Goal: Task Accomplishment & Management: Manage account settings

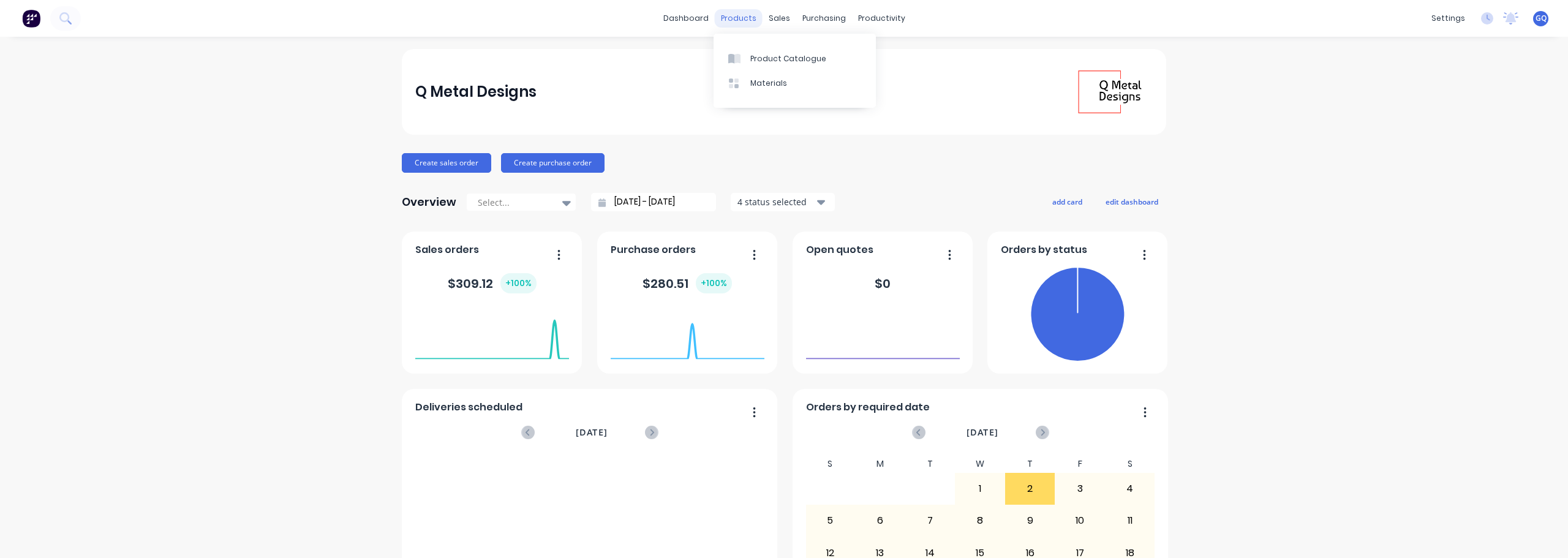
click at [734, 21] on div "products" at bounding box center [739, 18] width 47 height 18
click at [753, 60] on div "Product Catalogue" at bounding box center [788, 58] width 76 height 11
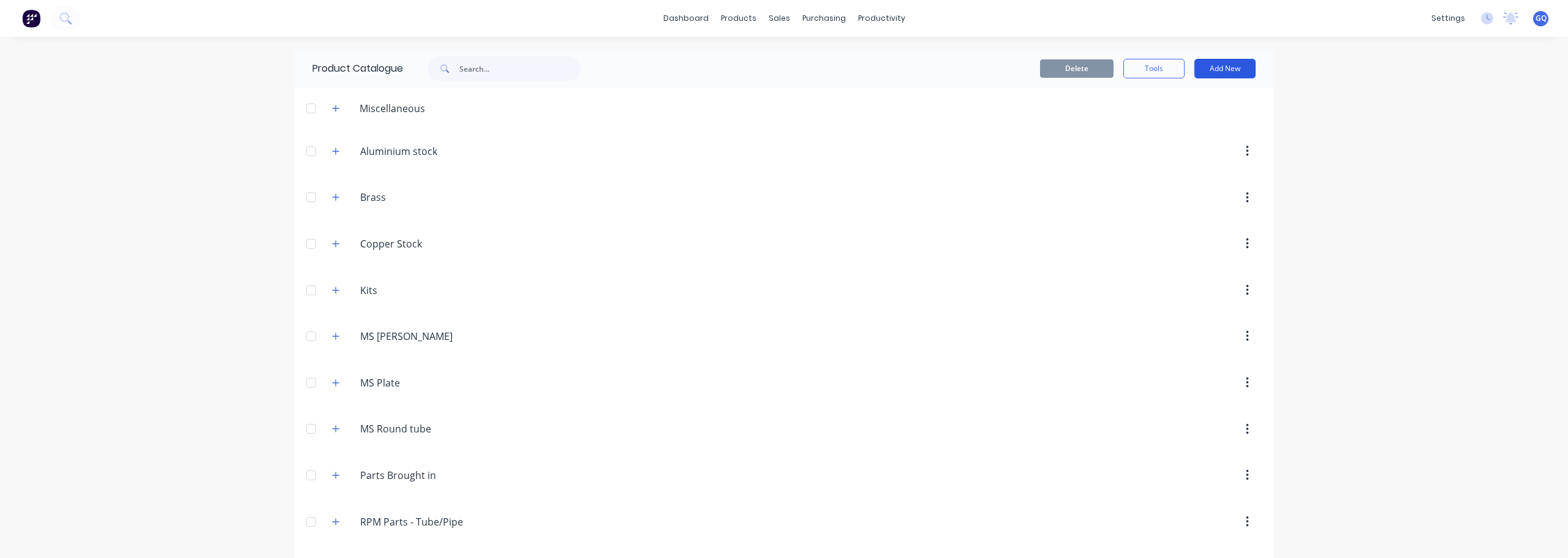
click at [1238, 70] on button "Add New" at bounding box center [1225, 67] width 61 height 19
click at [617, 242] on div at bounding box center [888, 243] width 747 height 22
click at [1225, 67] on button "Add New" at bounding box center [1225, 67] width 61 height 19
click at [1180, 98] on div "Category" at bounding box center [1197, 99] width 94 height 17
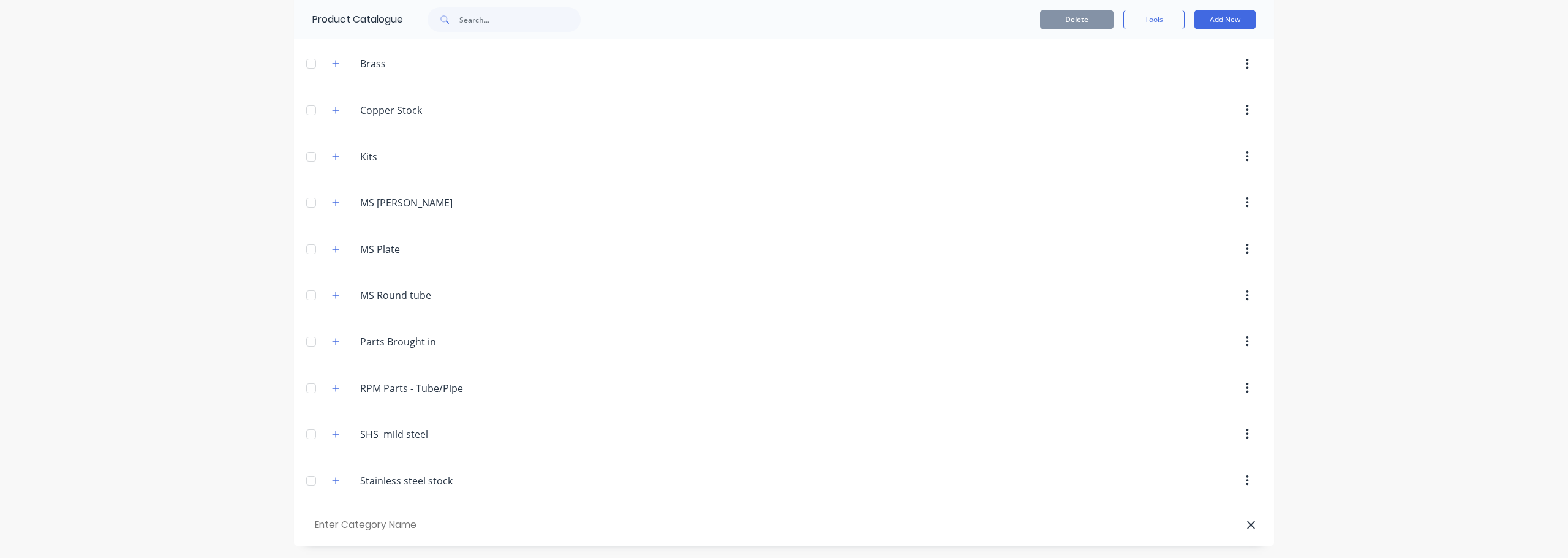
click at [391, 525] on input "text" at bounding box center [382, 524] width 139 height 17
type input "Plasma Cut parts"
click at [334, 521] on icon "button" at bounding box center [336, 522] width 7 height 8
click at [1240, 23] on button "Add New" at bounding box center [1225, 19] width 61 height 19
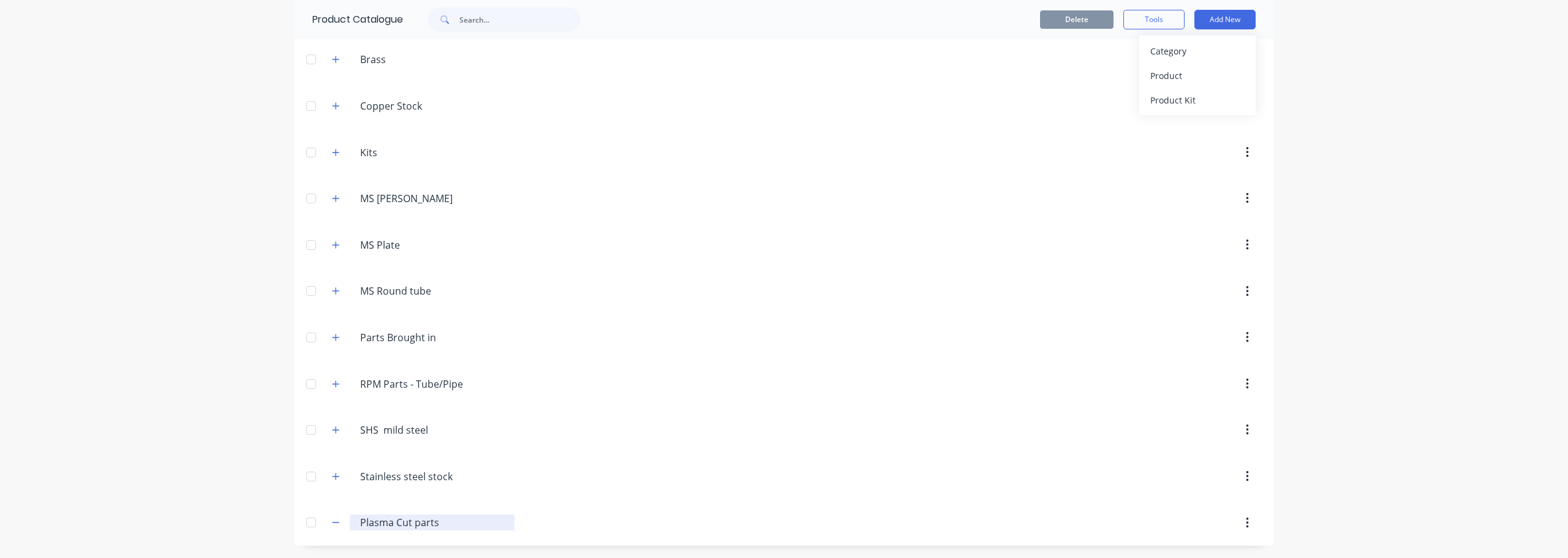
click at [420, 525] on input "Plasma Cut parts" at bounding box center [432, 522] width 145 height 15
click at [1145, 16] on button "Tools" at bounding box center [1154, 19] width 61 height 19
click at [1209, 17] on button "Add New" at bounding box center [1225, 19] width 61 height 19
click at [1176, 82] on div "Product" at bounding box center [1197, 75] width 94 height 17
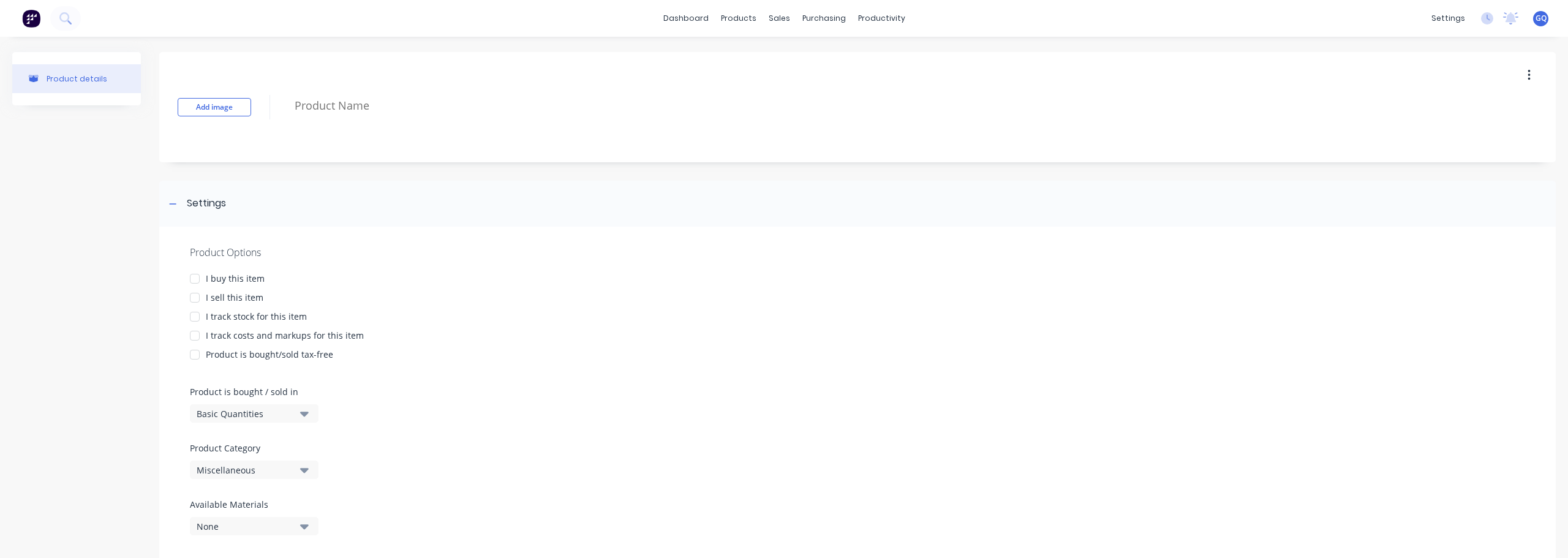
click at [196, 298] on div at bounding box center [194, 297] width 25 height 25
click at [197, 337] on div at bounding box center [194, 336] width 25 height 25
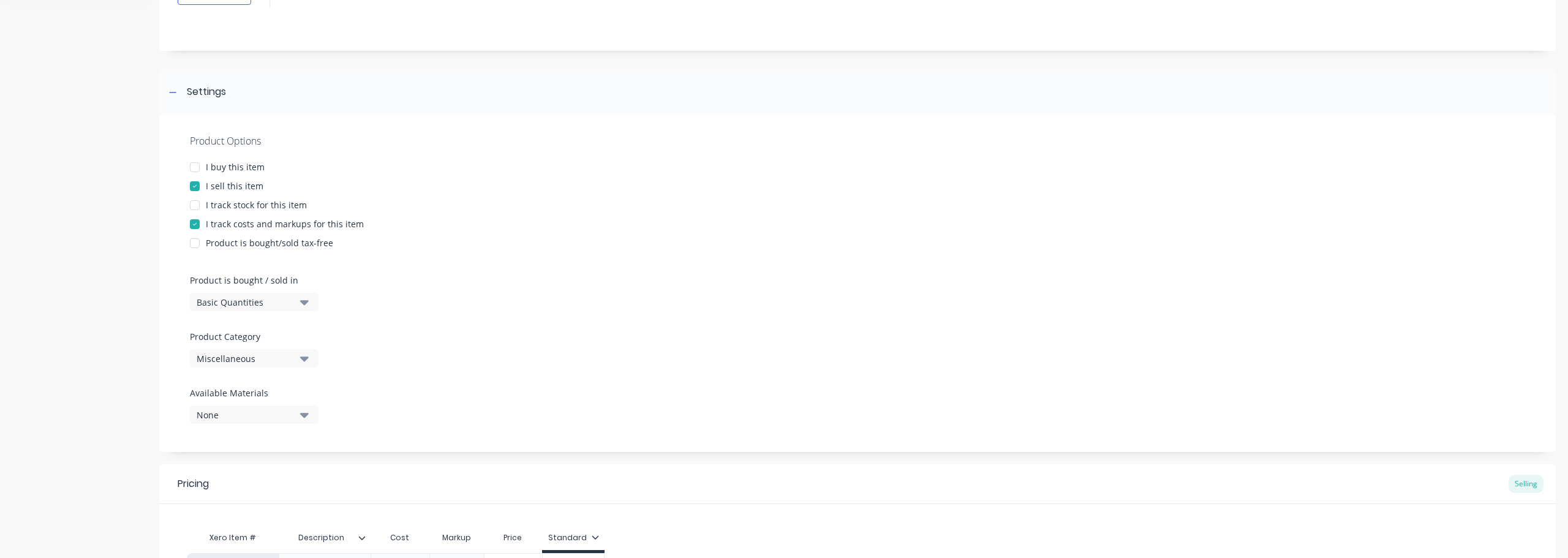
scroll to position [122, 0]
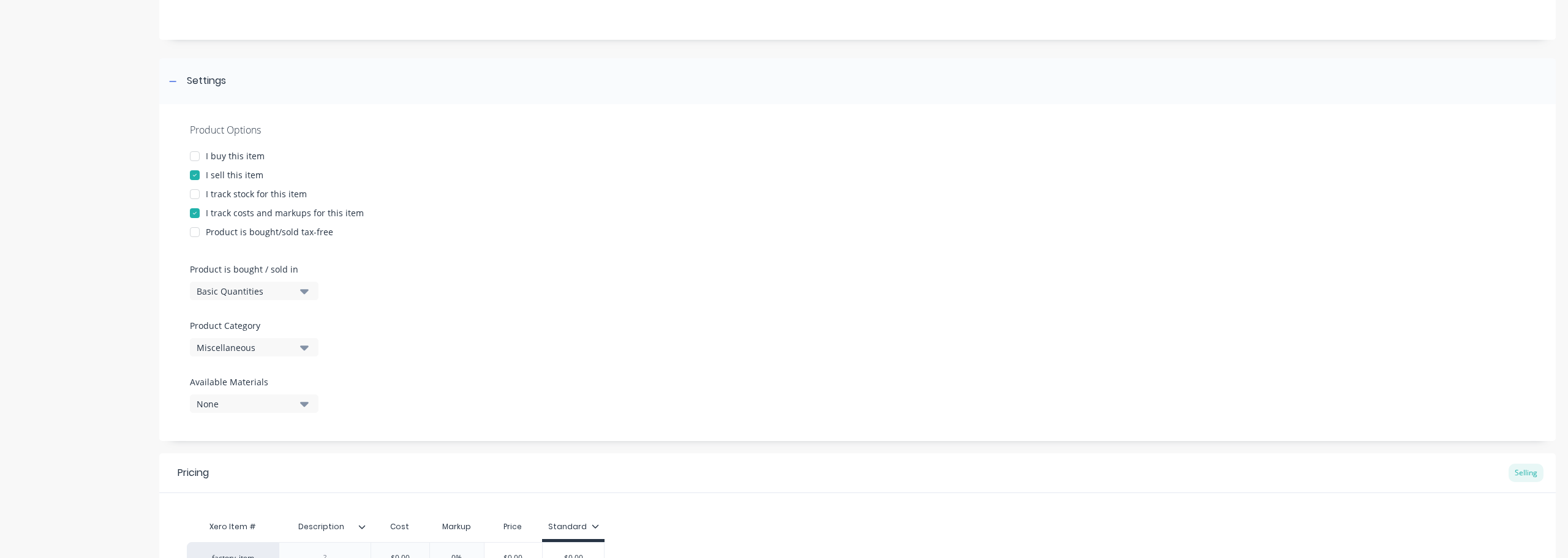
click at [303, 292] on icon "button" at bounding box center [304, 291] width 8 height 5
click at [311, 343] on button "Miscellaneous" at bounding box center [254, 347] width 129 height 18
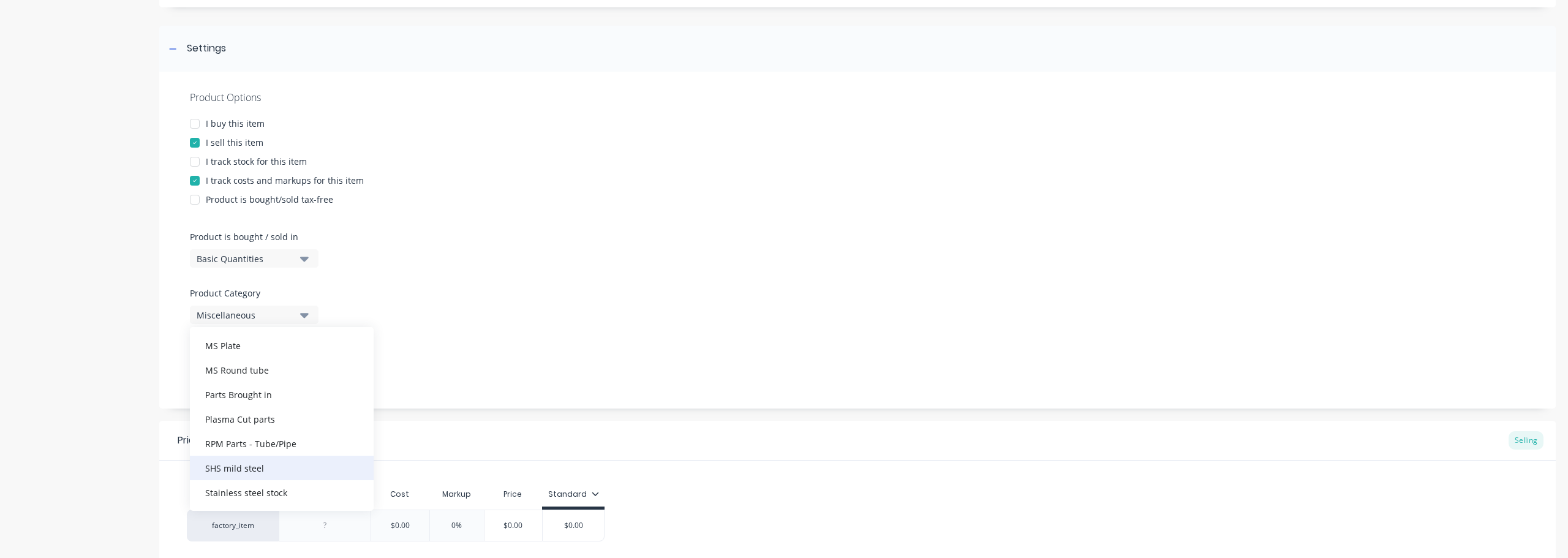
scroll to position [183, 0]
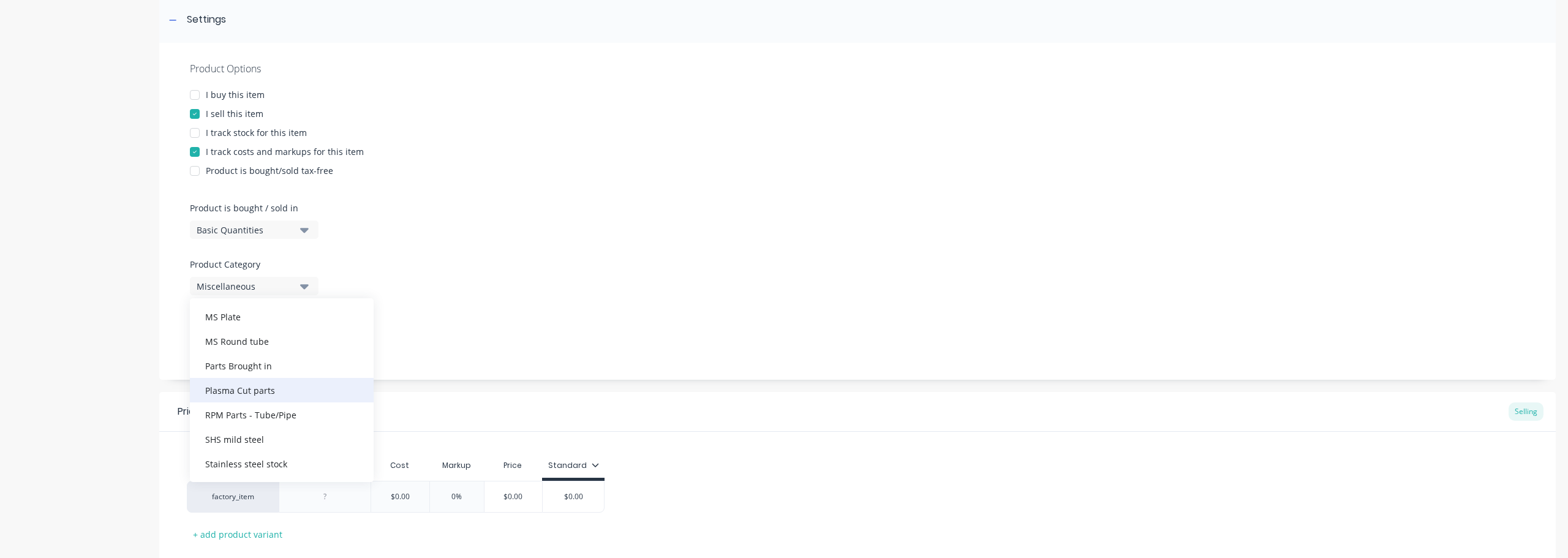
click at [265, 390] on div "Plasma Cut parts" at bounding box center [281, 389] width 183 height 25
click at [304, 348] on icon "button" at bounding box center [304, 342] width 8 height 14
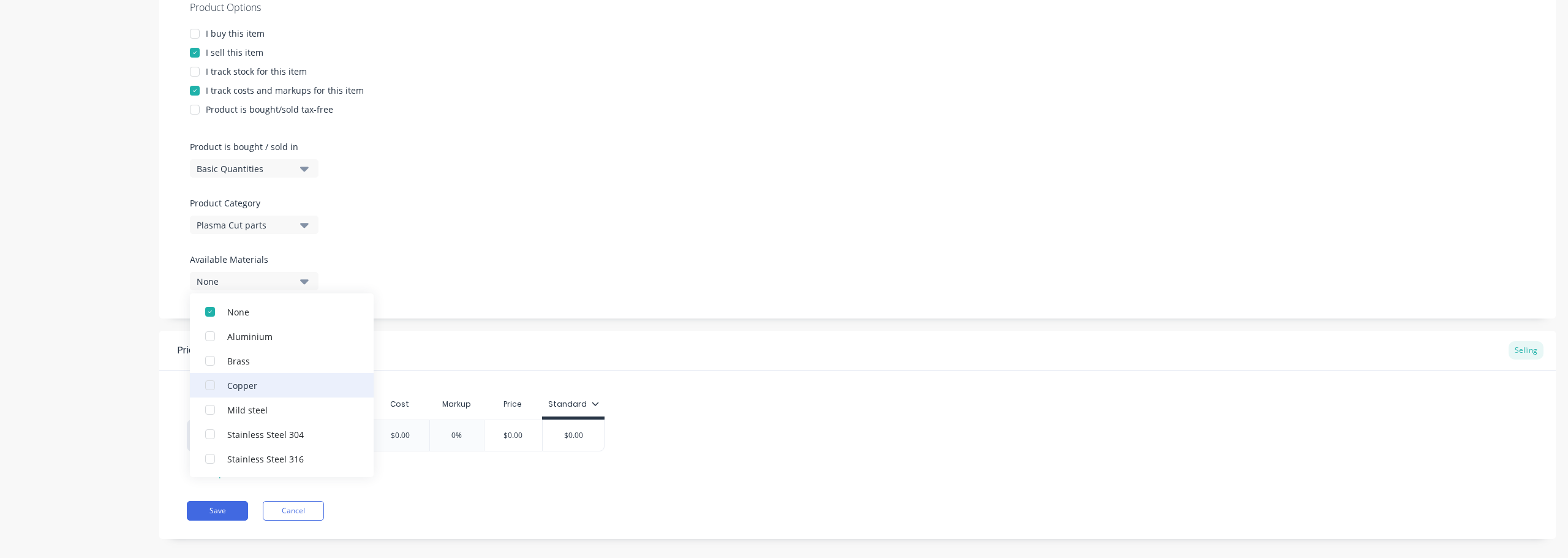
scroll to position [260, 0]
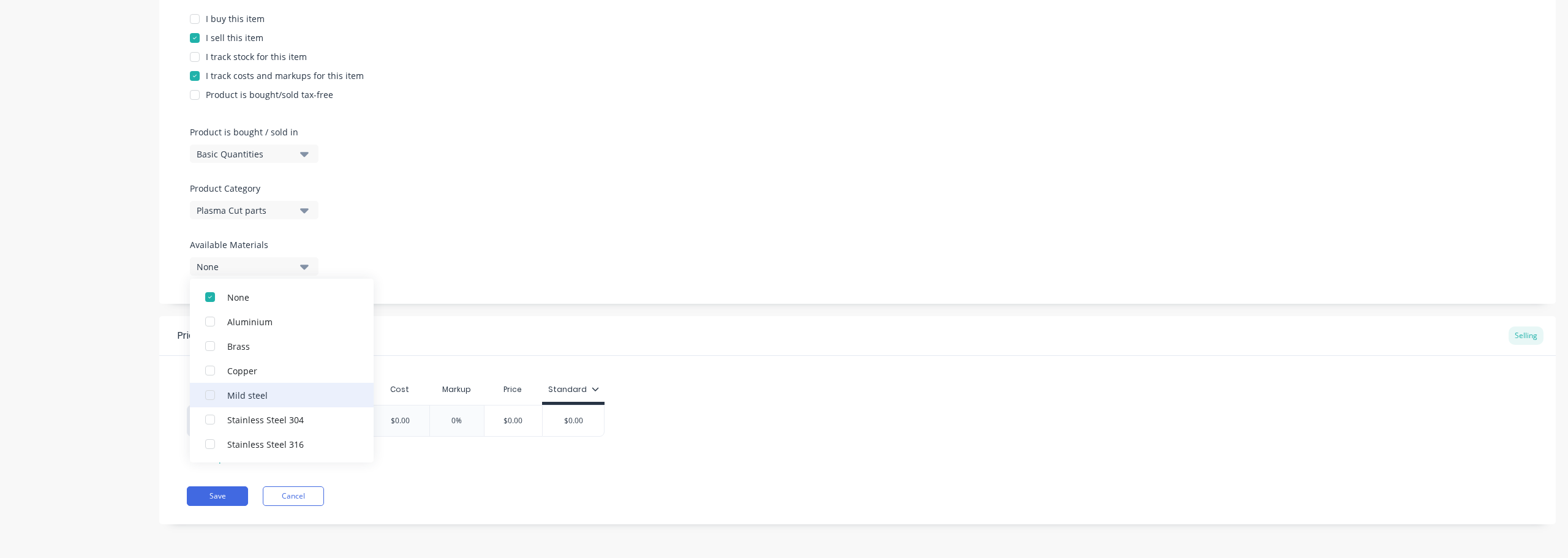
click at [212, 394] on div "button" at bounding box center [210, 395] width 25 height 25
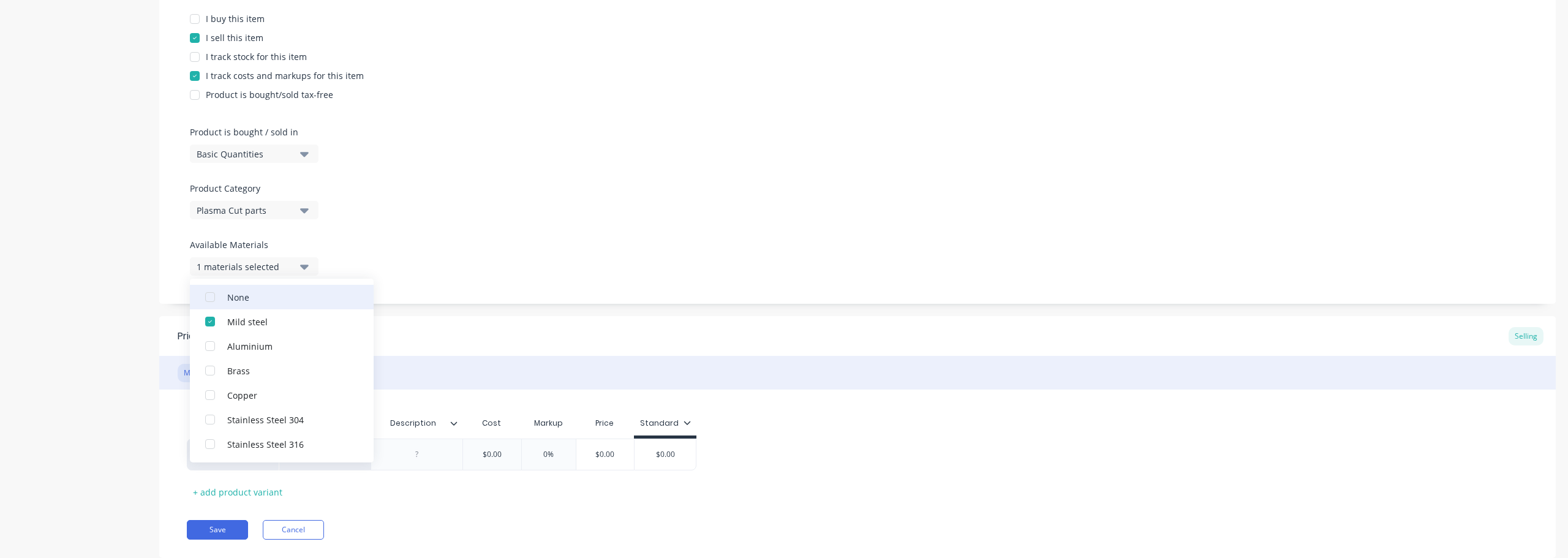
scroll to position [0, 0]
click at [419, 242] on div "Product Options I buy this item I sell this item I track stock for this item I …" at bounding box center [857, 135] width 1397 height 336
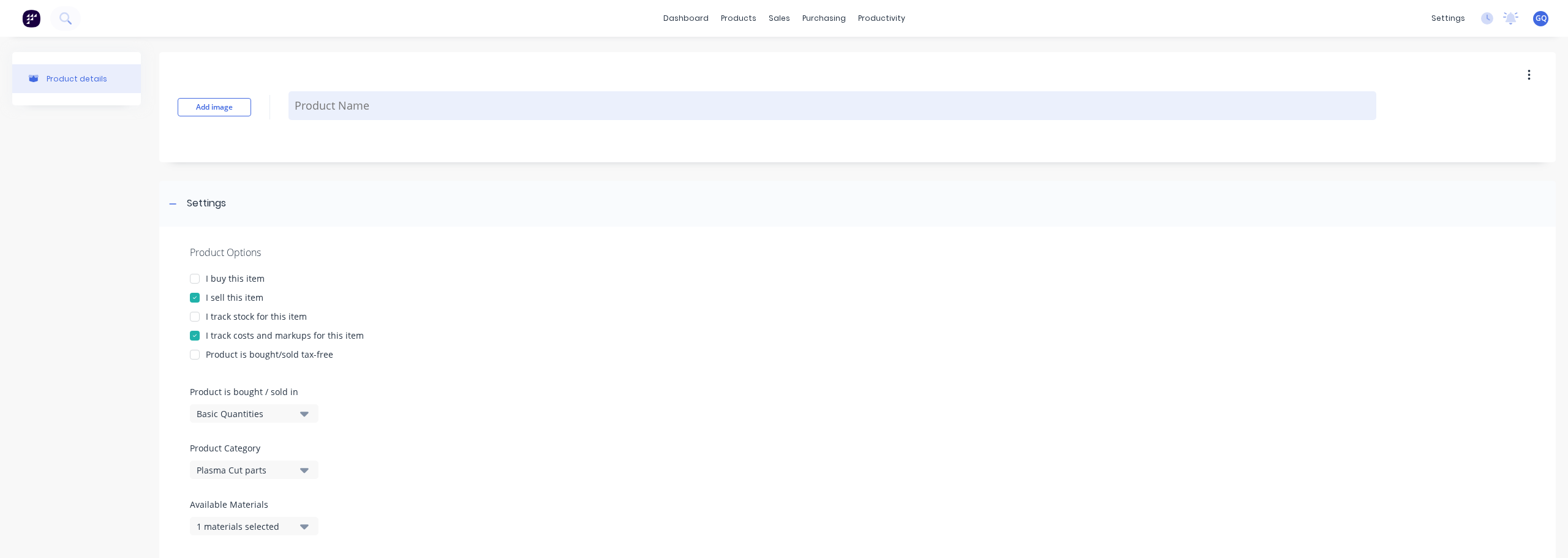
click at [375, 107] on textarea at bounding box center [832, 106] width 1088 height 29
type textarea "x"
type textarea "S"
type textarea "x"
type textarea "So"
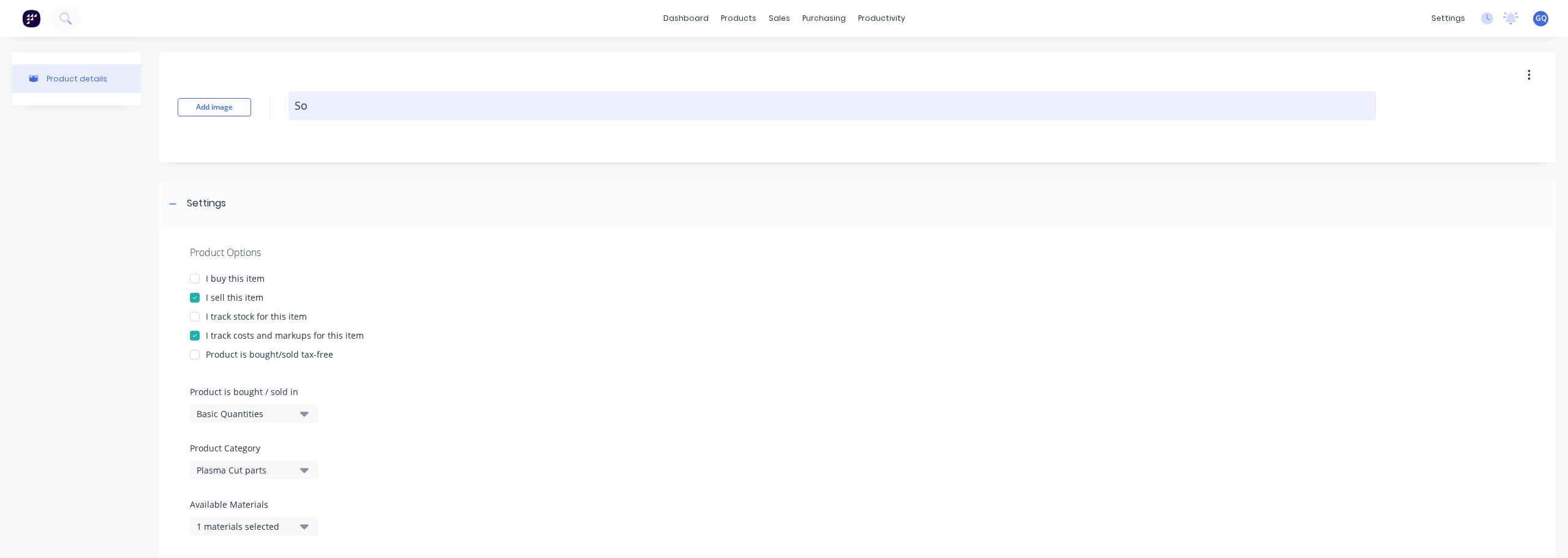
type textarea "x"
type textarea "Sol"
type textarea "x"
type textarea "Solo"
type textarea "x"
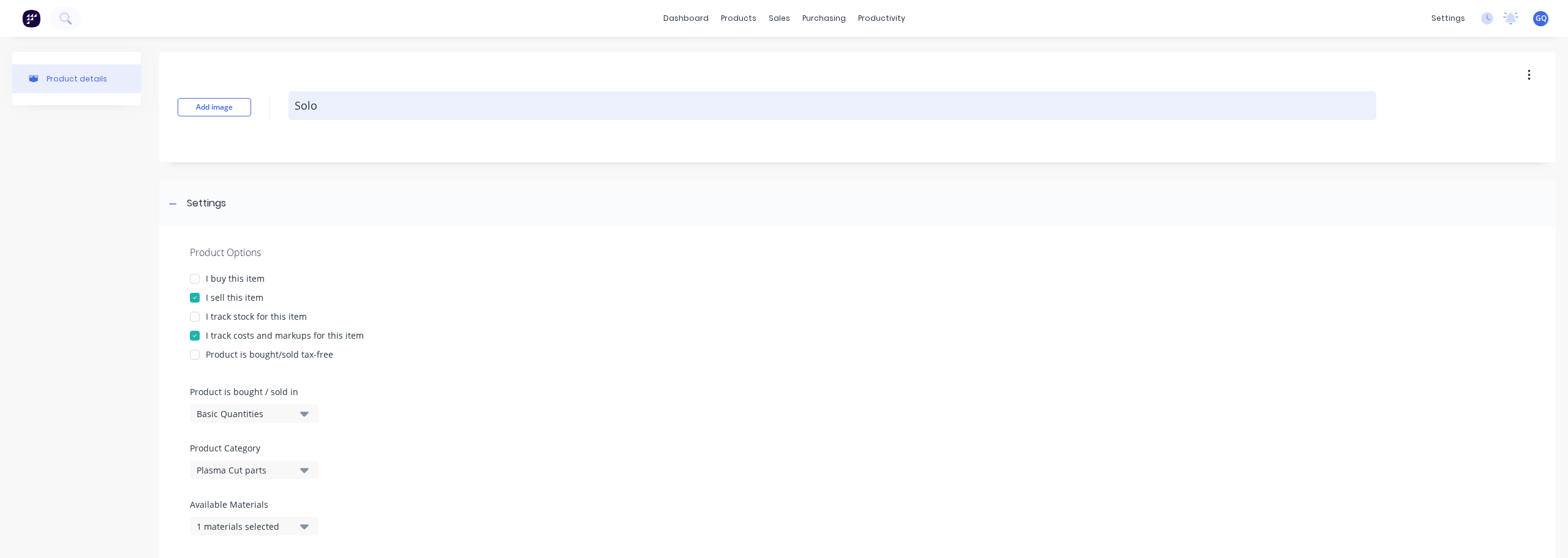
type textarea "Solo b"
type textarea "x"
type textarea "Solo ba"
type textarea "x"
type textarea "Solo bac"
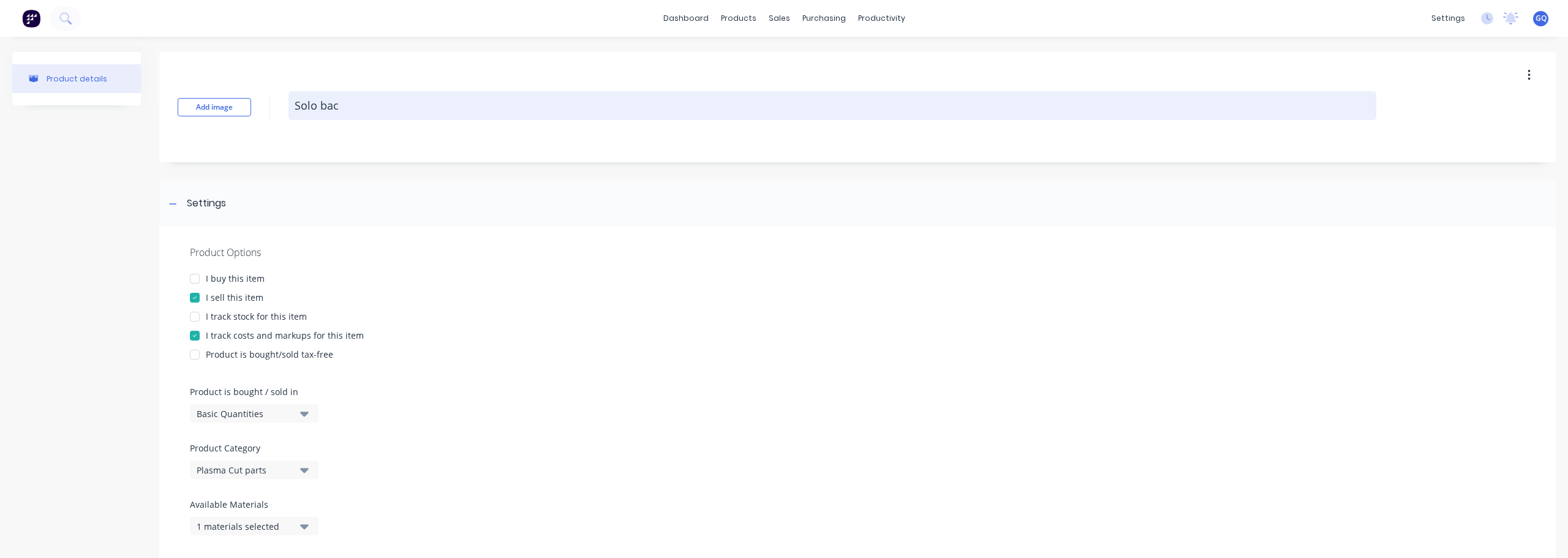
type textarea "x"
type textarea "Solo back"
type textarea "x"
type textarea "Solo back"
type textarea "x"
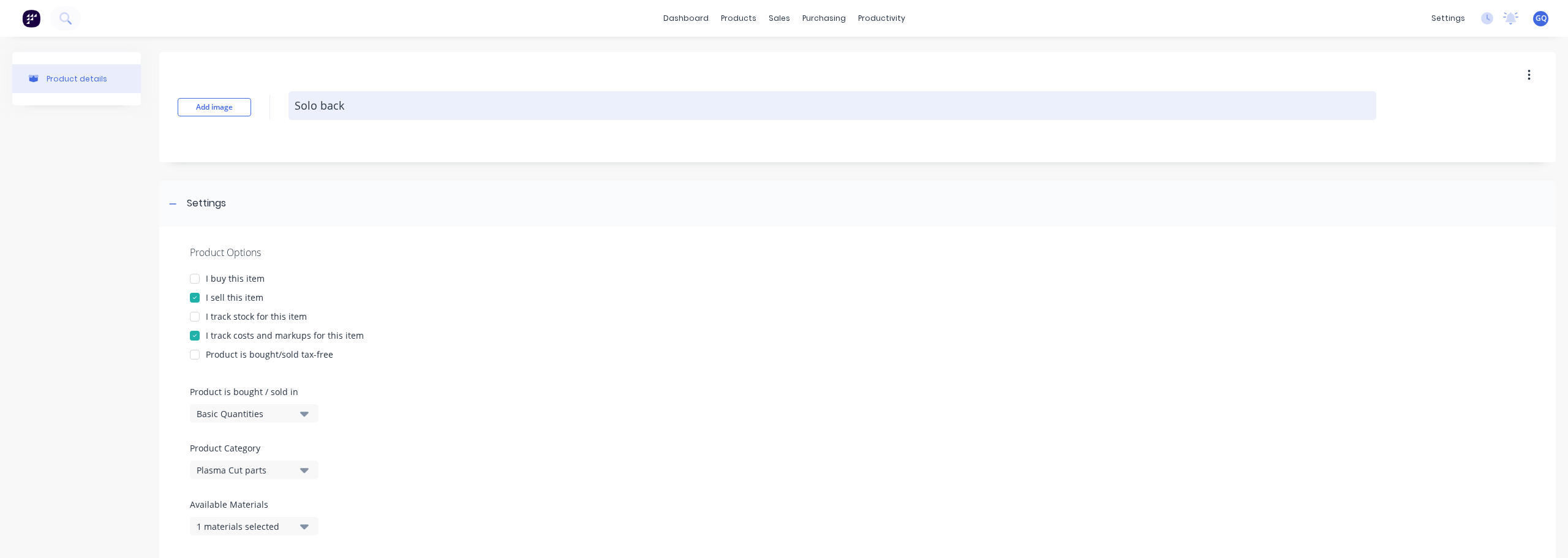
type textarea "Solo back l"
type textarea "x"
type textarea "Solo back le"
type textarea "x"
type textarea "Solo back leg"
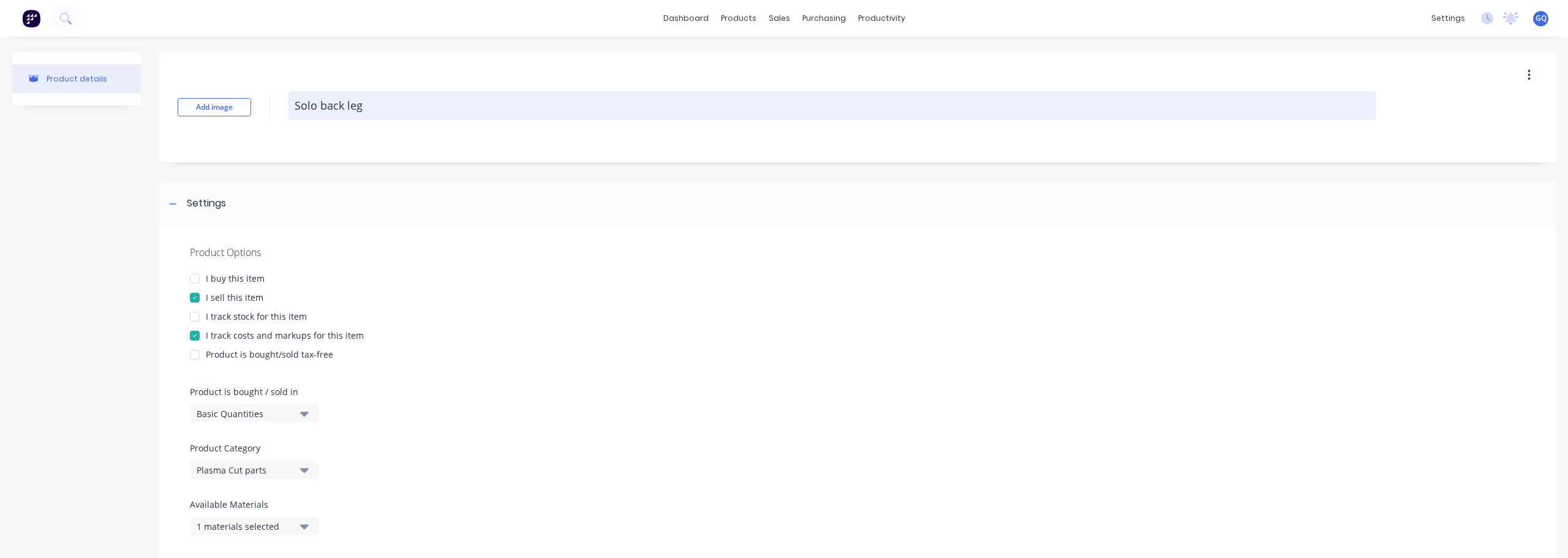
type textarea "x"
type textarea "Solo back leg"
type textarea "x"
type textarea "Solo back leg ("
type textarea "x"
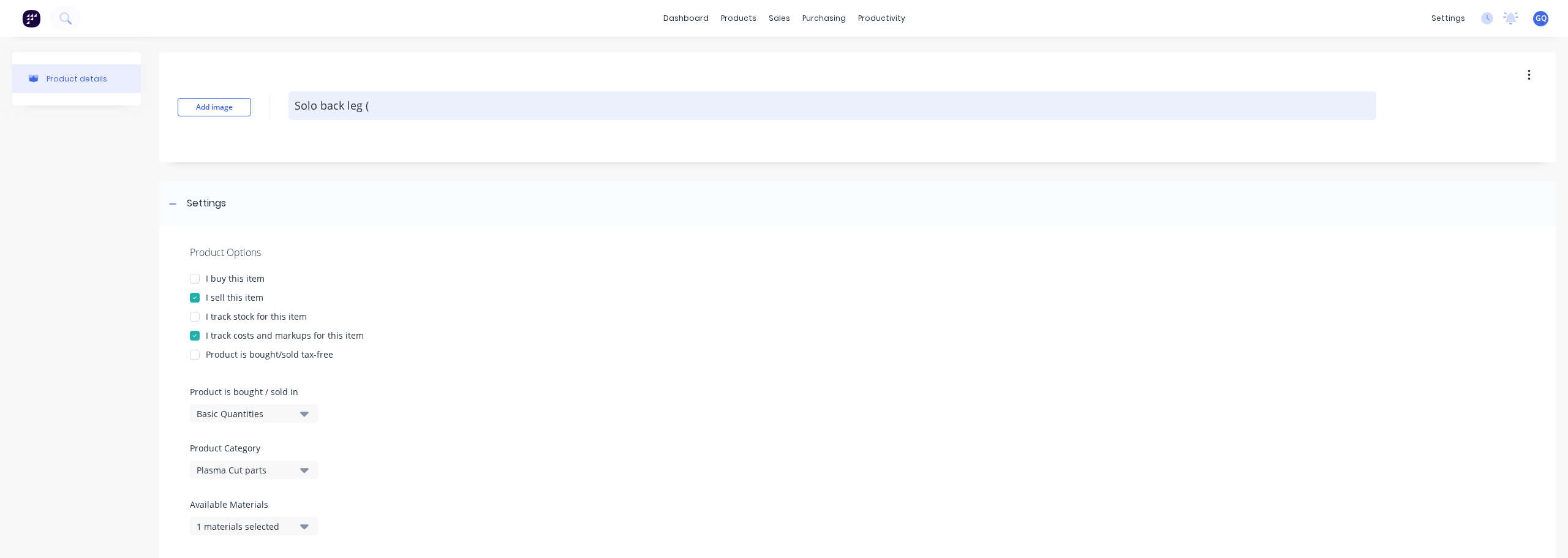
type textarea "Solo back leg (w"
type textarea "x"
type textarea "Solo back leg (wi"
type textarea "x"
type textarea "Solo back leg (wit"
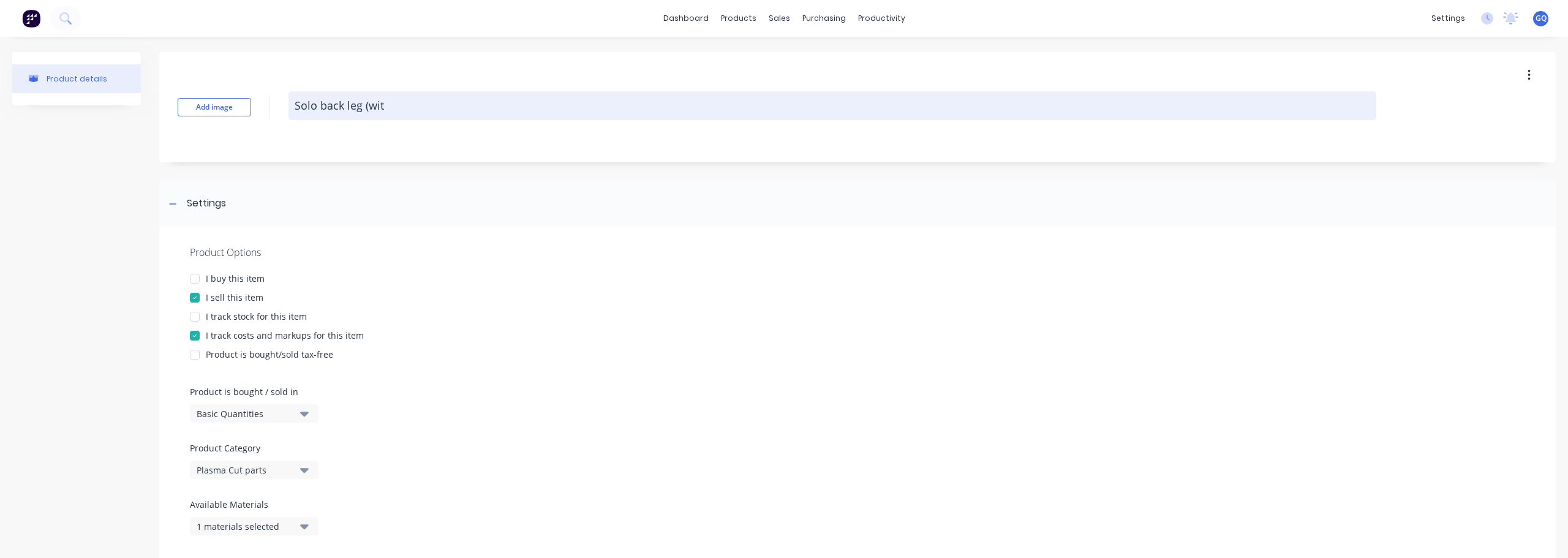
type textarea "x"
type textarea "Solo back leg (with"
type textarea "x"
type textarea "Solo back leg (with"
type textarea "x"
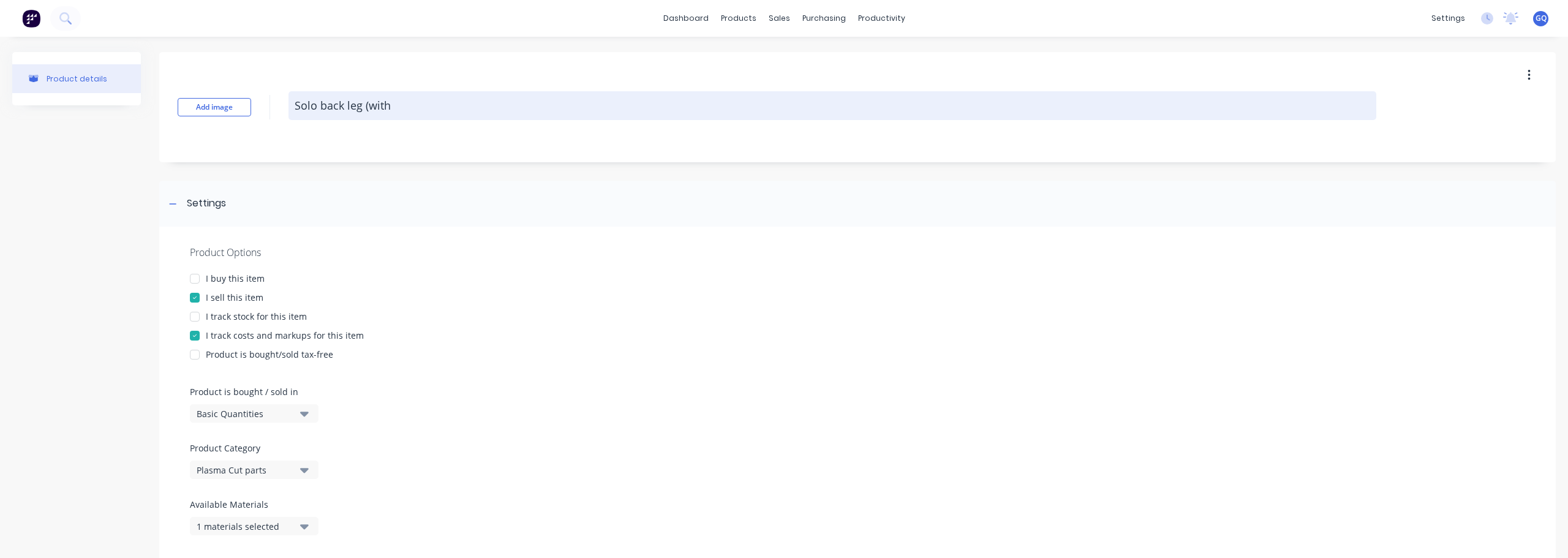
type textarea "Solo back leg (with b"
type textarea "x"
type textarea "Solo back leg (with ba"
type textarea "x"
type textarea "Solo back leg (with bac"
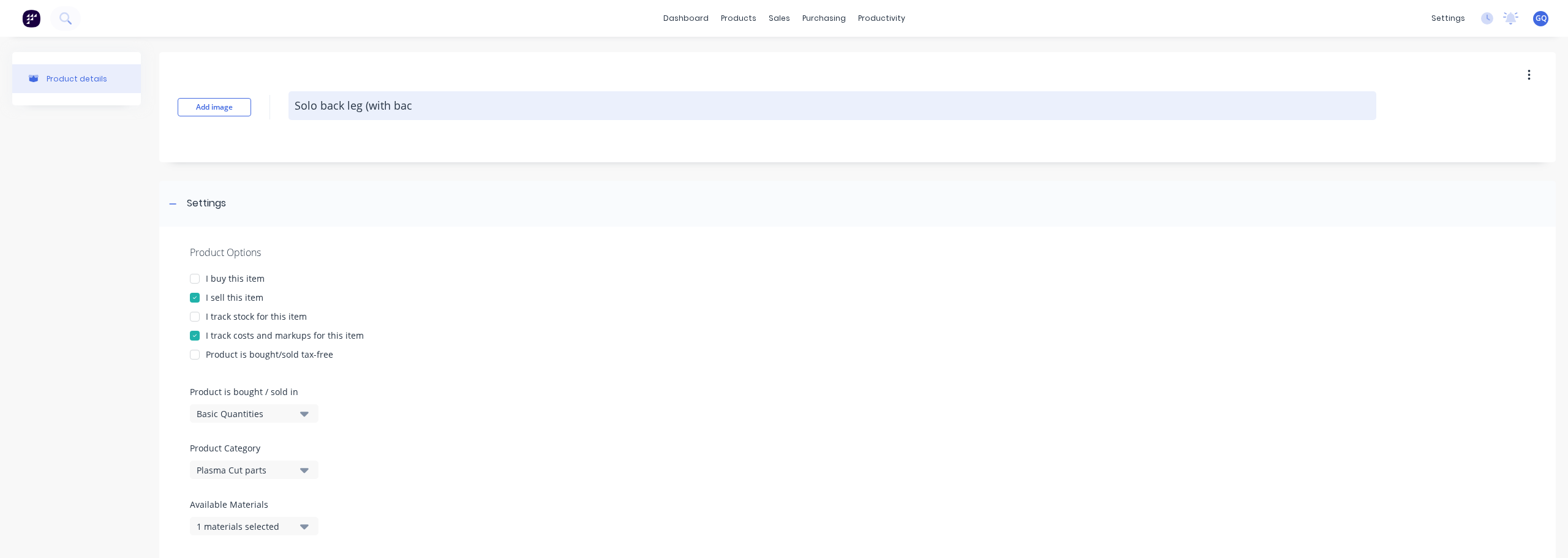
type textarea "x"
type textarea "Solo back leg (with ba"
type textarea "x"
type textarea "Solo back leg (with b"
type textarea "x"
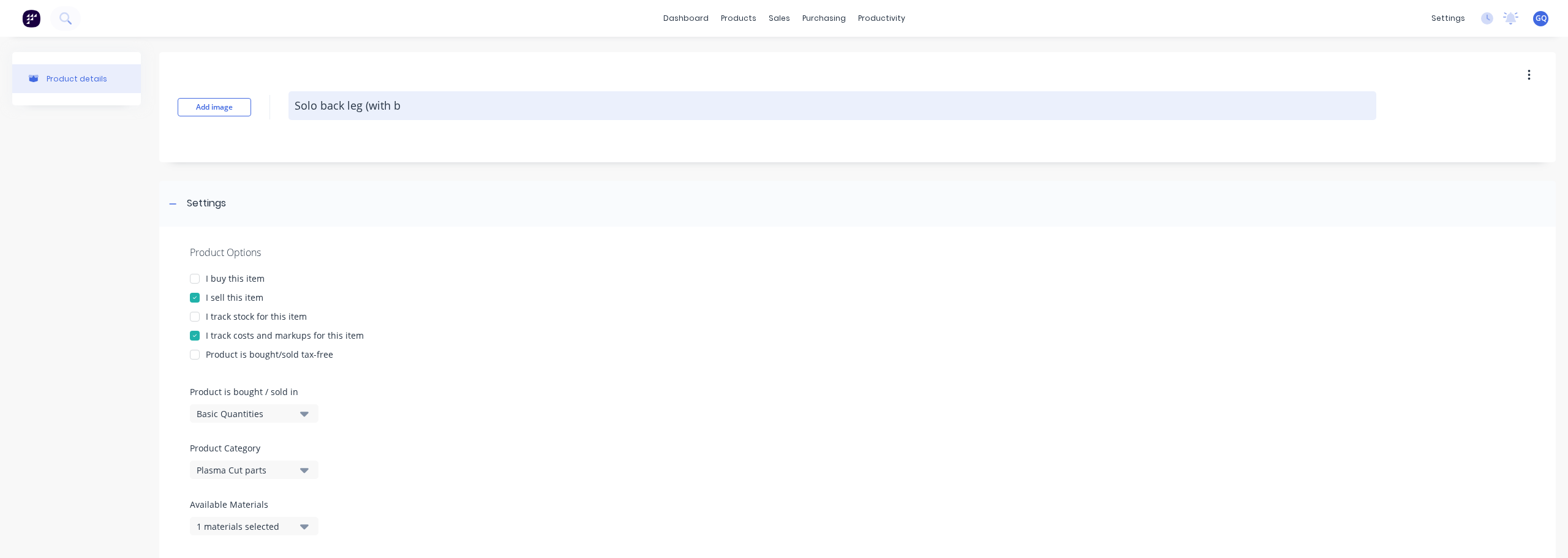
type textarea "Solo back leg (with"
type textarea "x"
type textarea "Solo back leg (with r"
type textarea "x"
type textarea "Solo back leg (with re"
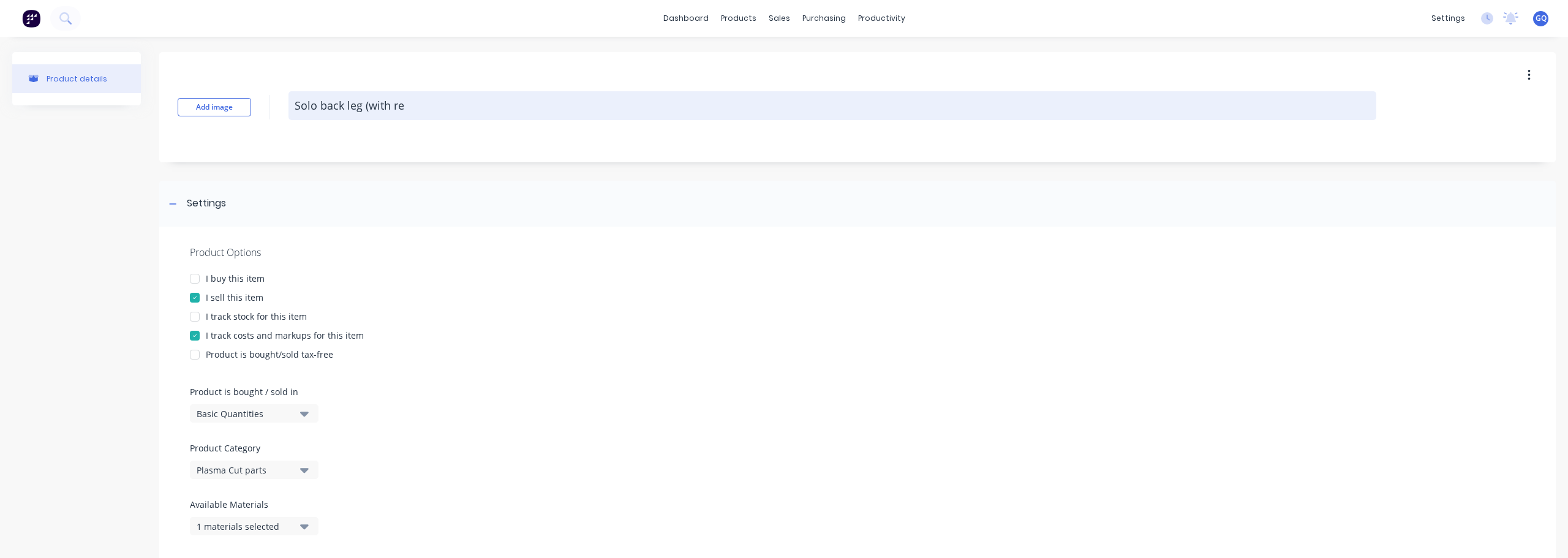
type textarea "x"
type textarea "Solo back leg (with res"
type textarea "x"
type textarea "Solo back leg (with rest"
type textarea "x"
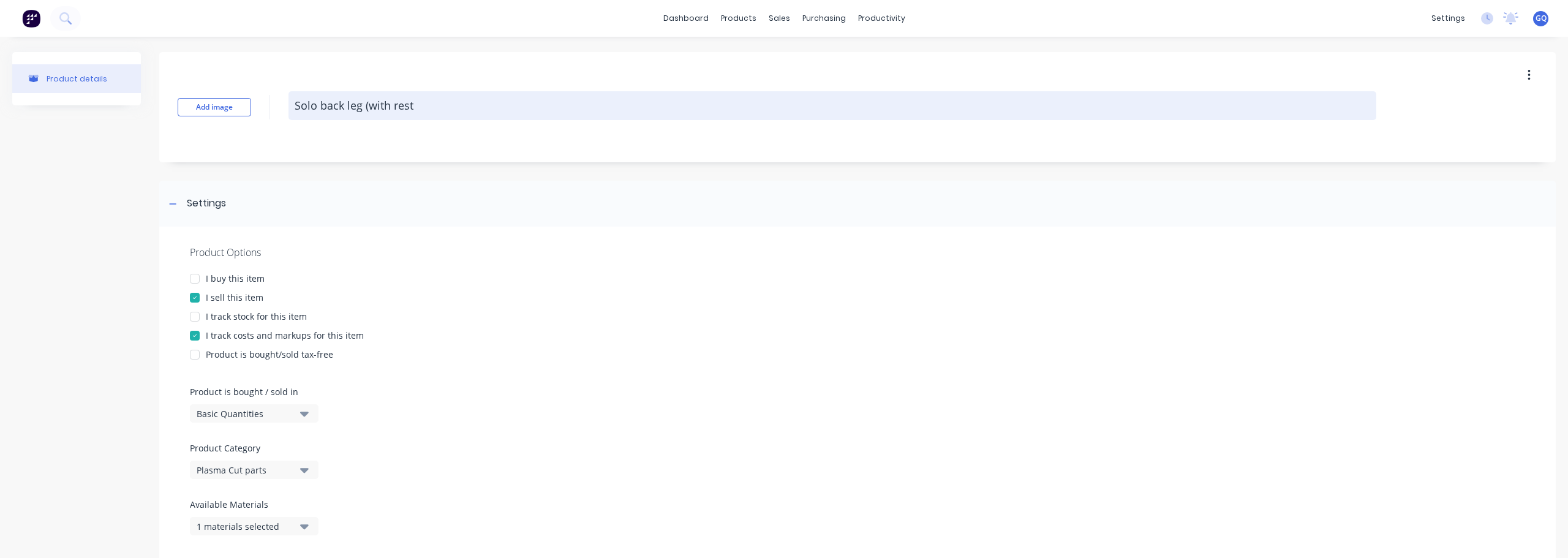
type textarea "Solo back leg (with rest)"
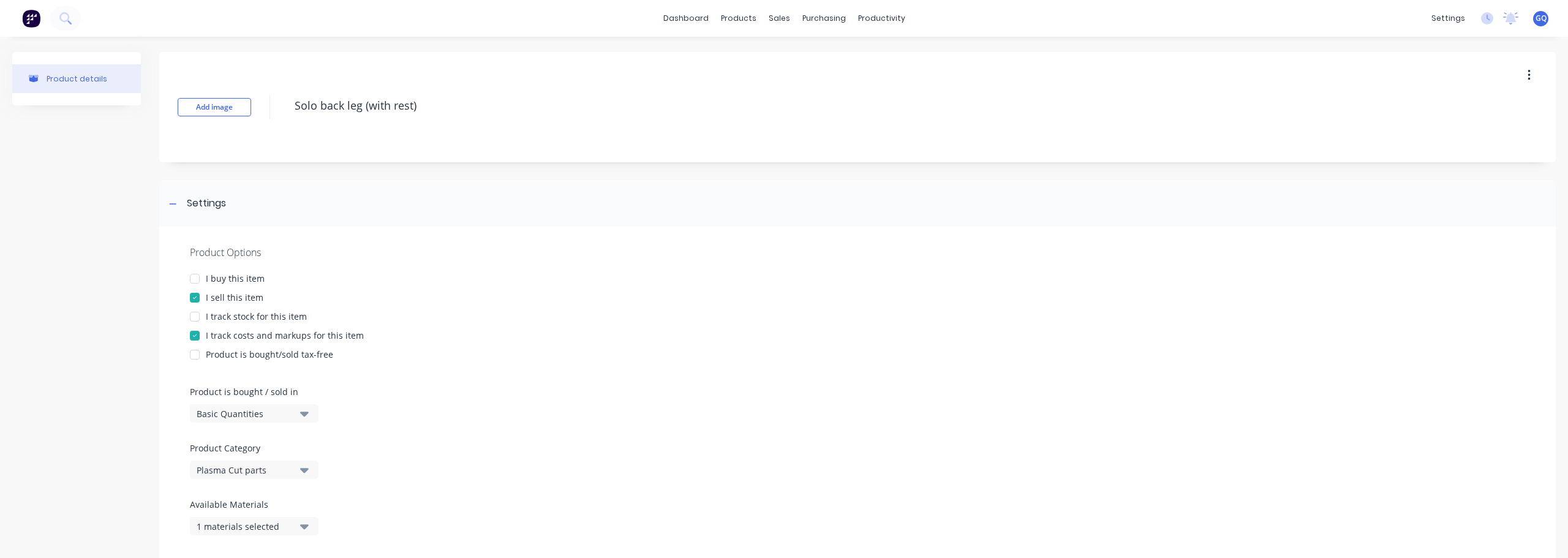
type textarea "x"
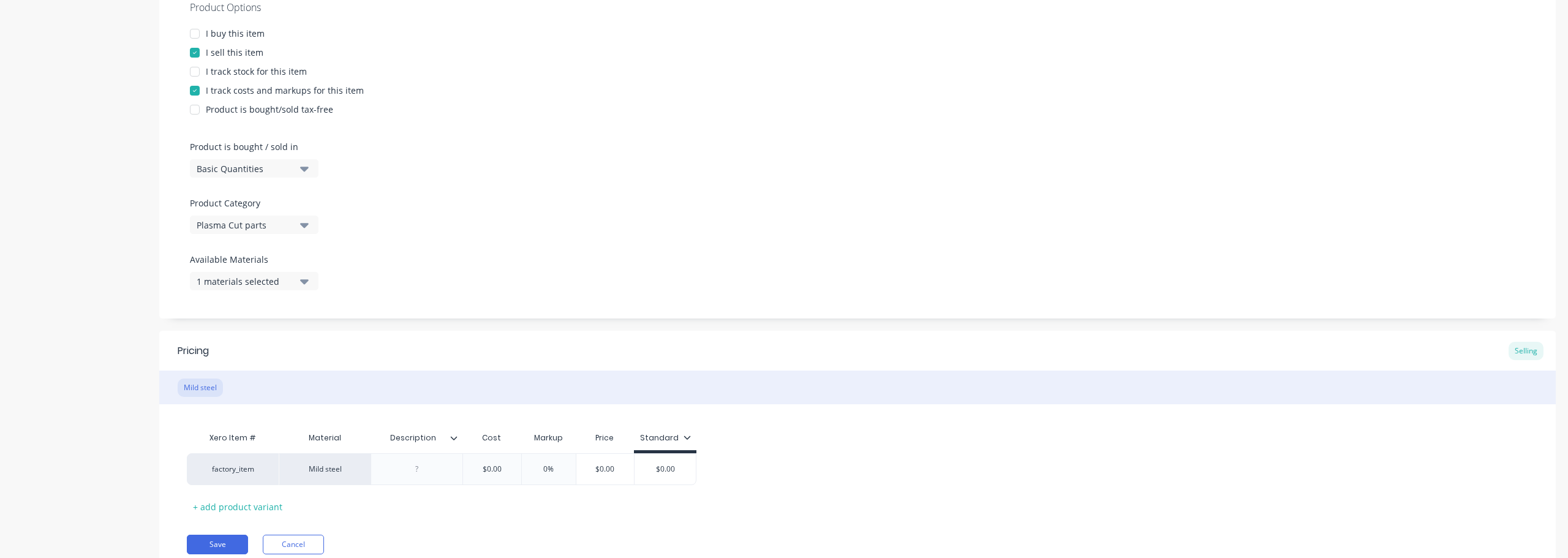
scroll to position [294, 0]
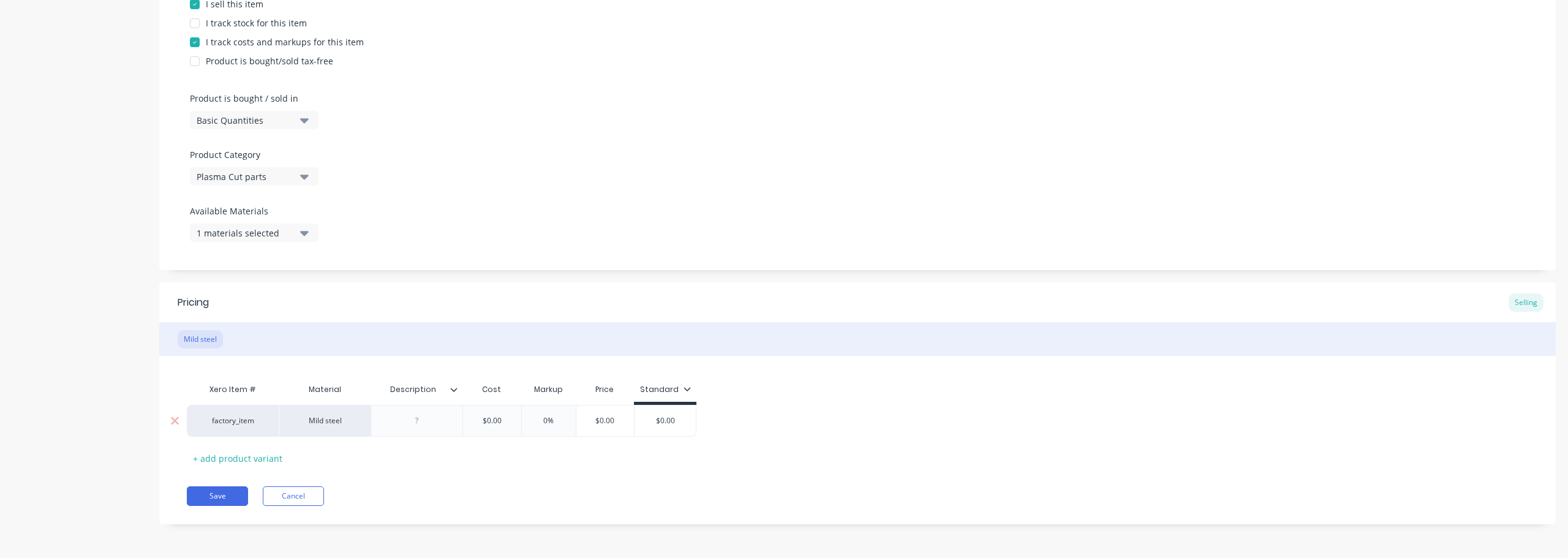
type textarea "Solo back leg (with rest)"
type textarea "x"
type textarea "Solo back leg (with rest)"
click at [421, 426] on div at bounding box center [417, 420] width 61 height 16
click at [458, 395] on div at bounding box center [459, 389] width 7 height 11
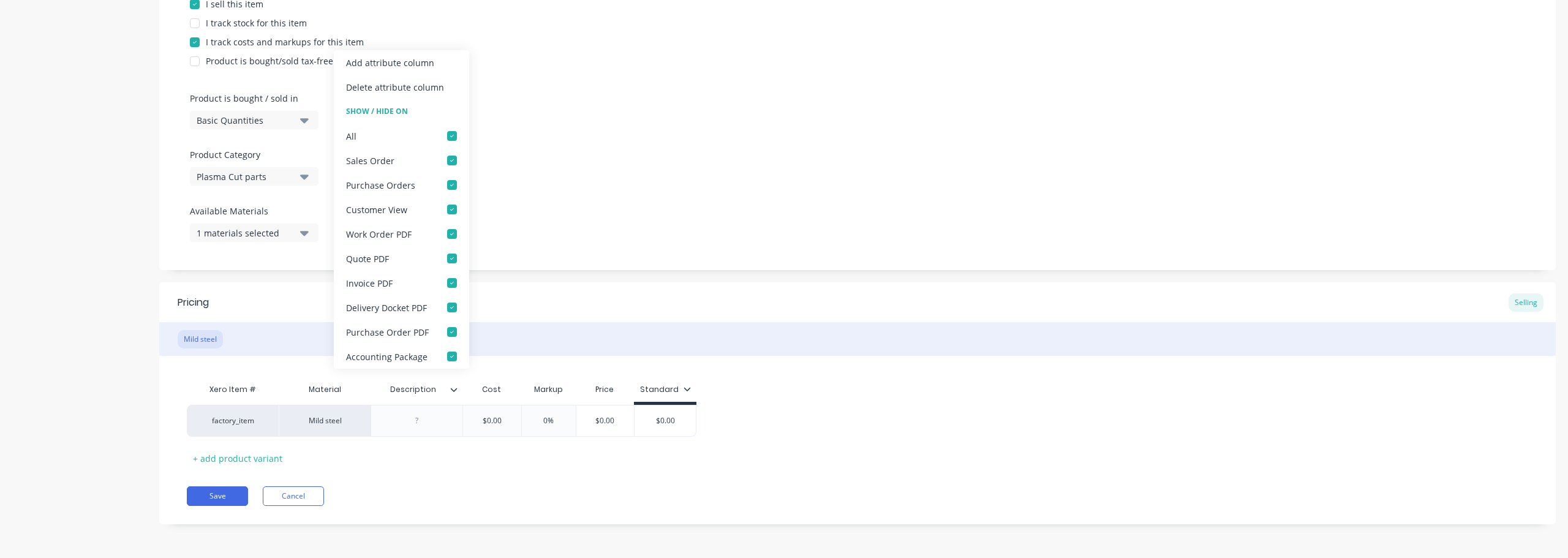
click at [456, 394] on div at bounding box center [459, 389] width 7 height 11
type textarea "x"
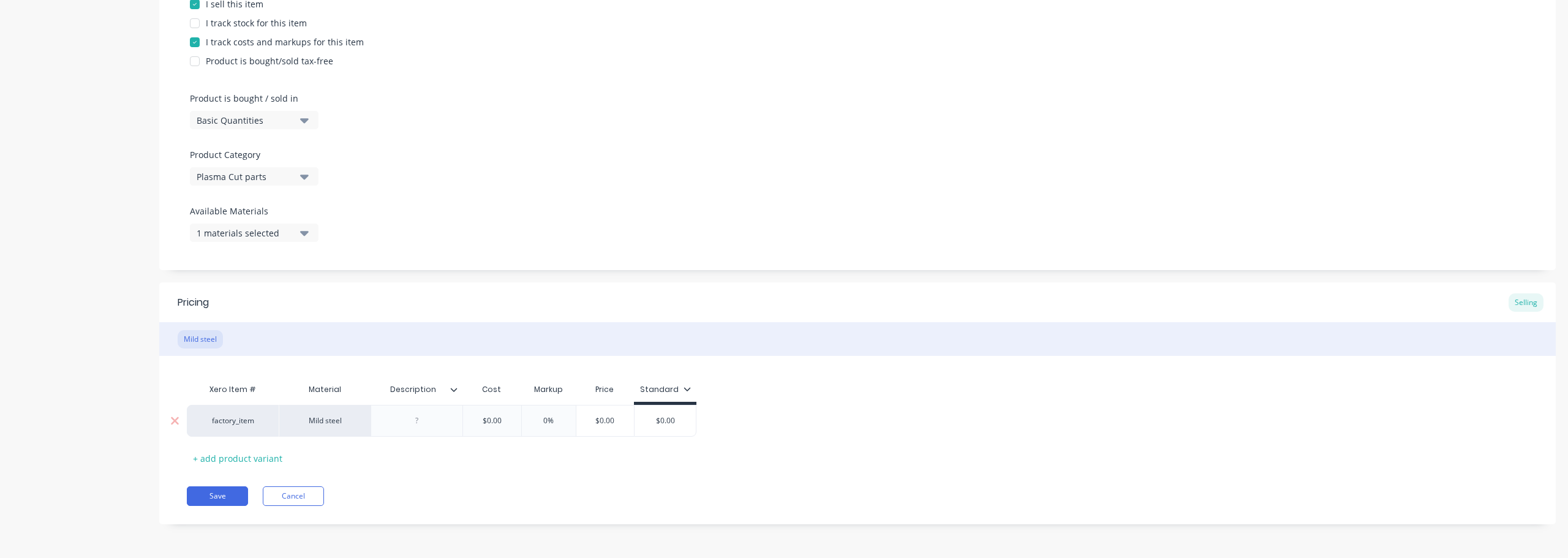
click at [427, 426] on div at bounding box center [417, 420] width 61 height 16
click at [486, 424] on input "text" at bounding box center [492, 420] width 61 height 11
type textarea "x"
drag, startPoint x: 506, startPoint y: 421, endPoint x: 486, endPoint y: 422, distance: 20.0
click at [486, 422] on input "$0.00" at bounding box center [492, 420] width 61 height 11
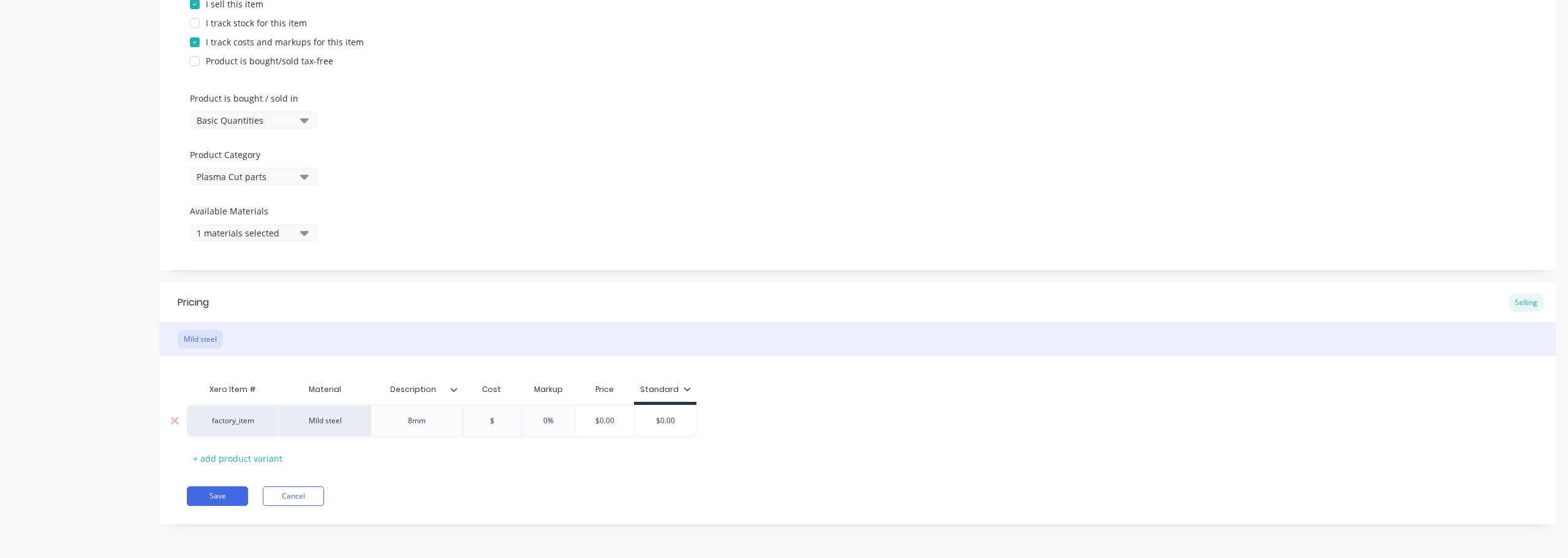
type input "$1"
type textarea "x"
type input "$17."
type textarea "x"
type input "$17.8"
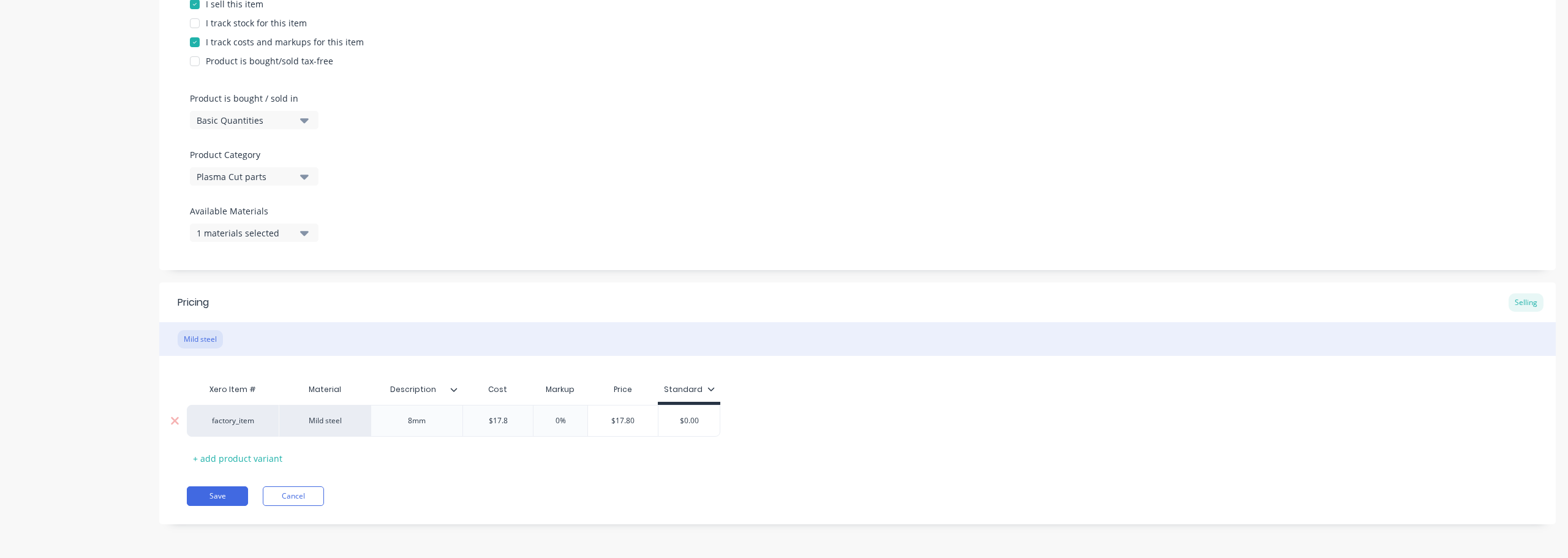
type textarea "x"
type input "$17.87"
type input "0%"
type textarea "x"
type input "0%4"
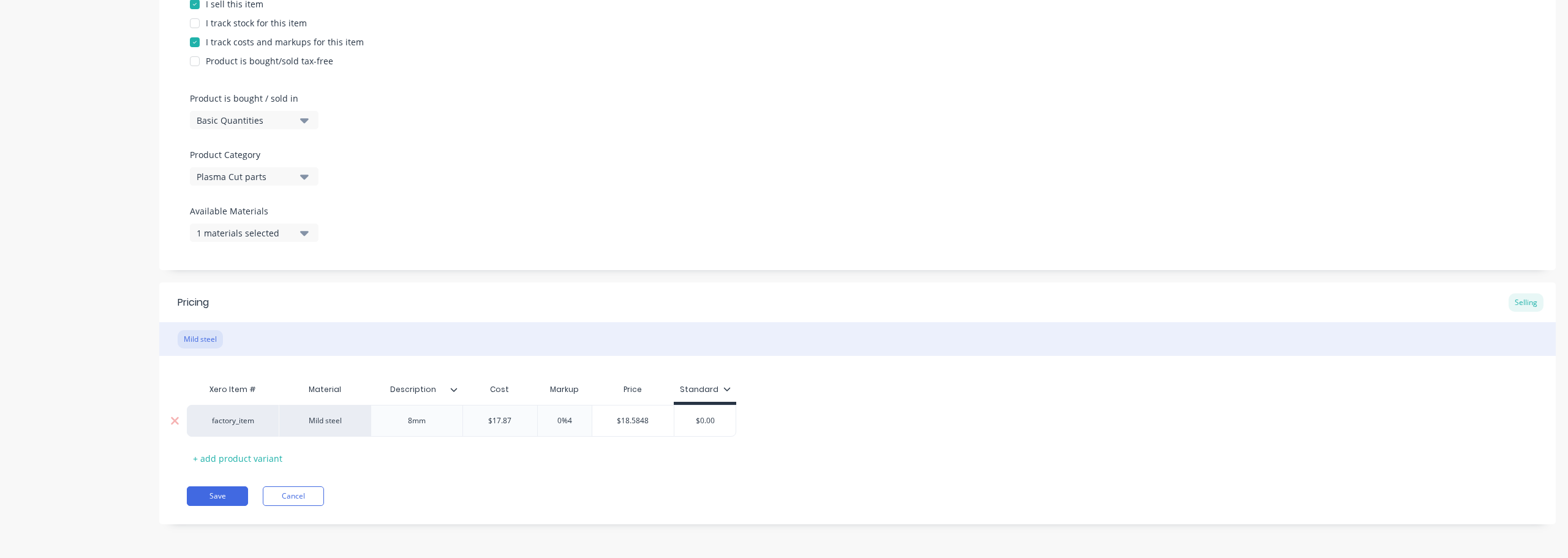
type textarea "x"
type input "0%40"
type textarea "x"
type input "0%4"
type textarea "x"
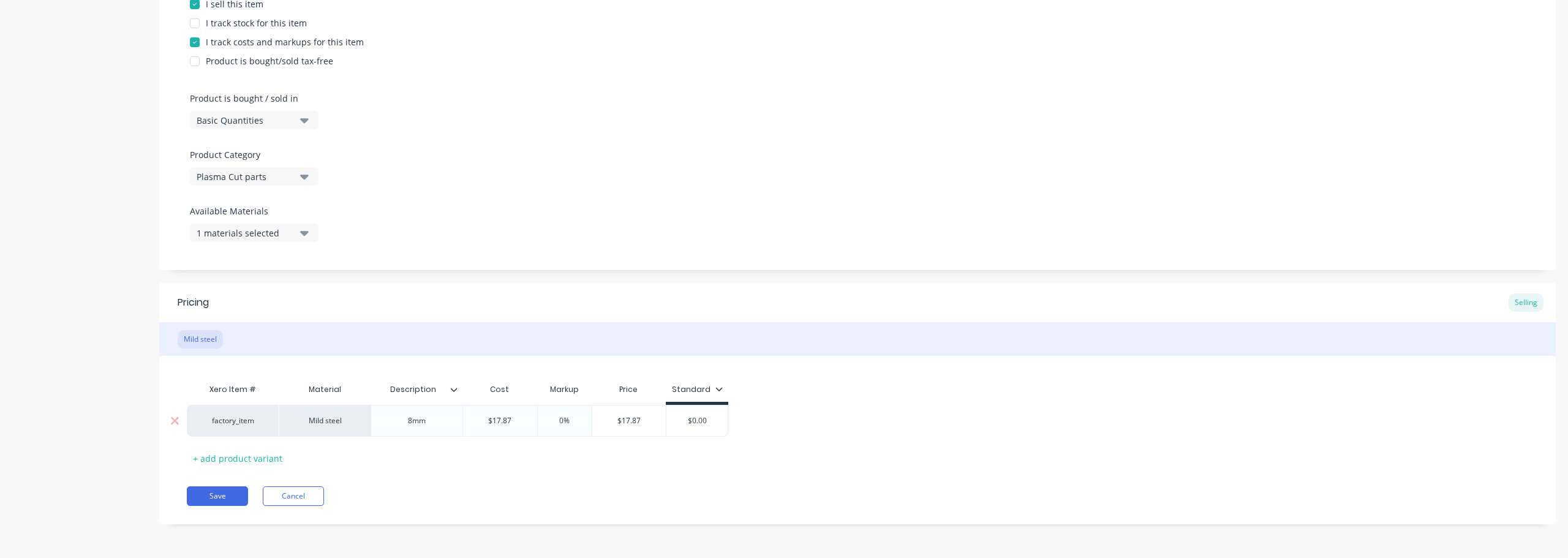
type input "0"
type textarea "x"
type input "4"
type textarea "x"
type input "40"
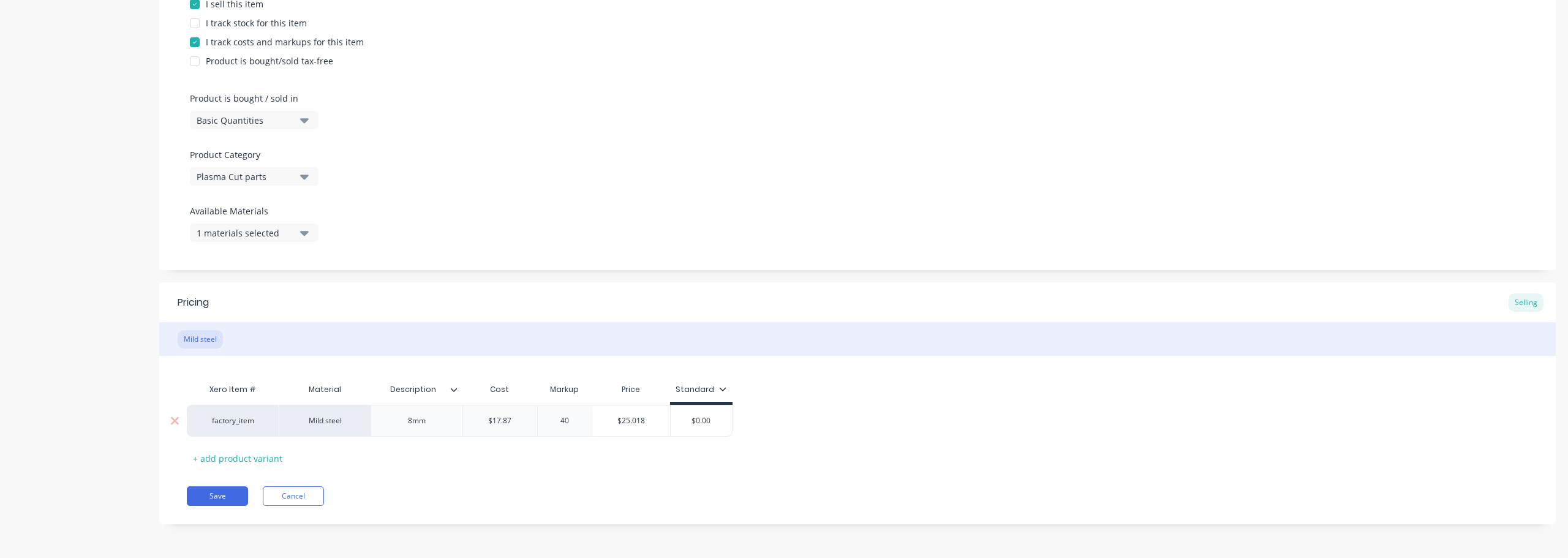
type input "$25.018"
type input "$0.00"
click at [720, 388] on icon at bounding box center [723, 388] width 7 height 7
click at [246, 459] on div "+ add product variant" at bounding box center [237, 458] width 101 height 19
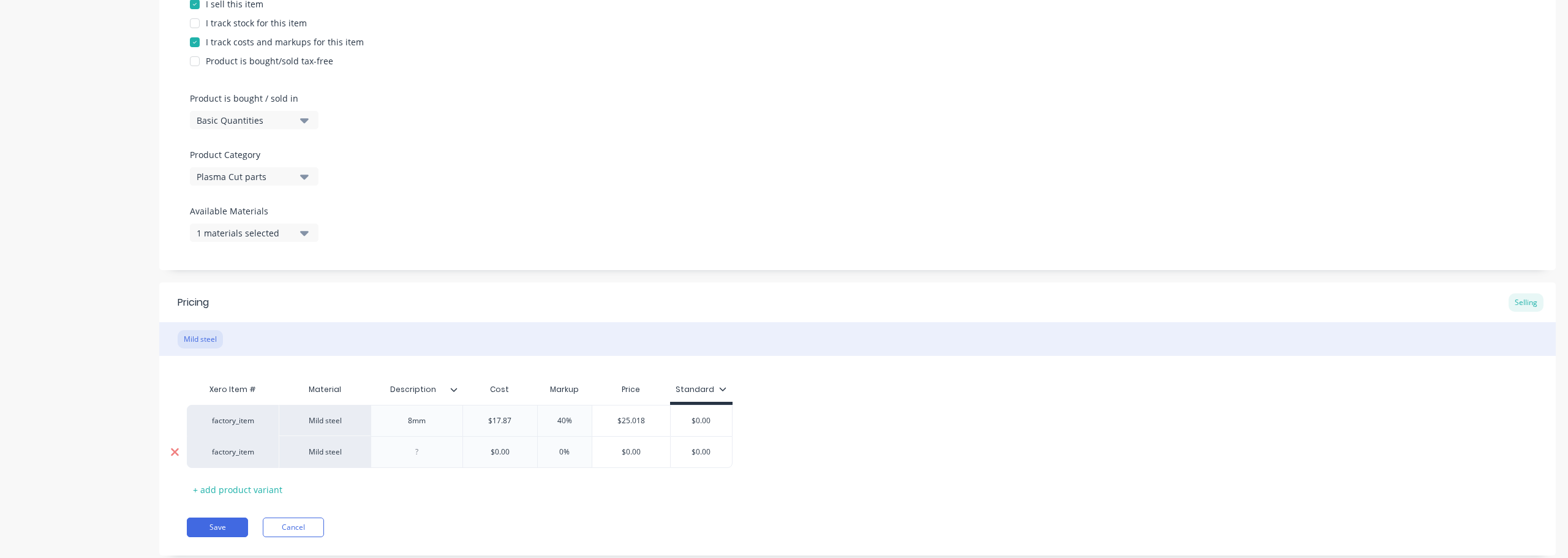
click at [176, 449] on icon at bounding box center [175, 451] width 9 height 12
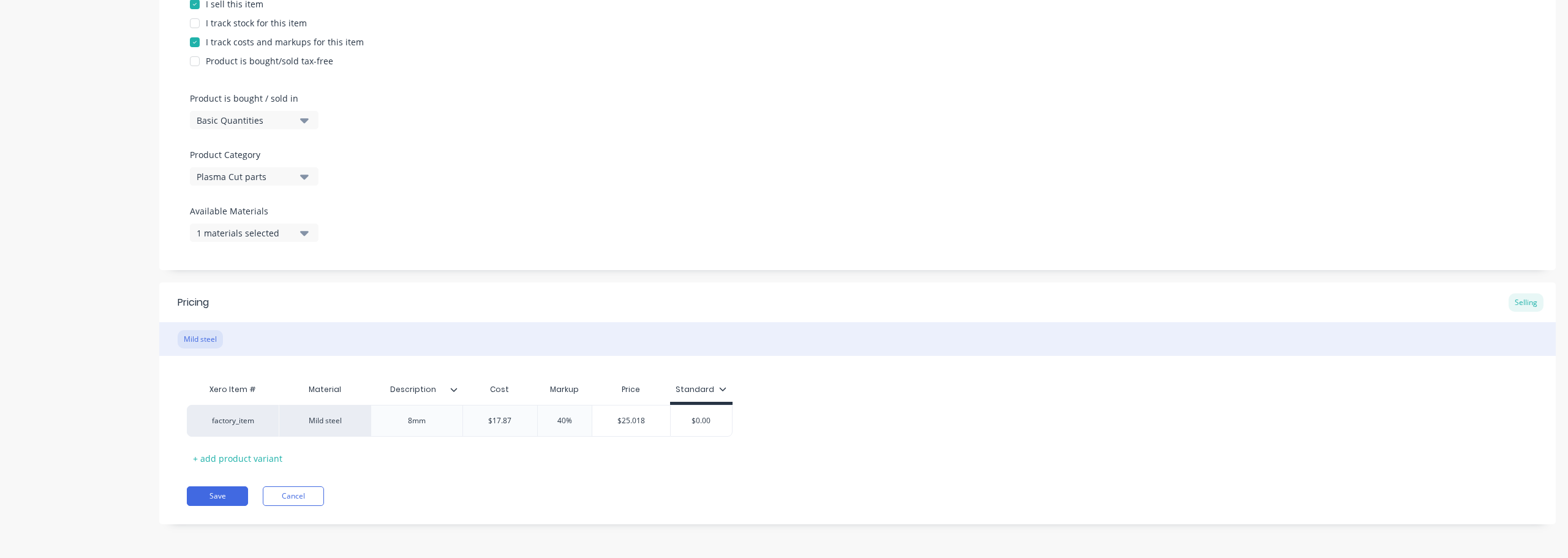
click at [301, 233] on icon "button" at bounding box center [304, 232] width 8 height 14
click at [208, 499] on button "Save" at bounding box center [217, 495] width 61 height 19
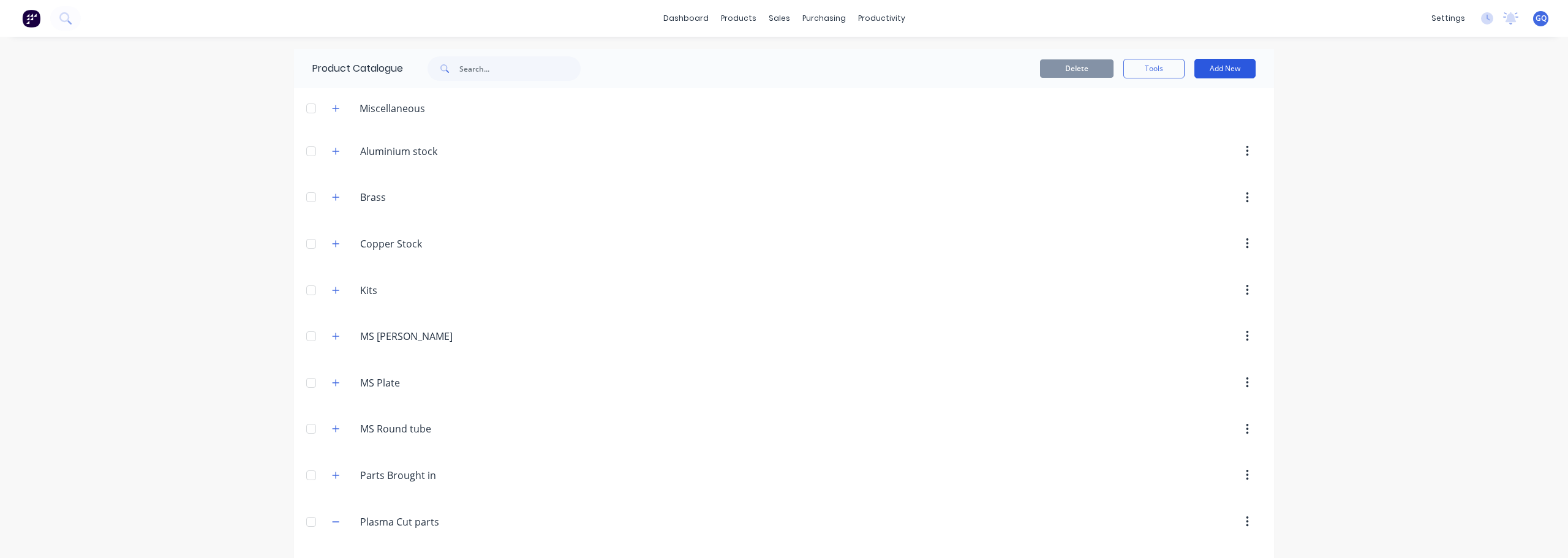
click at [1222, 65] on button "Add New" at bounding box center [1225, 67] width 61 height 19
click at [1179, 119] on div "Product" at bounding box center [1197, 124] width 94 height 17
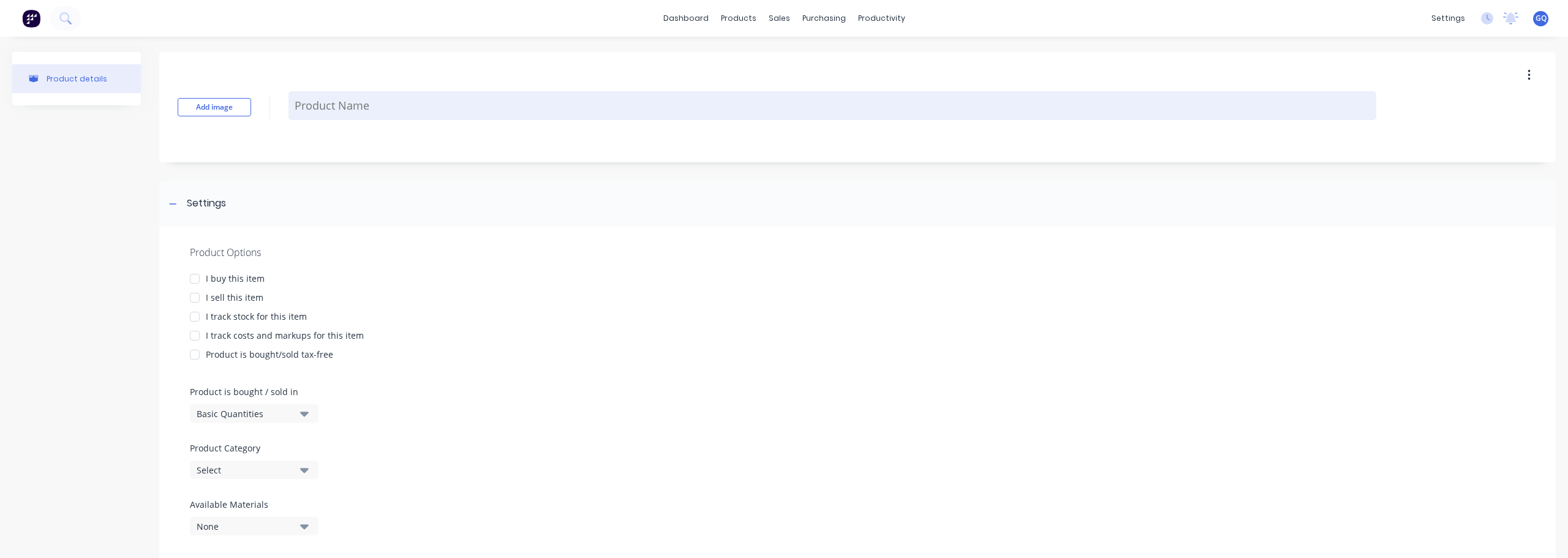
type textarea "x"
click at [309, 107] on textarea at bounding box center [832, 106] width 1088 height 29
type textarea "S"
type textarea "x"
type textarea "So"
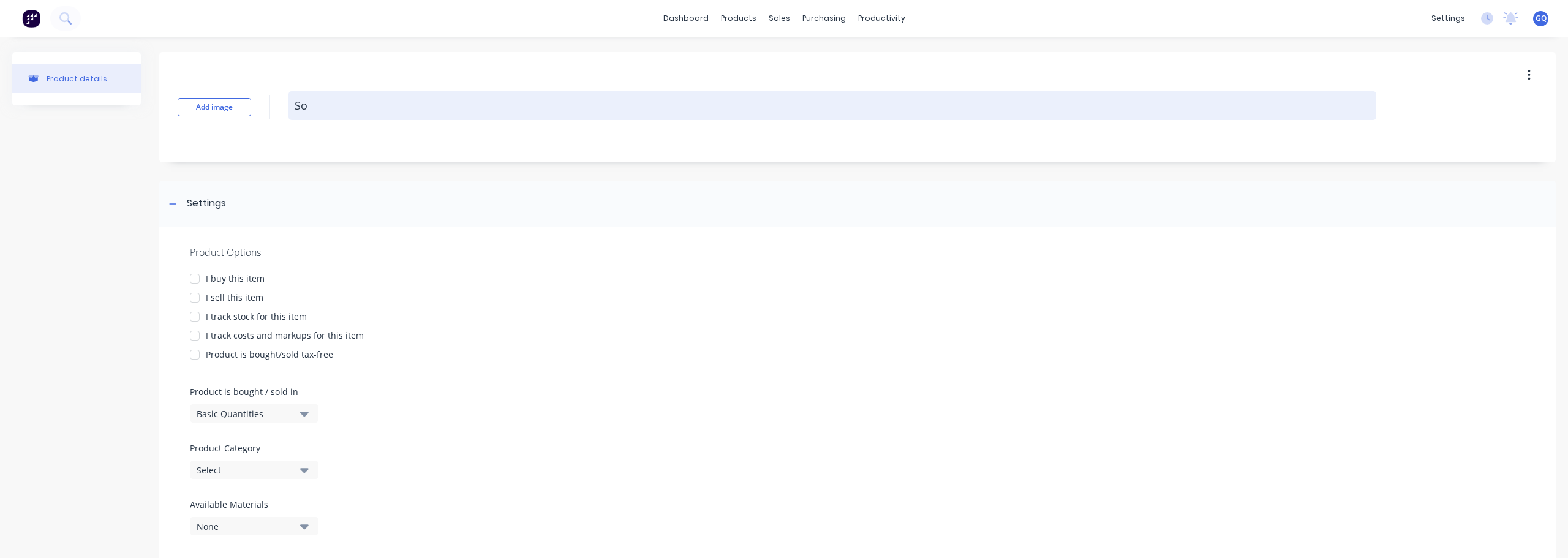
type textarea "x"
type textarea "Sol"
type textarea "x"
type textarea "Solo"
type textarea "x"
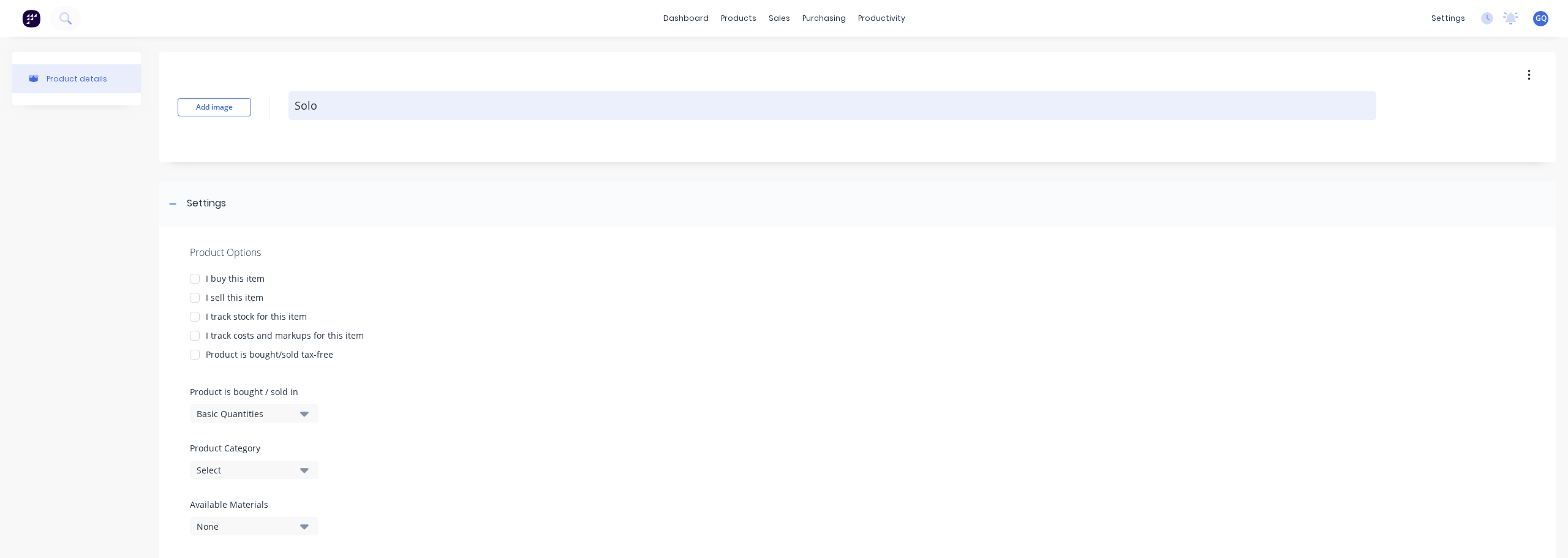
type textarea "Solo"
type textarea "x"
type textarea "Solo s"
type textarea "x"
type textarea "Solo si"
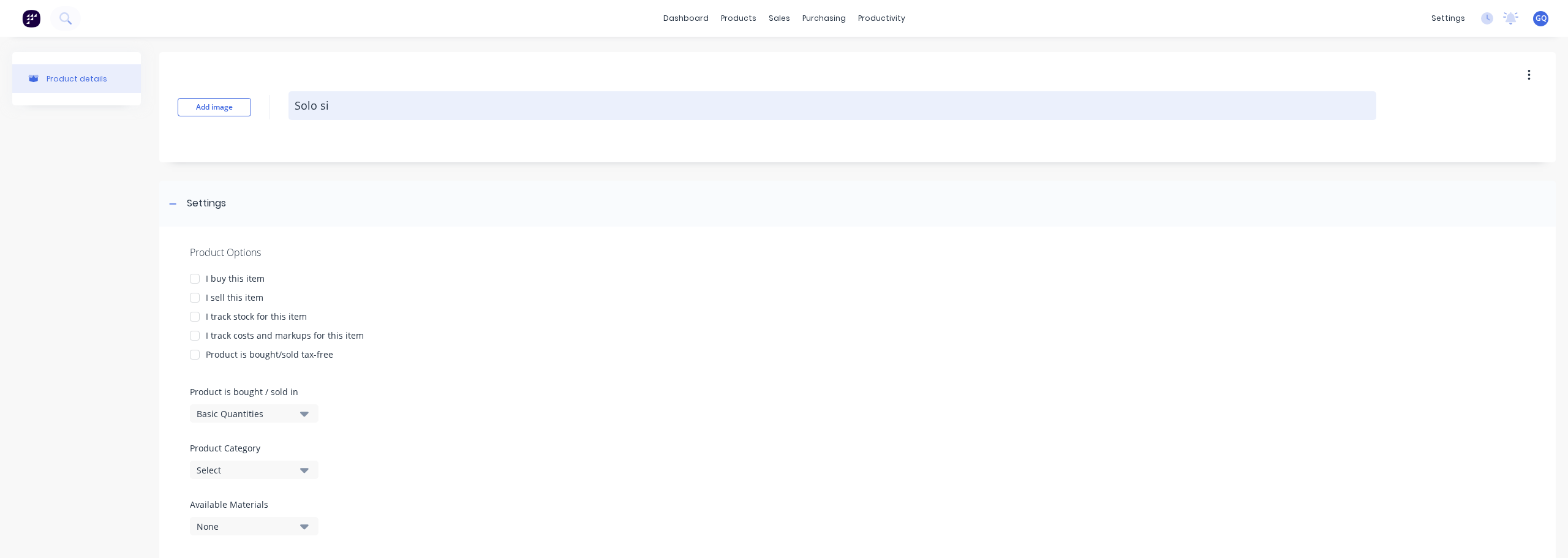
type textarea "x"
type textarea "Solo sid"
type textarea "x"
type textarea "Solo side"
type textarea "x"
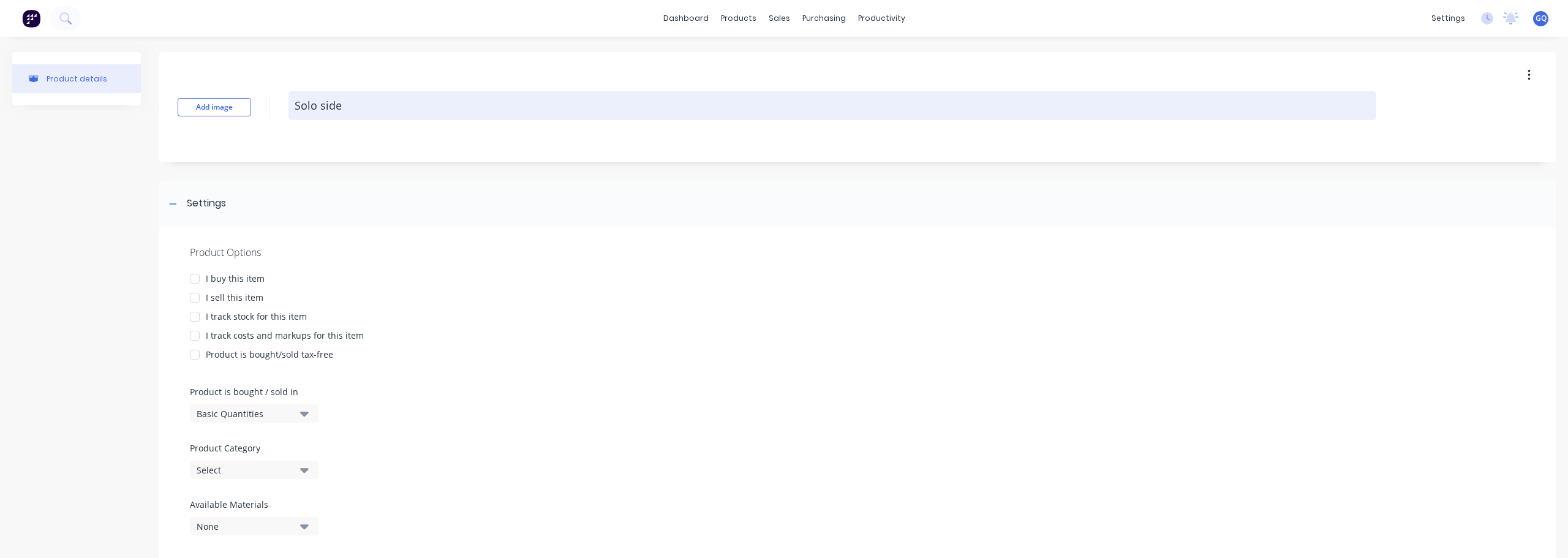
type textarea "Solo side"
type textarea "x"
type textarea "Solo side l"
type textarea "x"
type textarea "Solo side le"
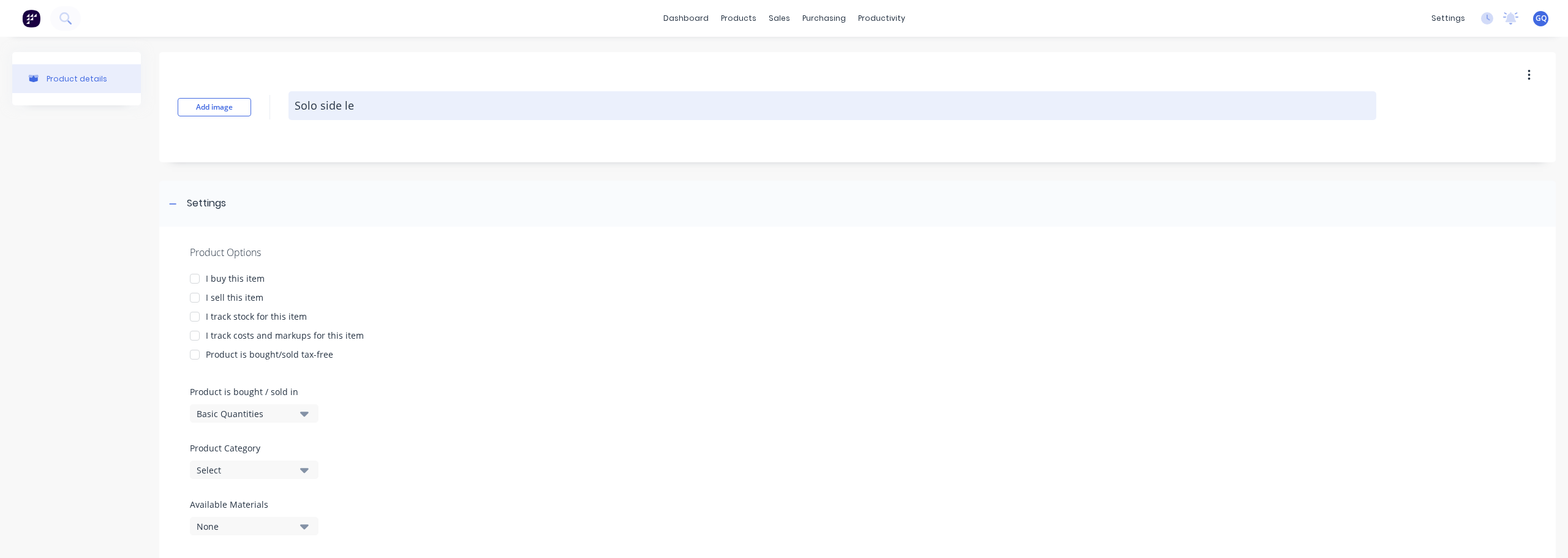
type textarea "x"
type textarea "Solo side leg"
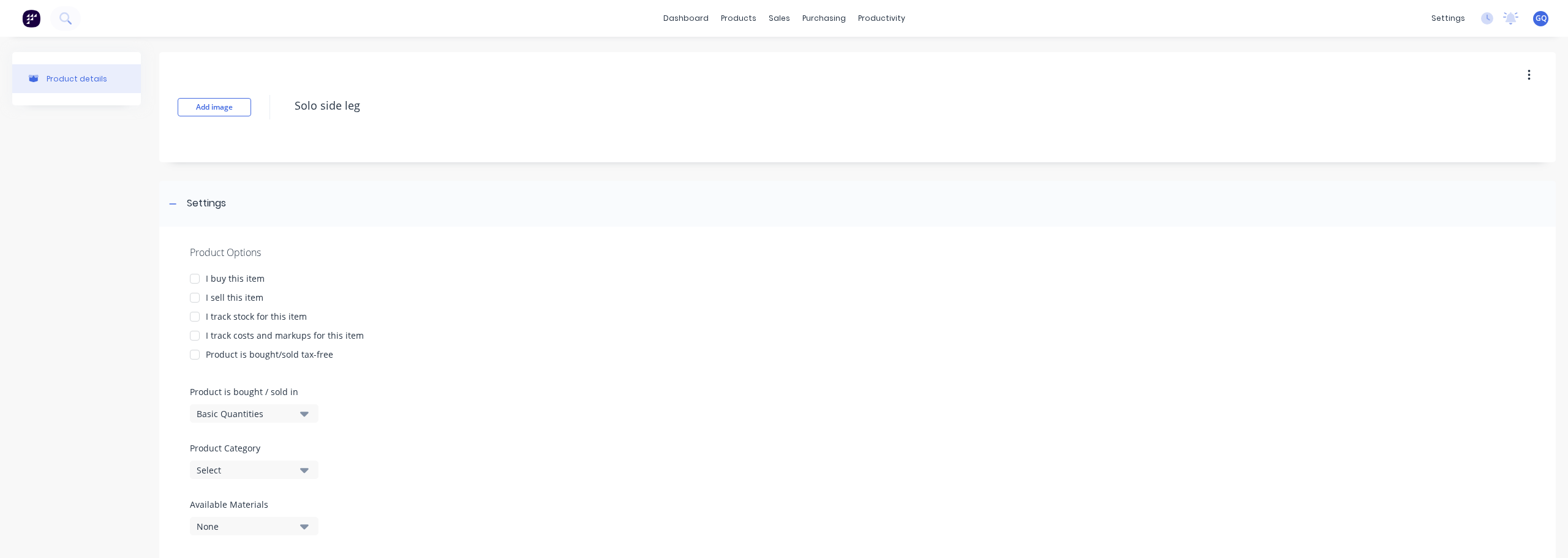
click at [201, 297] on div at bounding box center [194, 297] width 25 height 25
click at [193, 338] on div at bounding box center [194, 336] width 25 height 25
click at [198, 359] on div at bounding box center [194, 354] width 25 height 25
type textarea "x"
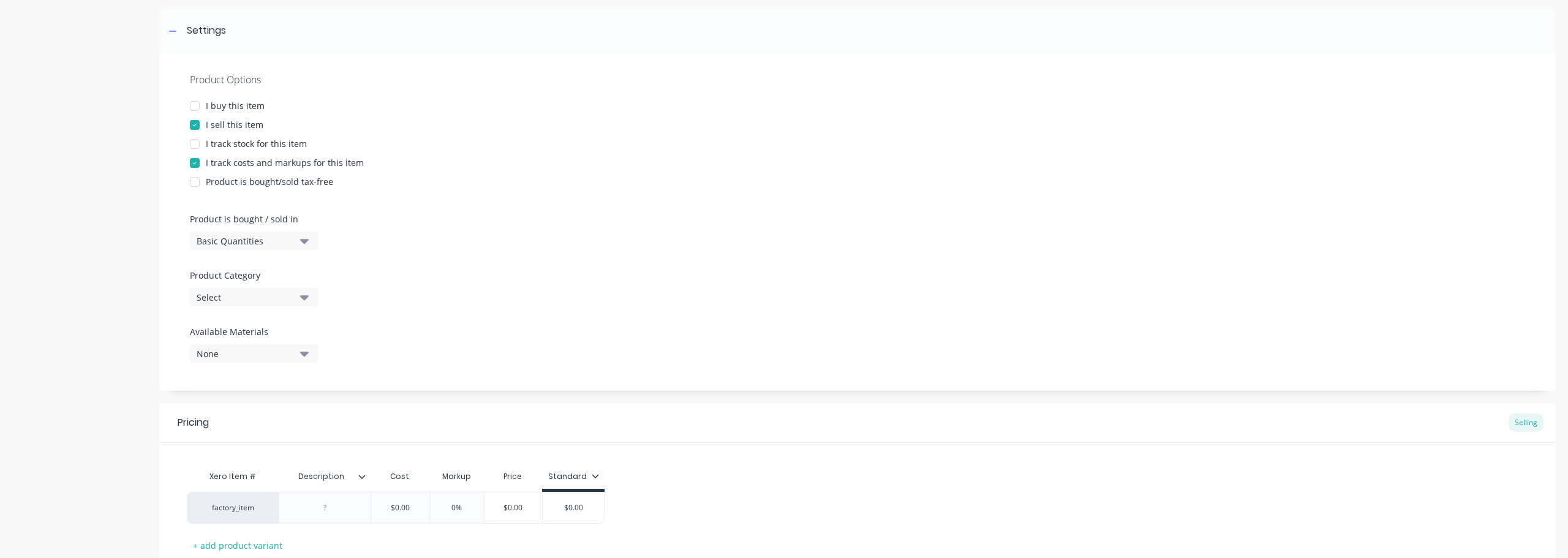
scroll to position [183, 0]
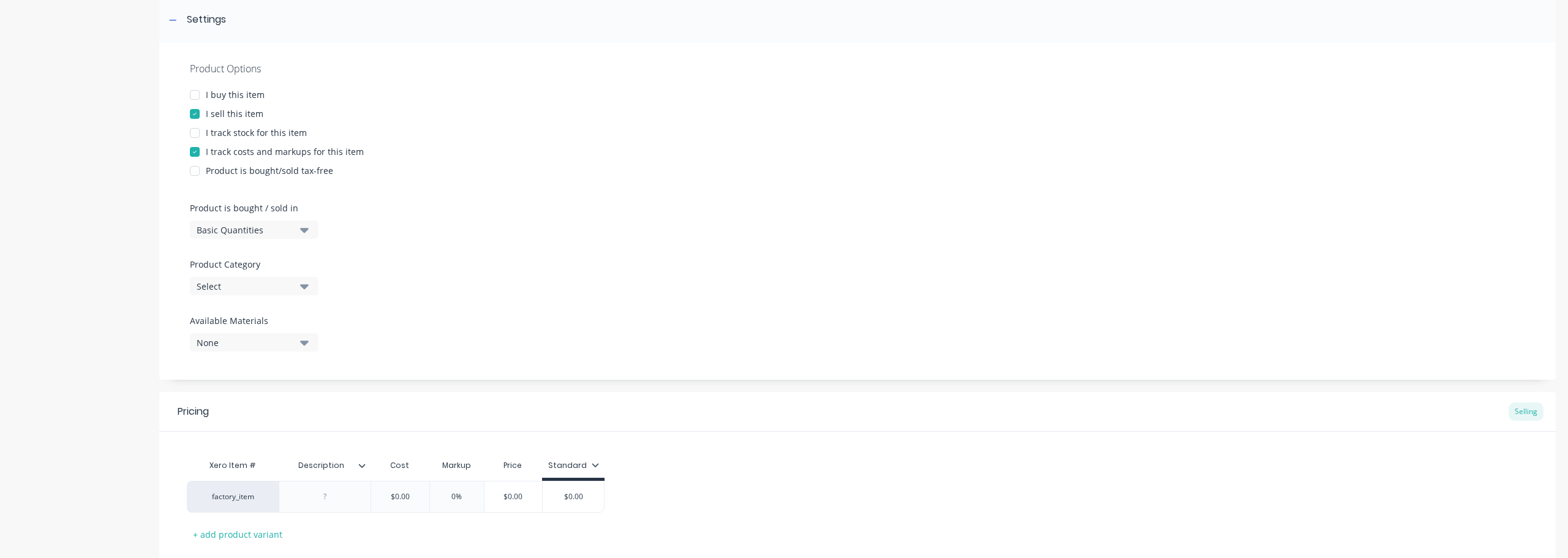
type textarea "Solo side leg"
type textarea "x"
type textarea "Solo side leg"
click at [297, 235] on button "Basic Quantities" at bounding box center [254, 230] width 129 height 18
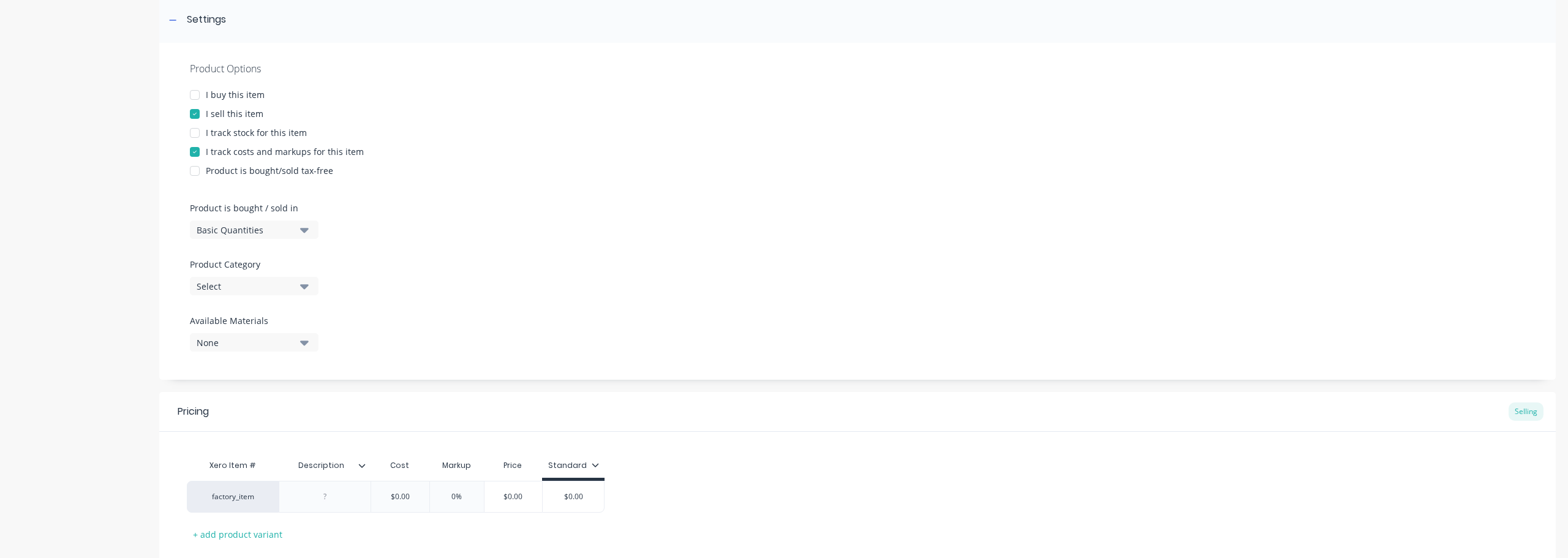
click at [253, 292] on div "Select" at bounding box center [245, 286] width 98 height 13
click at [251, 395] on div "Plasma Cut parts" at bounding box center [281, 389] width 183 height 25
click at [292, 342] on div "None" at bounding box center [245, 343] width 98 height 13
click at [236, 512] on div "Mild steel" at bounding box center [288, 507] width 122 height 13
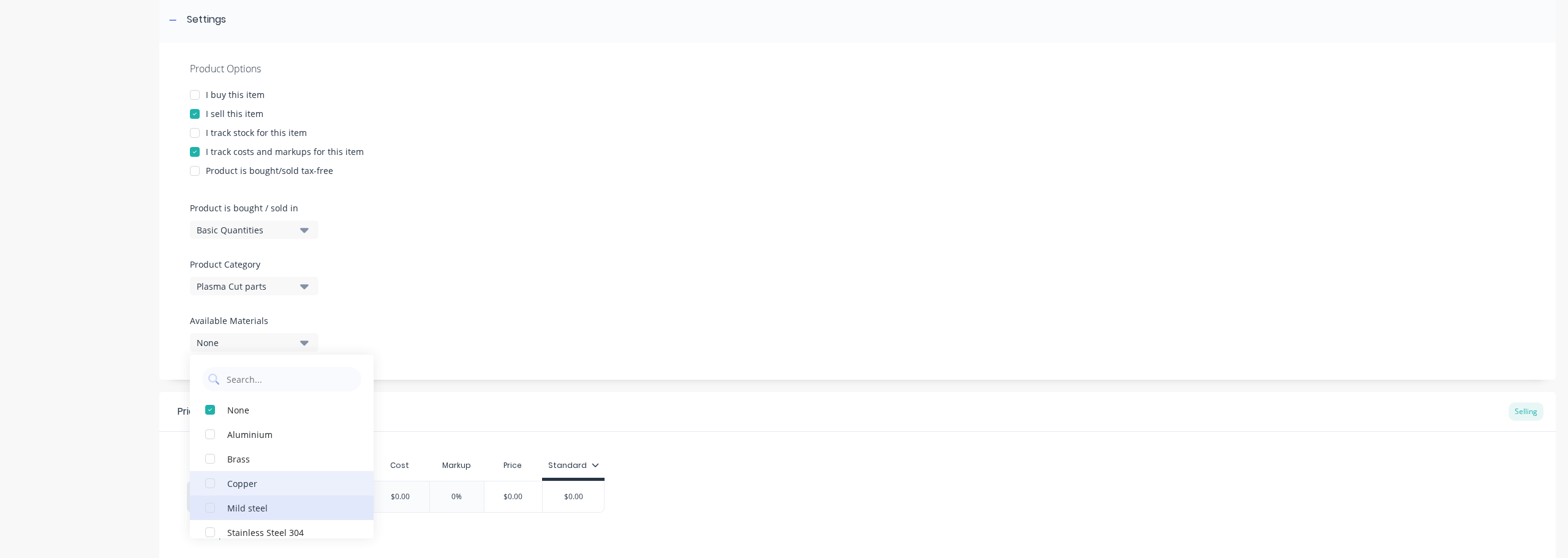
type textarea "x"
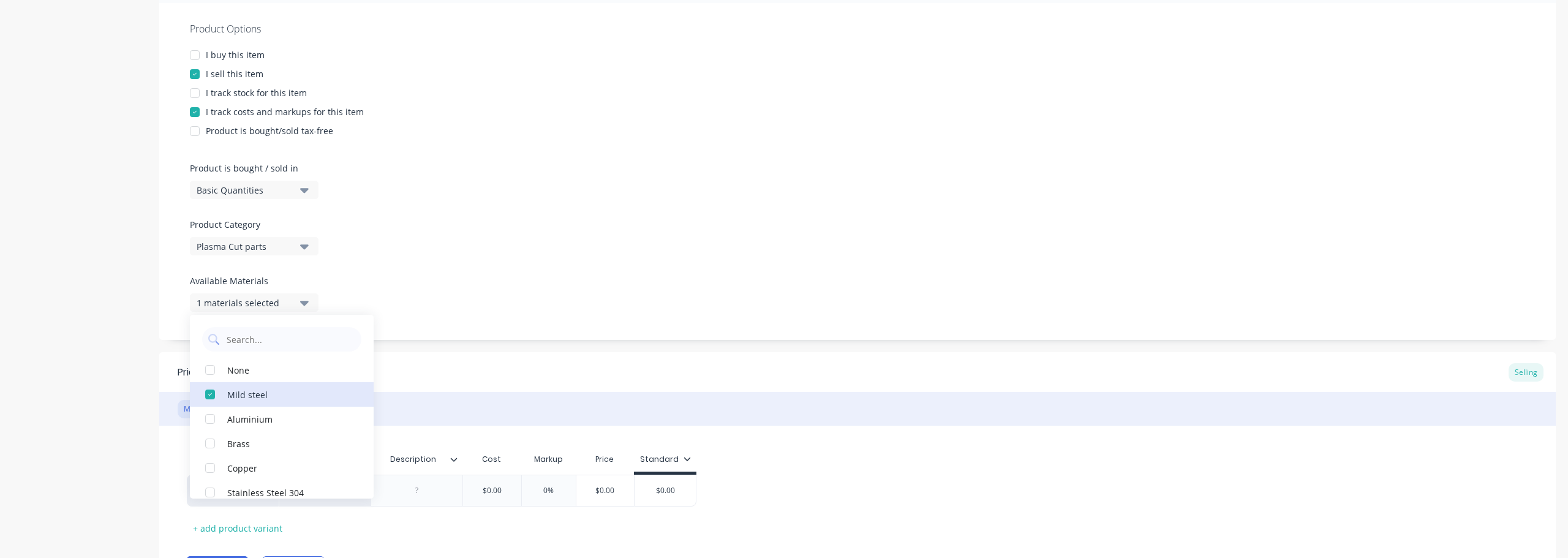
scroll to position [245, 0]
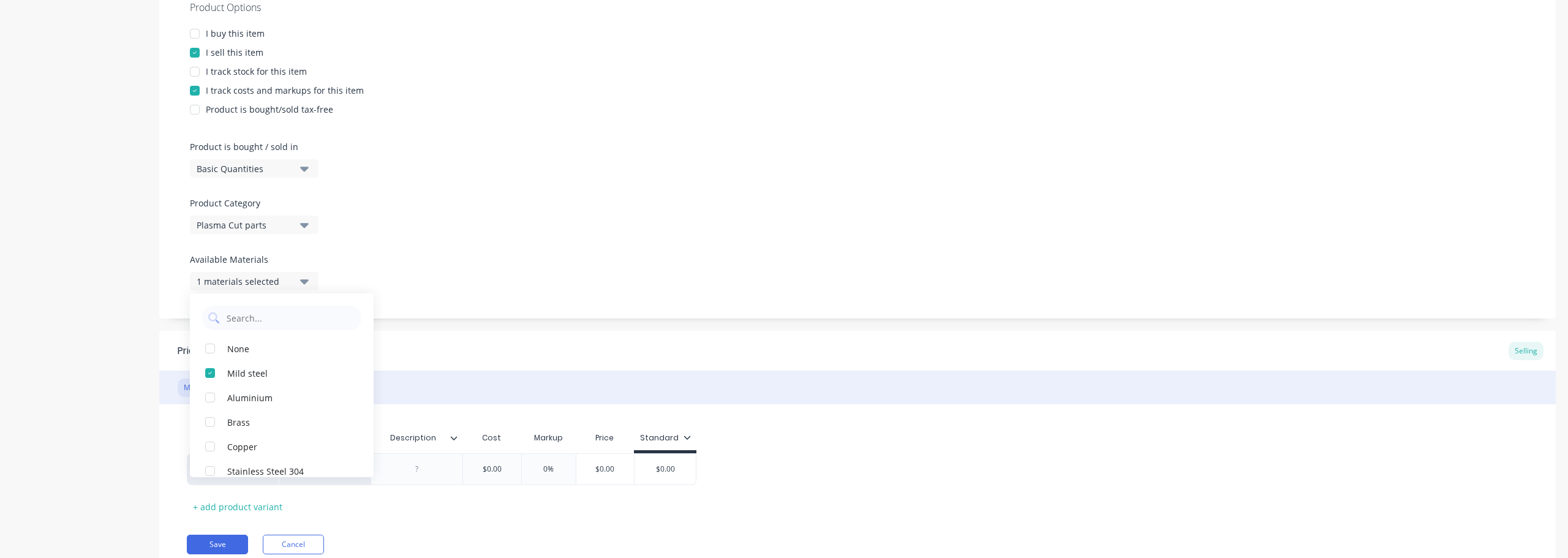
click at [486, 298] on div "Product Options I buy this item I sell this item I track stock for this item I …" at bounding box center [857, 150] width 1397 height 336
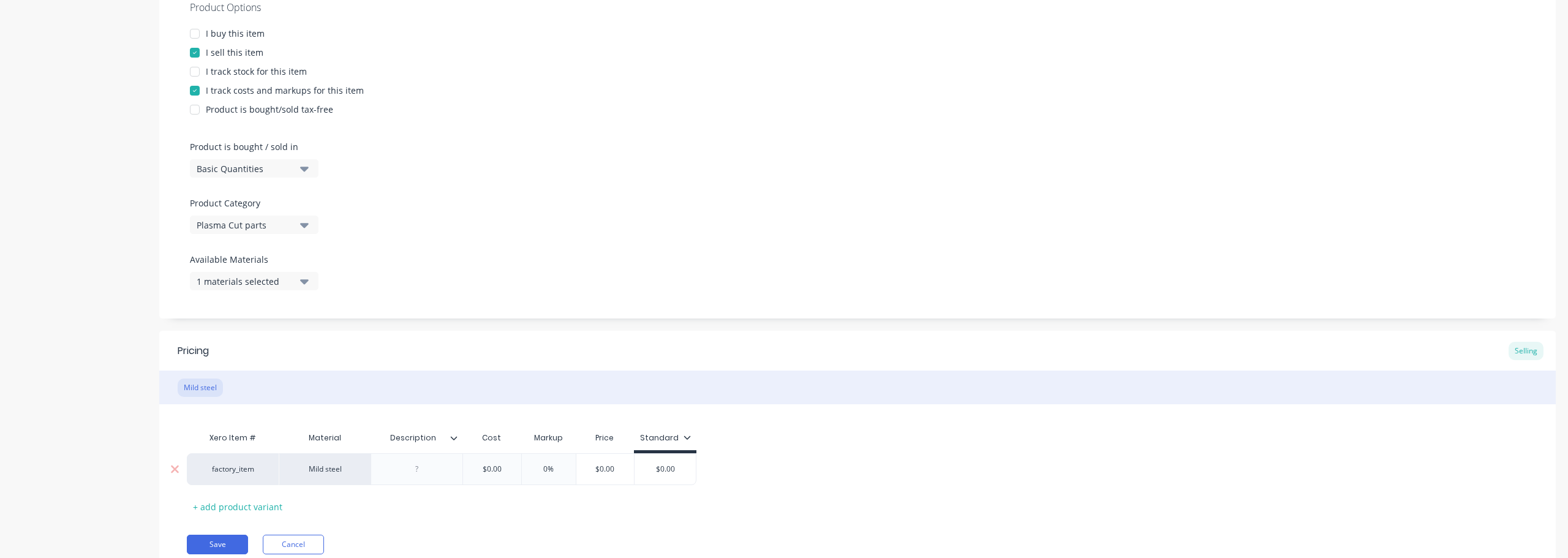
click at [419, 470] on div at bounding box center [417, 469] width 61 height 16
click at [417, 473] on div at bounding box center [417, 469] width 61 height 16
click at [493, 459] on div "$0.00" at bounding box center [492, 470] width 61 height 31
type textarea "x"
type input "$"
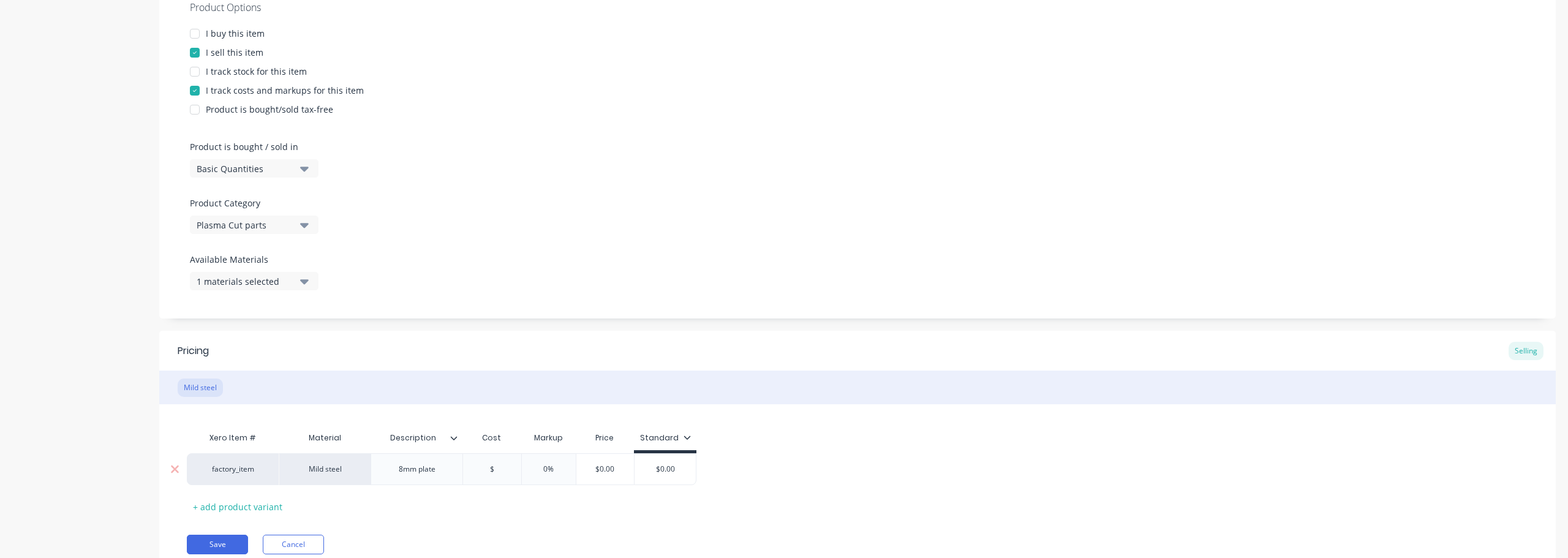
type textarea "x"
type input "$1"
type textarea "x"
type input "$12."
type textarea "x"
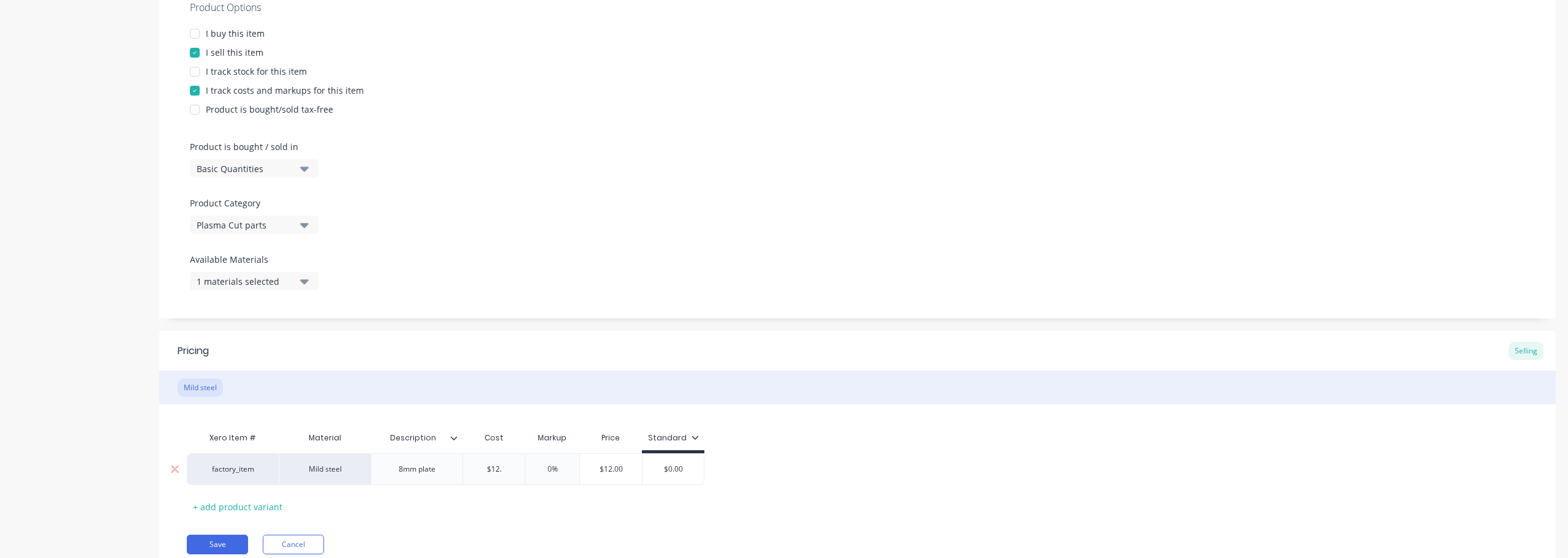
type input "$12.5"
type textarea "x"
type input "$12.55"
type input "0%"
type textarea "x"
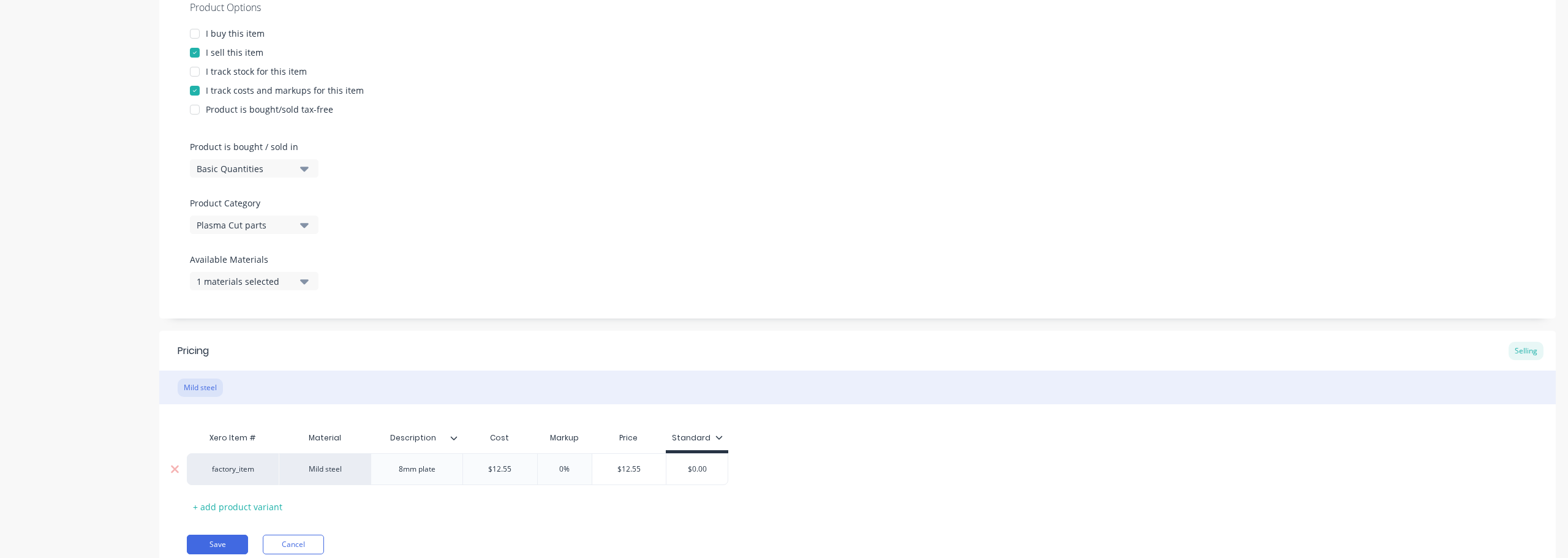
type input "0%4"
type textarea "x"
type input "0"
type textarea "x"
type input "4"
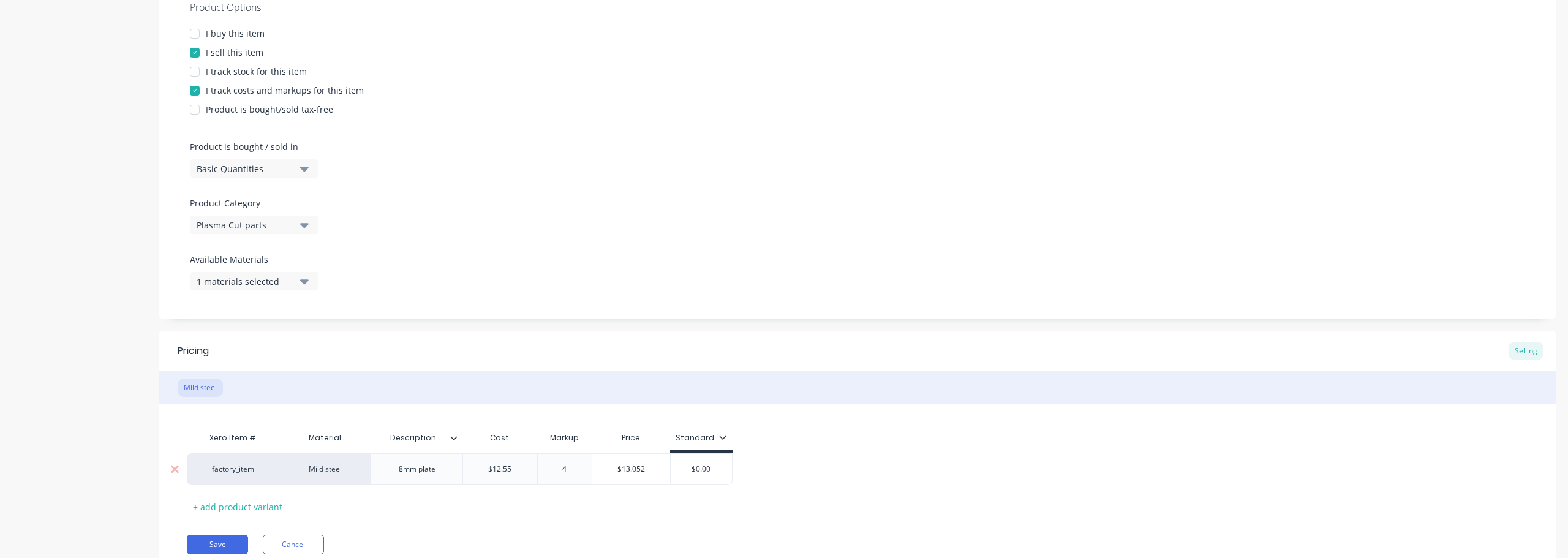
type textarea "x"
type input "40"
type input "$17.57"
type input "$0.00"
click at [224, 541] on button "Save" at bounding box center [217, 543] width 61 height 19
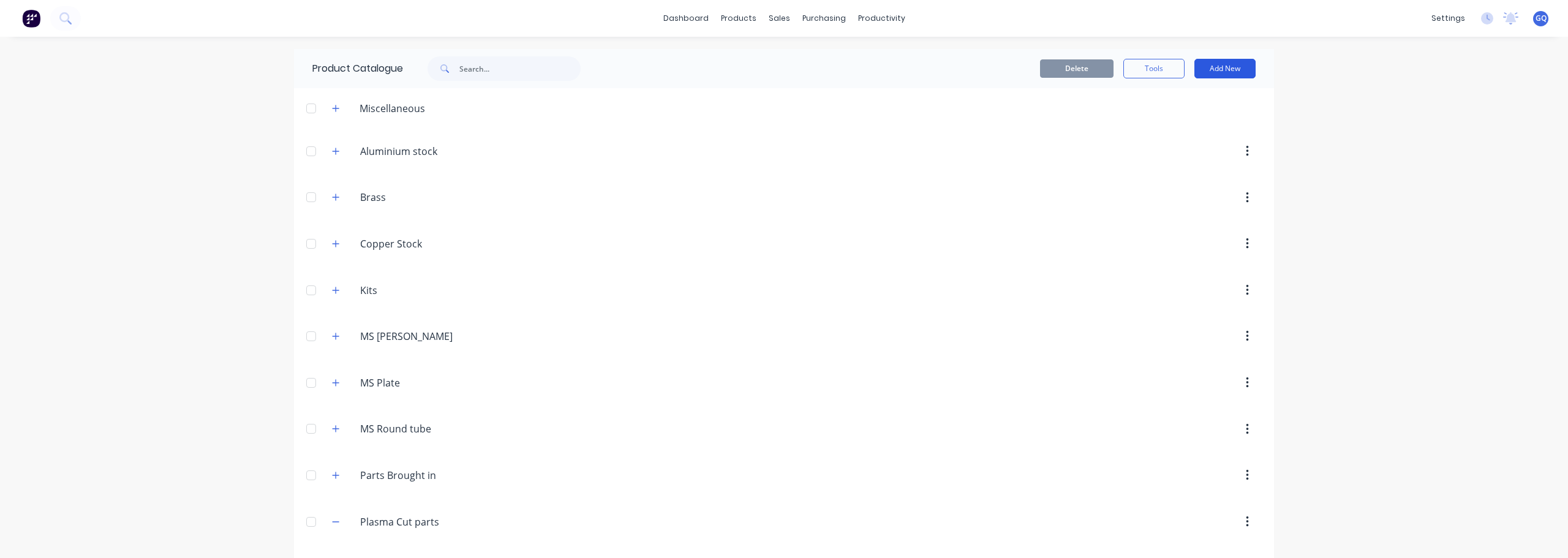
click at [1212, 65] on button "Add New" at bounding box center [1225, 67] width 61 height 19
click at [1150, 129] on div "Product" at bounding box center [1197, 124] width 94 height 17
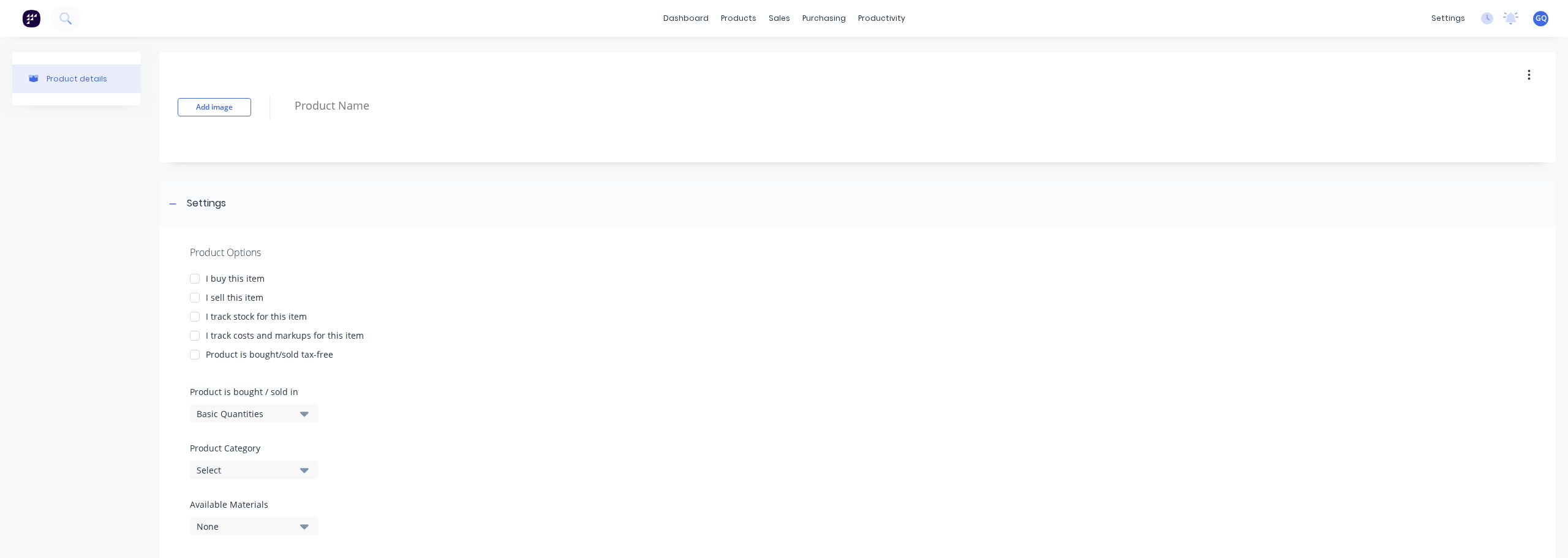
click at [198, 299] on div at bounding box center [194, 297] width 25 height 25
click at [199, 336] on div at bounding box center [194, 336] width 25 height 25
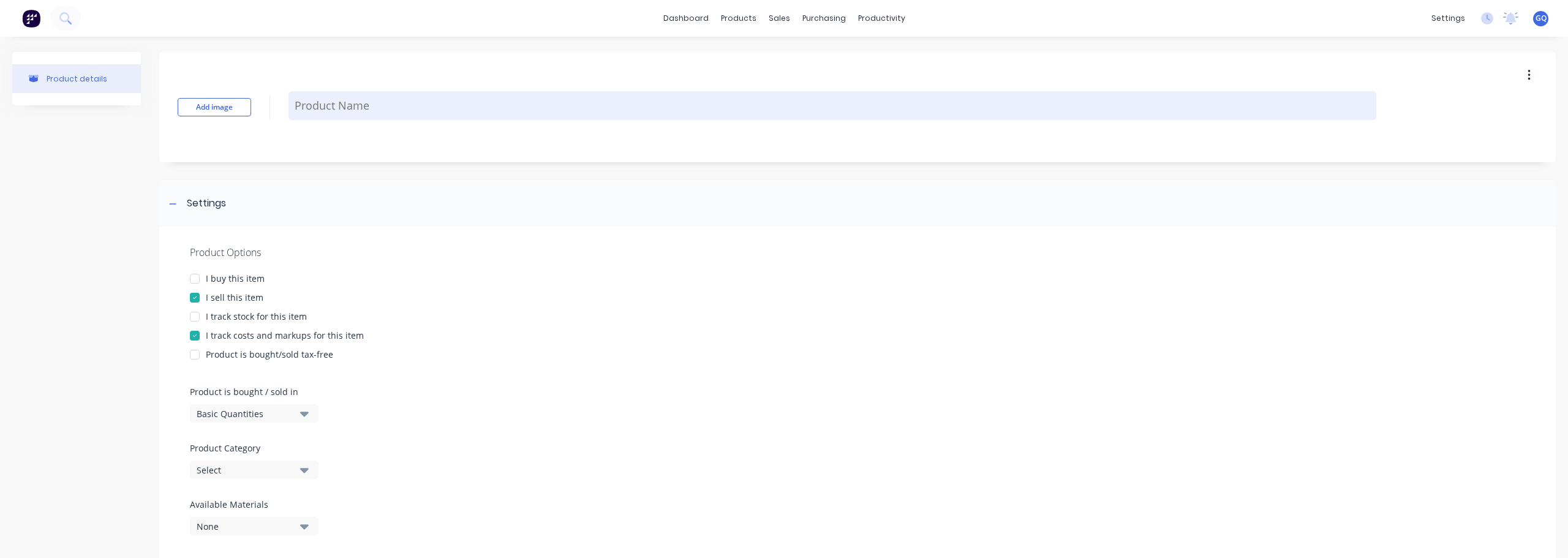
click at [312, 96] on textarea at bounding box center [832, 106] width 1088 height 29
type textarea "x"
type textarea "S"
type textarea "x"
type textarea "So"
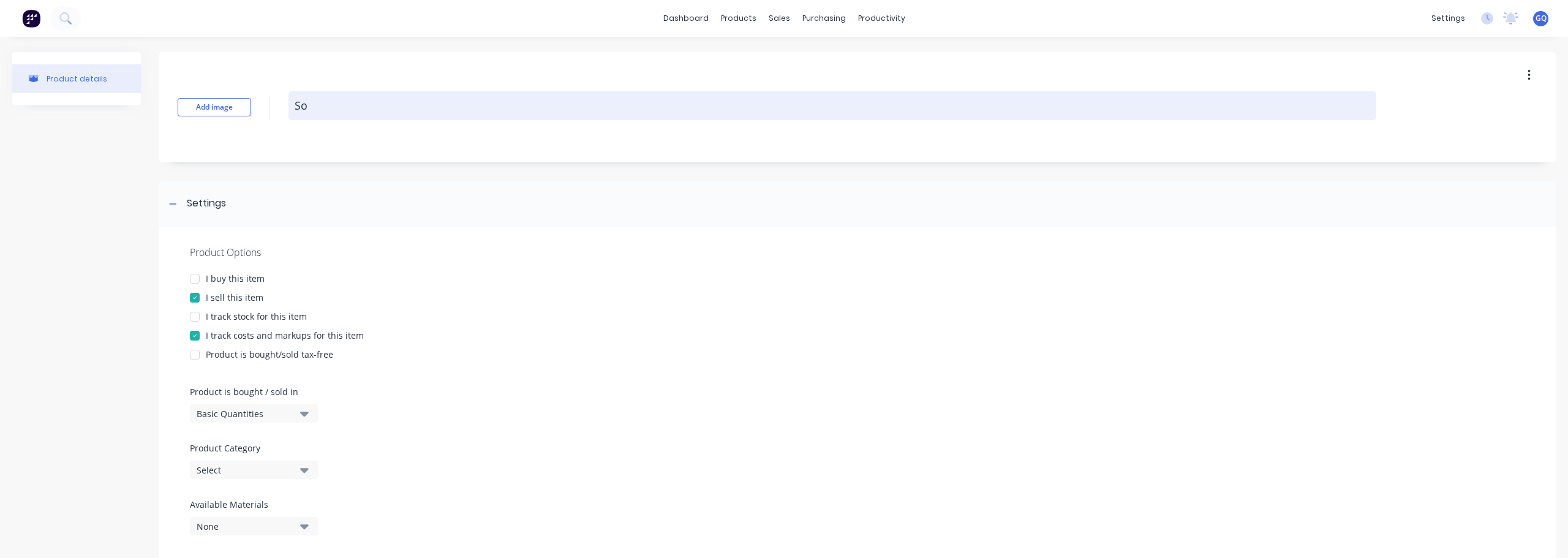
type textarea "x"
type textarea "Sol"
type textarea "x"
type textarea "Solo"
type textarea "x"
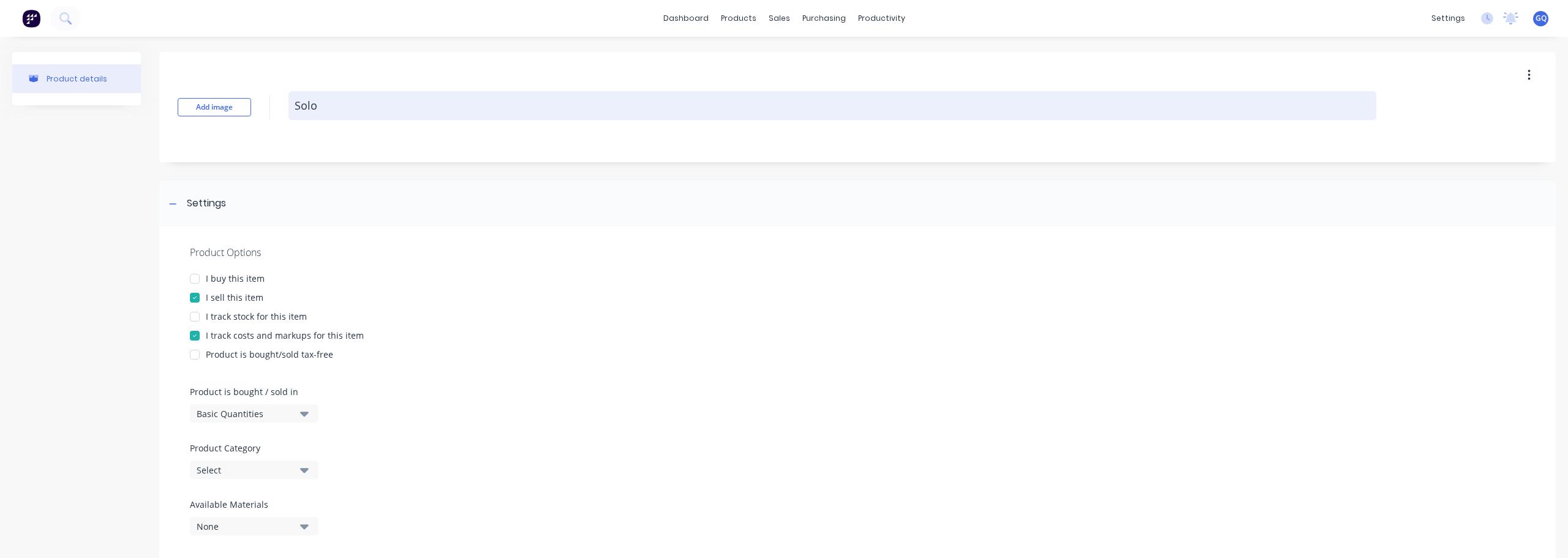
type textarea "Solo"
type textarea "x"
type textarea "Solo b"
type textarea "x"
type textarea "Solo ba"
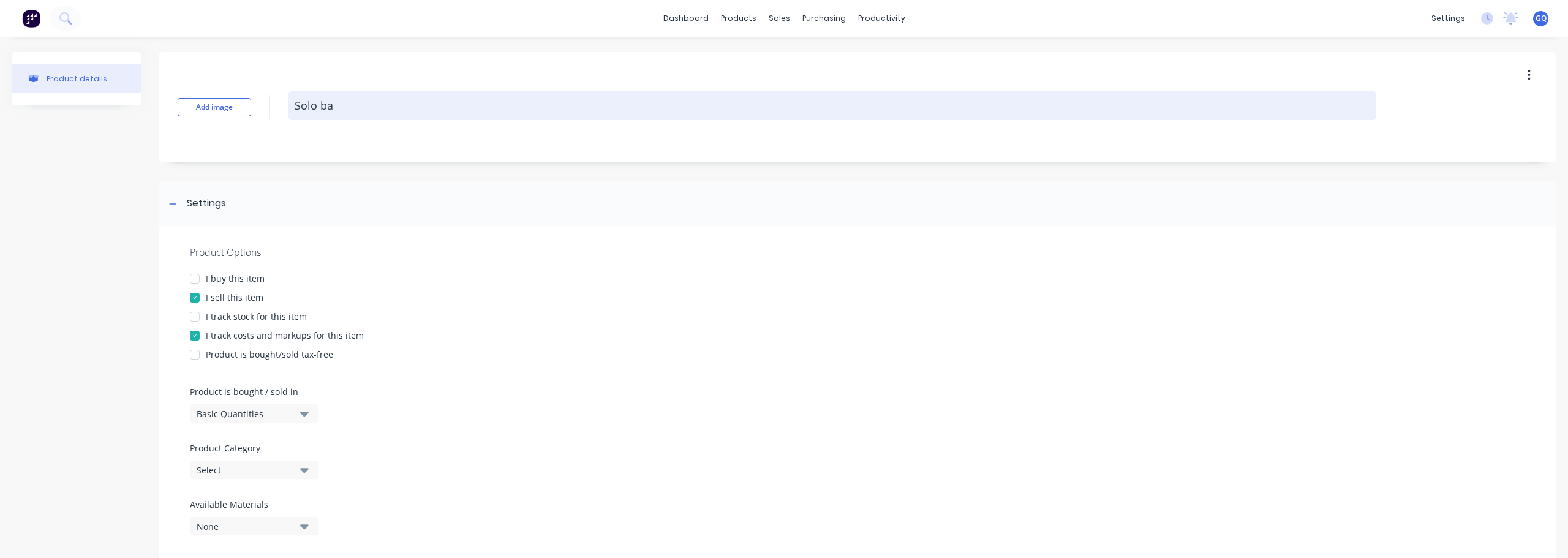
type textarea "x"
type textarea "Solo bac"
type textarea "x"
type textarea "Solo back"
type textarea "x"
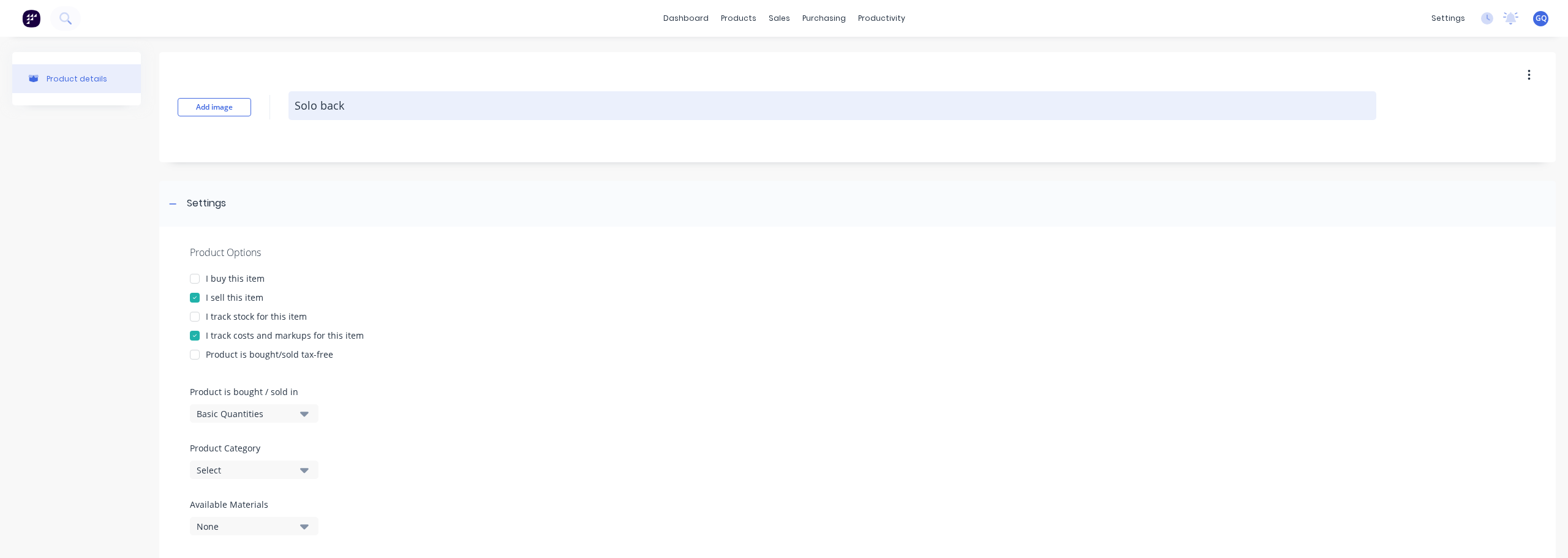
type textarea "Solo back"
type textarea "x"
type textarea "Solo back l"
type textarea "x"
type textarea "Solo back le"
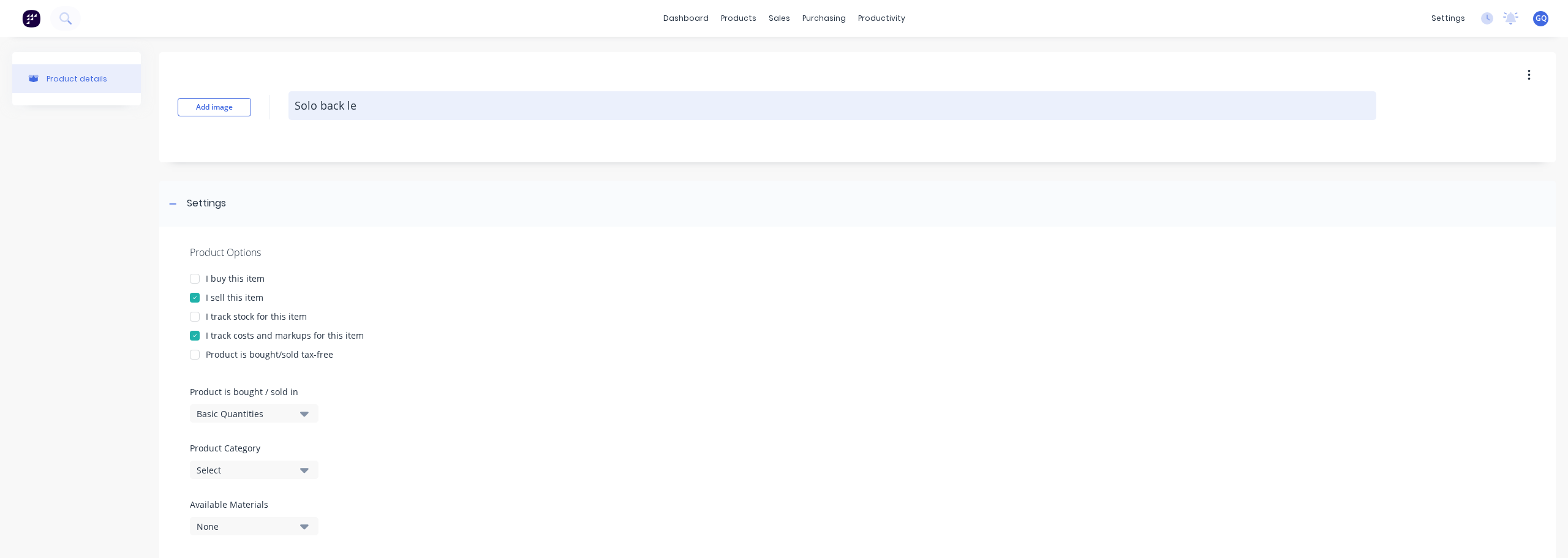
type textarea "x"
type textarea "Solo back leg"
type textarea "x"
type textarea "Solo back leg"
type textarea "x"
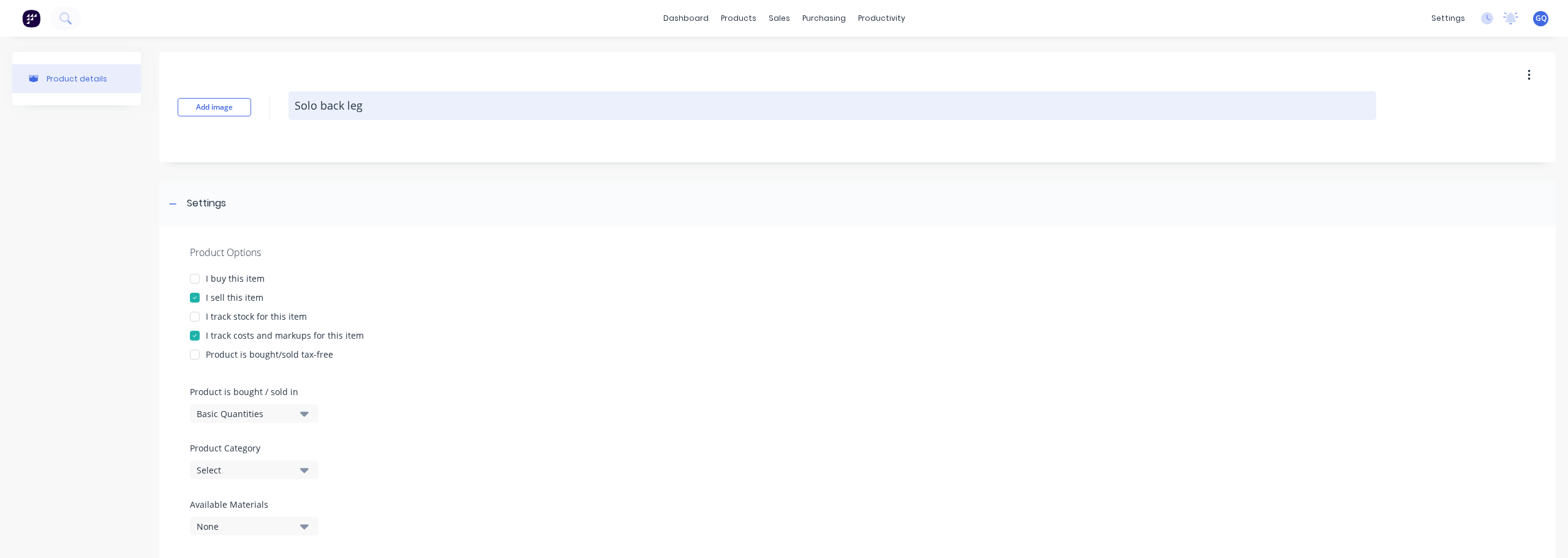
type textarea "Solo back leg k"
type textarea "x"
type textarea "Solo back leg ki"
type textarea "x"
type textarea "Solo back leg k"
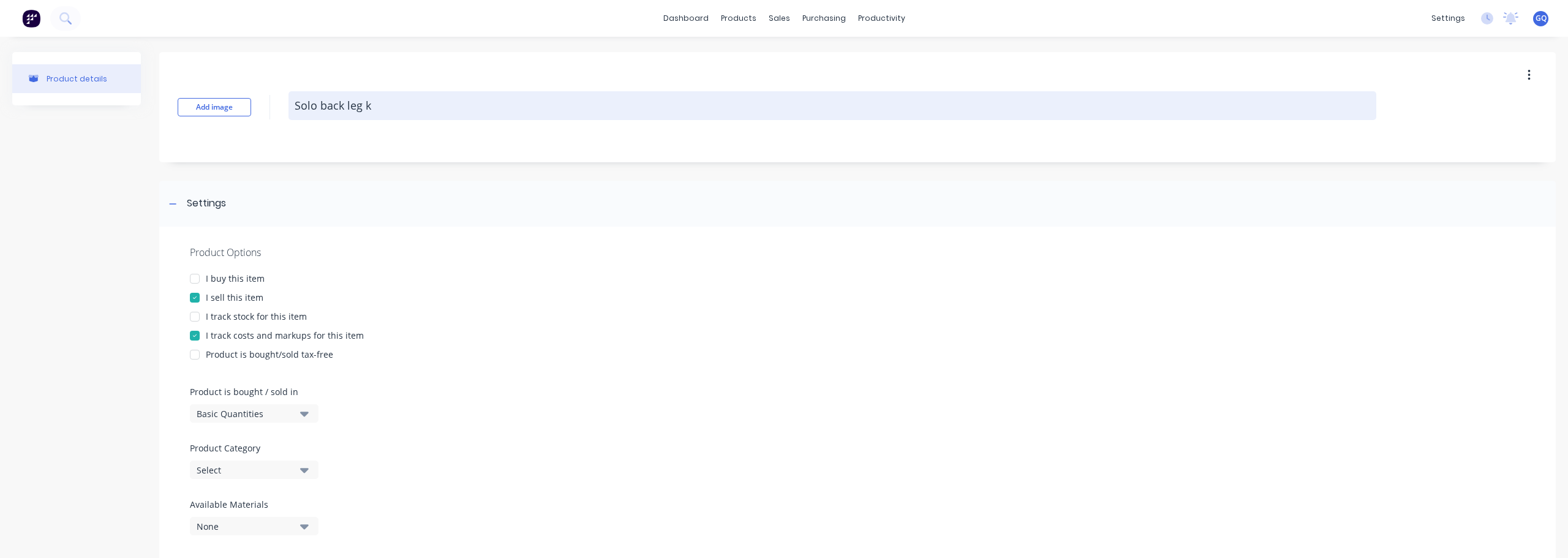
type textarea "x"
type textarea "Solo back leg"
type textarea "x"
type textarea "Solo back leg b"
type textarea "x"
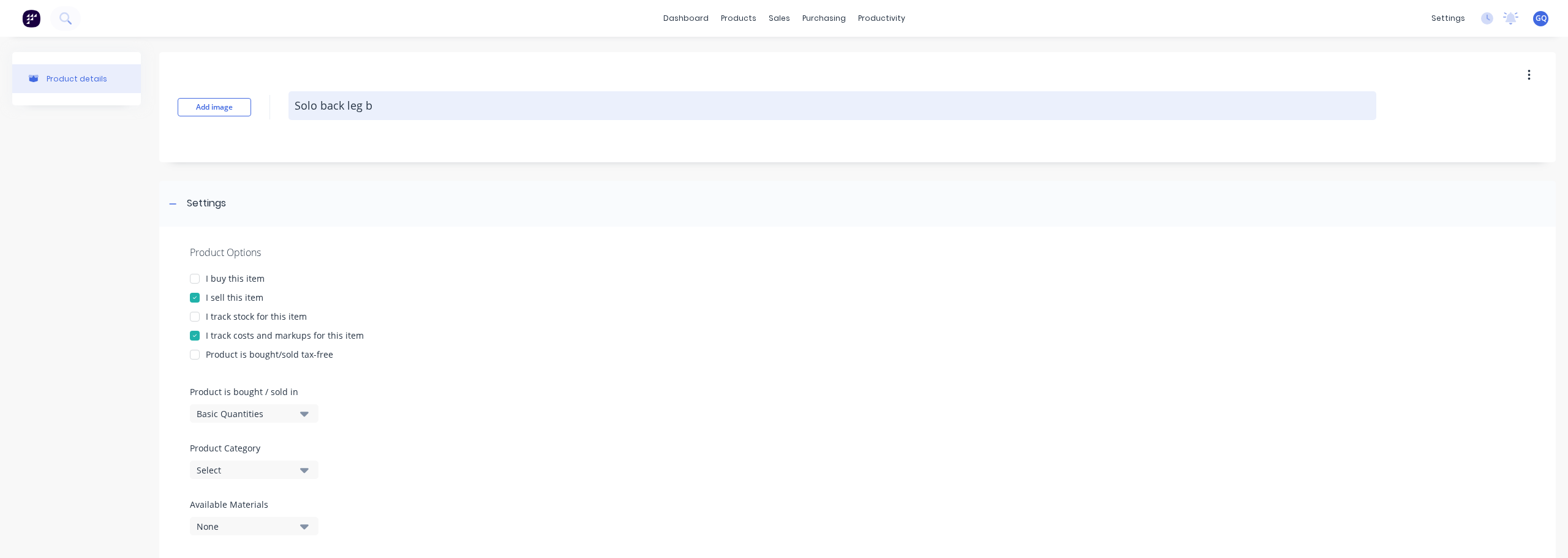
type textarea "Solo back leg ba"
type textarea "x"
type textarea "Solo back leg bas"
type textarea "x"
type textarea "Solo back leg base"
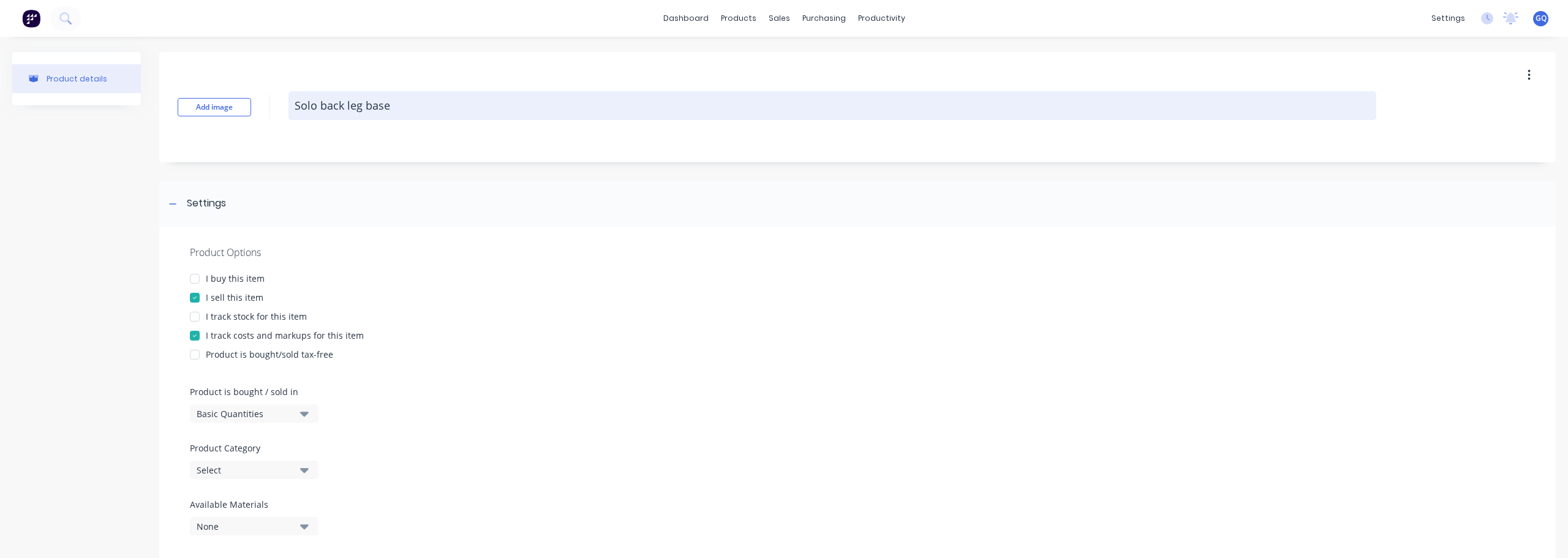
type textarea "x"
type textarea "Solo back leg base"
type textarea "x"
type textarea "Solo back leg base p"
type textarea "x"
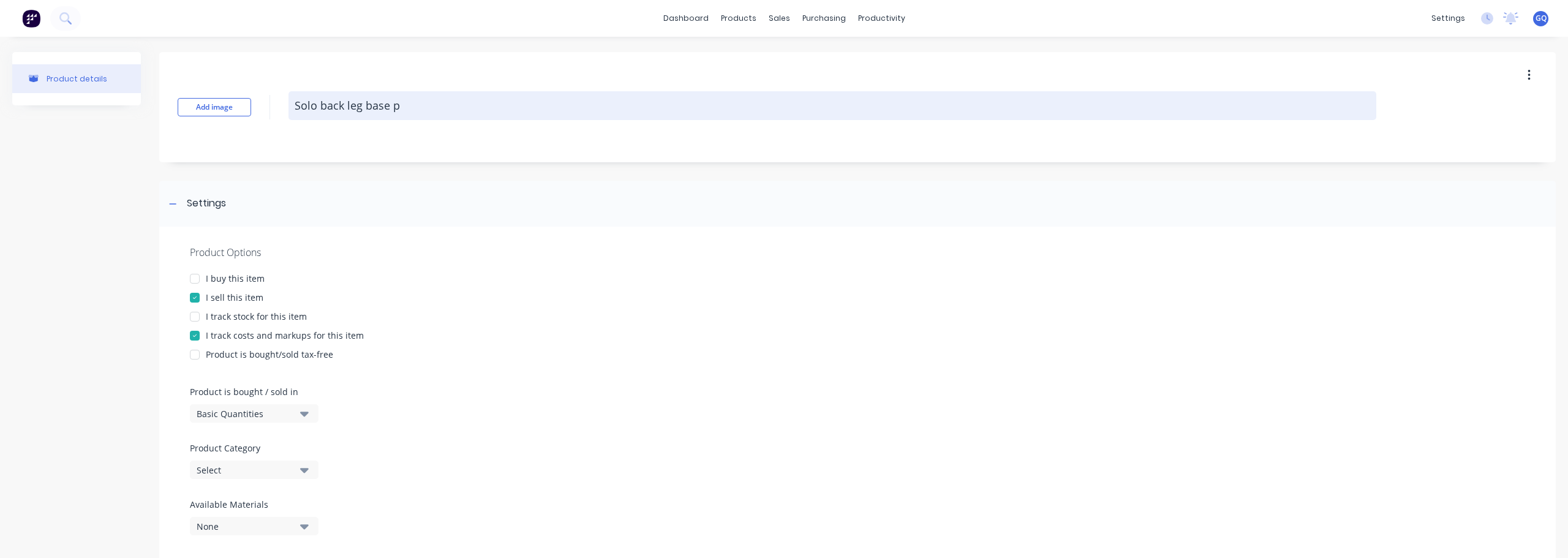
type textarea "Solo back leg base pl"
type textarea "x"
type textarea "Solo back leg base pla"
type textarea "x"
type textarea "Solo back leg base plat"
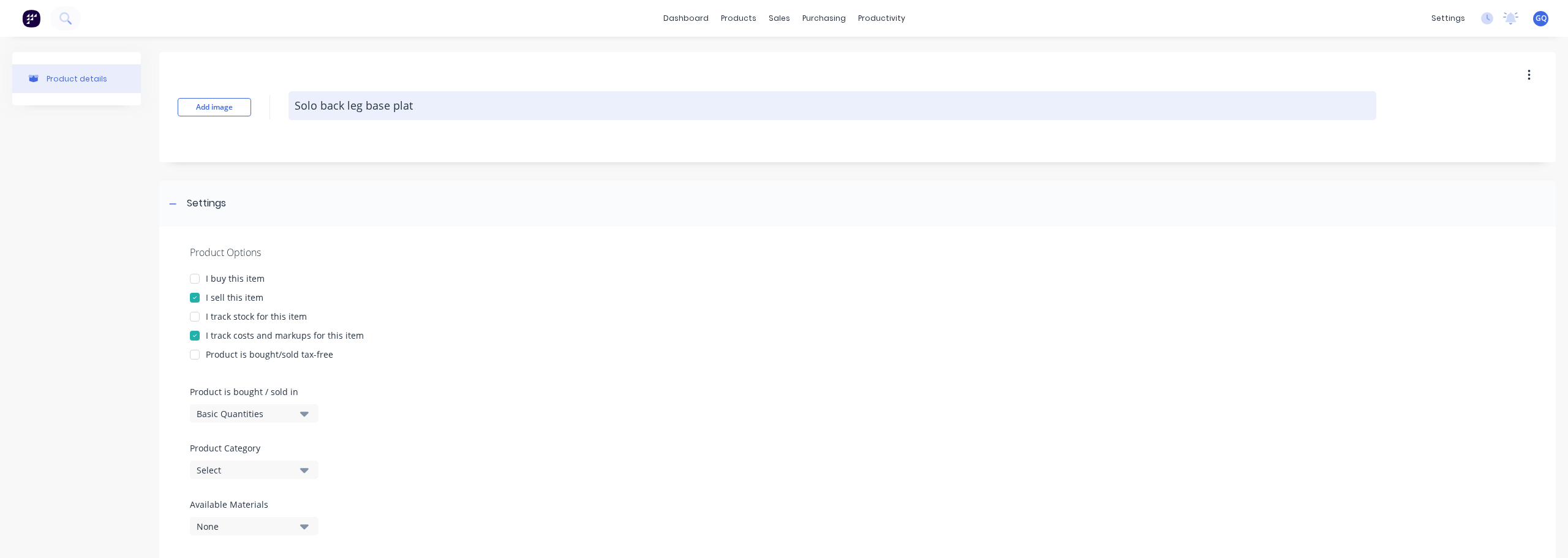
type textarea "x"
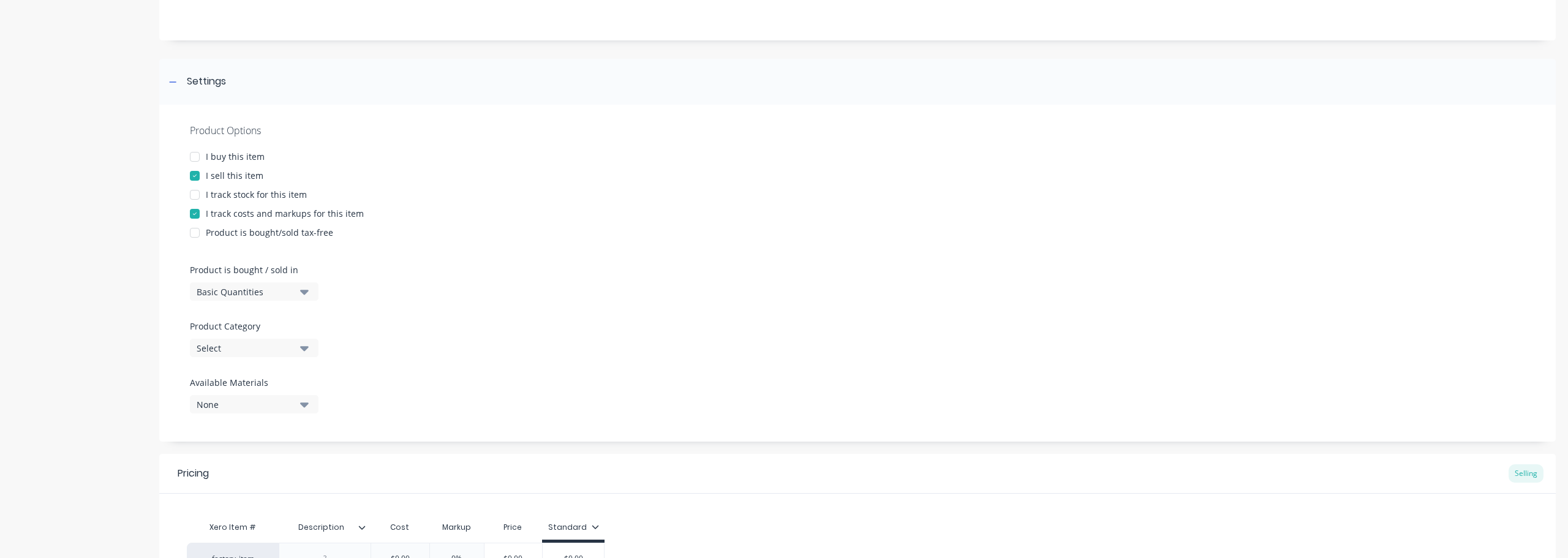
scroll to position [122, 0]
click at [303, 346] on icon "button" at bounding box center [304, 347] width 8 height 5
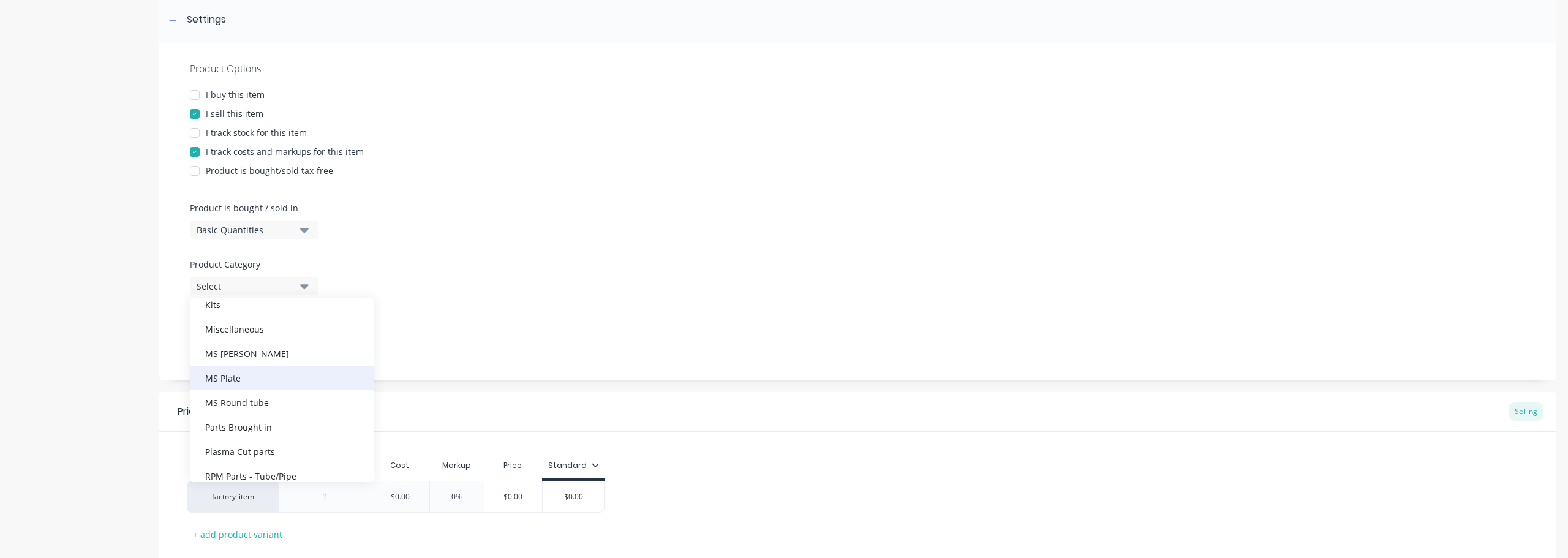
click at [233, 383] on div "MS Plate" at bounding box center [281, 377] width 183 height 25
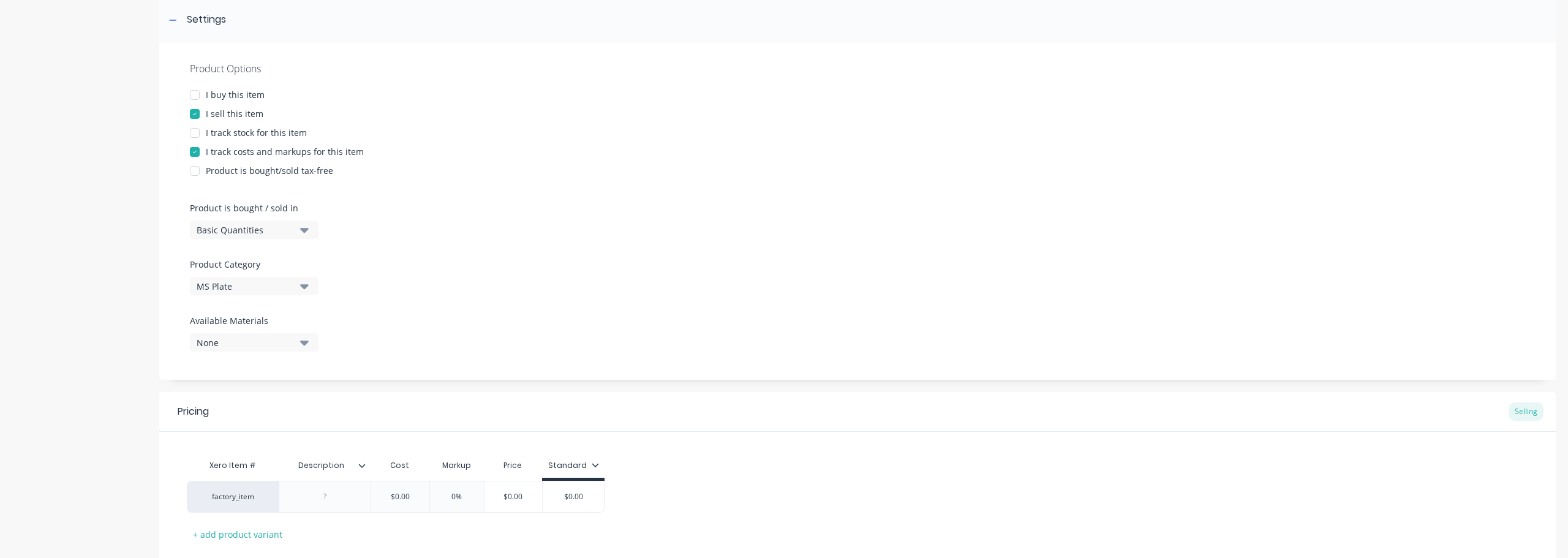
click at [251, 347] on div "None" at bounding box center [245, 343] width 98 height 13
click at [292, 288] on div "MS Plate" at bounding box center [245, 286] width 98 height 13
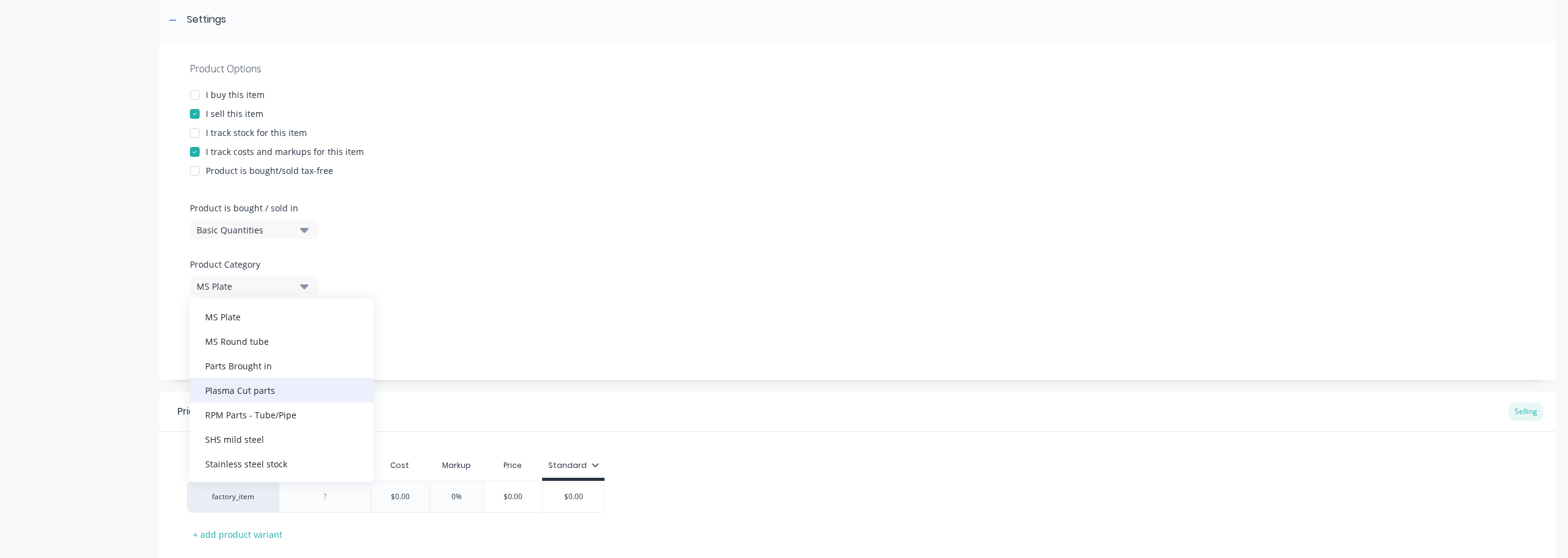
click at [270, 397] on div "Plasma Cut parts" at bounding box center [281, 389] width 183 height 25
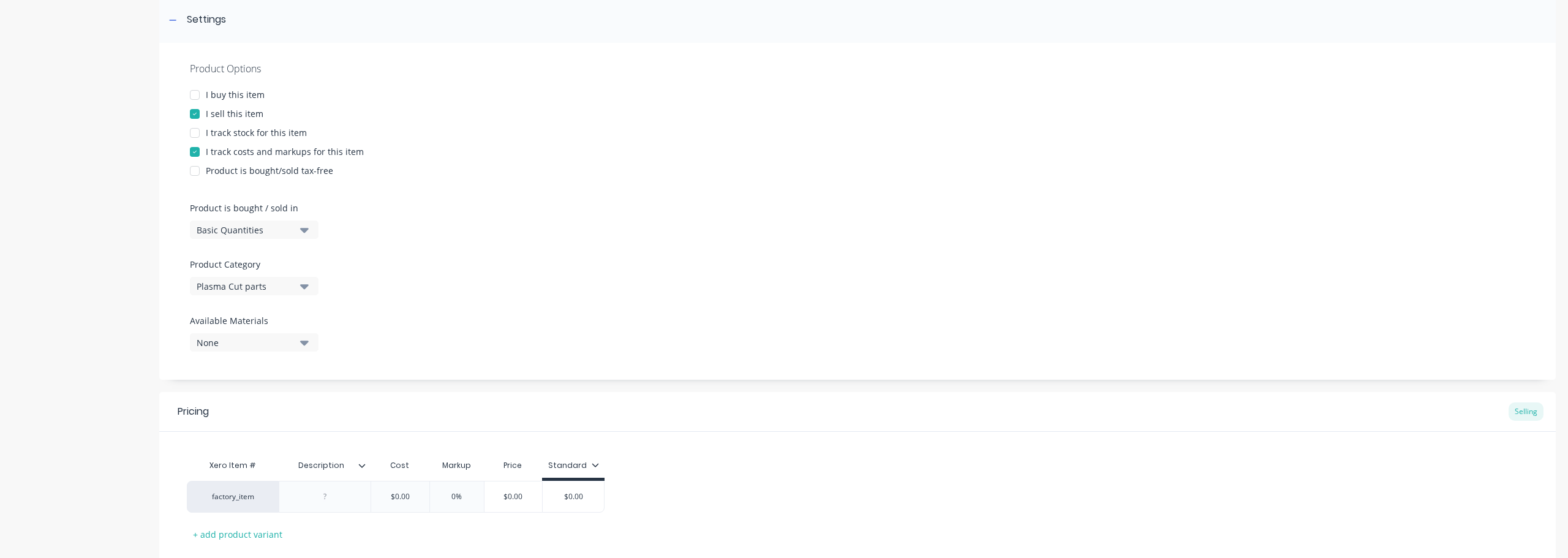
click at [269, 343] on div "None" at bounding box center [245, 343] width 98 height 13
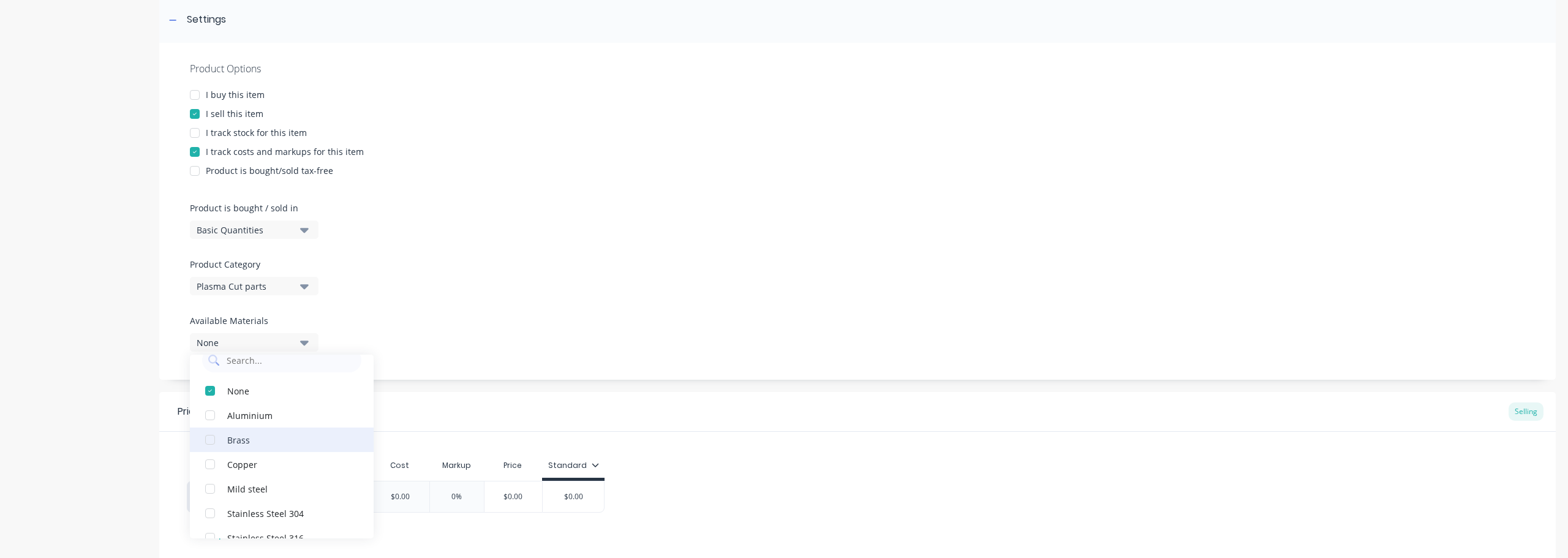
scroll to position [36, 0]
click at [252, 468] on div "Mild steel" at bounding box center [288, 470] width 122 height 13
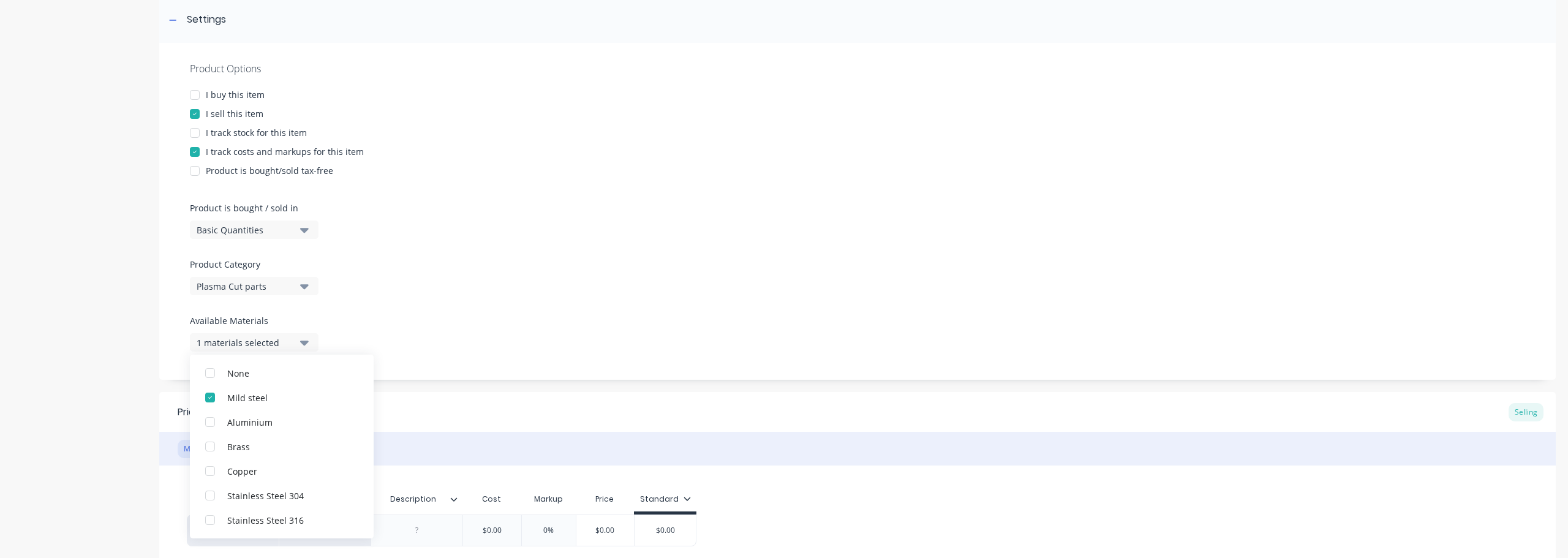
click at [545, 351] on div "Product Options I buy this item I sell this item I track stock for this item I …" at bounding box center [857, 211] width 1397 height 336
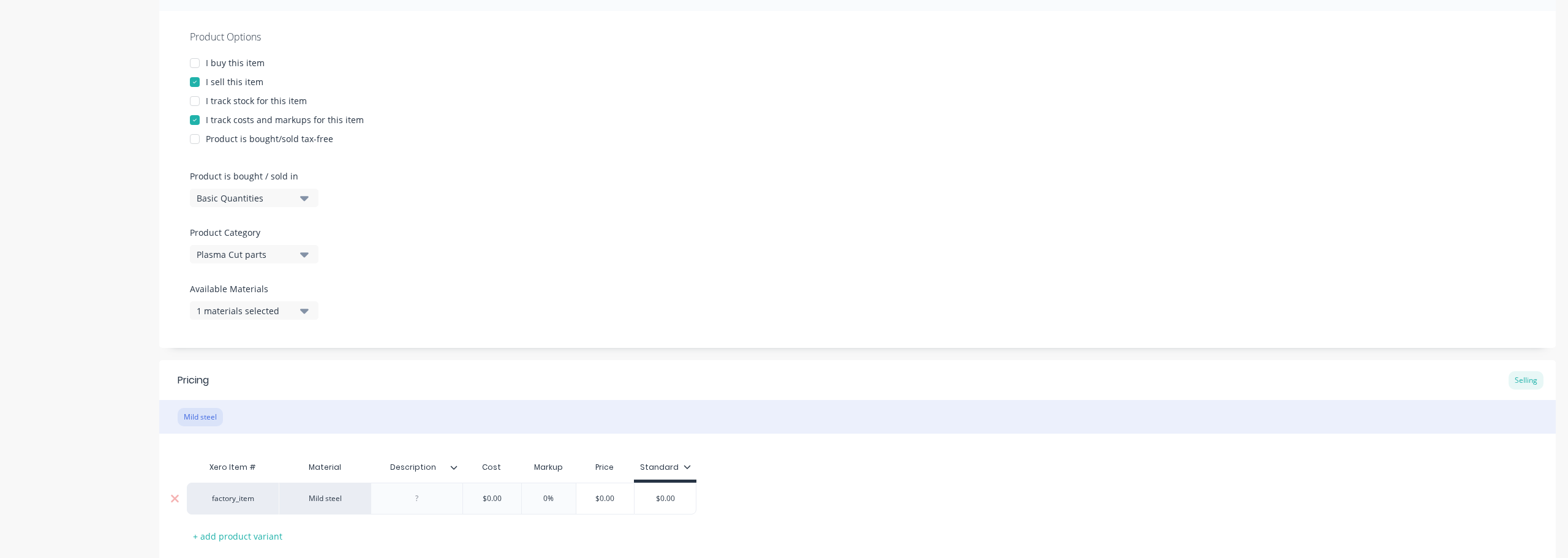
scroll to position [294, 0]
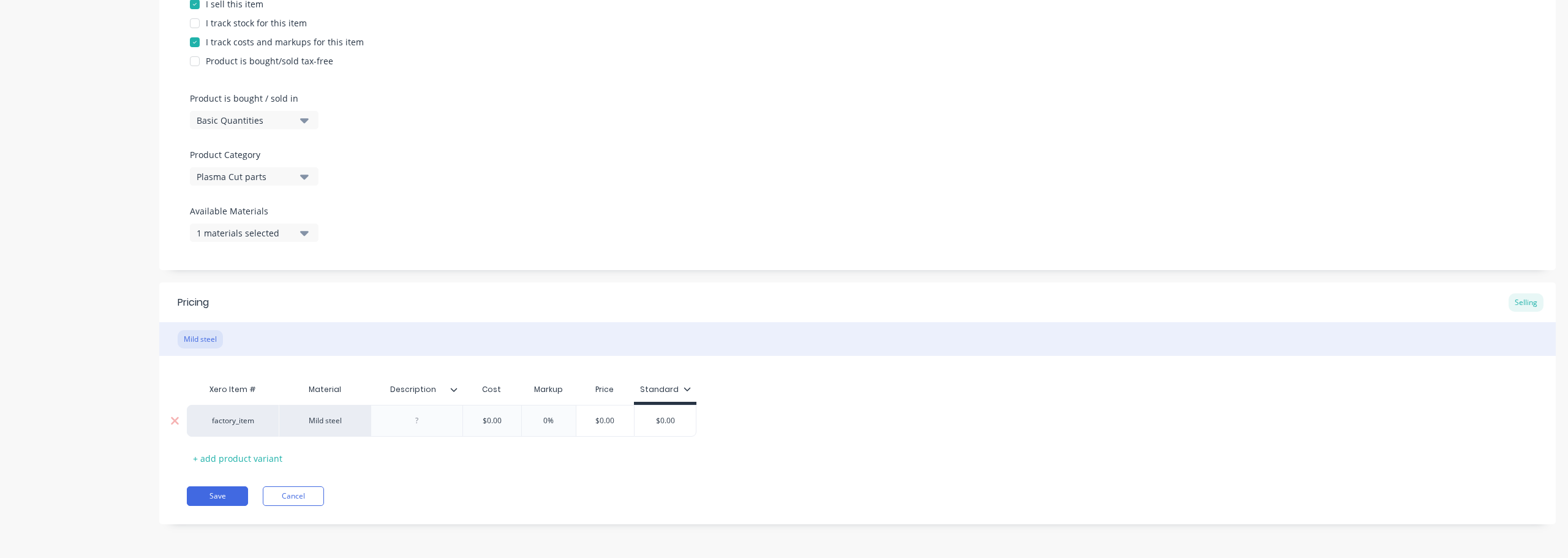
click at [419, 424] on div at bounding box center [417, 420] width 61 height 16
click at [489, 420] on input "$0.00" at bounding box center [492, 420] width 61 height 11
drag, startPoint x: 513, startPoint y: 416, endPoint x: 481, endPoint y: 422, distance: 32.6
click at [481, 422] on input "$0.00" at bounding box center [492, 420] width 61 height 11
drag, startPoint x: 554, startPoint y: 423, endPoint x: 572, endPoint y: 422, distance: 18.0
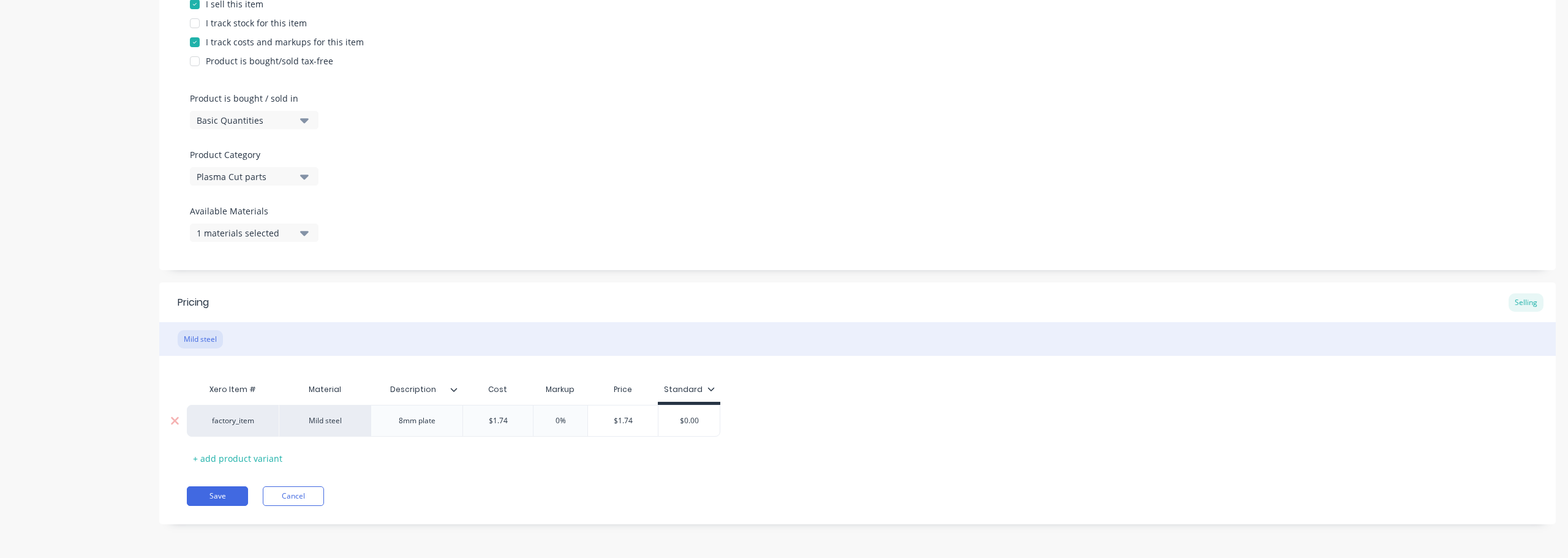
click at [572, 422] on input "0%" at bounding box center [560, 420] width 61 height 11
drag, startPoint x: 551, startPoint y: 420, endPoint x: 584, endPoint y: 418, distance: 33.1
click at [584, 418] on input "40%" at bounding box center [560, 420] width 61 height 11
click at [235, 497] on button "Save" at bounding box center [217, 495] width 61 height 19
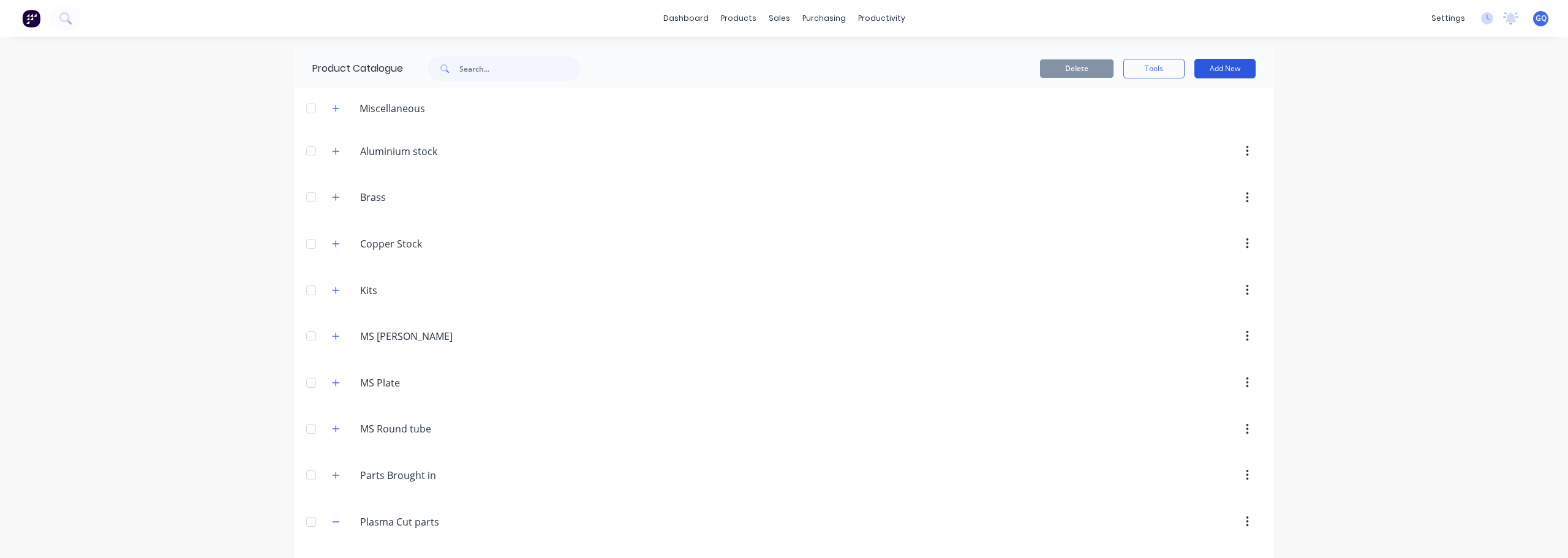
click at [1237, 66] on button "Add New" at bounding box center [1225, 67] width 61 height 19
click at [1166, 128] on div "Product" at bounding box center [1197, 124] width 94 height 17
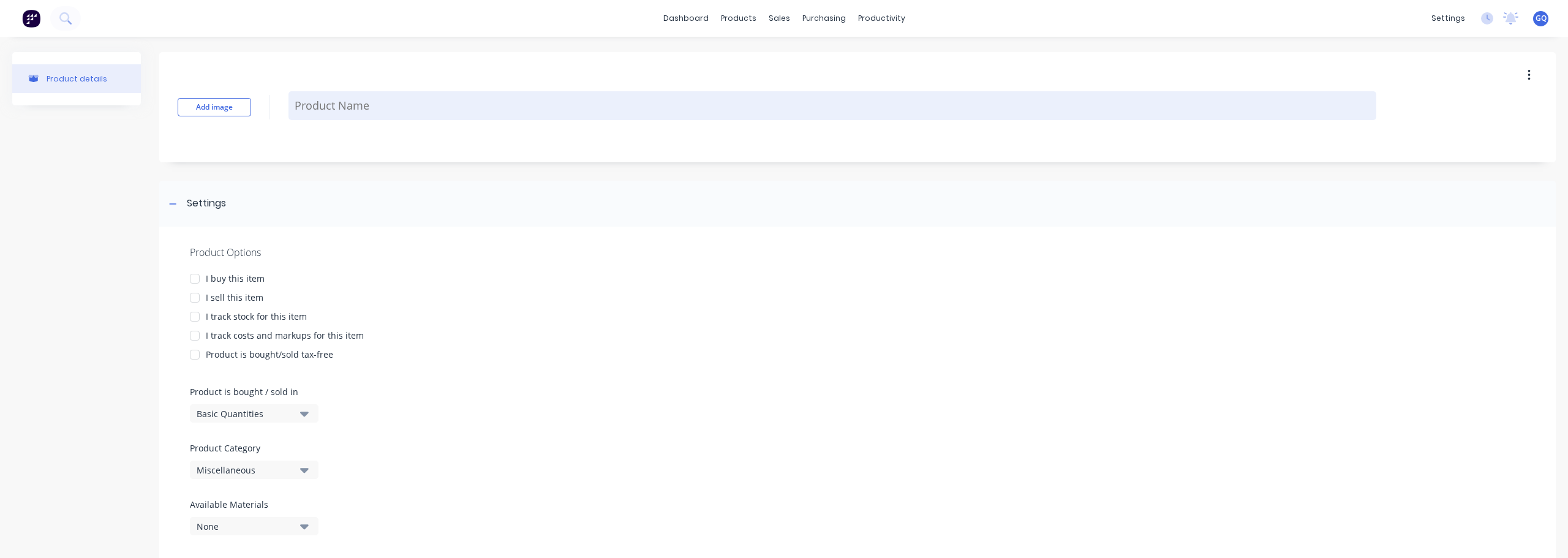
click at [317, 108] on textarea at bounding box center [832, 106] width 1088 height 29
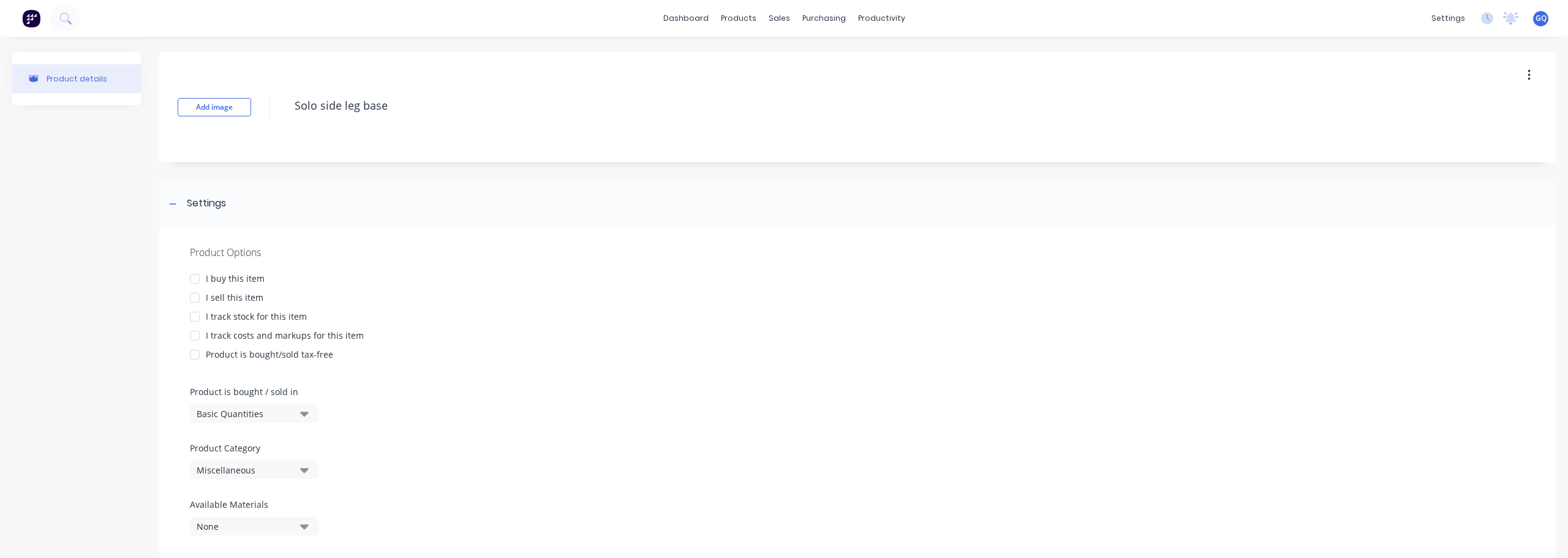
click at [202, 294] on div at bounding box center [194, 297] width 25 height 25
click at [195, 336] on div at bounding box center [194, 336] width 25 height 25
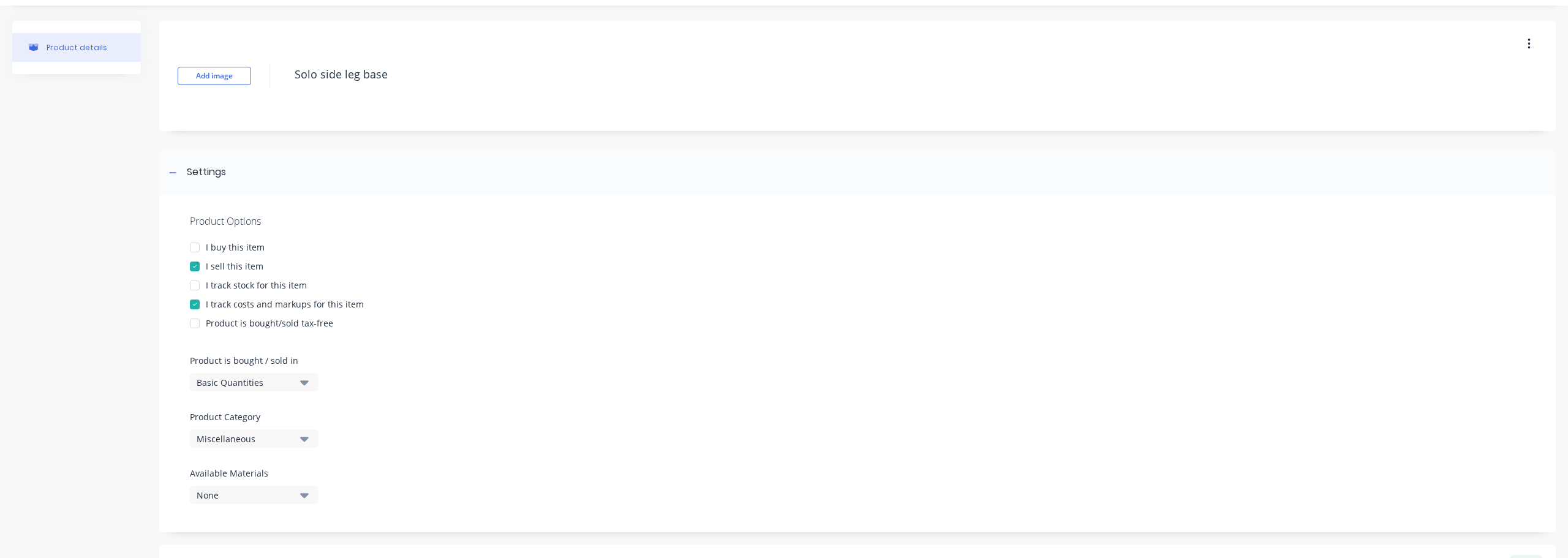
scroll to position [61, 0]
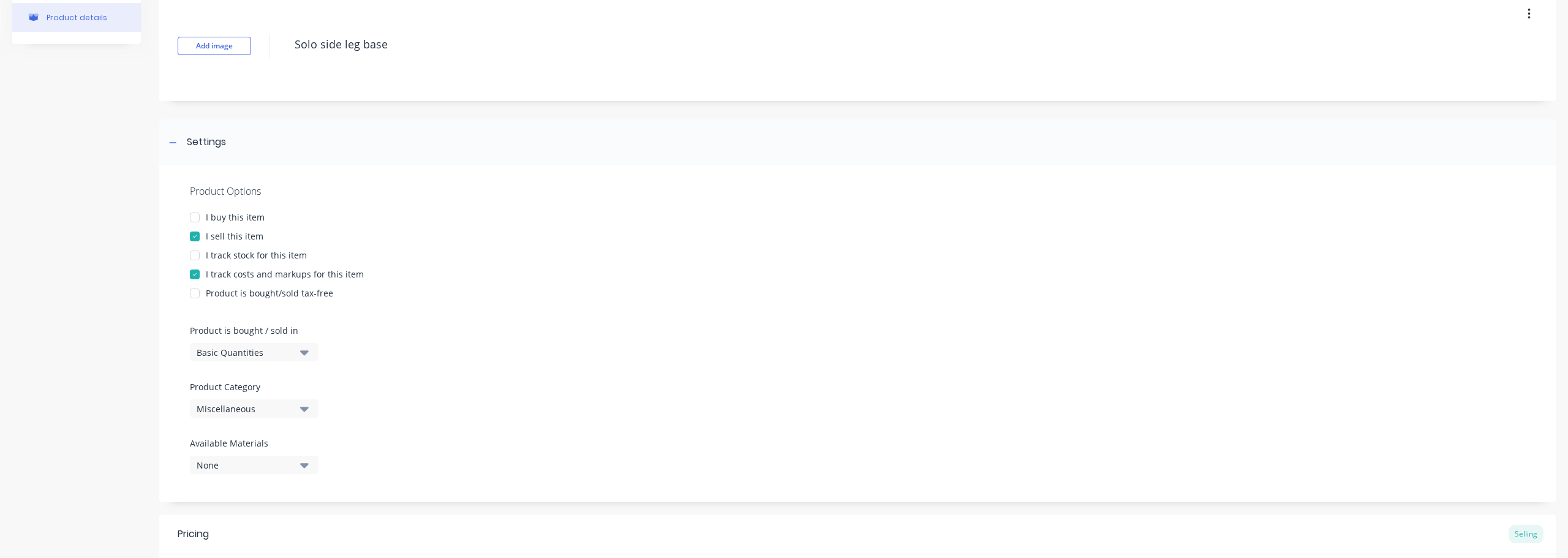
click at [294, 410] on div "Miscellaneous" at bounding box center [245, 408] width 98 height 13
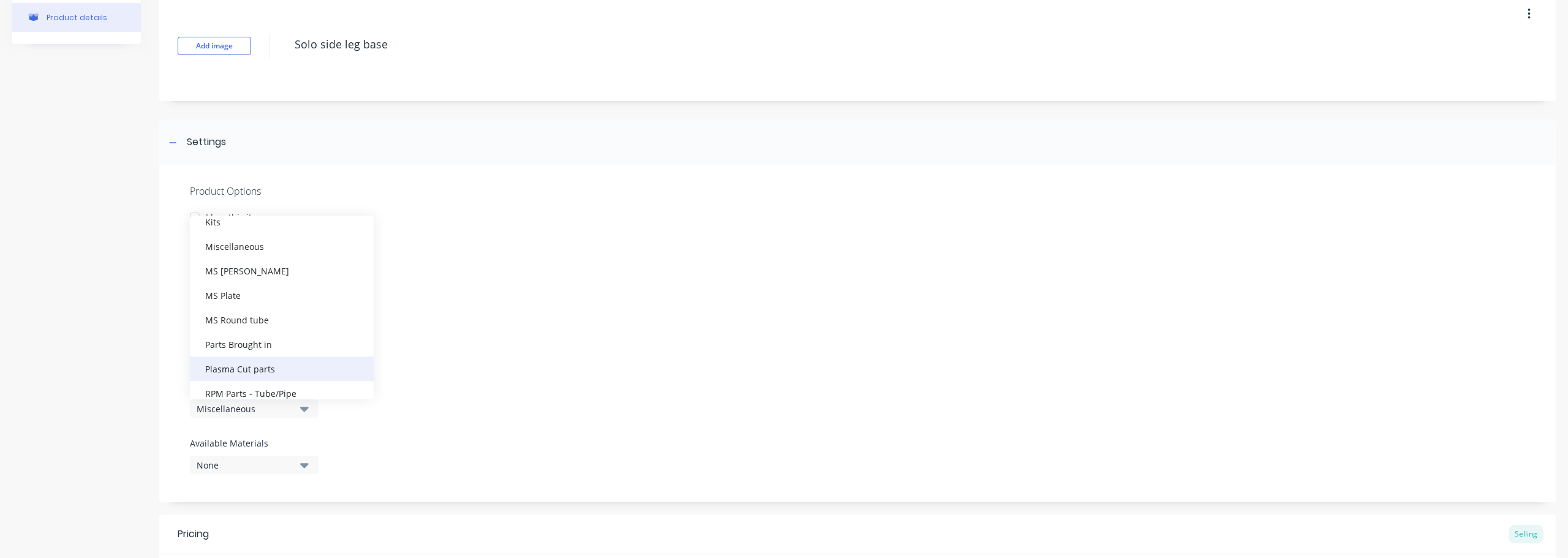
click at [255, 365] on div "Plasma Cut parts" at bounding box center [281, 368] width 183 height 25
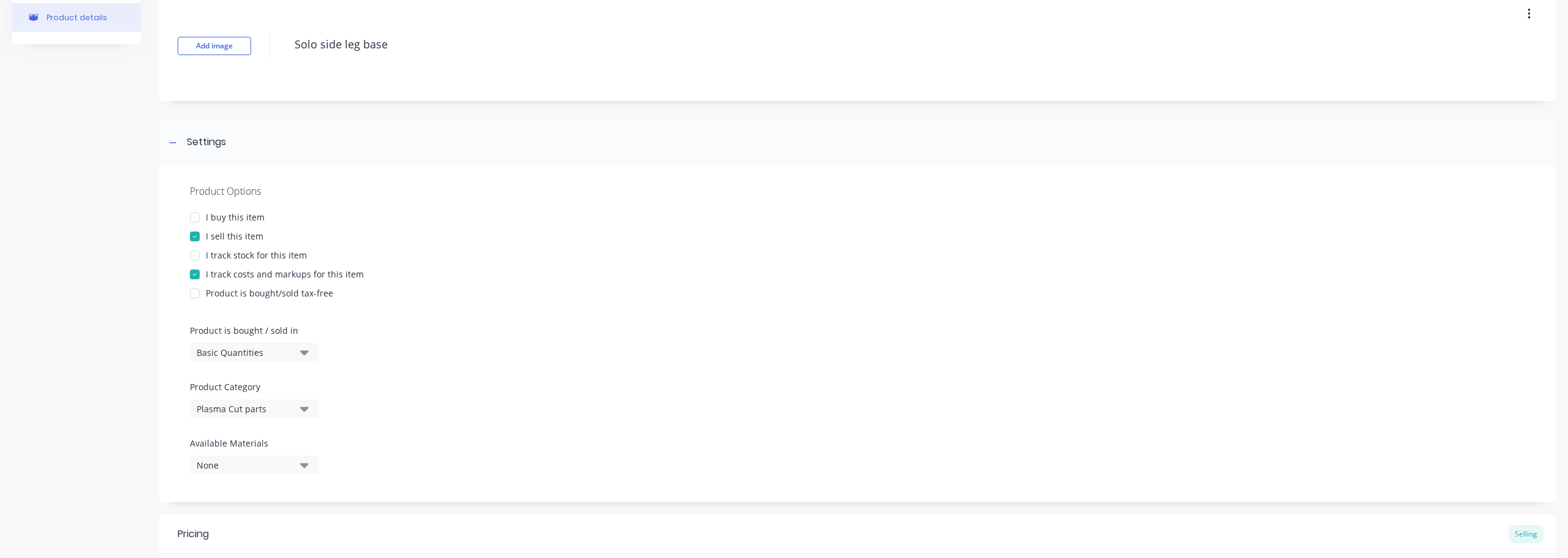
click at [278, 467] on div "None" at bounding box center [245, 465] width 98 height 13
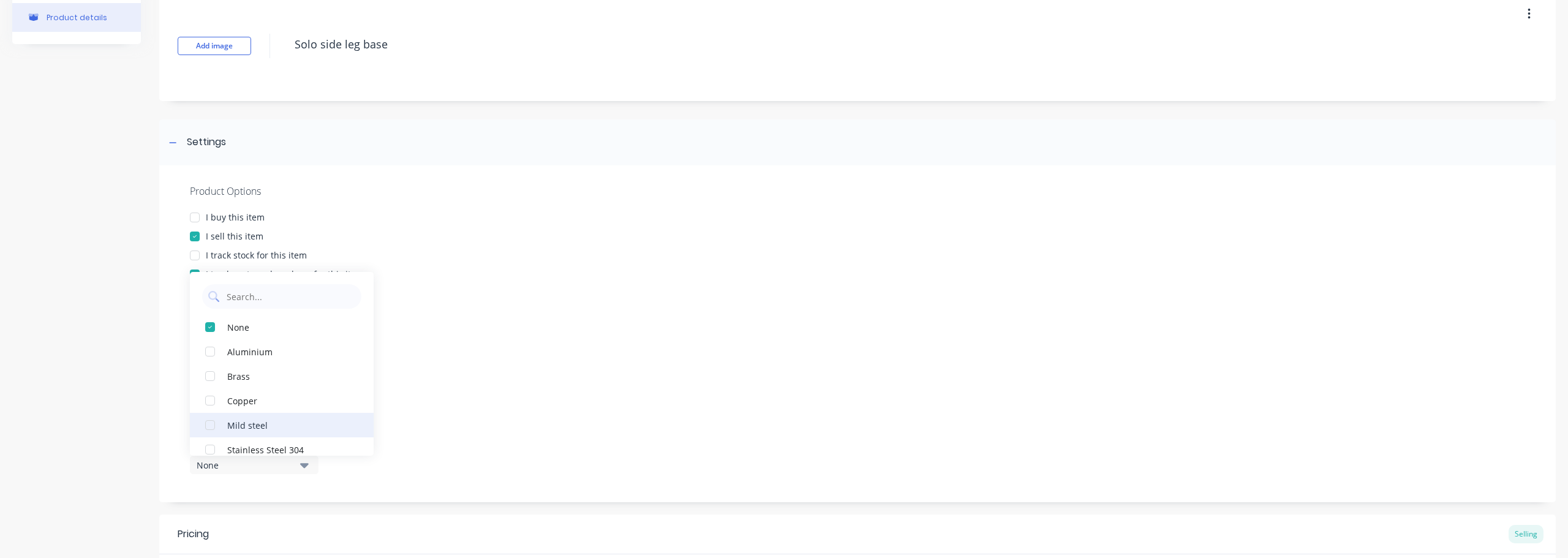
scroll to position [36, 0]
click at [280, 396] on button "Mild steel" at bounding box center [281, 388] width 183 height 25
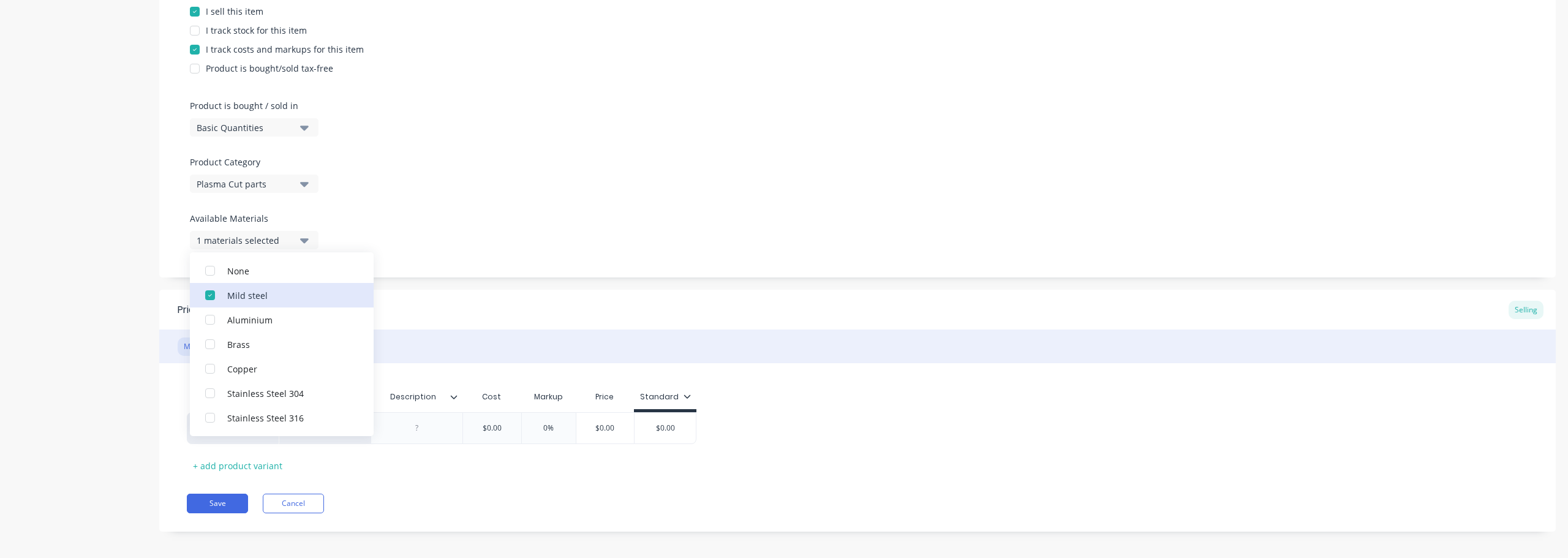
scroll to position [294, 0]
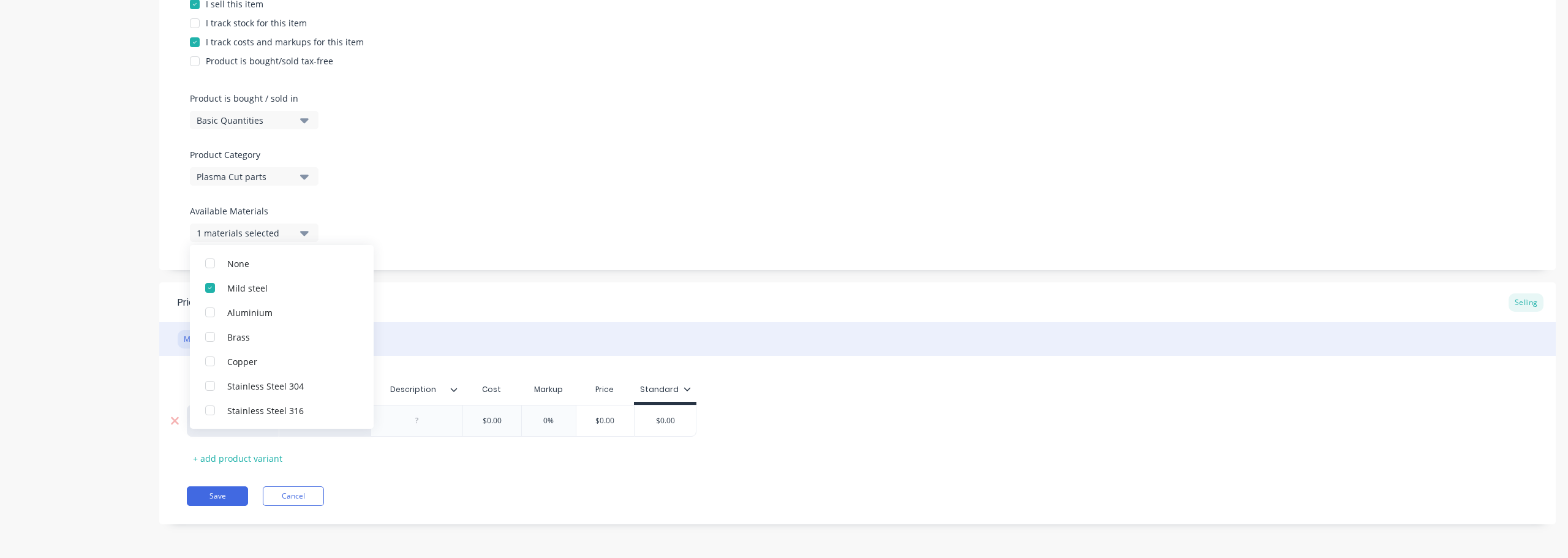
click at [402, 423] on div at bounding box center [417, 420] width 61 height 16
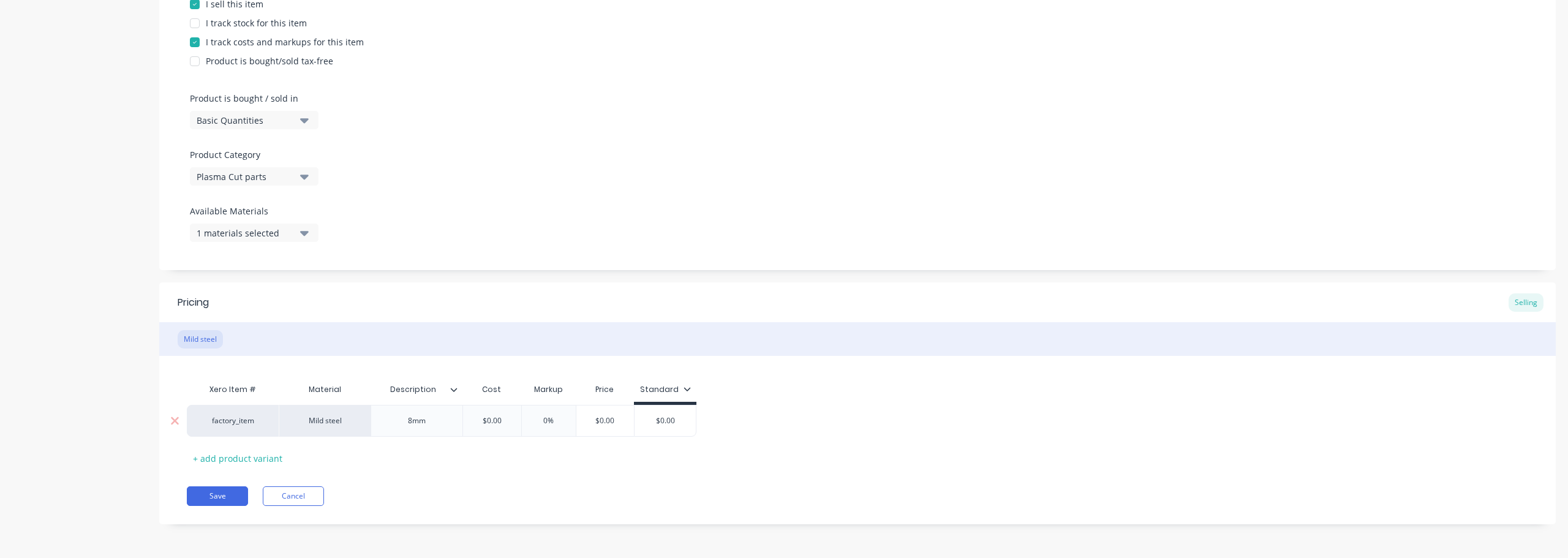
drag, startPoint x: 497, startPoint y: 420, endPoint x: 472, endPoint y: 424, distance: 25.3
click at [472, 424] on input "$0.00" at bounding box center [492, 420] width 61 height 11
drag, startPoint x: 551, startPoint y: 421, endPoint x: 604, endPoint y: 417, distance: 53.2
click at [604, 417] on div "factory_item Mild steel 8mm $1.46 1.46 0% 0% $1.46 $0.00" at bounding box center [453, 420] width 534 height 32
click at [824, 415] on div "factory_item Mild steel 8mm $1.46 1.46 100% 100 $2.92 $0.00" at bounding box center [857, 420] width 1342 height 32
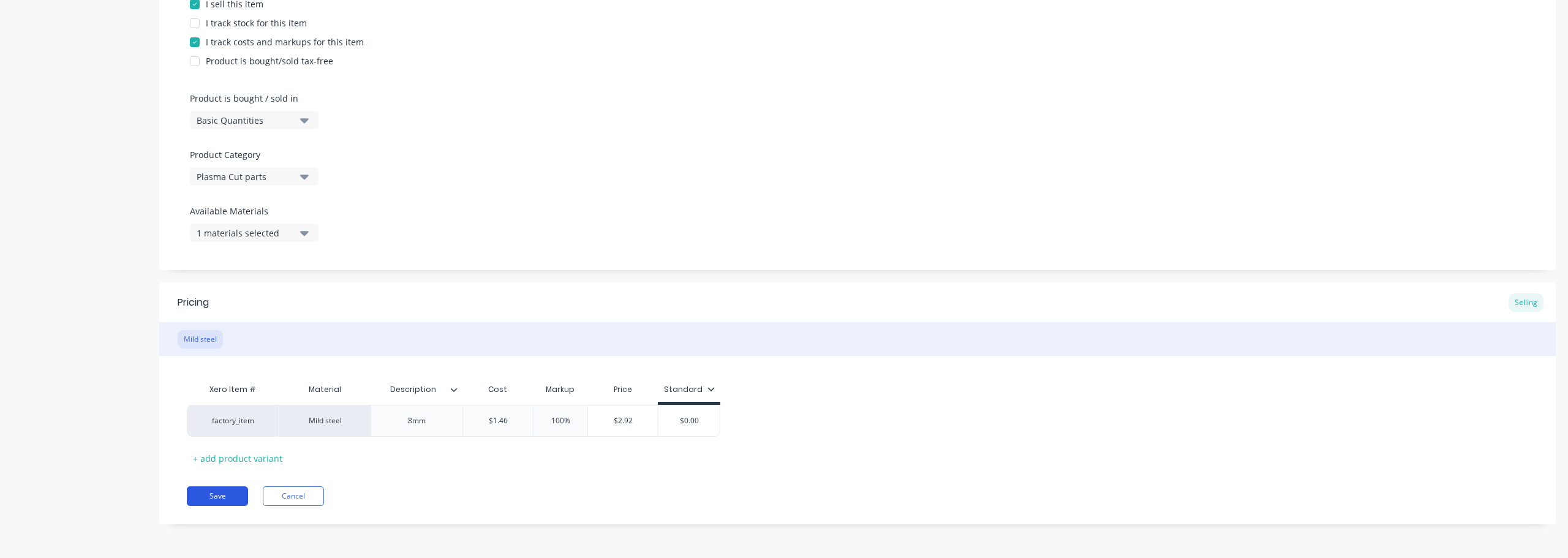
click at [202, 492] on button "Save" at bounding box center [217, 495] width 61 height 19
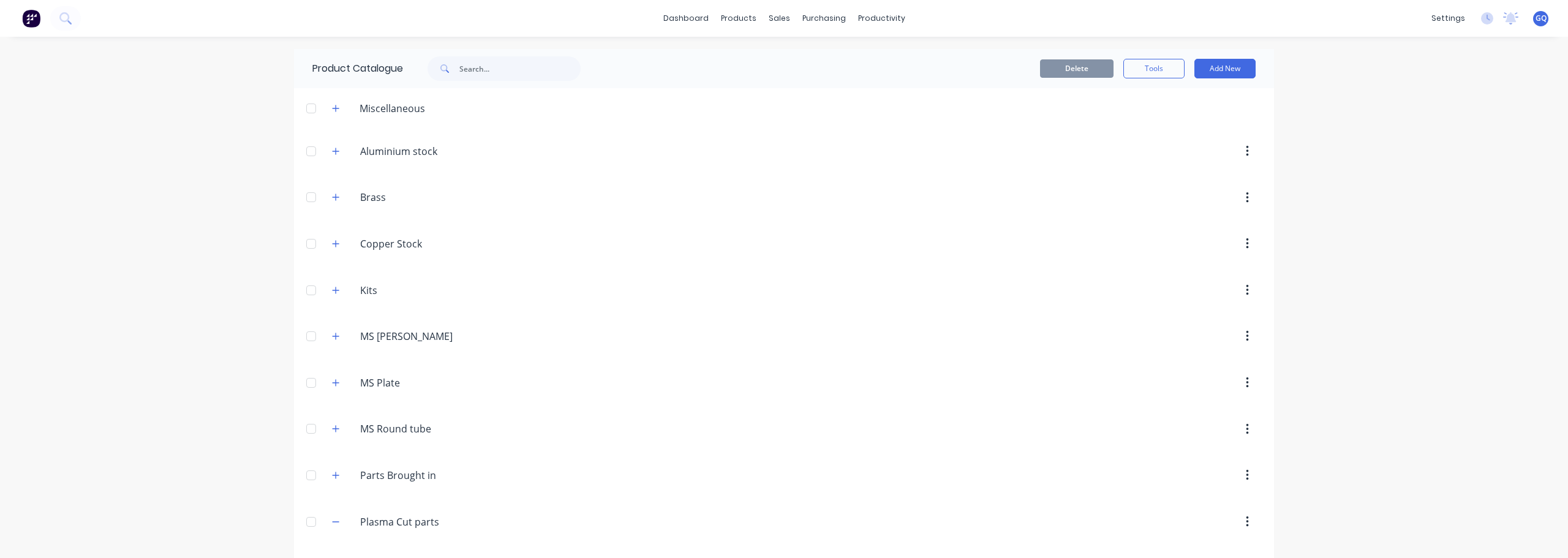
click at [1236, 49] on div "Delete Tools Add New" at bounding box center [942, 68] width 663 height 39
click at [1224, 78] on button "Add New" at bounding box center [1225, 67] width 61 height 19
click at [1186, 120] on div "Product" at bounding box center [1197, 124] width 94 height 17
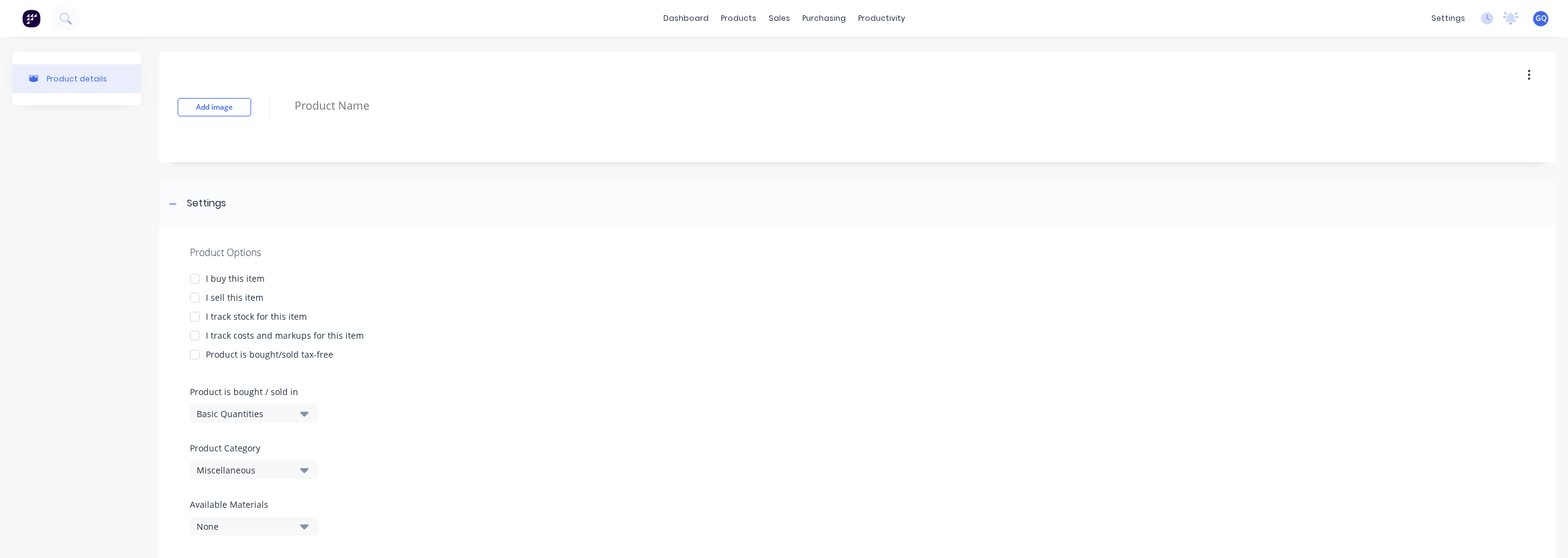
click at [195, 296] on div at bounding box center [194, 297] width 25 height 25
click at [202, 337] on div at bounding box center [194, 336] width 25 height 25
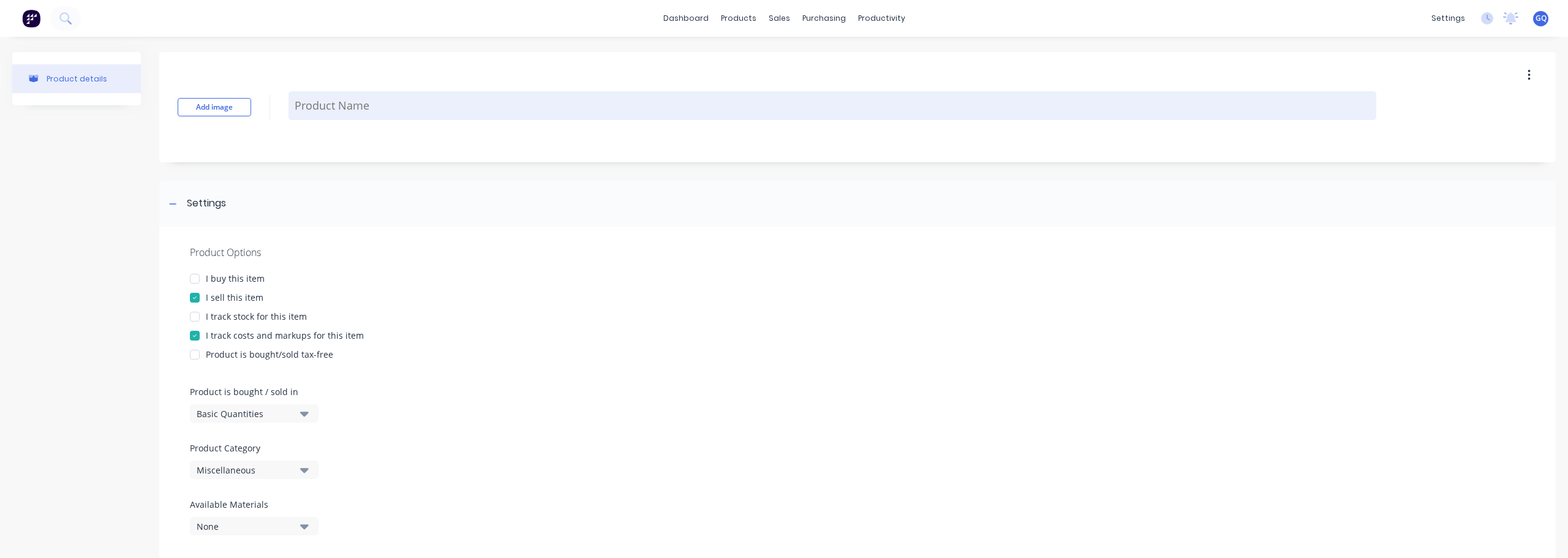
click at [301, 101] on textarea at bounding box center [832, 106] width 1088 height 29
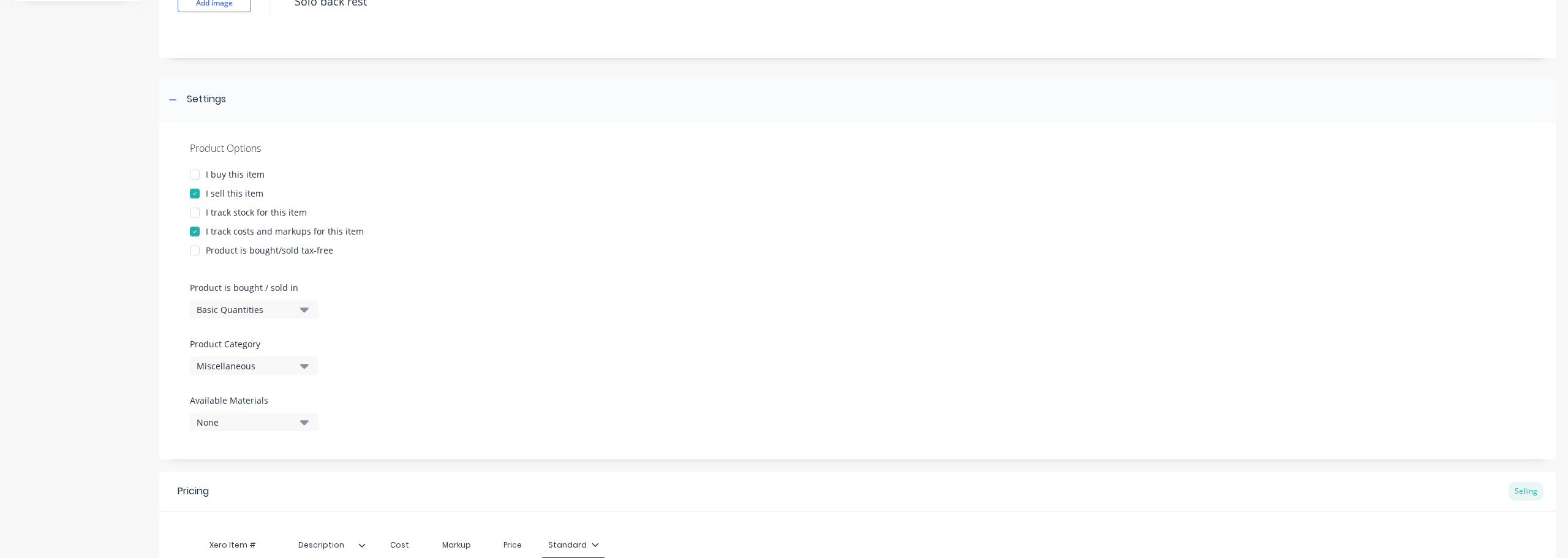
scroll to position [122, 0]
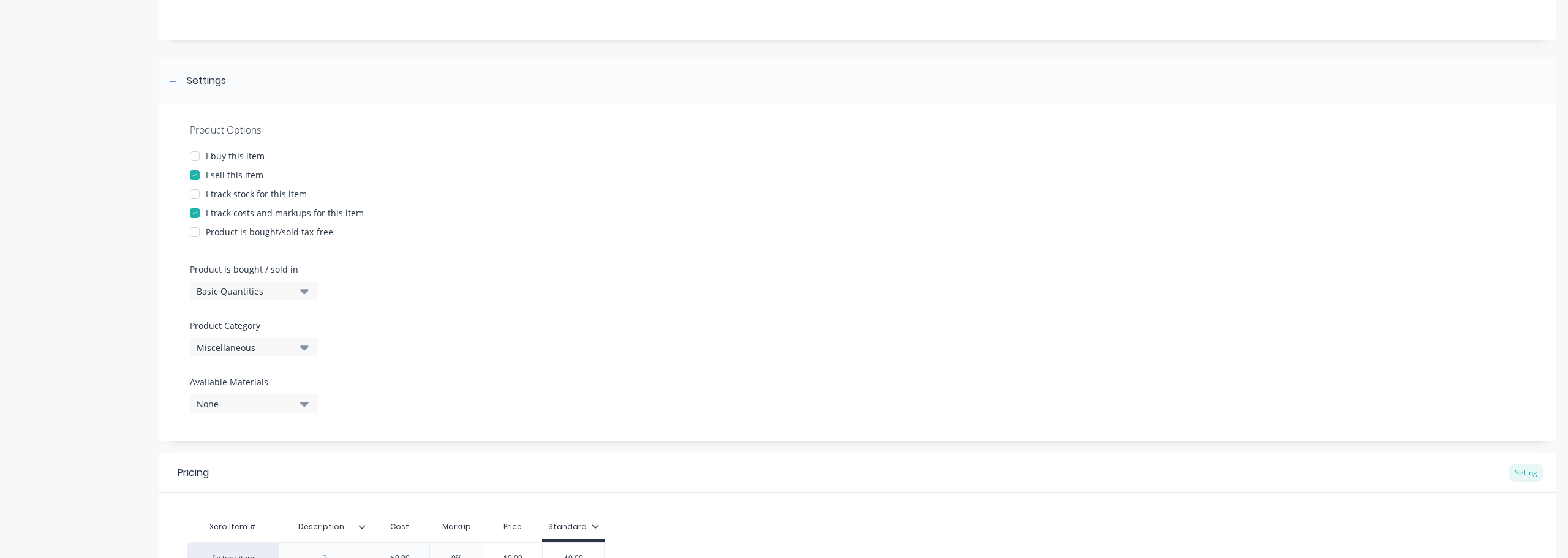
click at [287, 350] on div "Miscellaneous" at bounding box center [245, 347] width 98 height 13
click at [247, 453] on div "Plasma Cut parts" at bounding box center [281, 451] width 183 height 25
click at [254, 408] on div "None" at bounding box center [245, 404] width 98 height 13
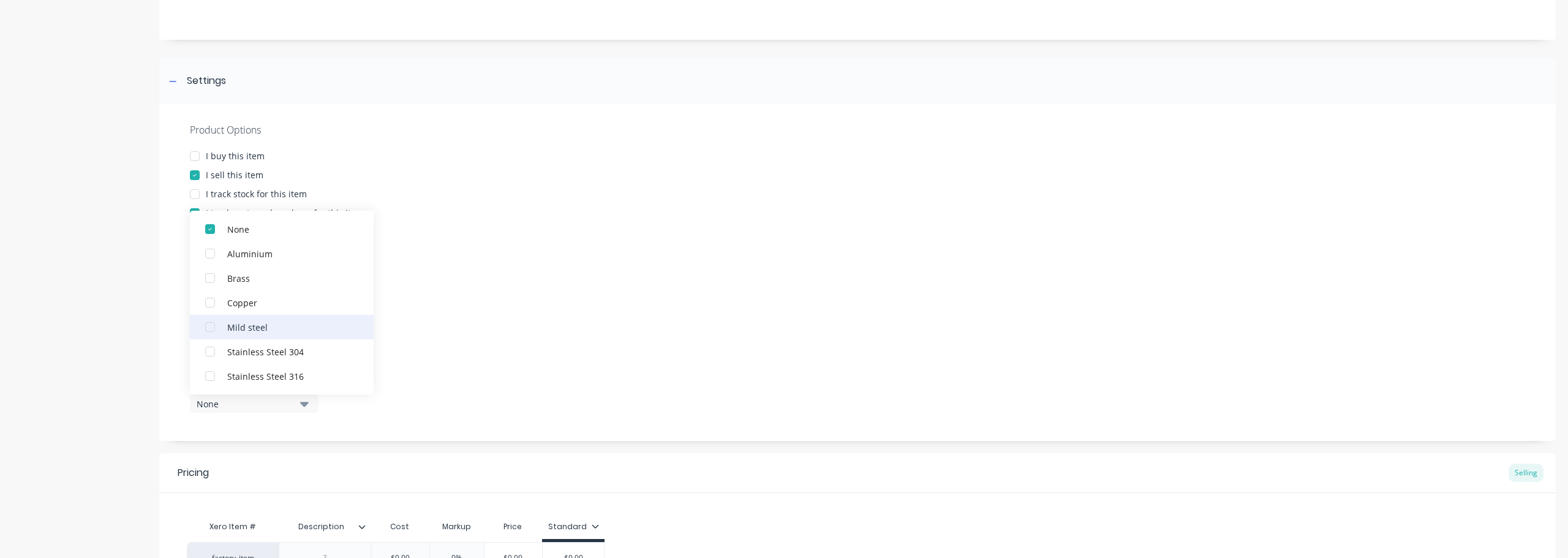
click at [206, 326] on div "button" at bounding box center [210, 326] width 25 height 25
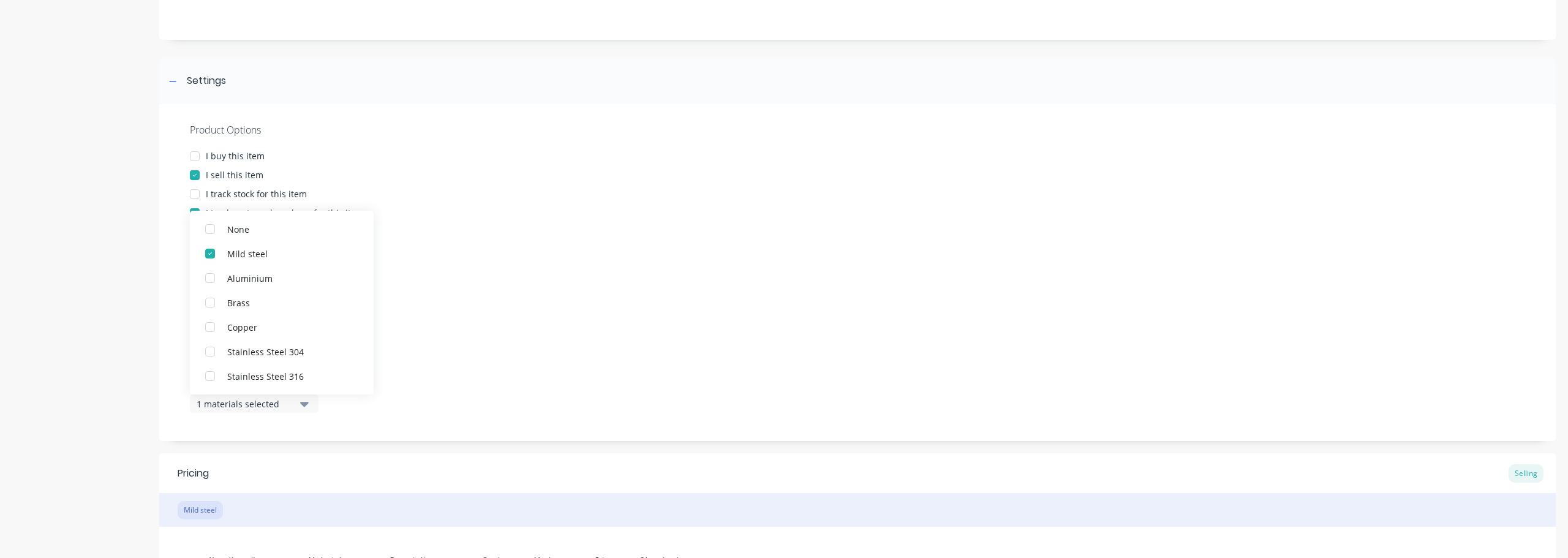
click at [421, 329] on div "Product Options I buy this item I sell this item I track stock for this item I …" at bounding box center [857, 272] width 1397 height 336
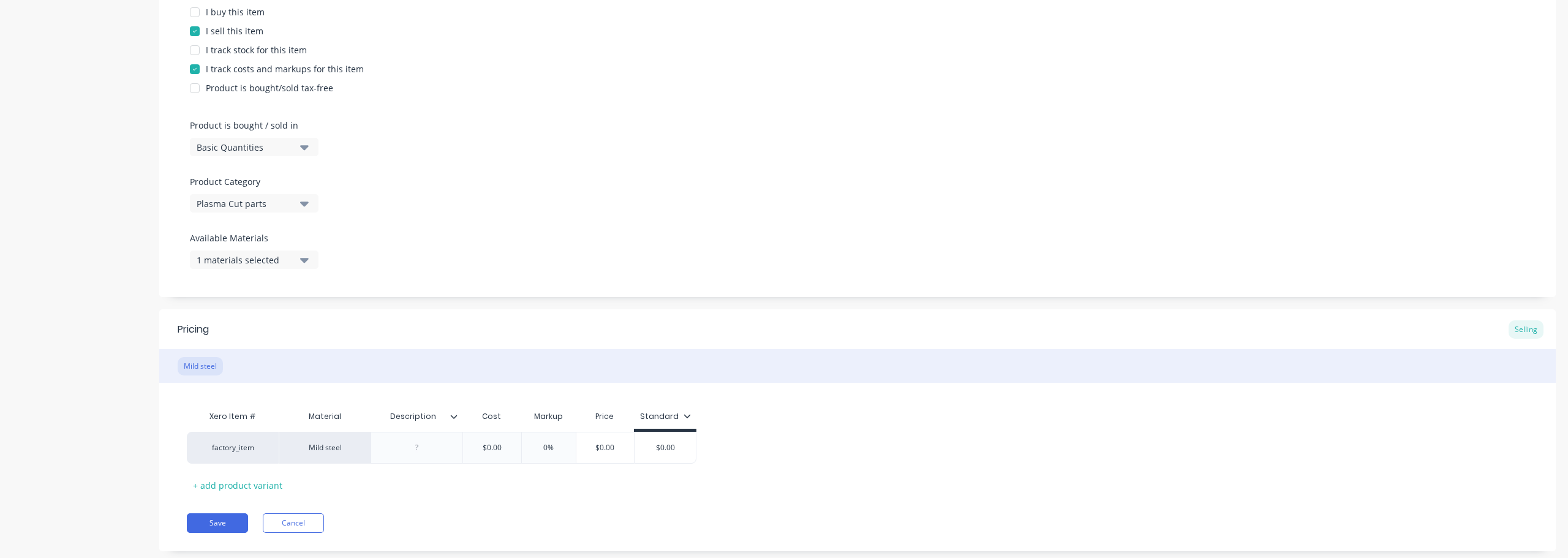
scroll to position [294, 0]
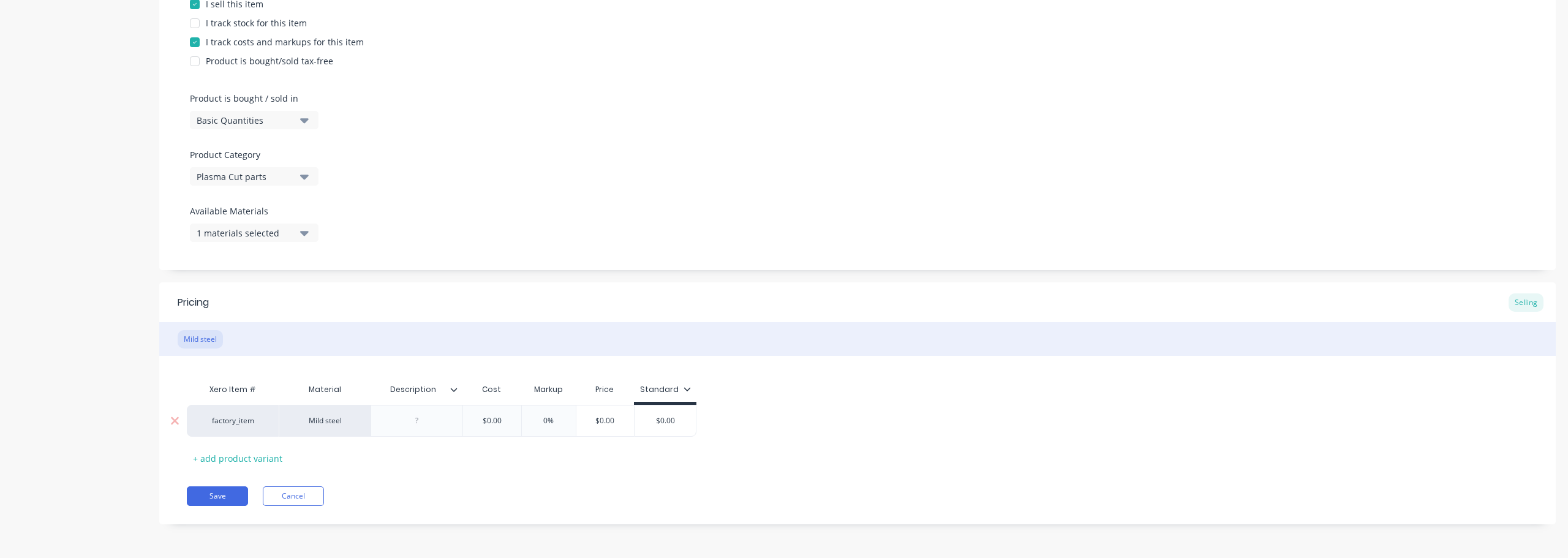
click at [408, 420] on div at bounding box center [417, 420] width 61 height 16
drag, startPoint x: 554, startPoint y: 421, endPoint x: 587, endPoint y: 424, distance: 33.1
click at [587, 424] on div "factory_item Mild steel 5mm $19.40 $19.40 0% 0% $19.40 $0.00" at bounding box center [453, 420] width 534 height 32
drag, startPoint x: 545, startPoint y: 420, endPoint x: 585, endPoint y: 420, distance: 40.0
click at [585, 420] on input "500%" at bounding box center [560, 420] width 61 height 11
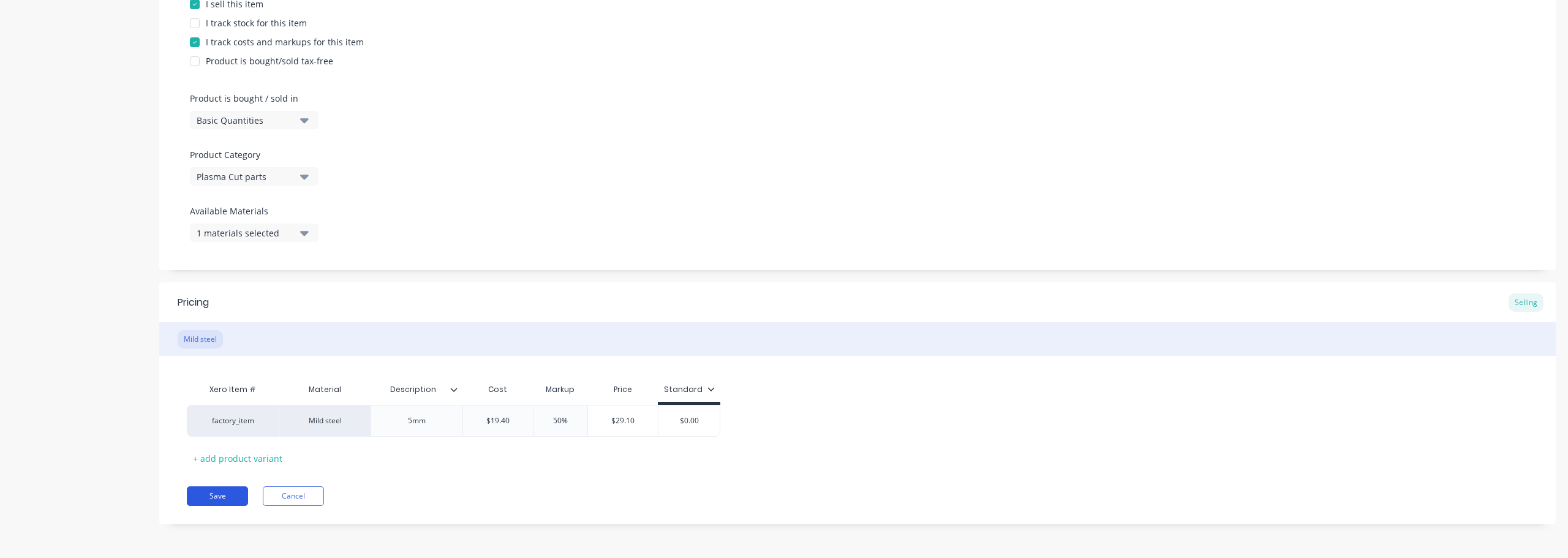
click at [228, 501] on button "Save" at bounding box center [217, 495] width 61 height 19
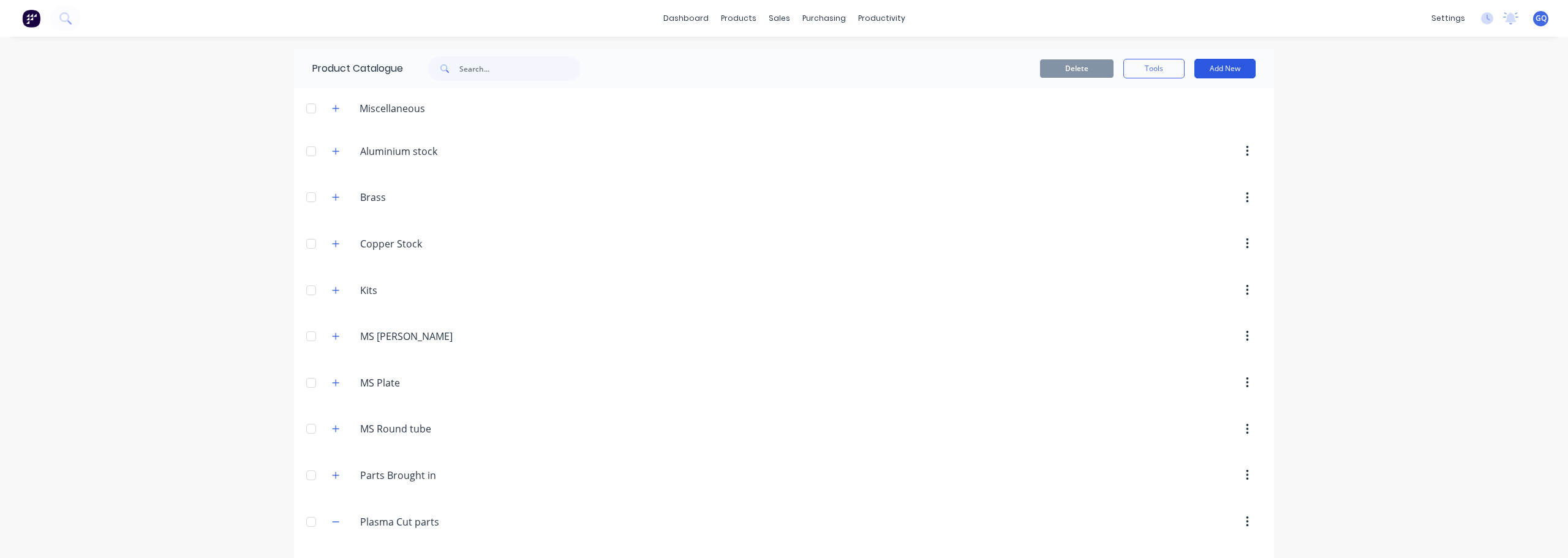
click at [1230, 68] on button "Add New" at bounding box center [1225, 67] width 61 height 19
click at [1150, 119] on div "Product" at bounding box center [1197, 124] width 94 height 17
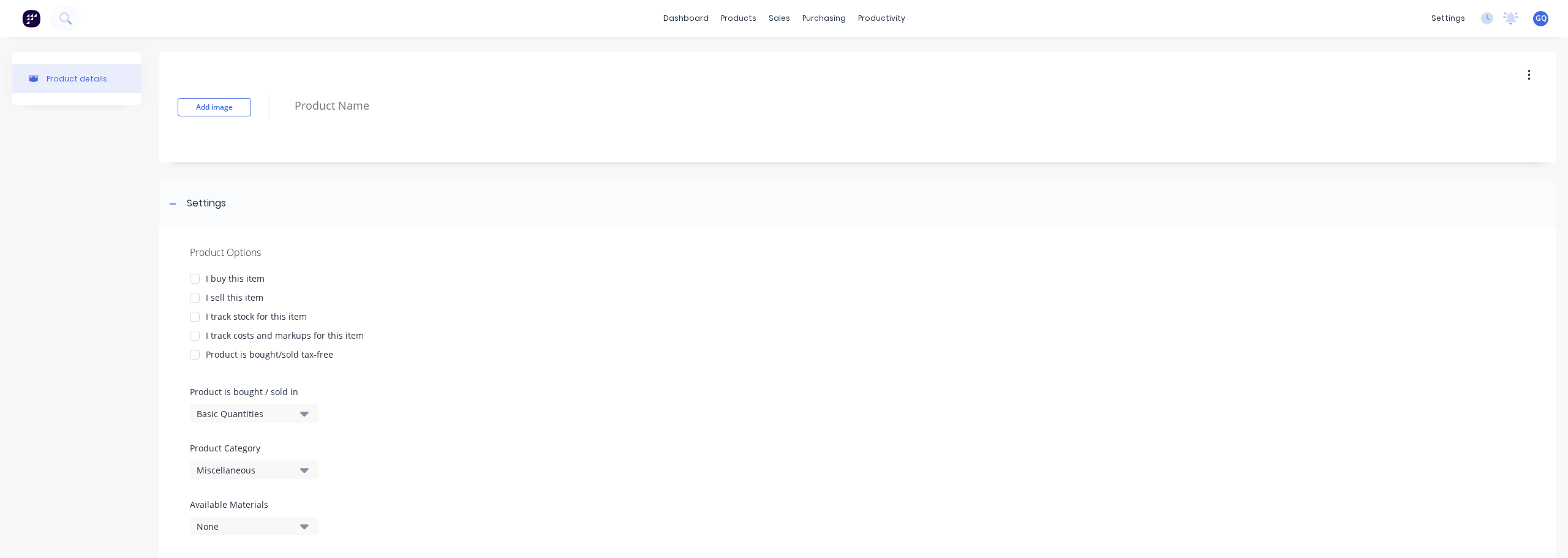
click at [196, 301] on div at bounding box center [194, 297] width 25 height 25
click at [199, 334] on div at bounding box center [194, 336] width 25 height 25
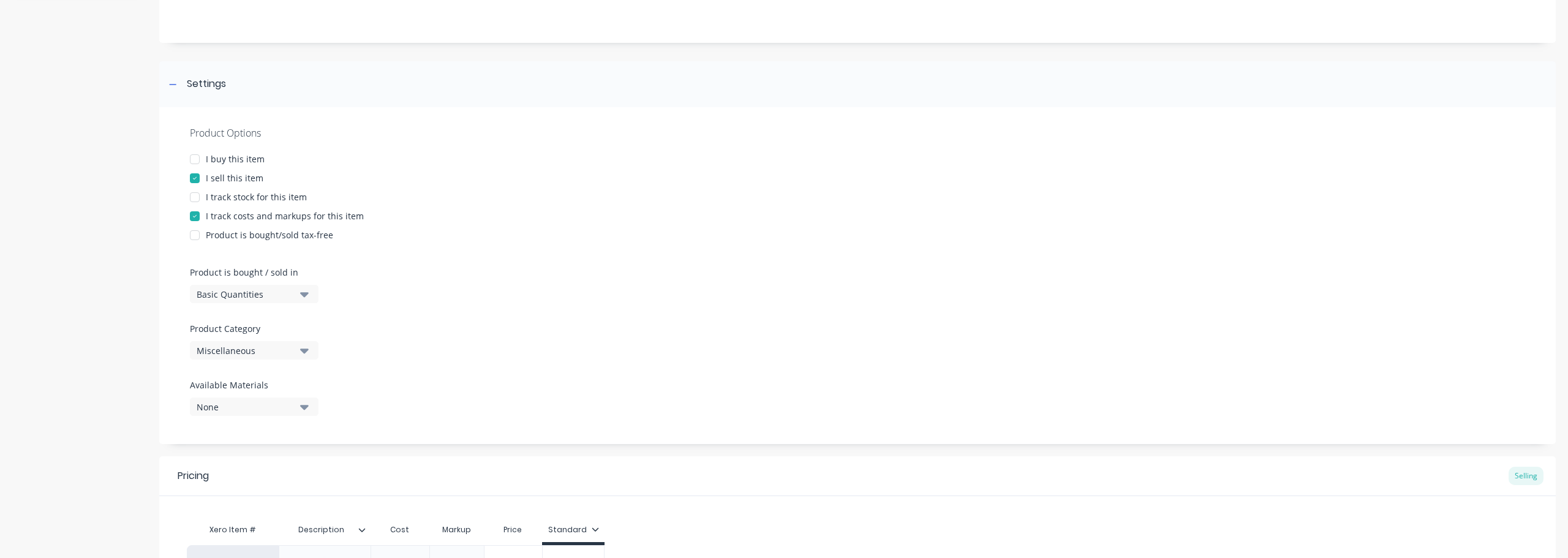
scroll to position [122, 0]
click at [281, 348] on div "Miscellaneous" at bounding box center [245, 347] width 98 height 13
click at [305, 294] on icon "button" at bounding box center [304, 291] width 8 height 5
click at [289, 340] on button "Miscellaneous" at bounding box center [254, 347] width 129 height 18
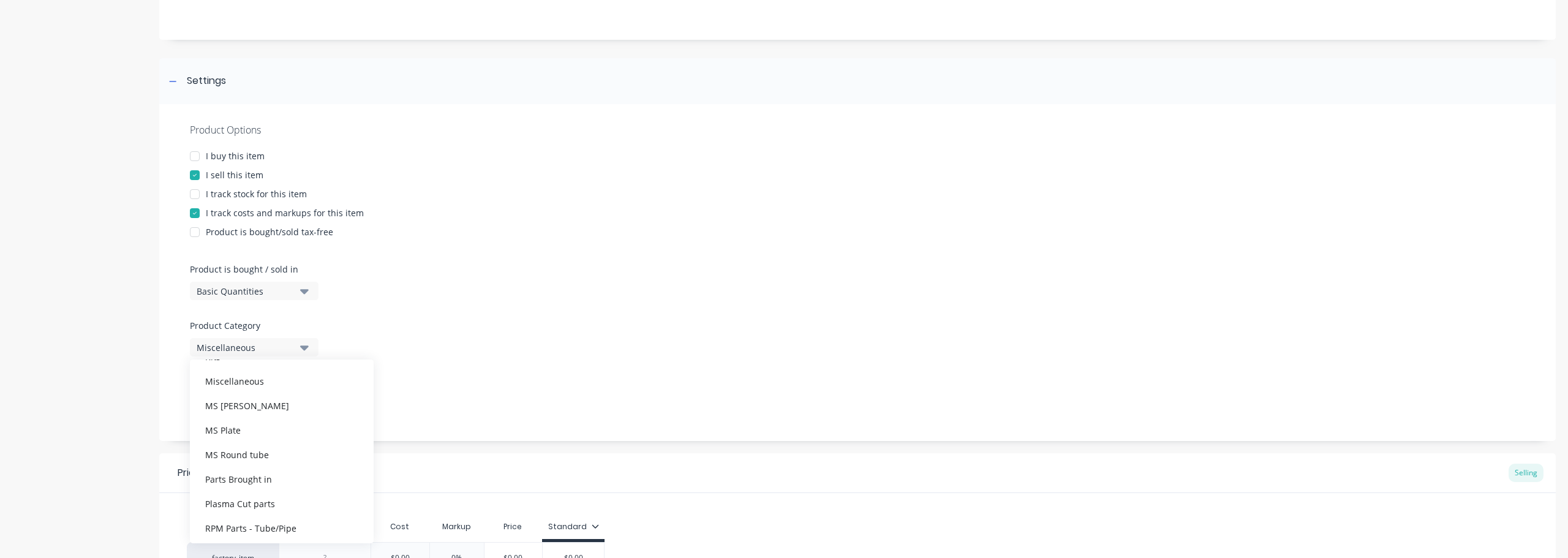
scroll to position [183, 0]
click at [227, 453] on div "Plasma Cut parts" at bounding box center [281, 451] width 183 height 25
click at [274, 398] on div "None" at bounding box center [245, 404] width 98 height 13
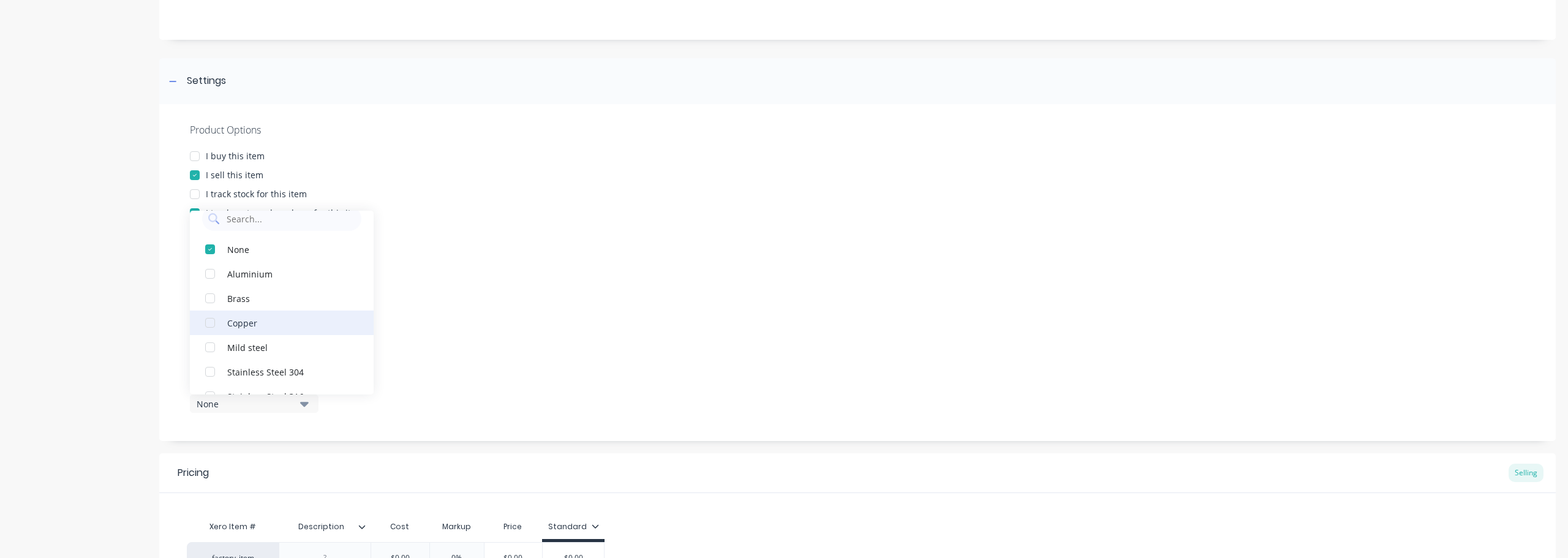
scroll to position [0, 0]
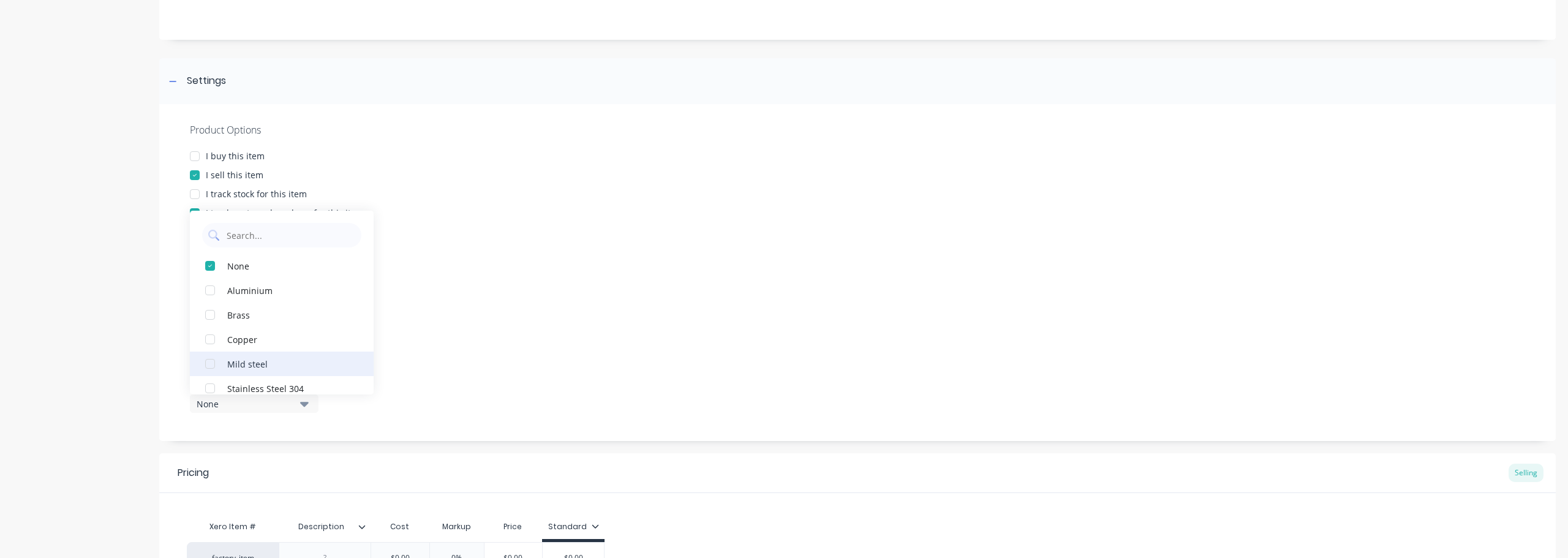
click at [236, 362] on div "Mild steel" at bounding box center [288, 364] width 122 height 13
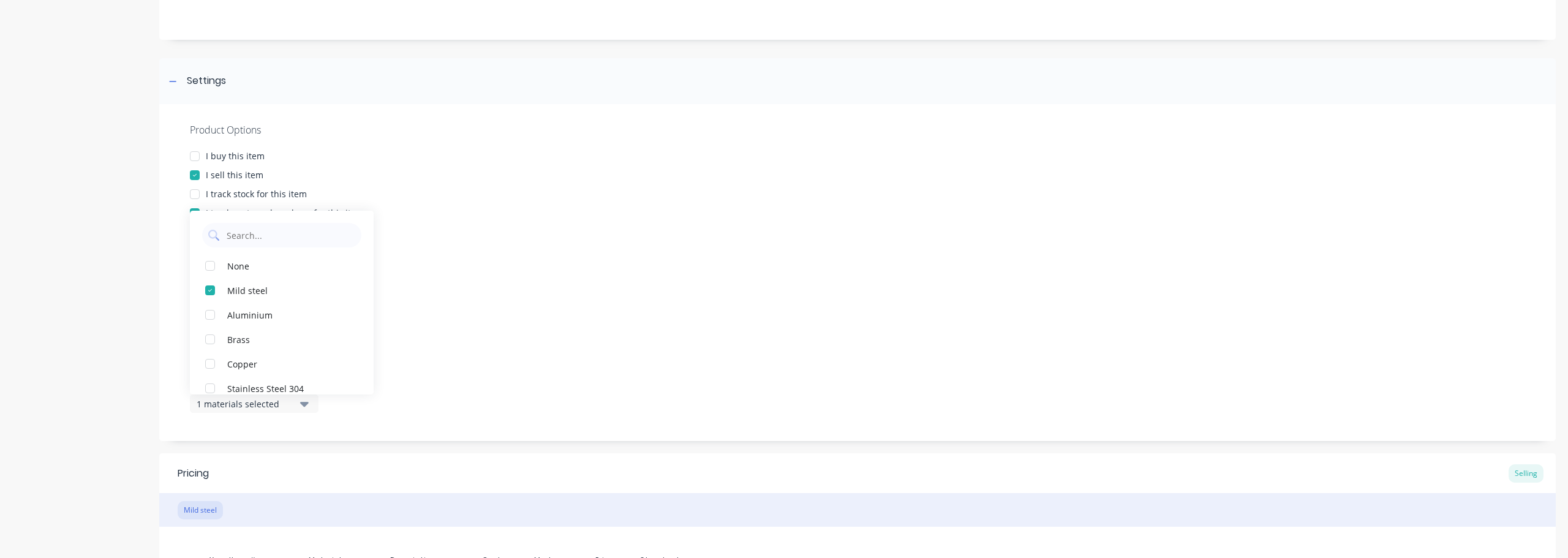
click at [436, 395] on div "Product Options I buy this item I sell this item I track stock for this item I …" at bounding box center [857, 272] width 1397 height 336
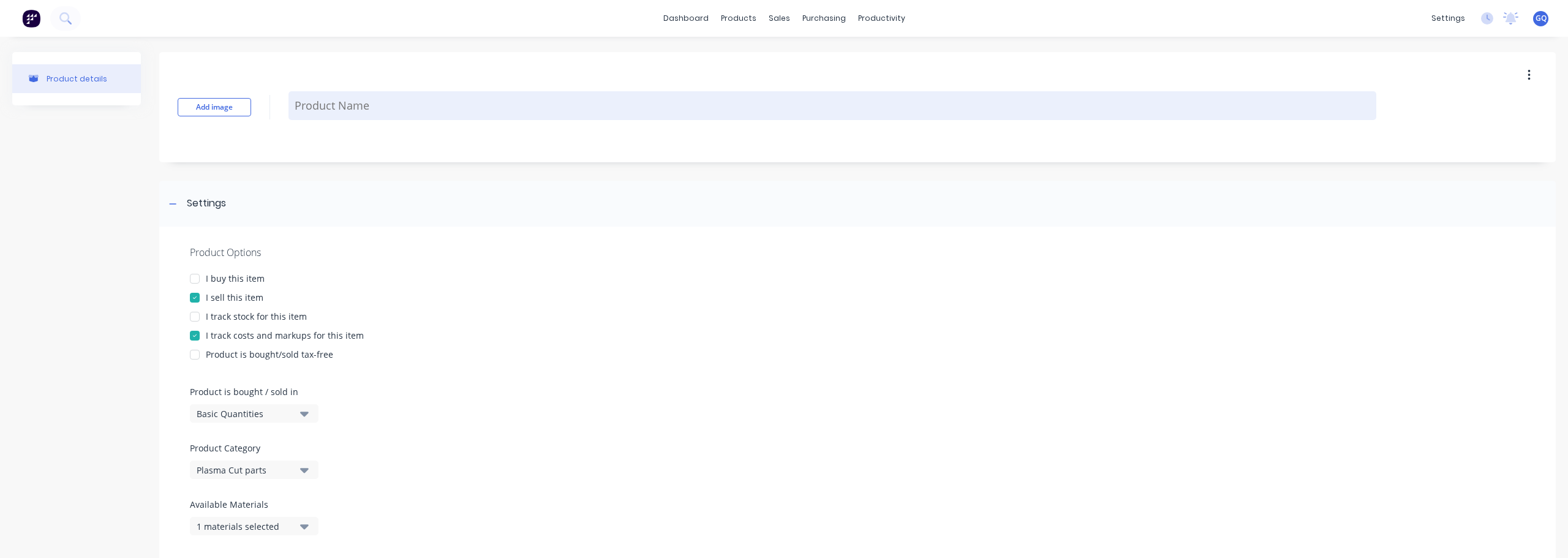
click at [324, 99] on textarea at bounding box center [832, 106] width 1088 height 29
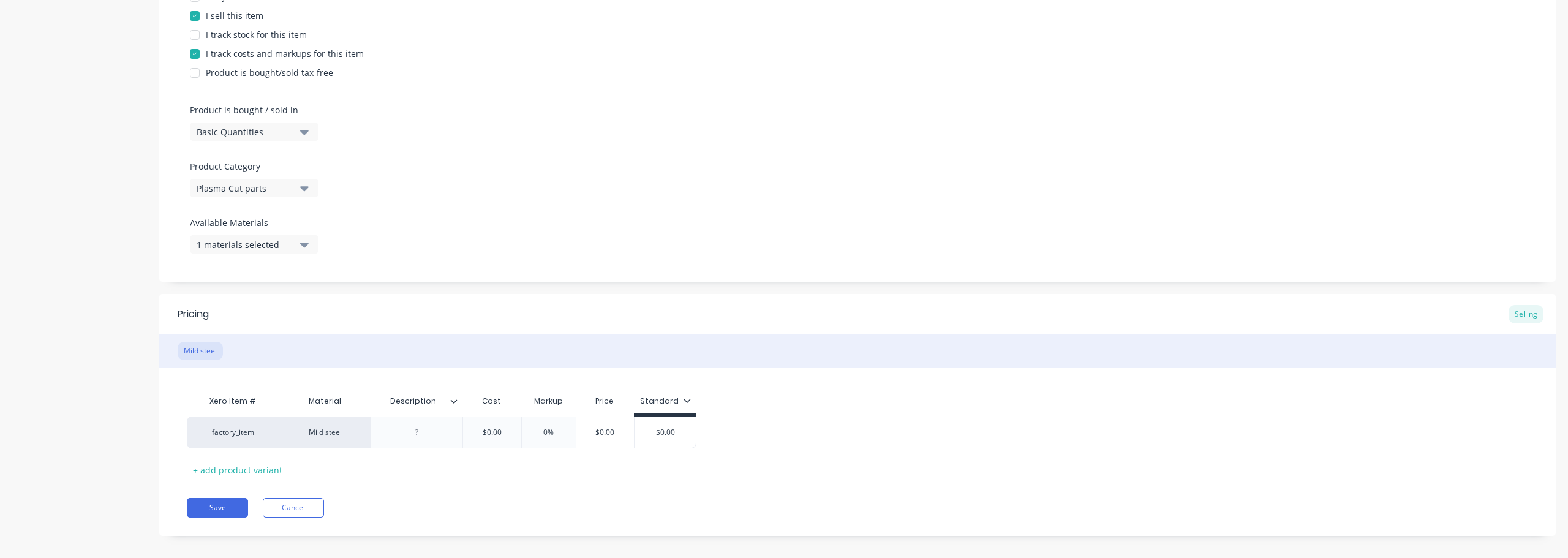
scroll to position [294, 0]
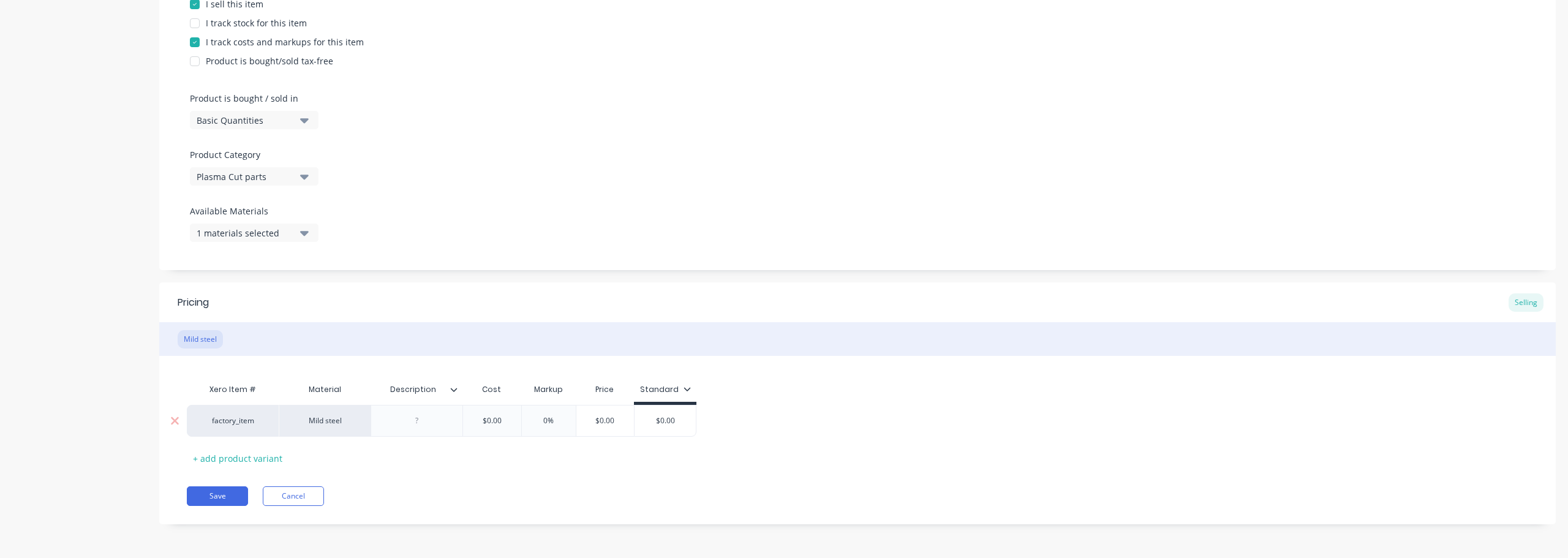
click at [412, 424] on div at bounding box center [417, 420] width 61 height 16
drag, startPoint x: 501, startPoint y: 422, endPoint x: 469, endPoint y: 425, distance: 32.1
click at [469, 425] on input "$0.00" at bounding box center [492, 420] width 61 height 11
click at [215, 492] on button "Save" at bounding box center [217, 495] width 61 height 19
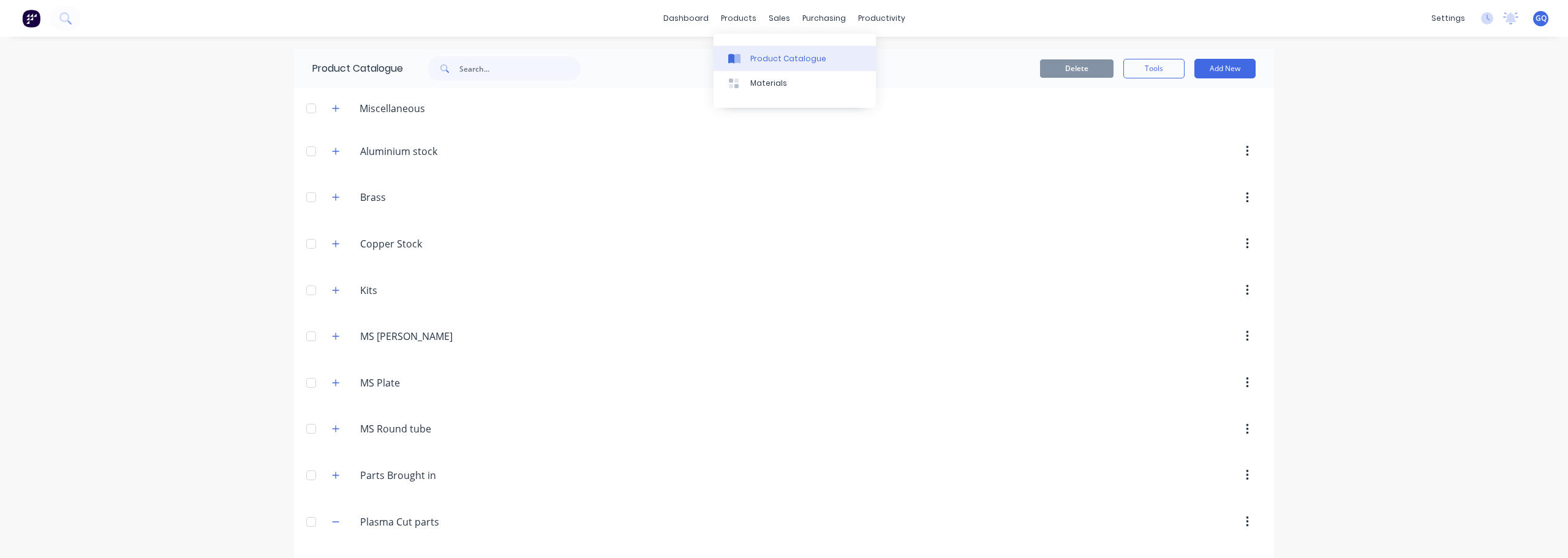
click at [755, 60] on div "Product Catalogue" at bounding box center [788, 58] width 76 height 11
click at [756, 60] on div "Product Catalogue" at bounding box center [788, 58] width 76 height 11
click at [364, 293] on input "Kits" at bounding box center [432, 290] width 145 height 15
click at [334, 293] on icon "button" at bounding box center [336, 290] width 7 height 8
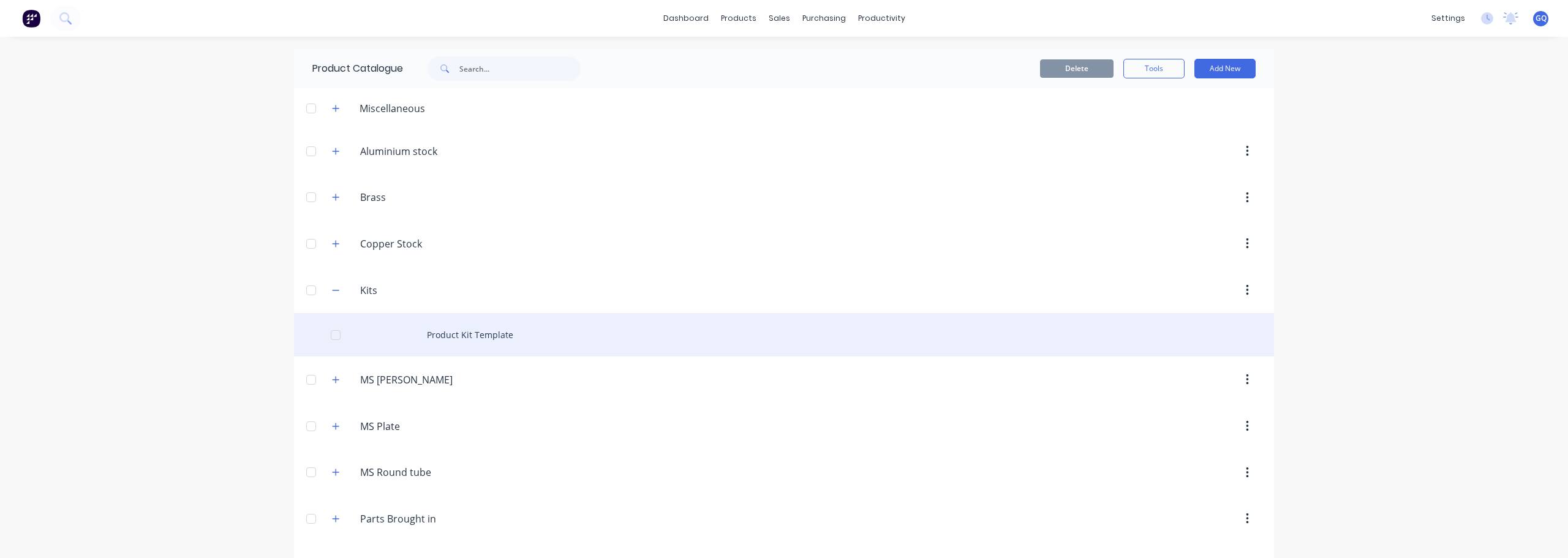
click at [476, 341] on div "Product Kit Template" at bounding box center [784, 335] width 981 height 44
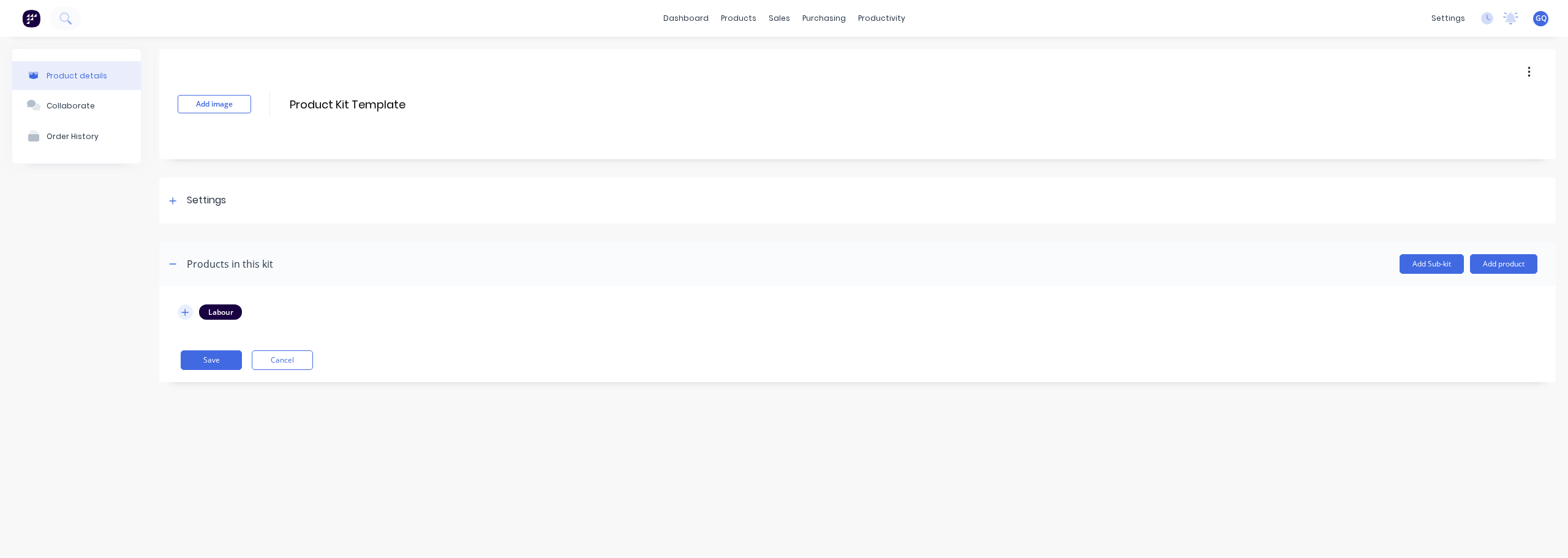
click at [179, 313] on button "button" at bounding box center [185, 312] width 16 height 16
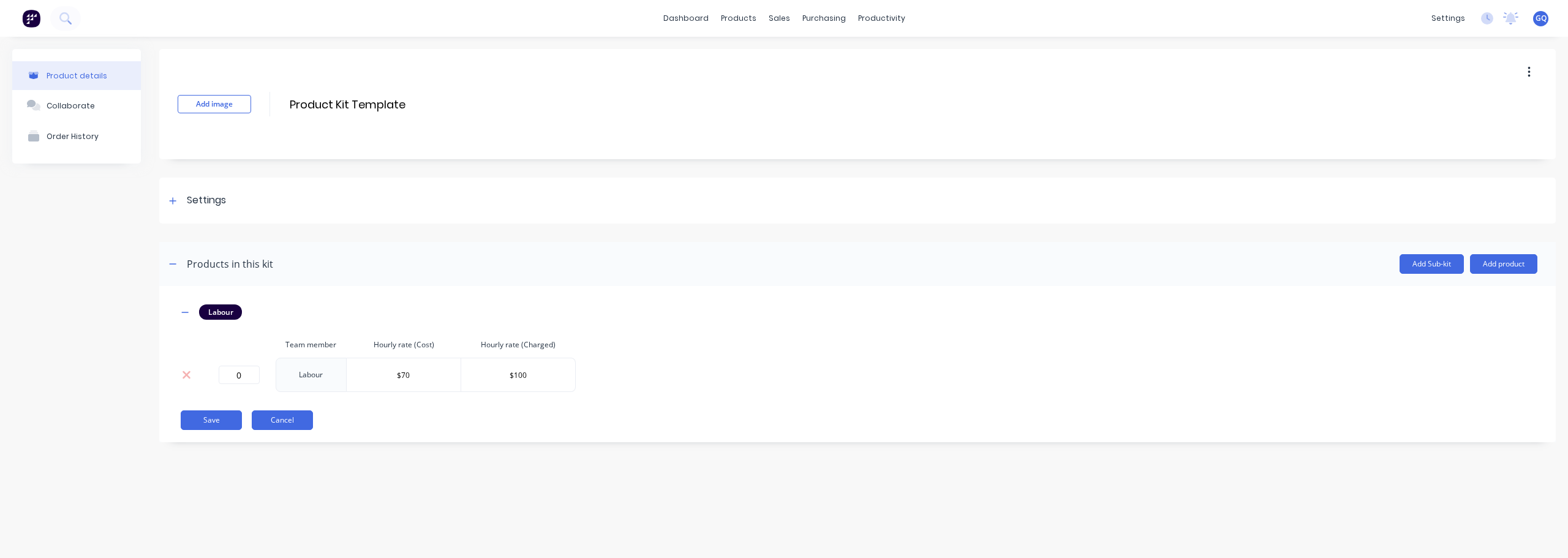
click at [290, 422] on button "Cancel" at bounding box center [282, 419] width 61 height 19
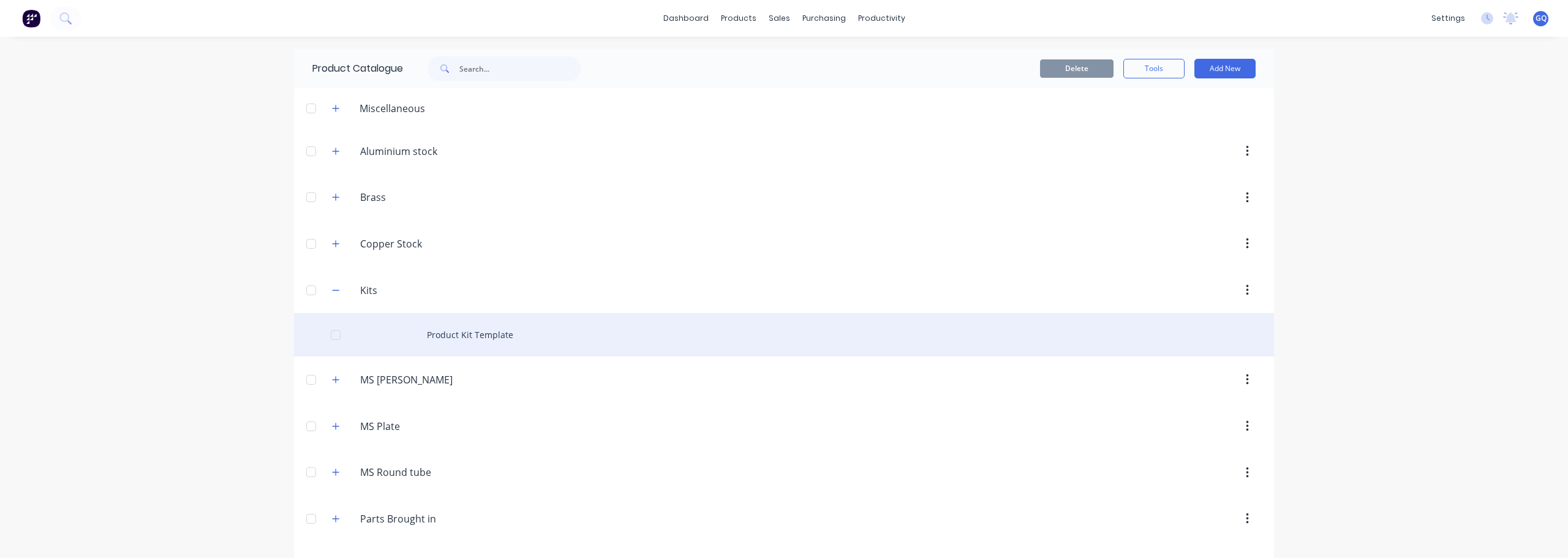
click at [410, 338] on div "Product Kit Template" at bounding box center [784, 335] width 981 height 44
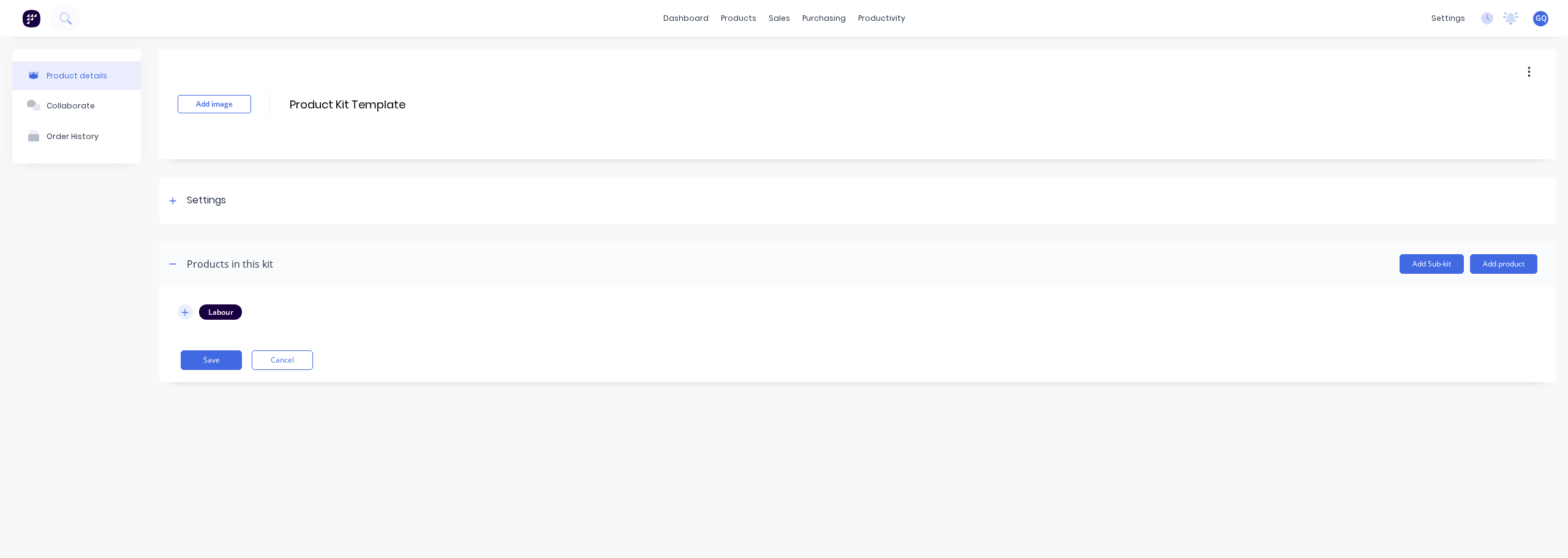
click at [186, 311] on icon "button" at bounding box center [184, 312] width 6 height 6
drag, startPoint x: 422, startPoint y: 377, endPoint x: 383, endPoint y: 374, distance: 39.1
click at [383, 374] on input "$70" at bounding box center [403, 375] width 114 height 18
drag, startPoint x: 426, startPoint y: 374, endPoint x: 426, endPoint y: 380, distance: 6.0
click at [422, 379] on input "$100.31" at bounding box center [403, 375] width 114 height 18
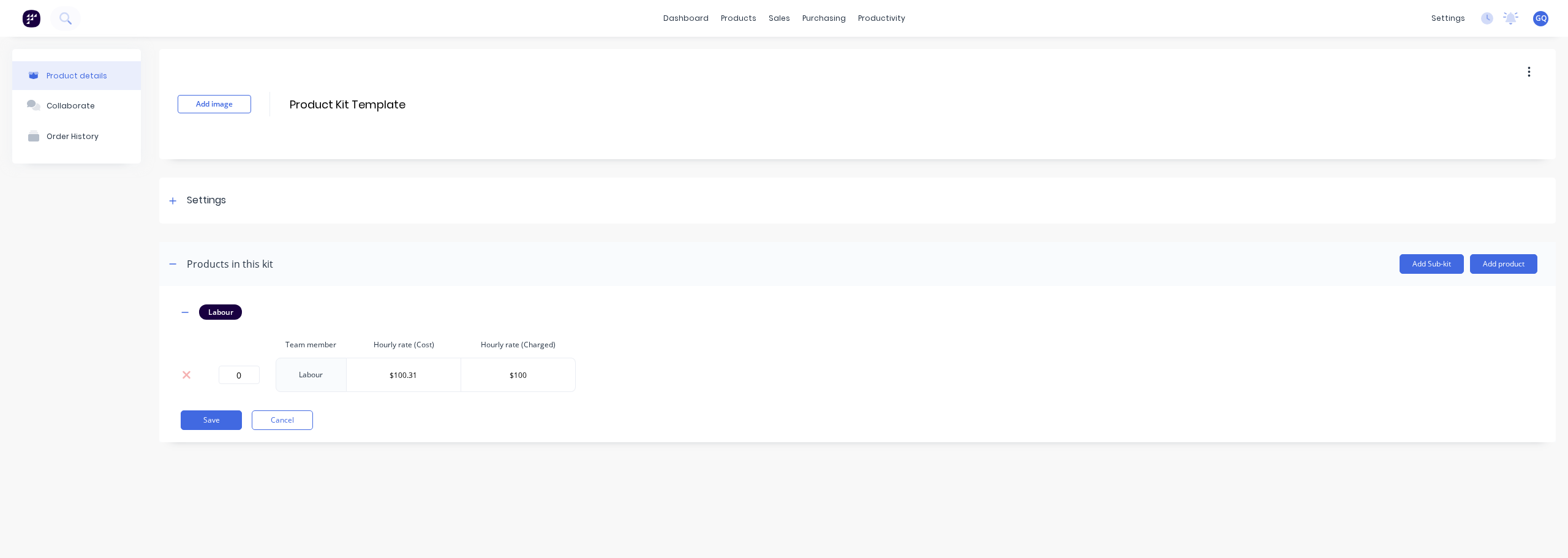
click at [462, 413] on div "Save Cancel" at bounding box center [859, 419] width 1357 height 19
click at [305, 418] on button "Cancel" at bounding box center [282, 419] width 61 height 19
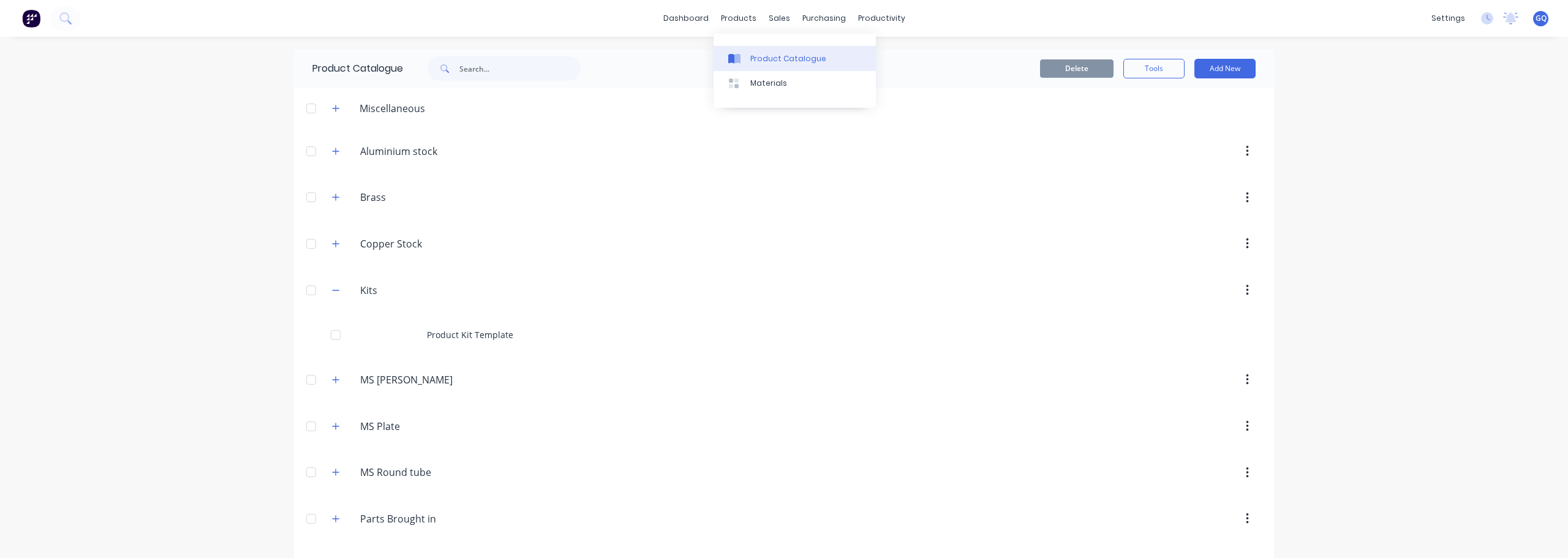
click at [755, 57] on div "Product Catalogue" at bounding box center [788, 58] width 76 height 11
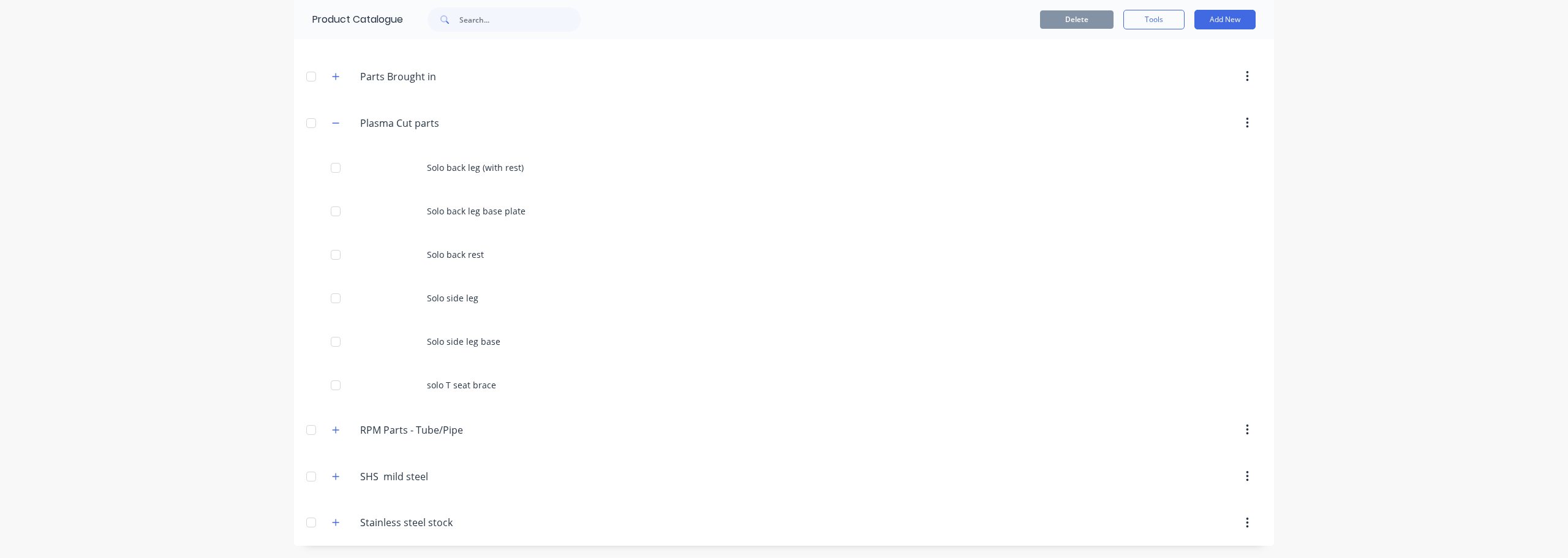
scroll to position [381, 0]
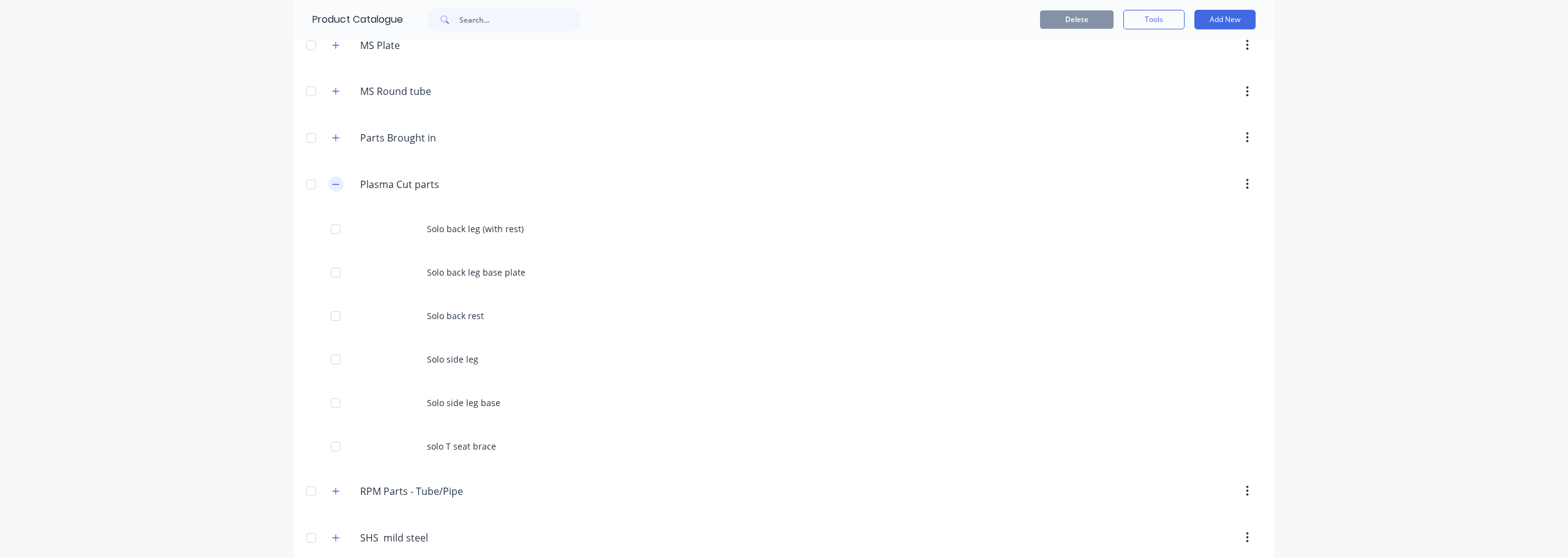
click at [332, 185] on icon "button" at bounding box center [336, 183] width 7 height 8
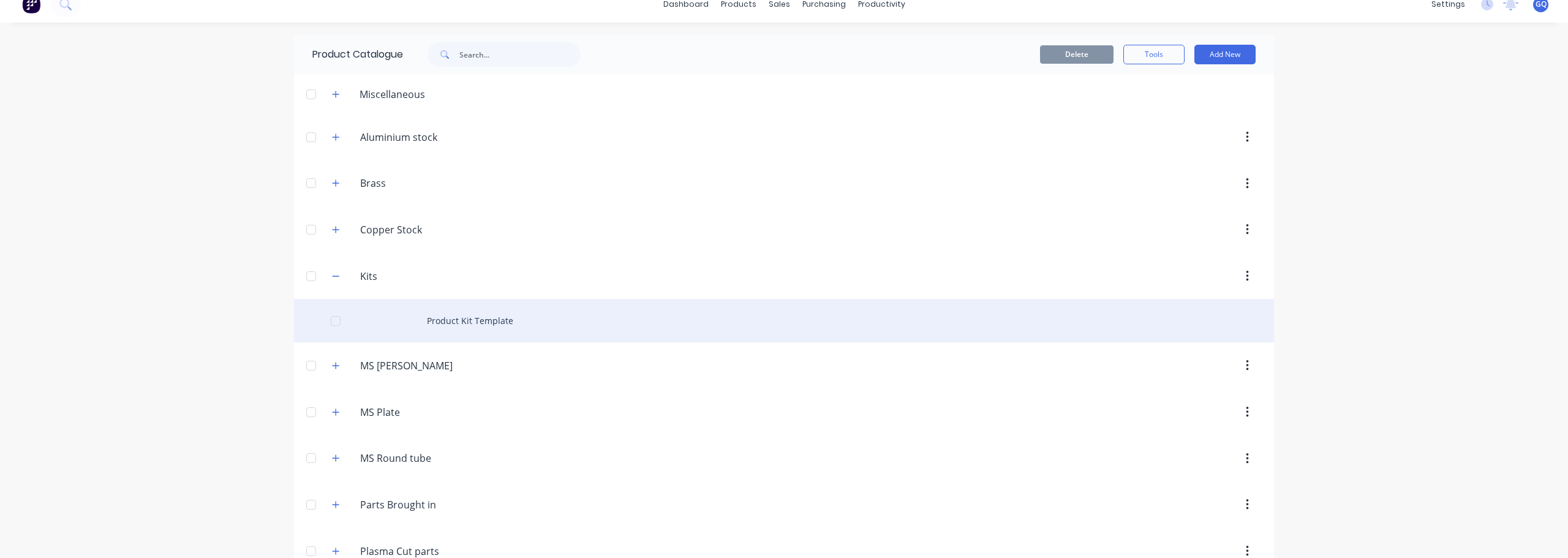
scroll to position [0, 0]
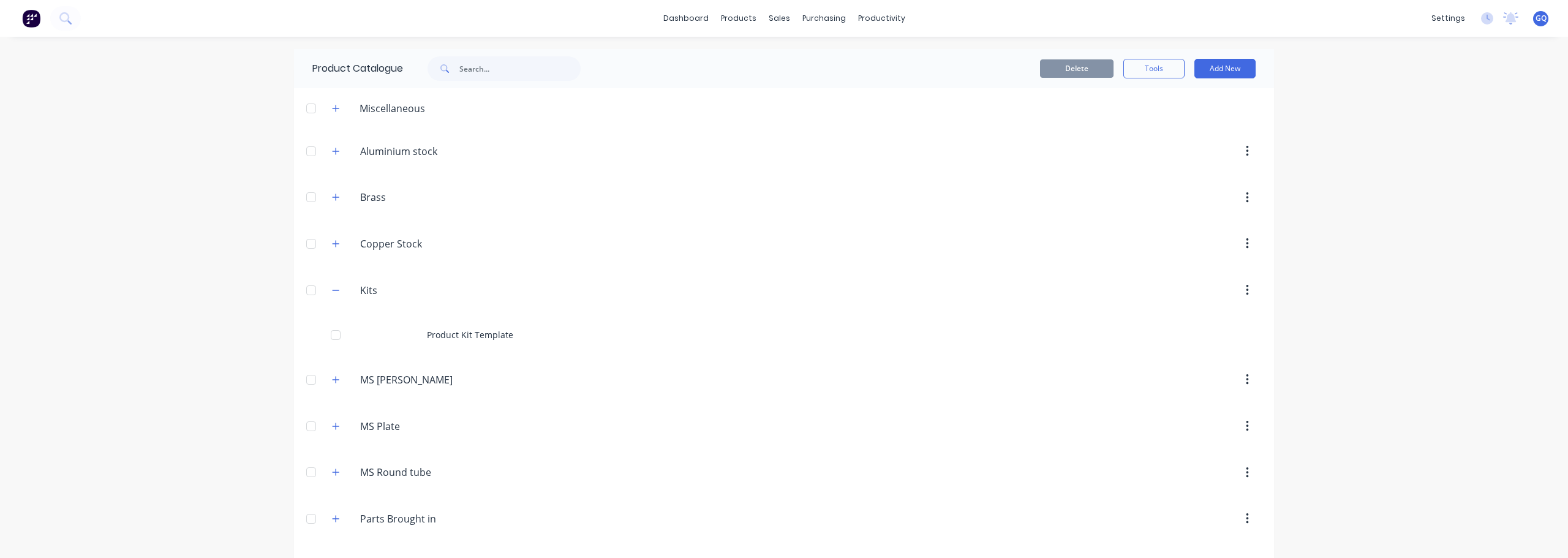
click at [354, 106] on div "Miscellaneous" at bounding box center [392, 108] width 85 height 15
click at [335, 108] on icon "button" at bounding box center [336, 108] width 6 height 6
click at [335, 108] on icon "button" at bounding box center [336, 108] width 6 height 1
click at [335, 108] on icon "button" at bounding box center [336, 108] width 6 height 6
click at [414, 108] on div "Miscellaneous" at bounding box center [392, 108] width 85 height 15
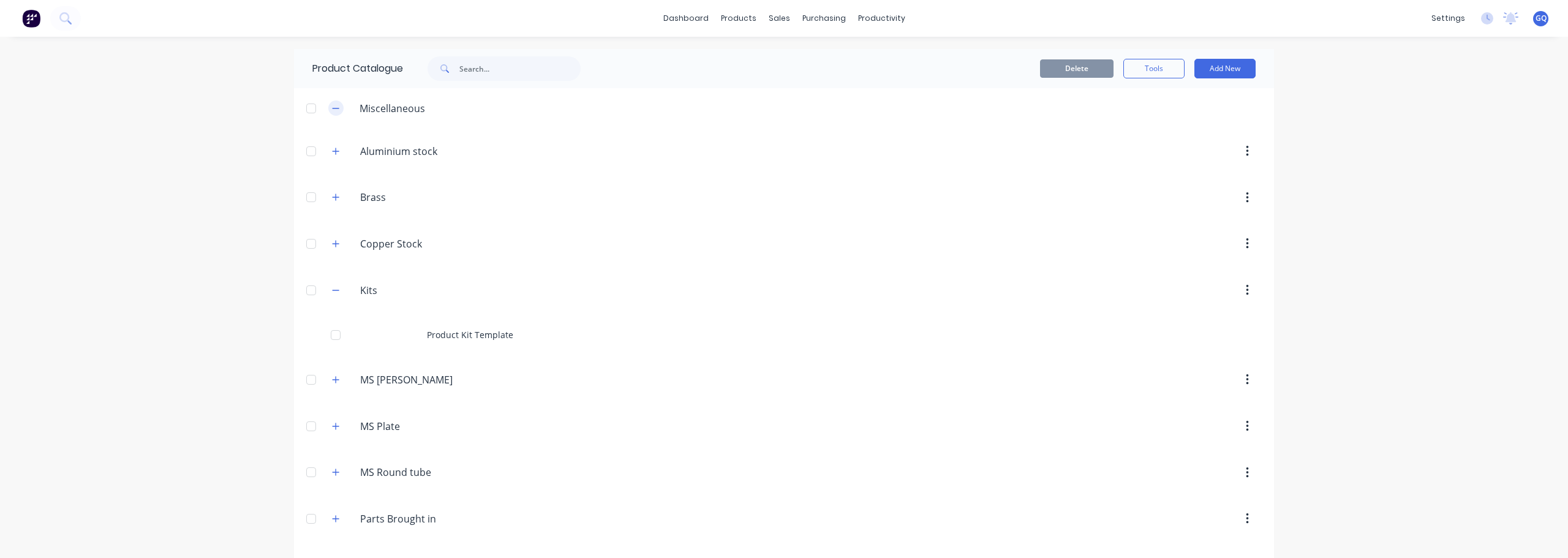
click at [332, 109] on icon "button" at bounding box center [336, 108] width 7 height 8
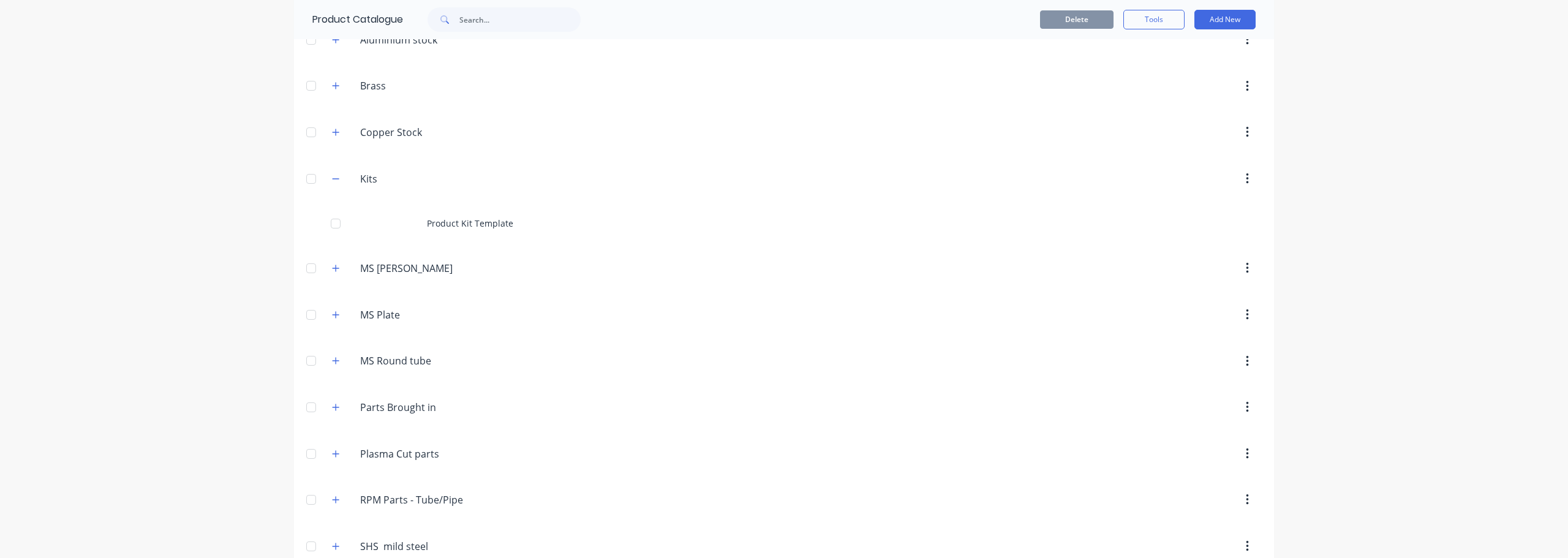
scroll to position [122, 0]
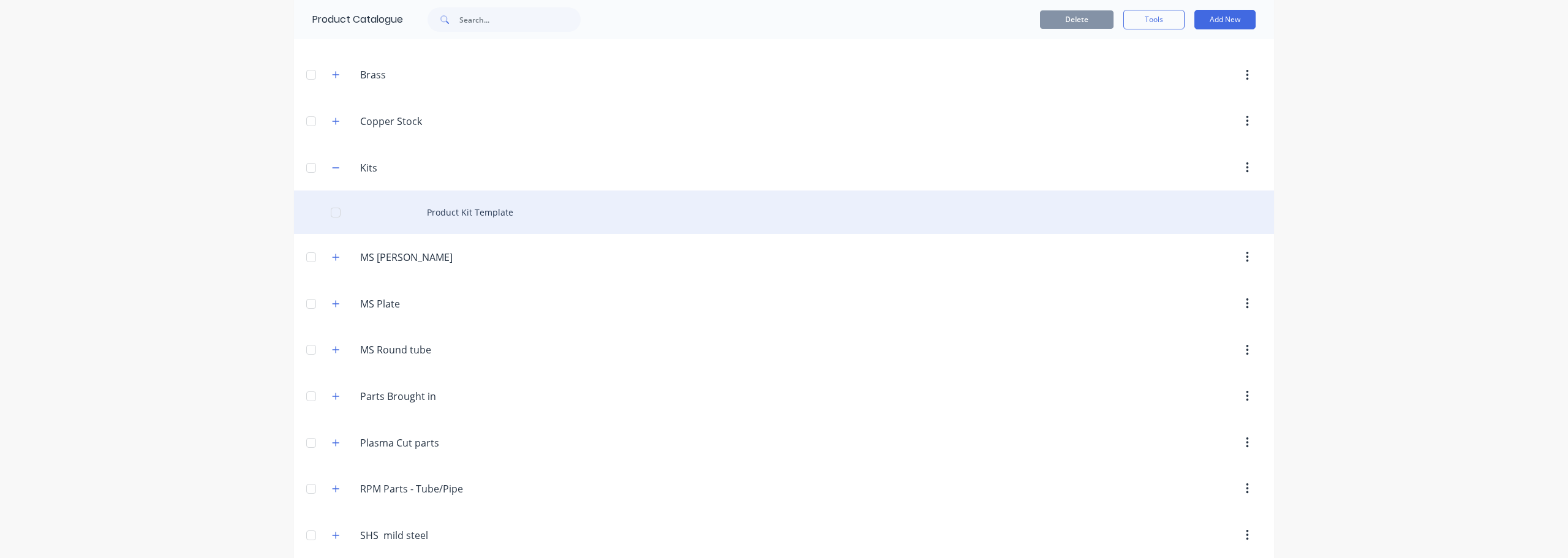
click at [454, 216] on div "Product Kit Template" at bounding box center [784, 212] width 981 height 44
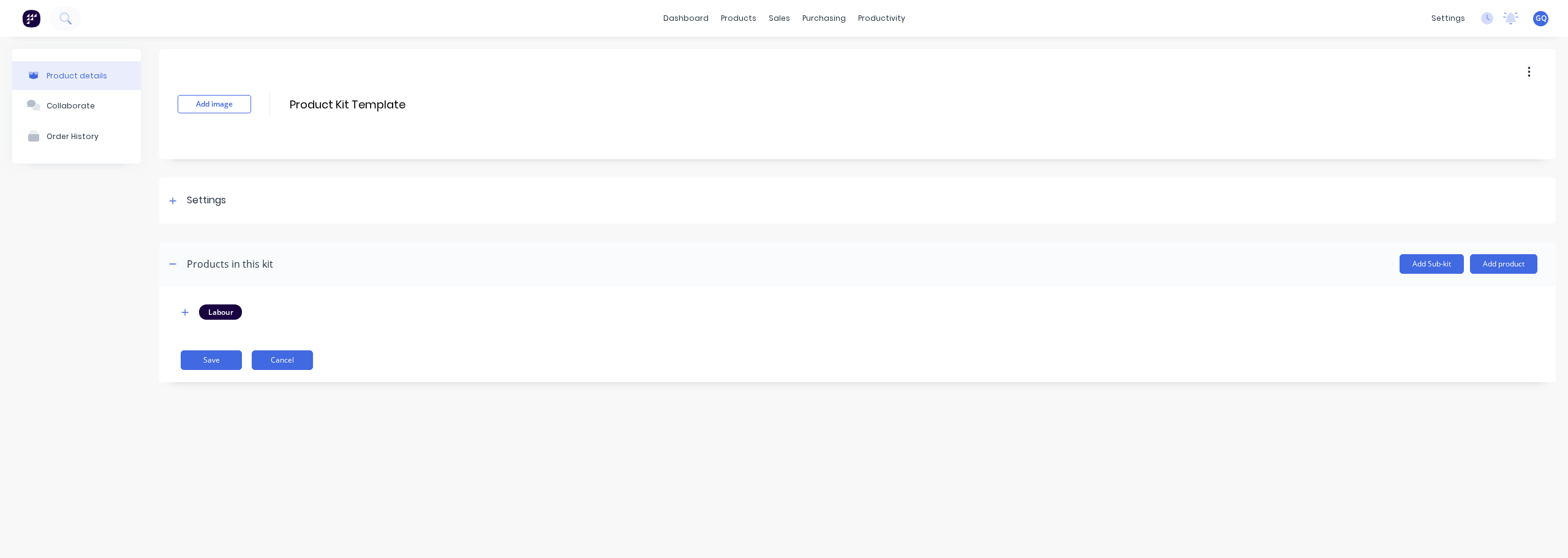
click at [285, 359] on button "Cancel" at bounding box center [282, 359] width 61 height 19
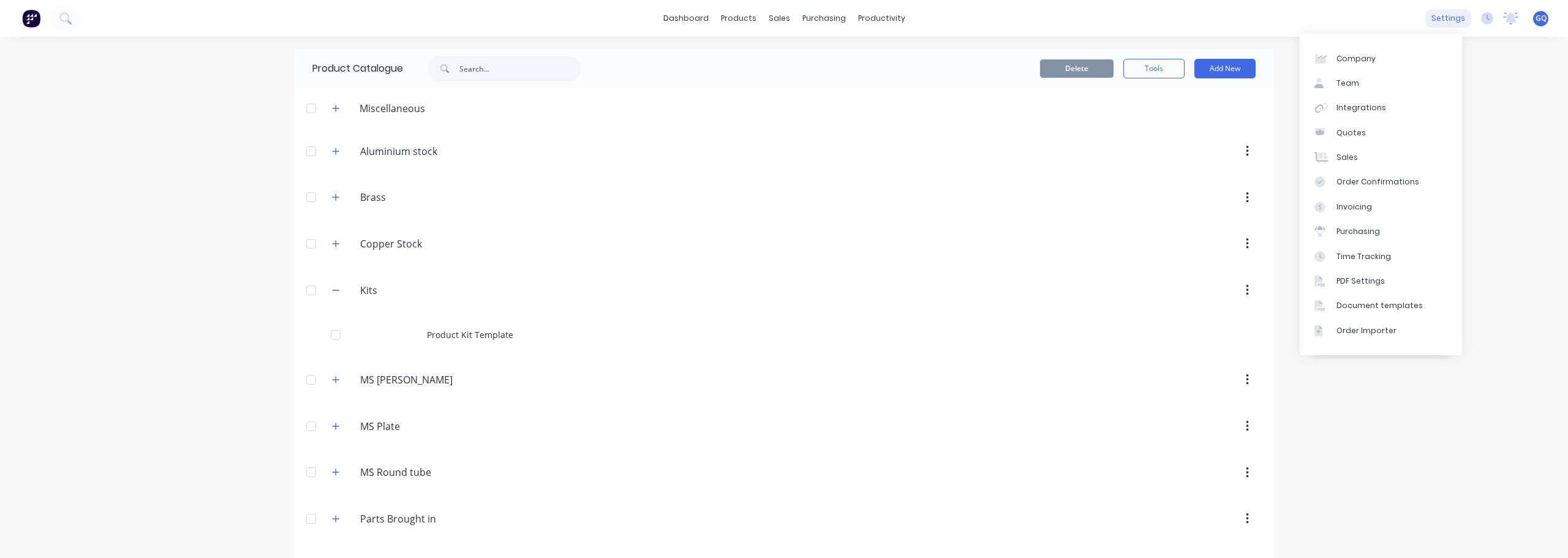
click at [1445, 18] on div "settings" at bounding box center [1449, 18] width 46 height 18
click at [1337, 85] on div "Team" at bounding box center [1348, 83] width 23 height 11
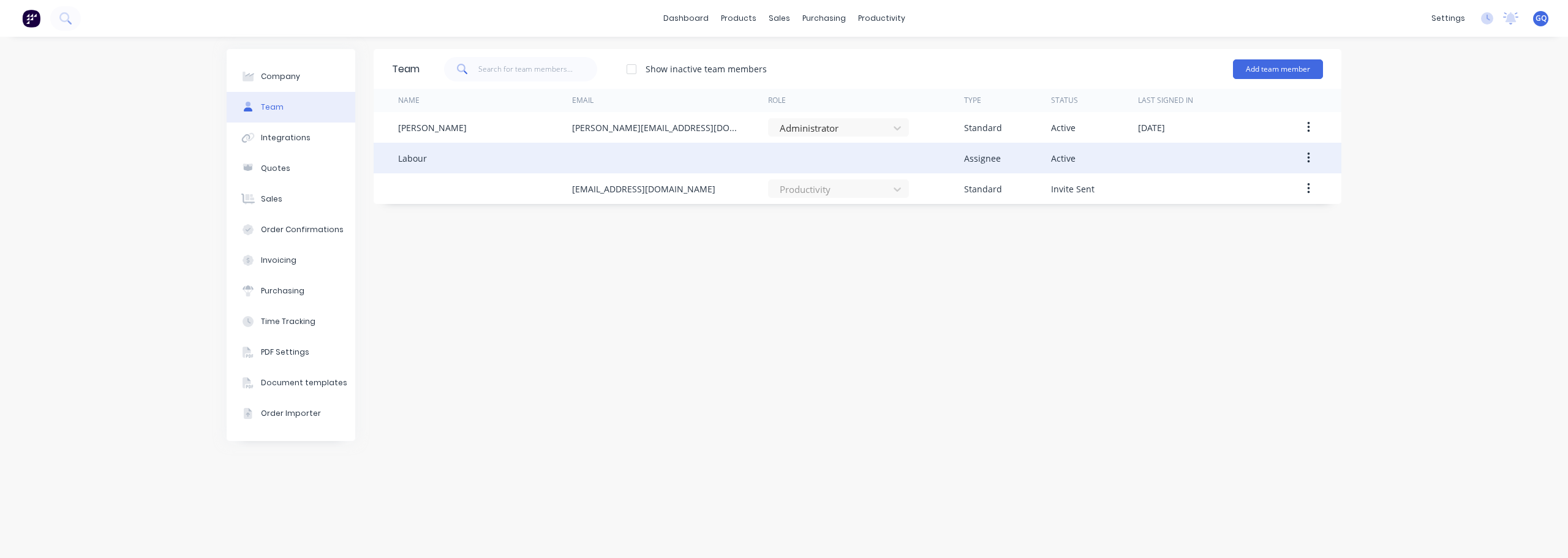
click at [1311, 156] on icon "button" at bounding box center [1308, 158] width 3 height 14
click at [1249, 193] on div "Edit" at bounding box center [1264, 190] width 94 height 17
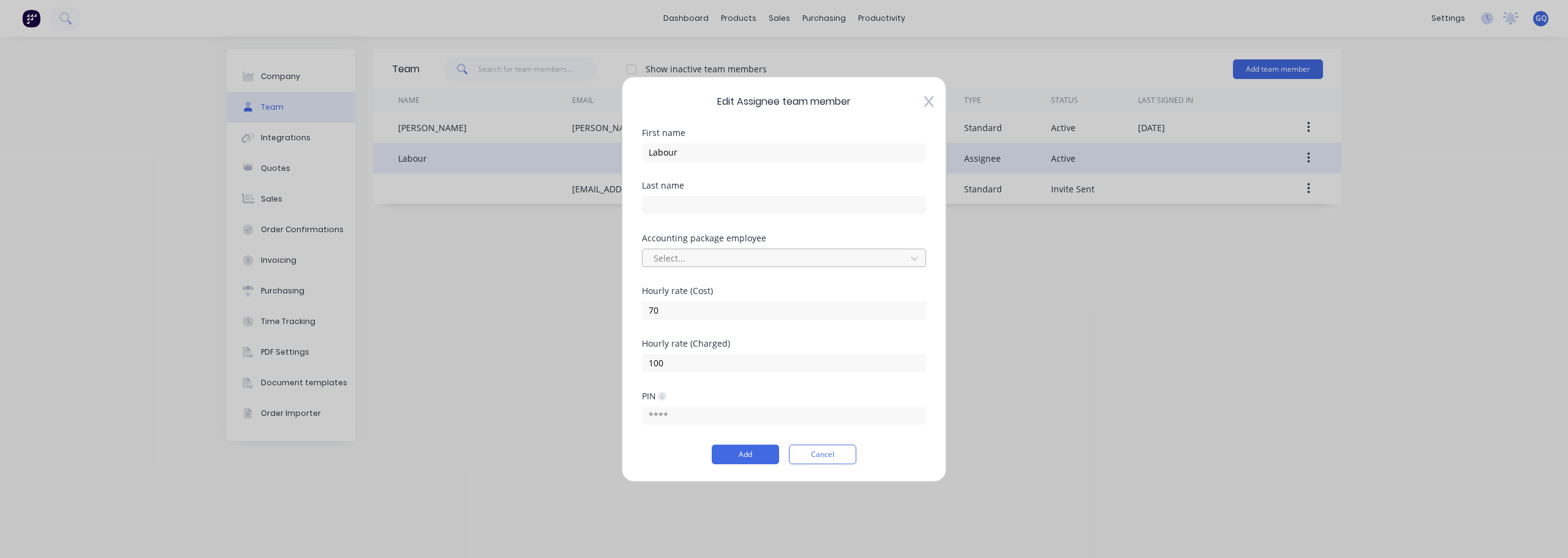
click at [868, 262] on div at bounding box center [775, 258] width 247 height 16
drag, startPoint x: 686, startPoint y: 150, endPoint x: 633, endPoint y: 151, distance: 53.0
click at [633, 151] on div "Edit Assignee team member First name Labour Last name Accounting package employ…" at bounding box center [784, 278] width 325 height 406
drag, startPoint x: 672, startPoint y: 315, endPoint x: 646, endPoint y: 313, distance: 26.1
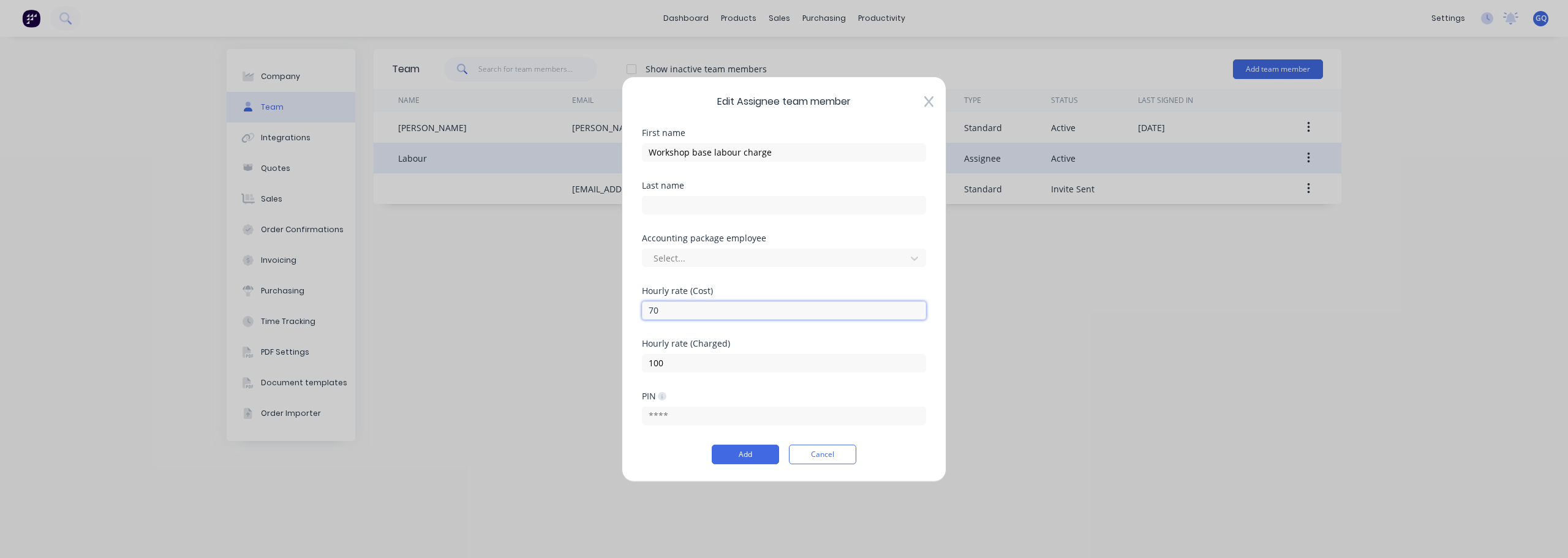
click at [646, 313] on input "70" at bounding box center [784, 310] width 285 height 18
click at [664, 365] on input "100" at bounding box center [784, 363] width 285 height 18
drag, startPoint x: 670, startPoint y: 365, endPoint x: 631, endPoint y: 359, distance: 39.5
click at [631, 359] on div "Edit Assignee team member First name Workshop base labour charge Last name Acco…" at bounding box center [784, 278] width 325 height 406
drag, startPoint x: 669, startPoint y: 312, endPoint x: 639, endPoint y: 313, distance: 30.0
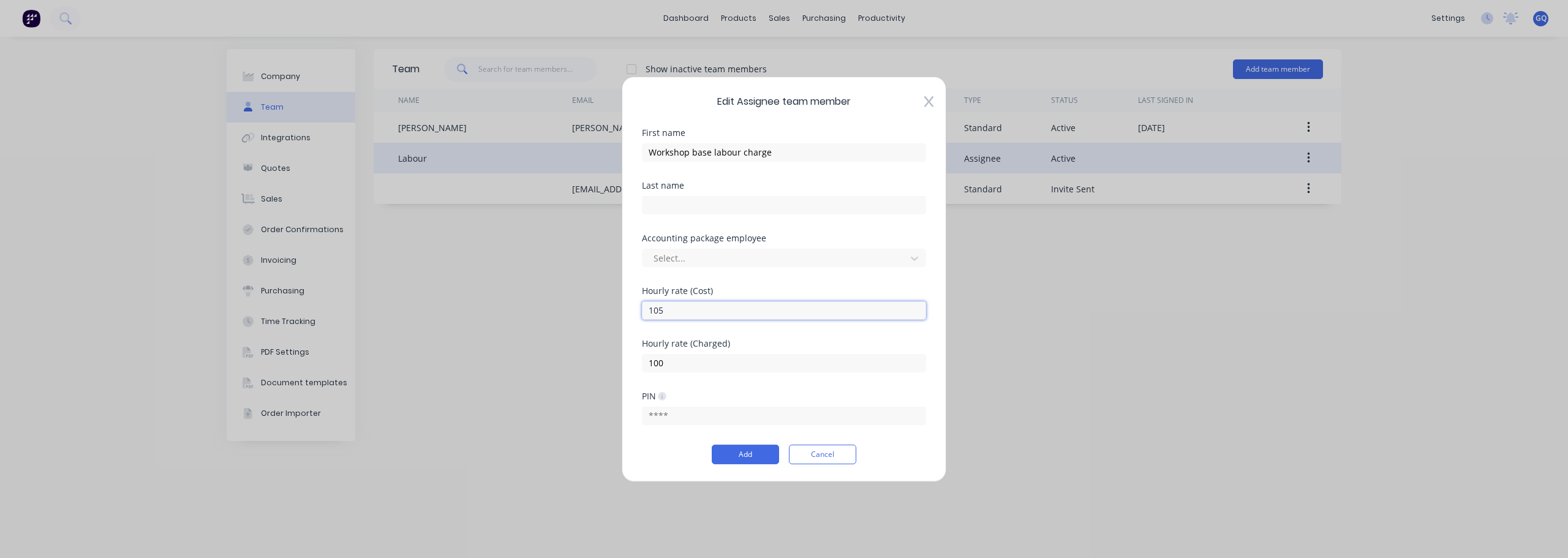
click at [639, 313] on div "Edit Assignee team member First name Workshop base labour charge Last name Acco…" at bounding box center [784, 278] width 325 height 406
drag, startPoint x: 670, startPoint y: 361, endPoint x: 630, endPoint y: 362, distance: 40.0
click at [630, 362] on div "Edit Assignee team member First name Workshop base labour charge Last name Acco…" at bounding box center [784, 278] width 325 height 406
click at [752, 205] on input "text" at bounding box center [784, 204] width 285 height 18
drag, startPoint x: 659, startPoint y: 363, endPoint x: 633, endPoint y: 359, distance: 26.3
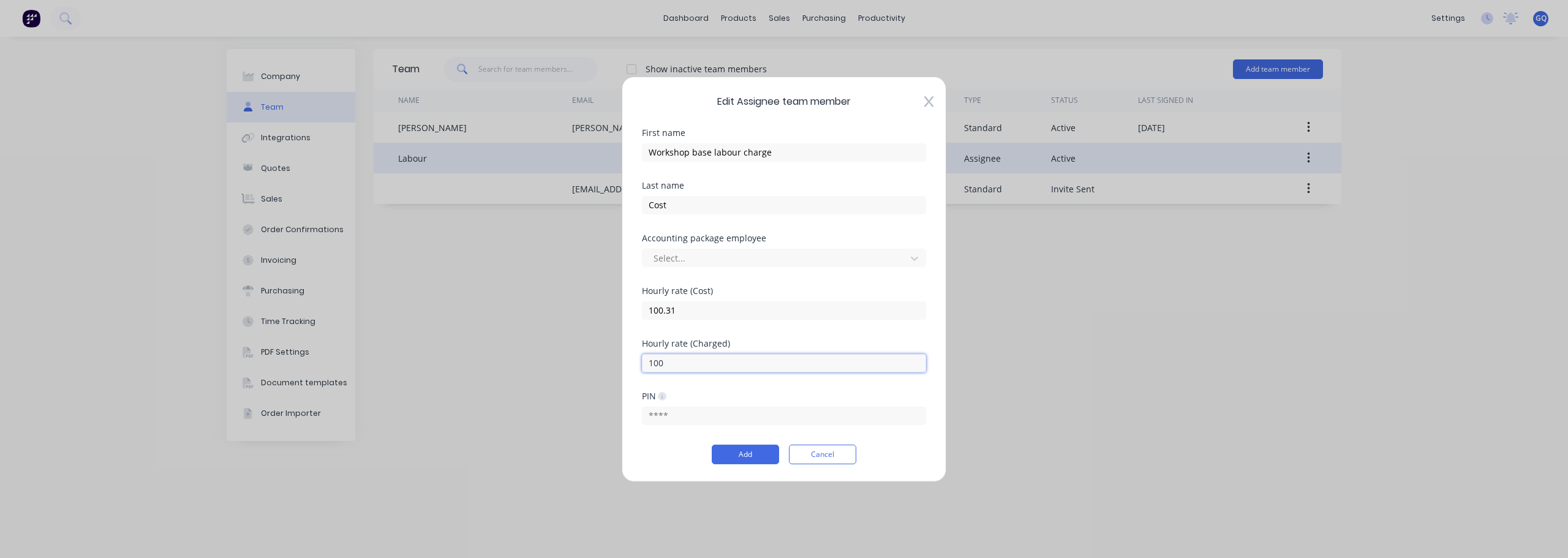
click at [633, 359] on div "Edit Assignee team member First name Workshop base labour charge Last name Cost…" at bounding box center [784, 278] width 325 height 406
click at [756, 456] on button "Add" at bounding box center [745, 454] width 67 height 19
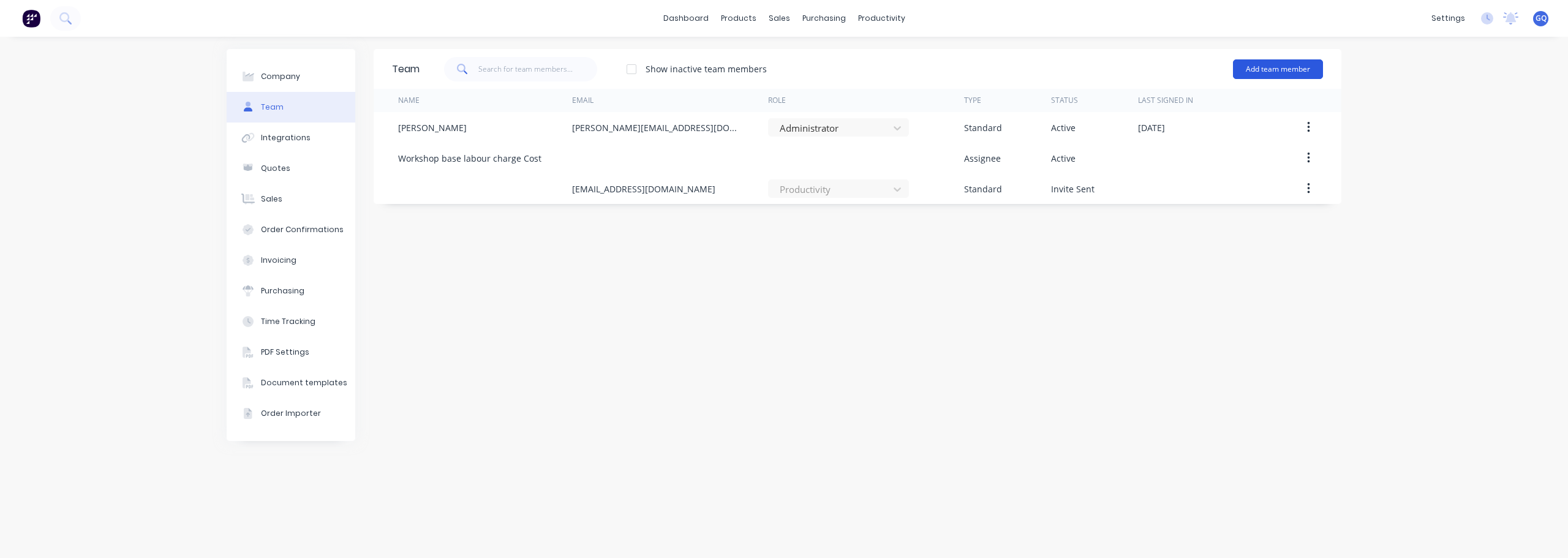
click at [1298, 75] on button "Add team member" at bounding box center [1278, 68] width 90 height 19
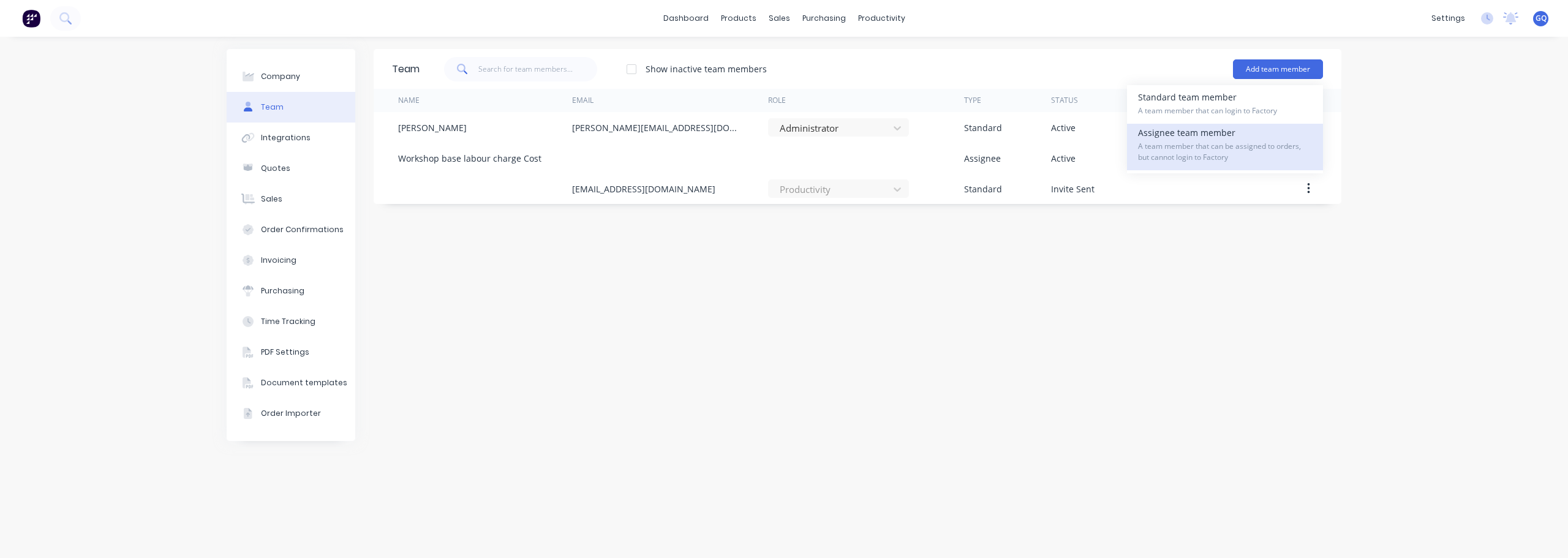
click at [1226, 159] on span "A team member that can be assigned to orders, but cannot login to Factory" at bounding box center [1225, 151] width 174 height 22
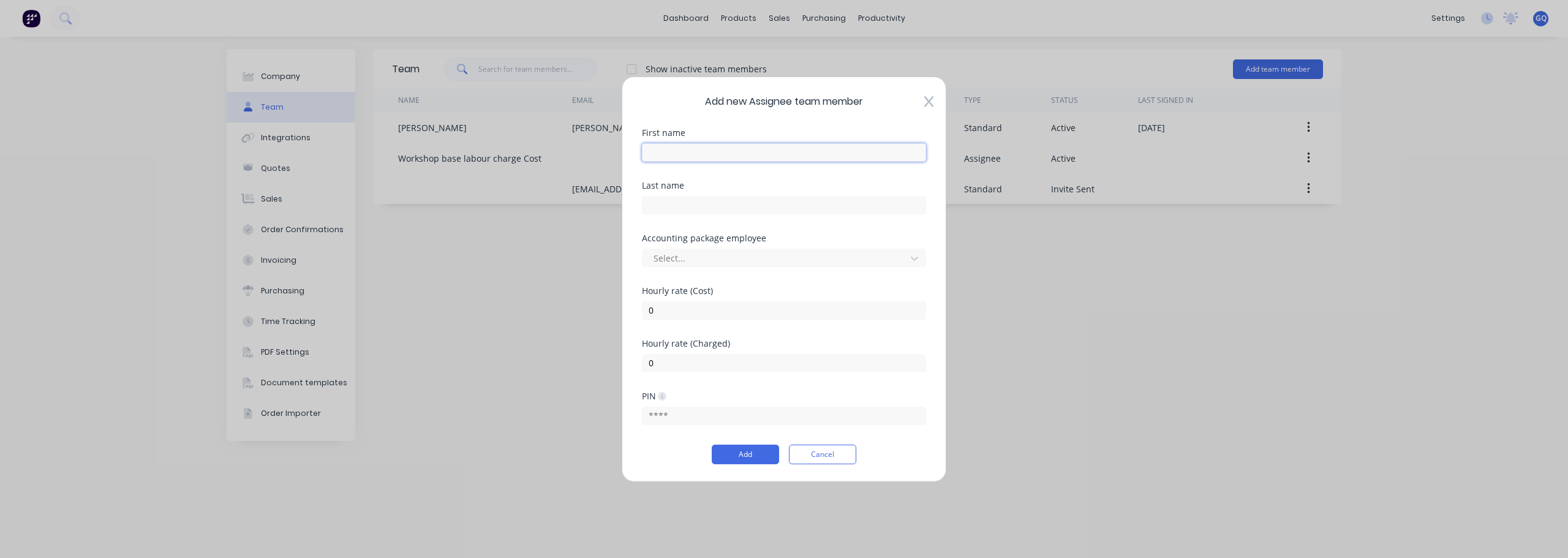
click at [682, 150] on input "text" at bounding box center [784, 151] width 285 height 18
click at [679, 201] on input "text" at bounding box center [784, 204] width 285 height 18
drag, startPoint x: 672, startPoint y: 313, endPoint x: 640, endPoint y: 315, distance: 32.1
click at [640, 315] on div "Add new Assignee team member First name [PERSON_NAME] Last name [PERSON_NAME] A…" at bounding box center [784, 278] width 325 height 406
click at [756, 456] on button "Add" at bounding box center [745, 454] width 67 height 19
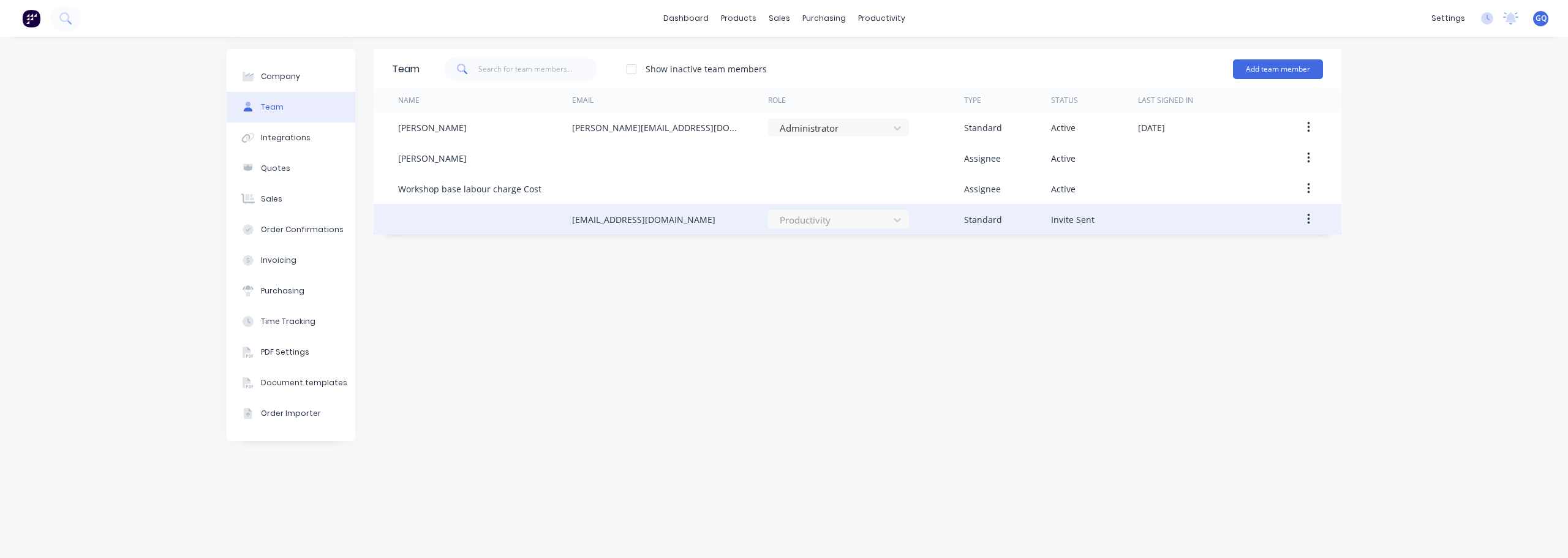
click at [1062, 227] on div "Invite Sent" at bounding box center [1095, 220] width 87 height 31
click at [1309, 214] on icon "button" at bounding box center [1308, 219] width 3 height 11
click at [1268, 248] on div "Cancel Invite" at bounding box center [1264, 251] width 94 height 17
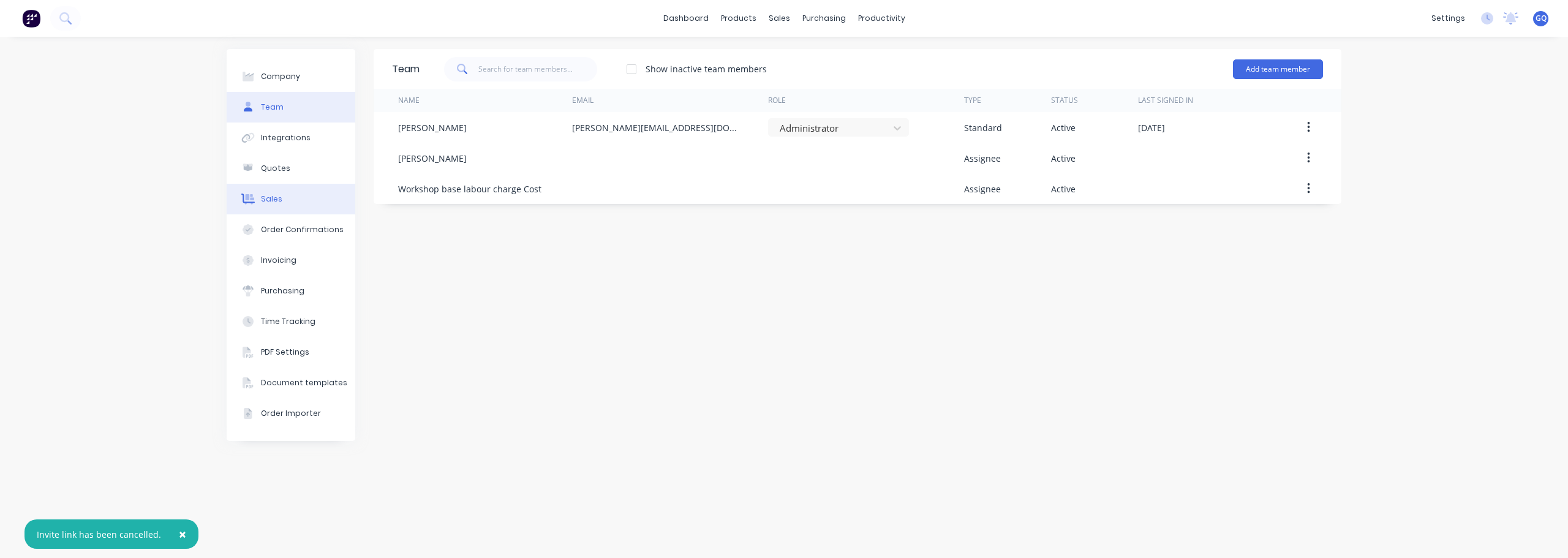
click at [254, 208] on button "Sales" at bounding box center [291, 199] width 129 height 31
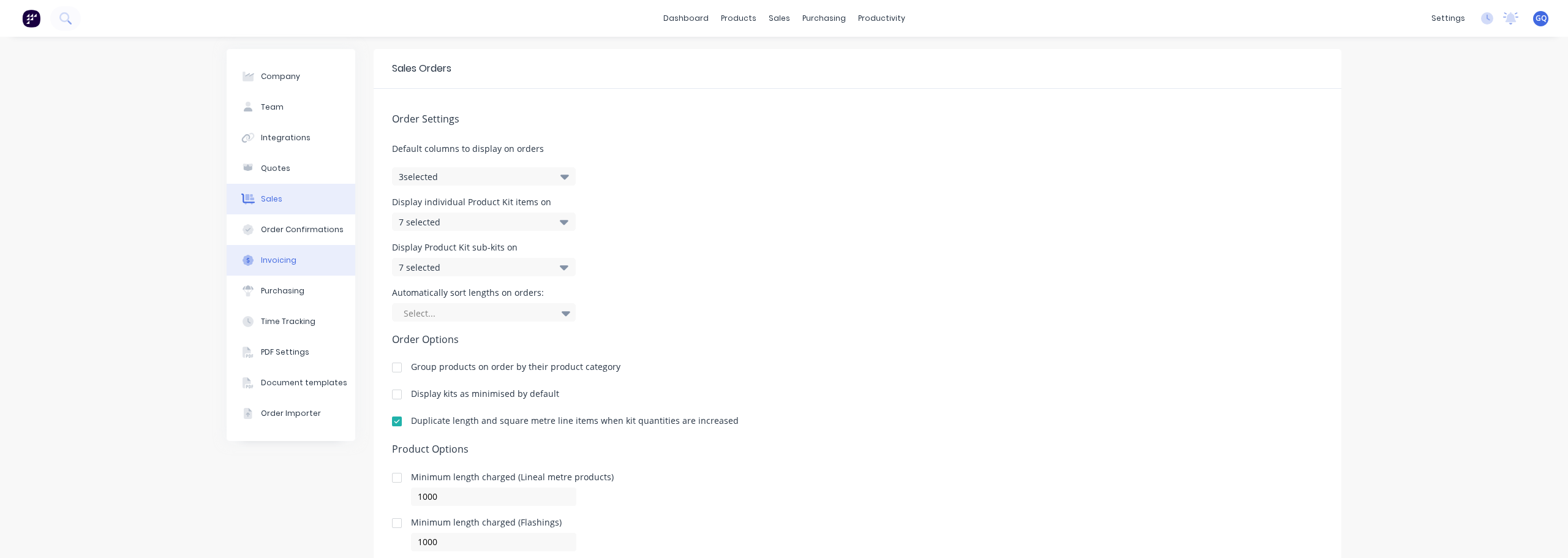
click at [261, 271] on button "Invoicing" at bounding box center [291, 261] width 129 height 31
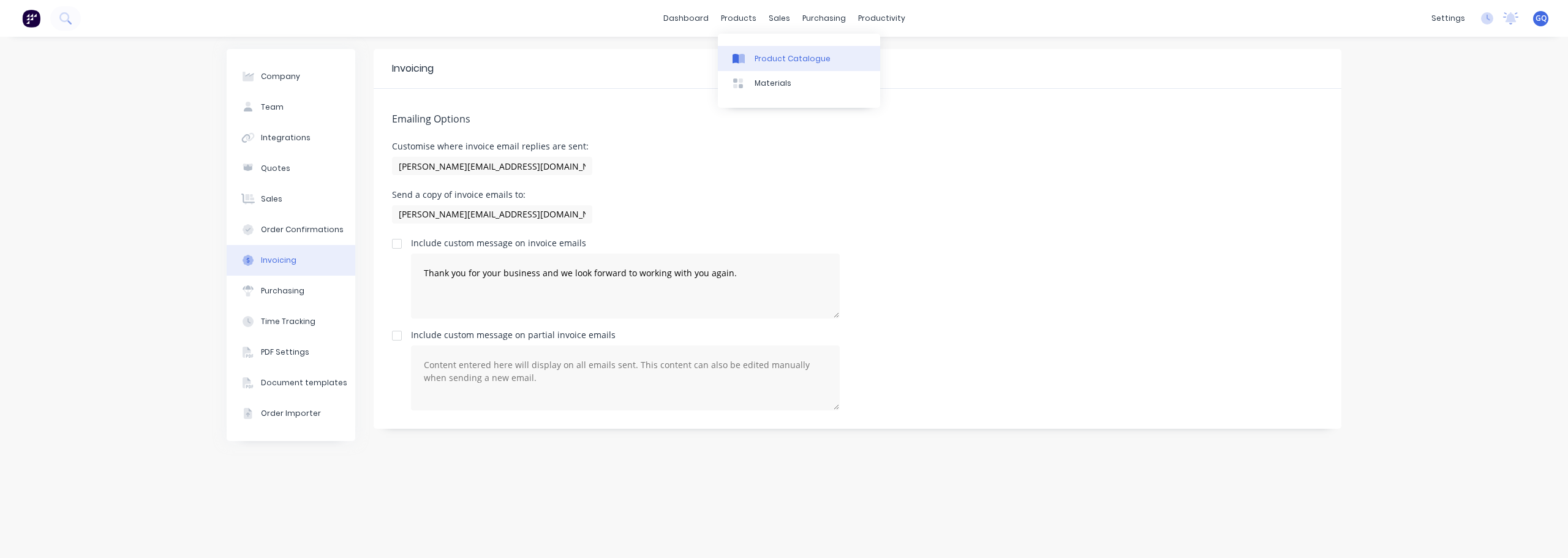
click at [777, 62] on div "Product Catalogue" at bounding box center [792, 58] width 76 height 11
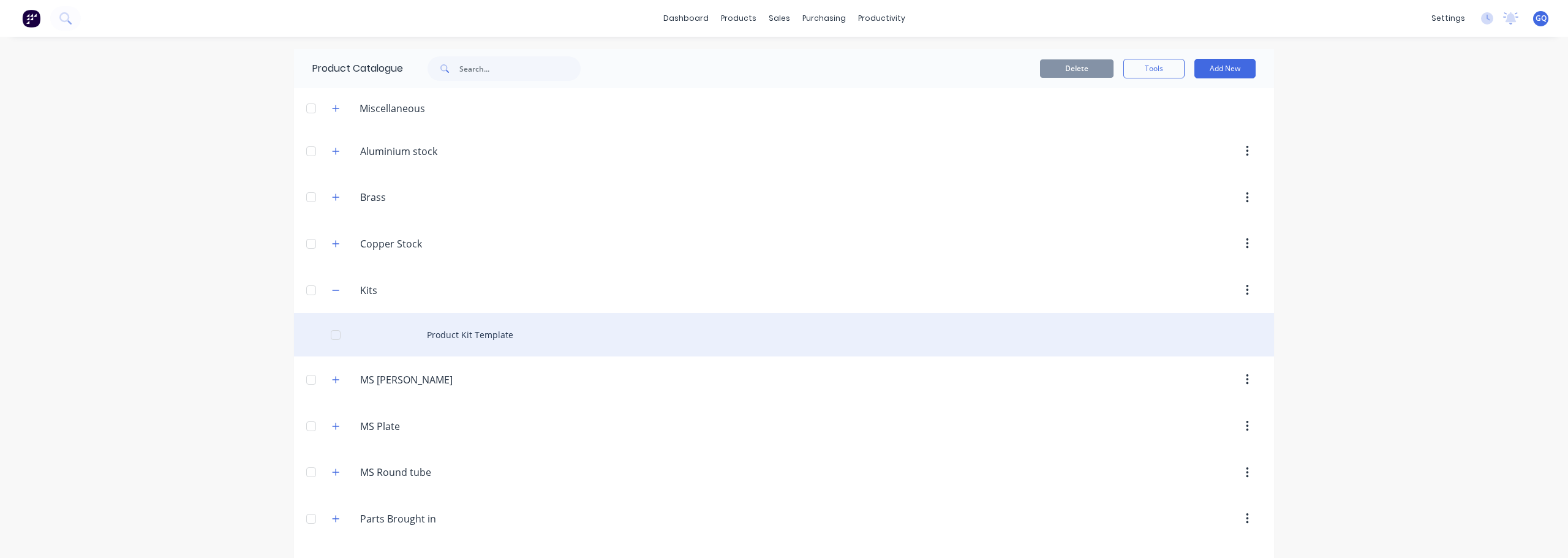
click at [459, 336] on div "Product Kit Template" at bounding box center [784, 335] width 981 height 44
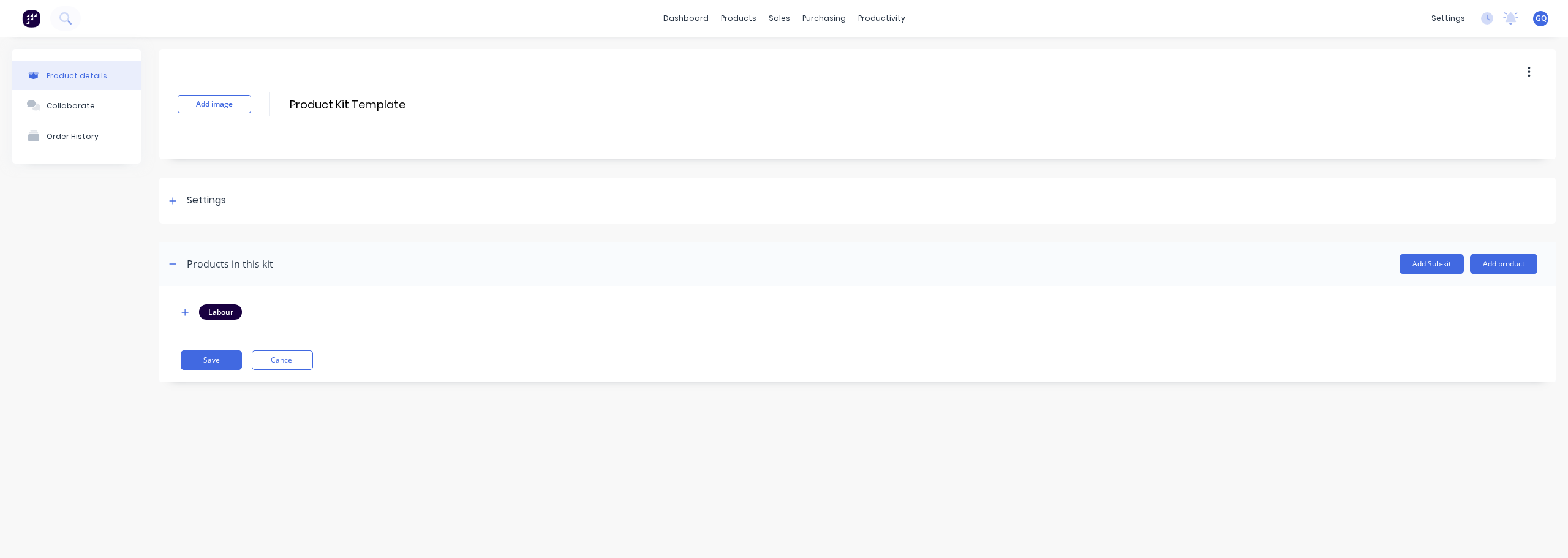
click at [1528, 72] on icon "button" at bounding box center [1529, 72] width 3 height 14
click at [1456, 124] on div "Delete" at bounding box center [1485, 129] width 94 height 17
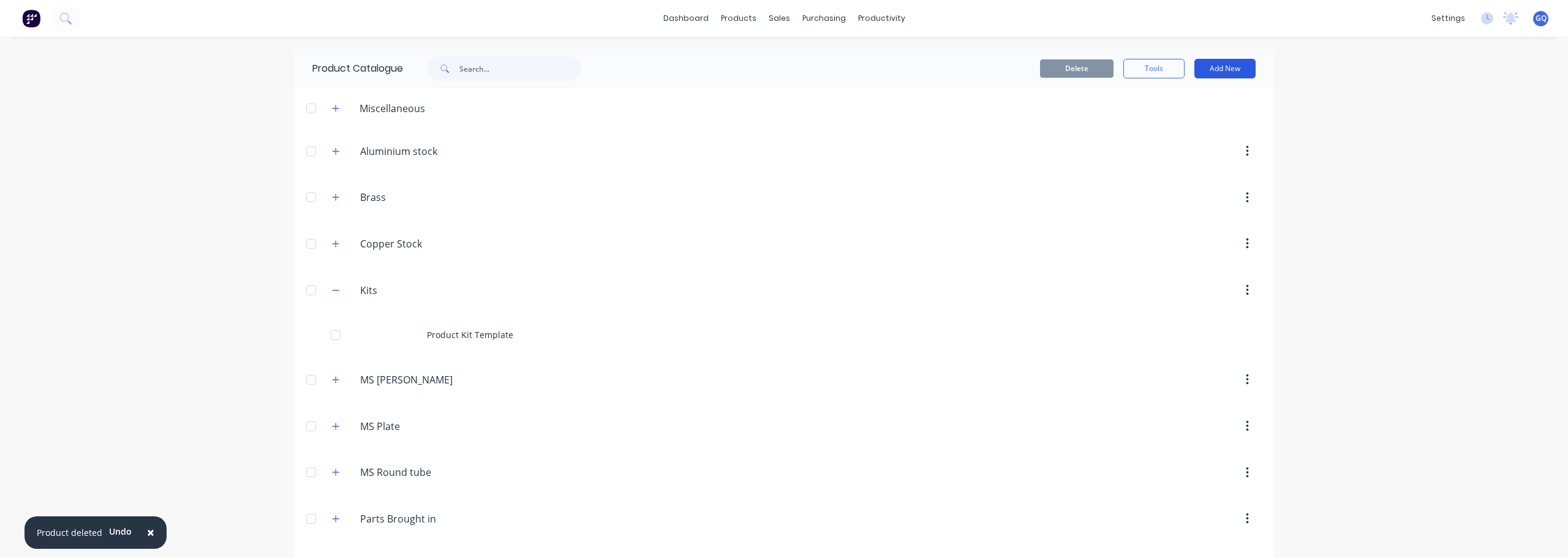
click at [1218, 68] on button "Add New" at bounding box center [1225, 67] width 61 height 19
click at [1175, 149] on div "Product Kit" at bounding box center [1197, 149] width 94 height 17
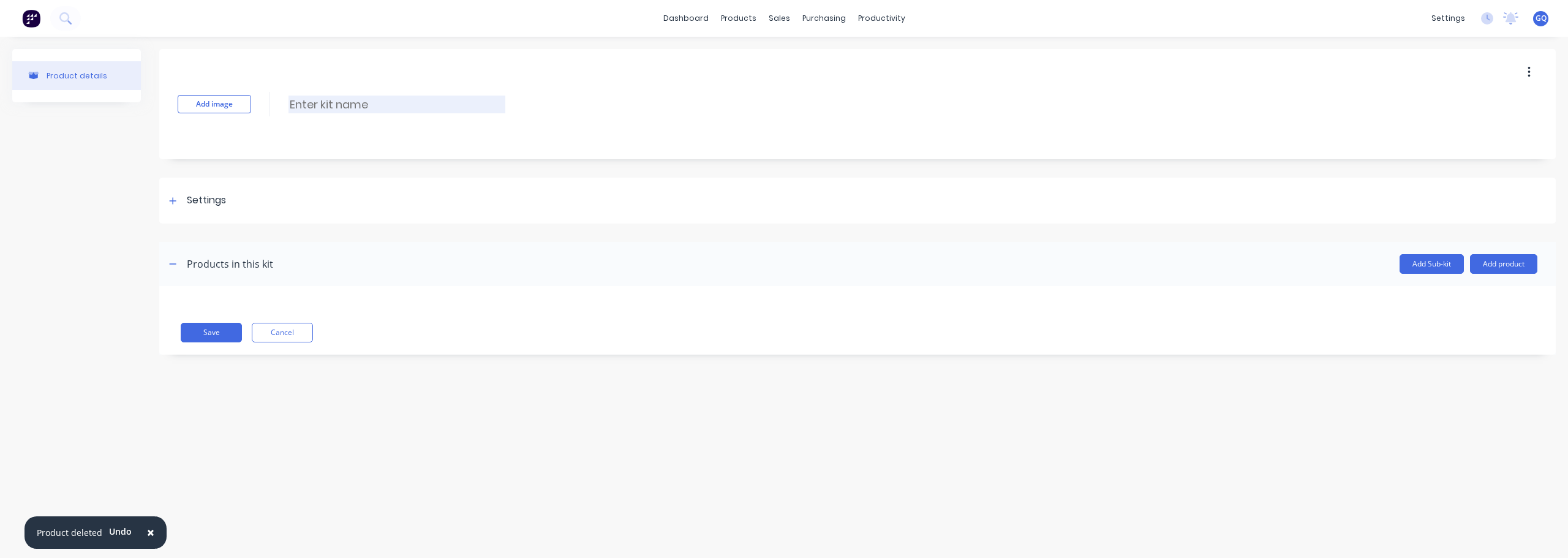
click at [345, 103] on input at bounding box center [397, 104] width 217 height 17
click at [197, 203] on div "Settings" at bounding box center [206, 201] width 39 height 16
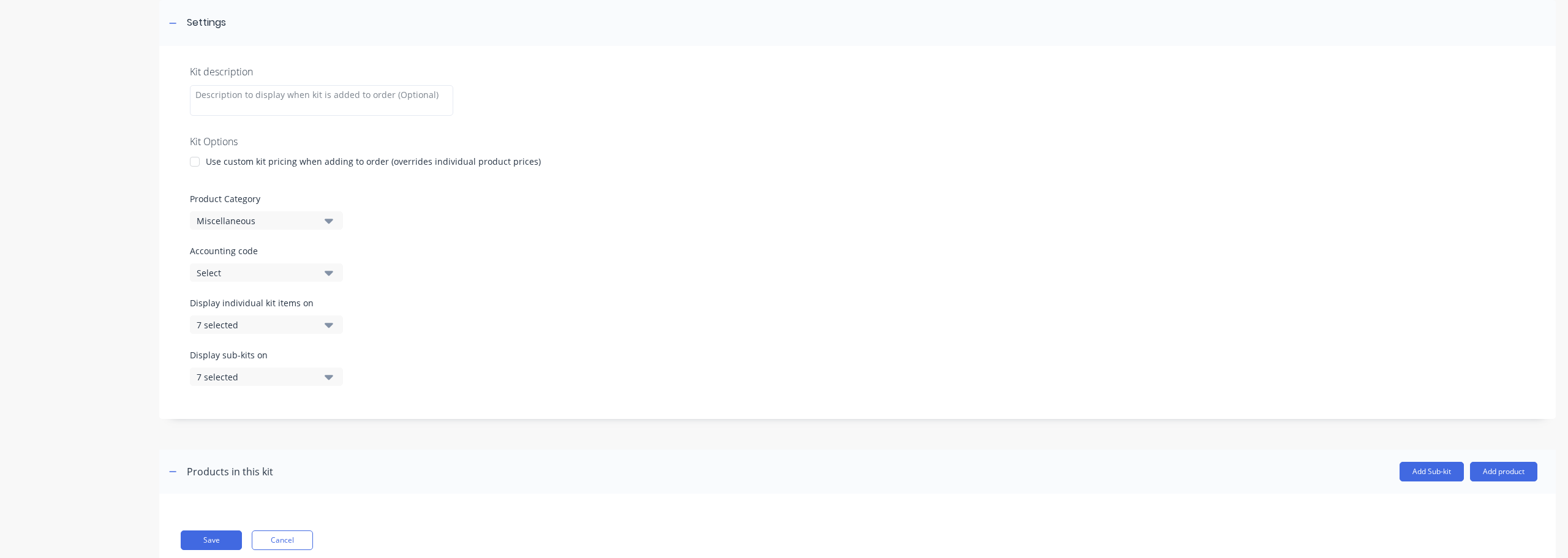
scroll to position [183, 0]
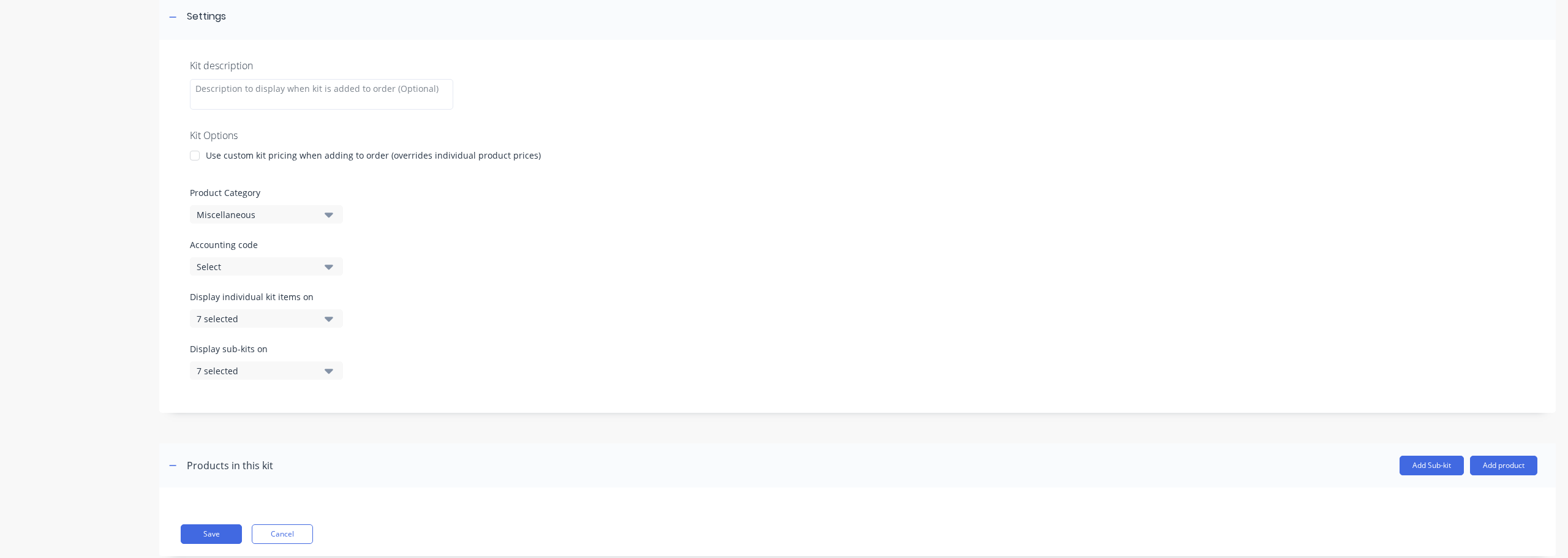
click at [330, 217] on icon "button" at bounding box center [328, 214] width 8 height 5
click at [320, 252] on Category "text" at bounding box center [290, 251] width 130 height 25
click at [554, 251] on div "Accounting code Select" at bounding box center [857, 256] width 1335 height 37
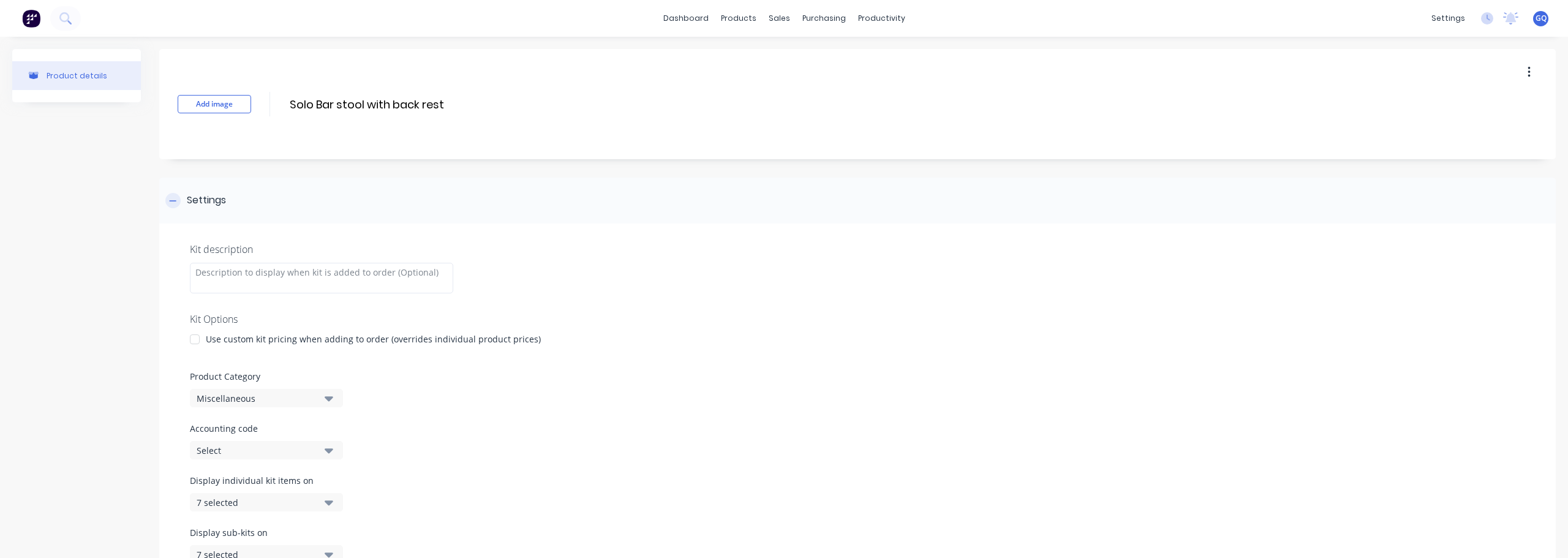
click at [177, 202] on div at bounding box center [172, 201] width 16 height 16
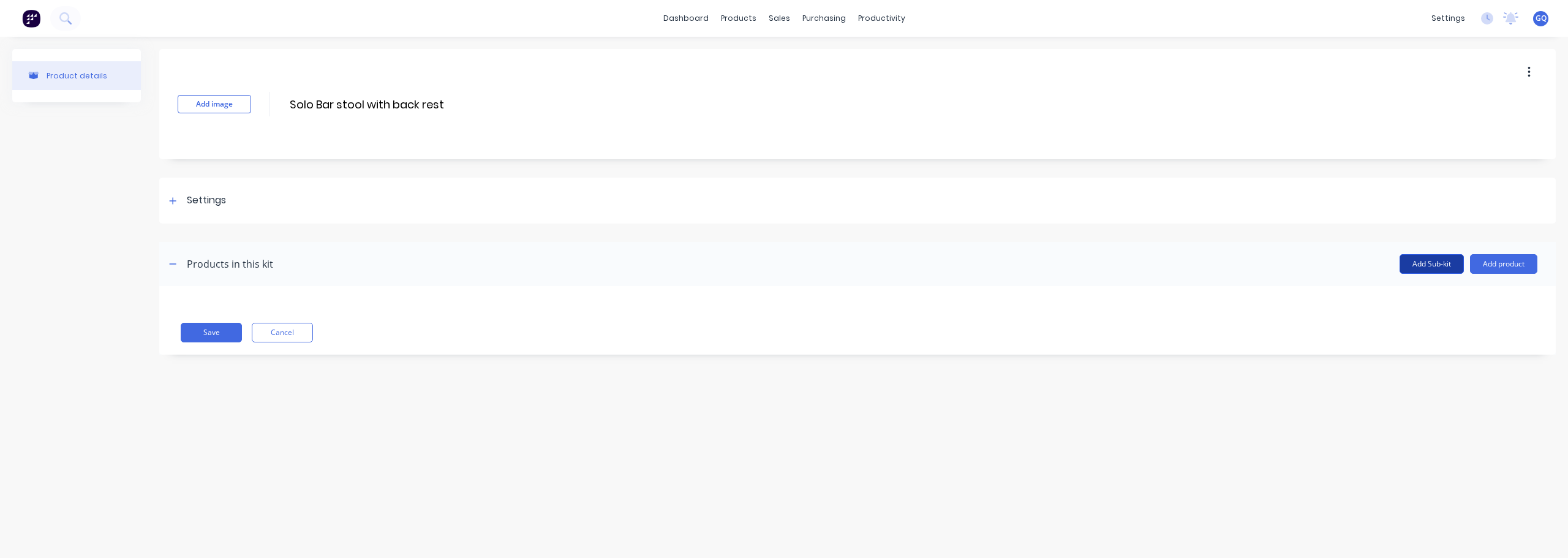
click at [1444, 264] on button "Add Sub-kit" at bounding box center [1432, 264] width 65 height 19
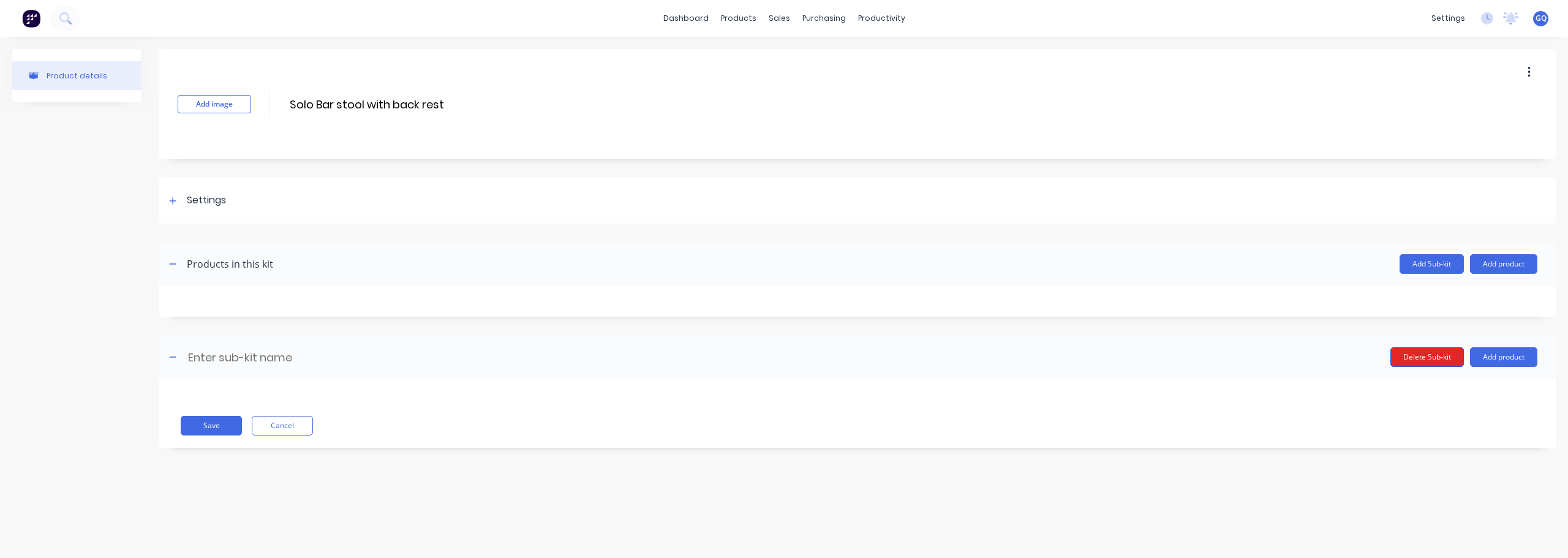
click at [1437, 357] on button "Delete Sub-kit" at bounding box center [1428, 356] width 74 height 19
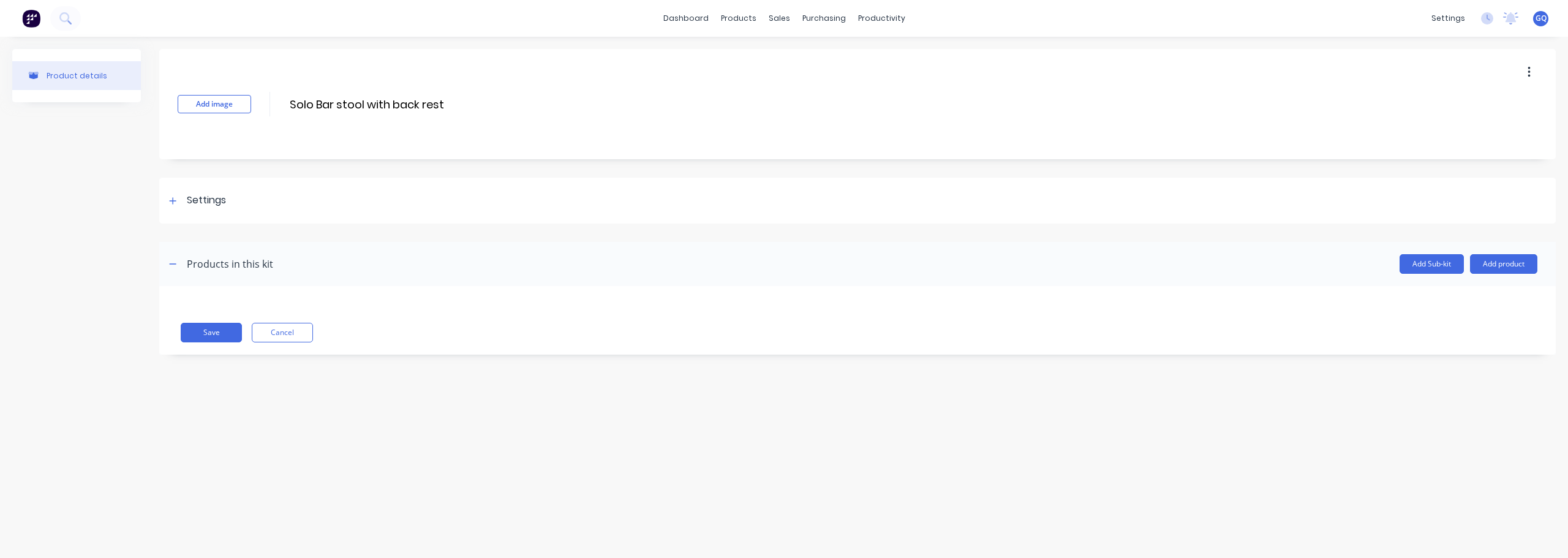
click at [1511, 251] on header "Products in this kit Add Sub-kit Add product" at bounding box center [857, 264] width 1397 height 44
click at [1507, 262] on button "Add product" at bounding box center [1504, 264] width 67 height 19
click at [1455, 295] on div "Product catalogue" at bounding box center [1479, 294] width 94 height 17
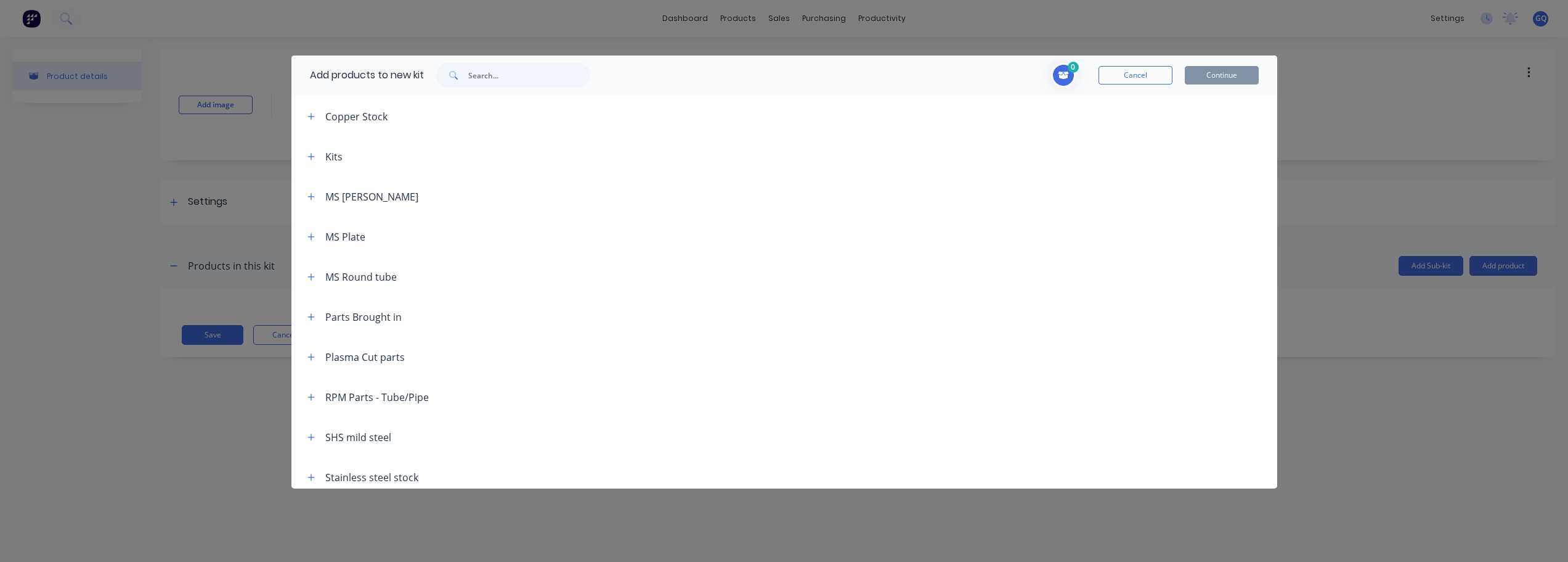
scroll to position [128, 0]
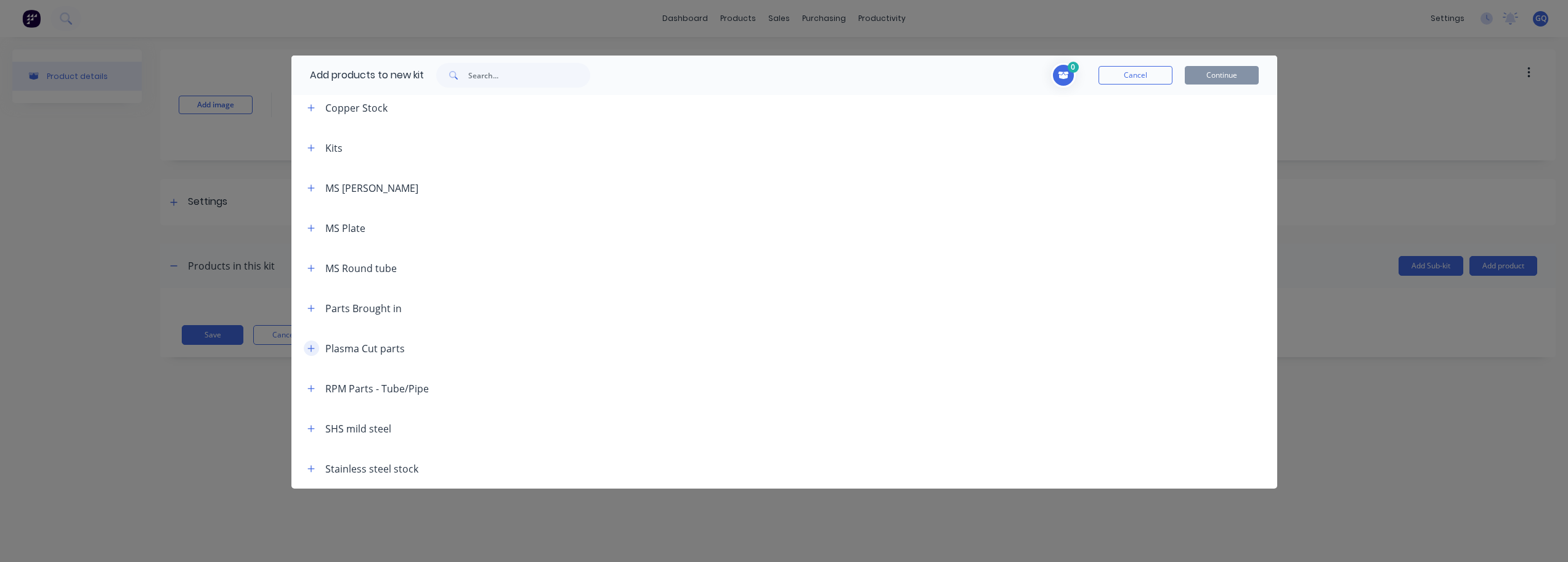
click at [311, 350] on icon "button" at bounding box center [311, 348] width 7 height 8
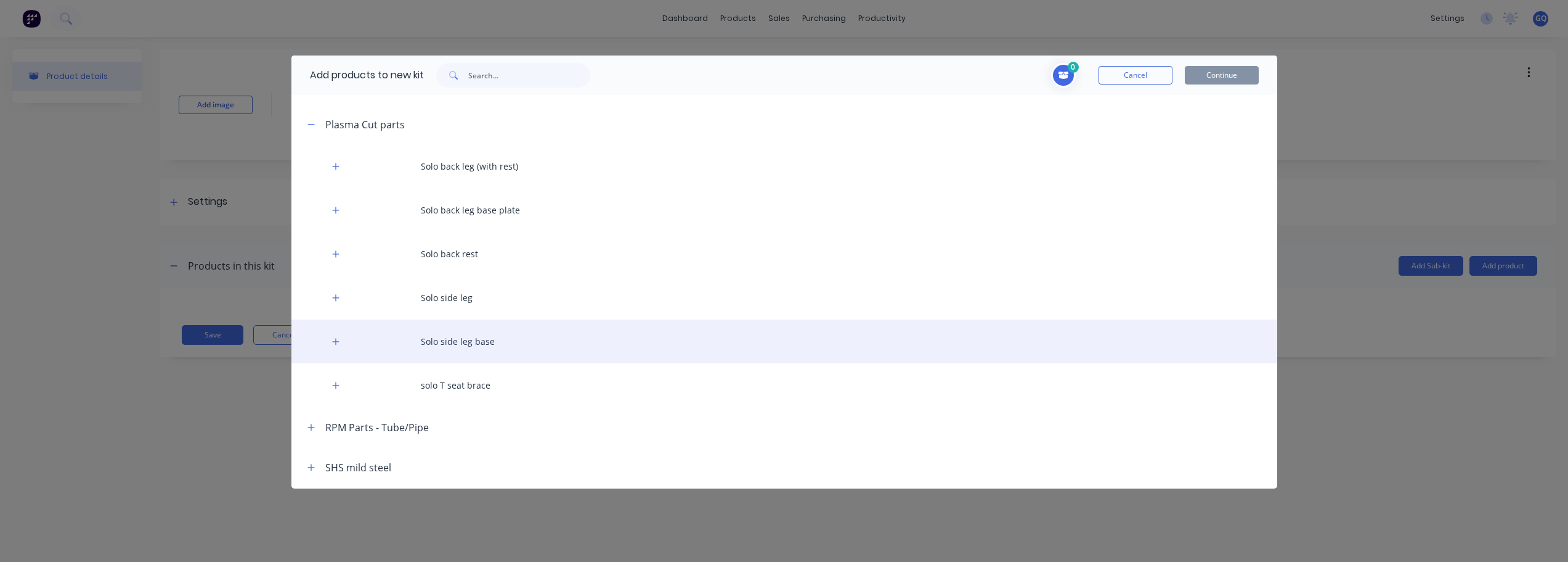
scroll to position [375, 0]
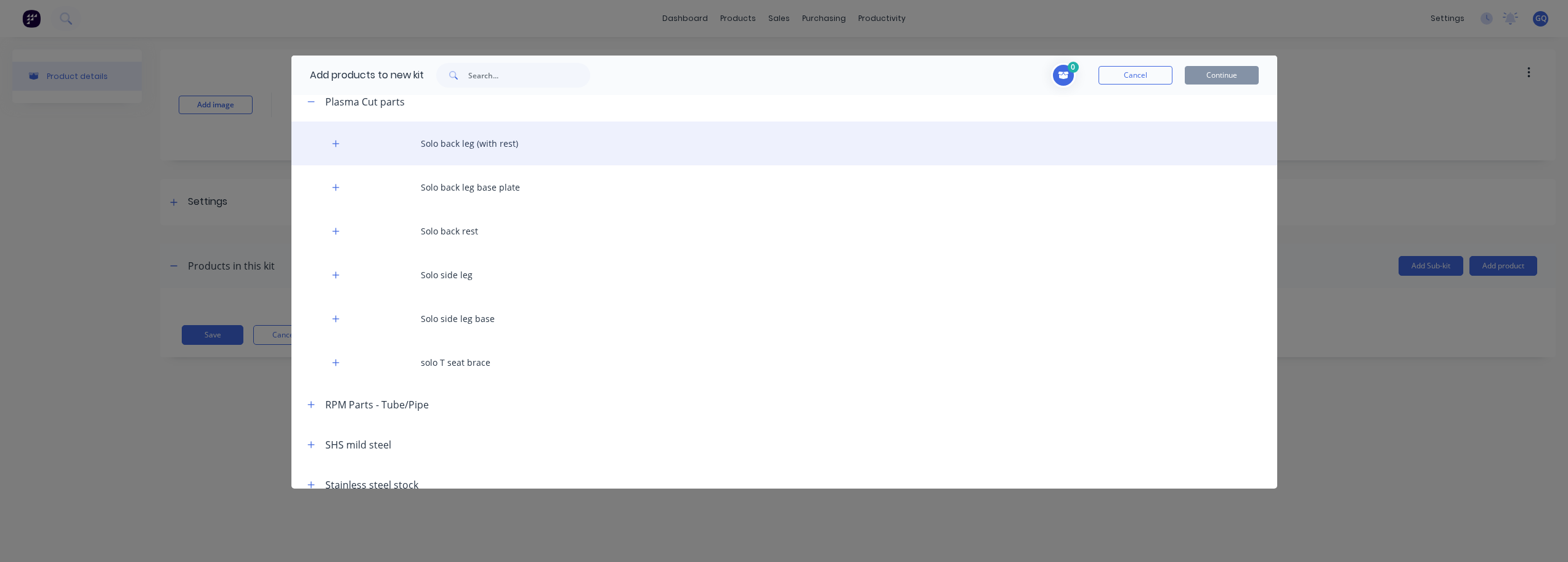
click at [471, 139] on div "Solo back leg (with rest)" at bounding box center [784, 143] width 986 height 44
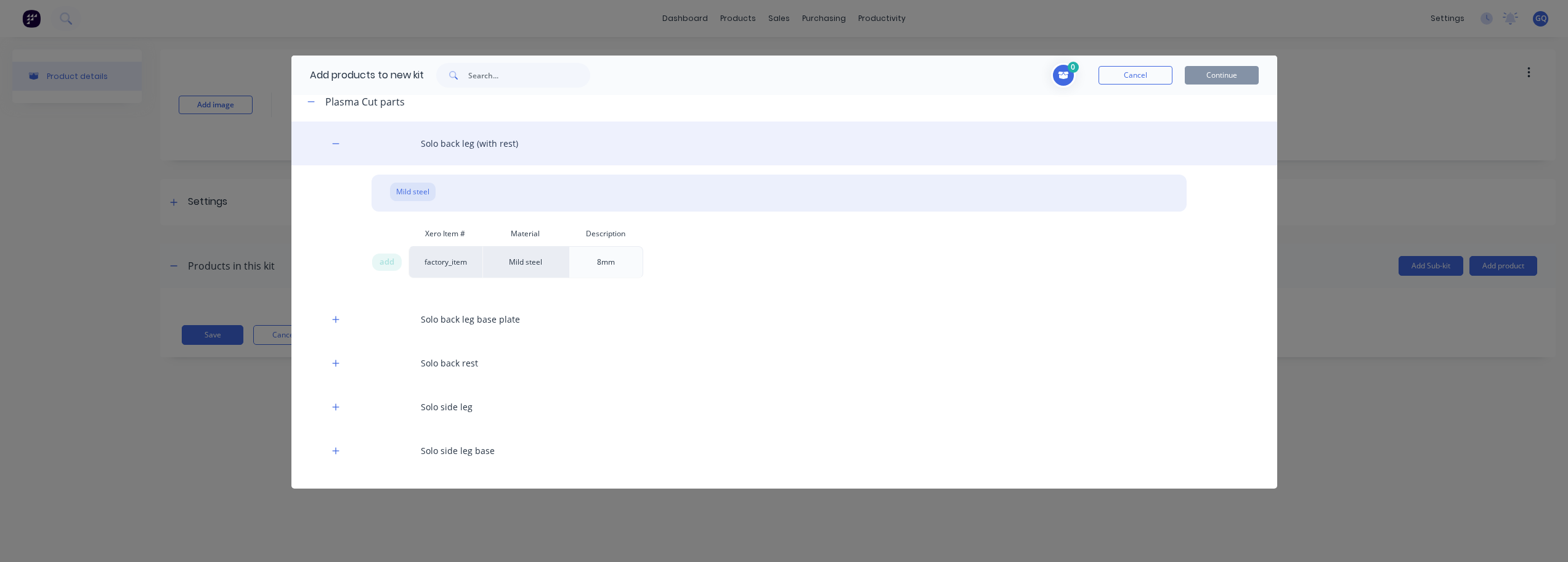
click at [471, 139] on div "Solo back leg (with rest)" at bounding box center [784, 143] width 986 height 44
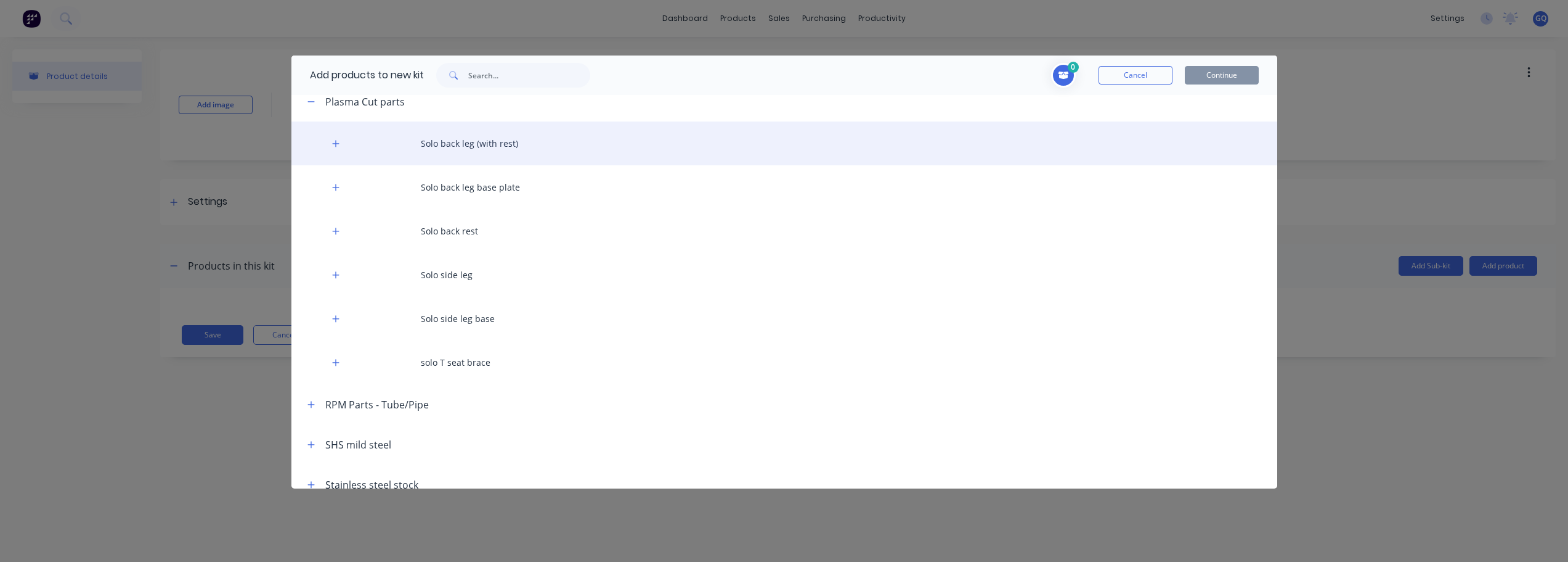
click at [471, 139] on div "Solo back leg (with rest)" at bounding box center [784, 143] width 986 height 44
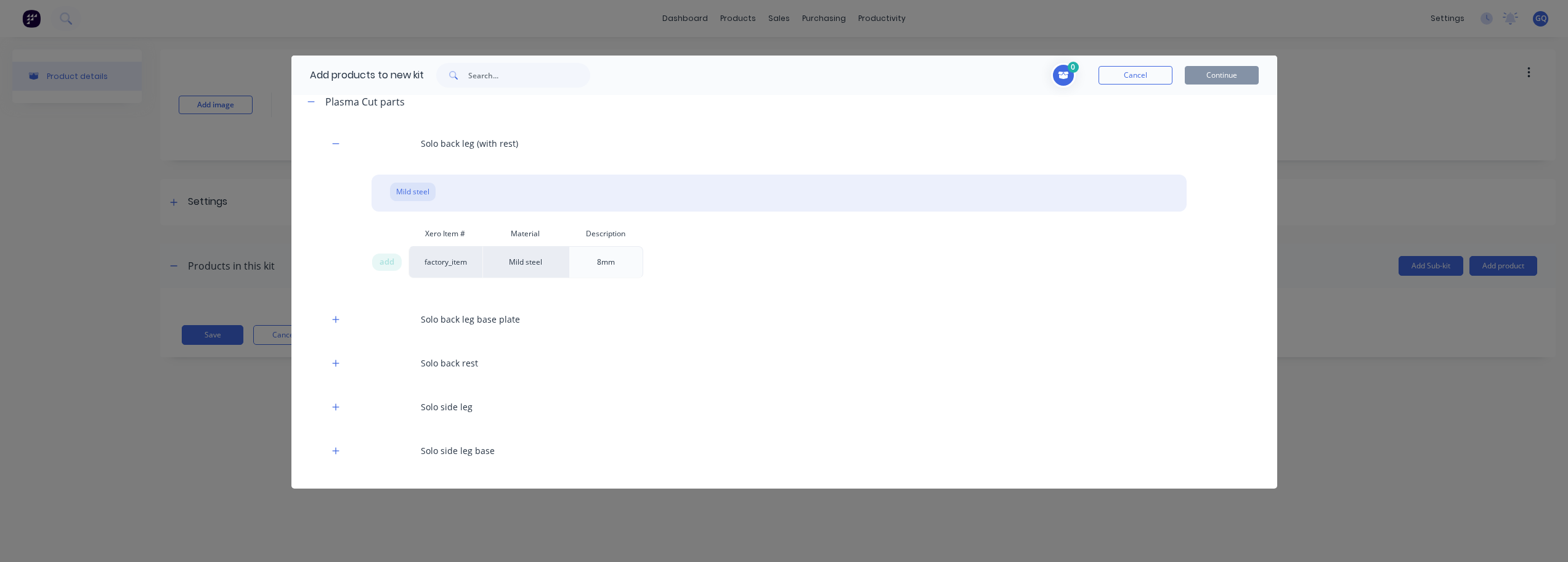
click at [462, 190] on div "Mild steel" at bounding box center [779, 191] width 816 height 34
click at [393, 264] on span "add" at bounding box center [387, 262] width 15 height 12
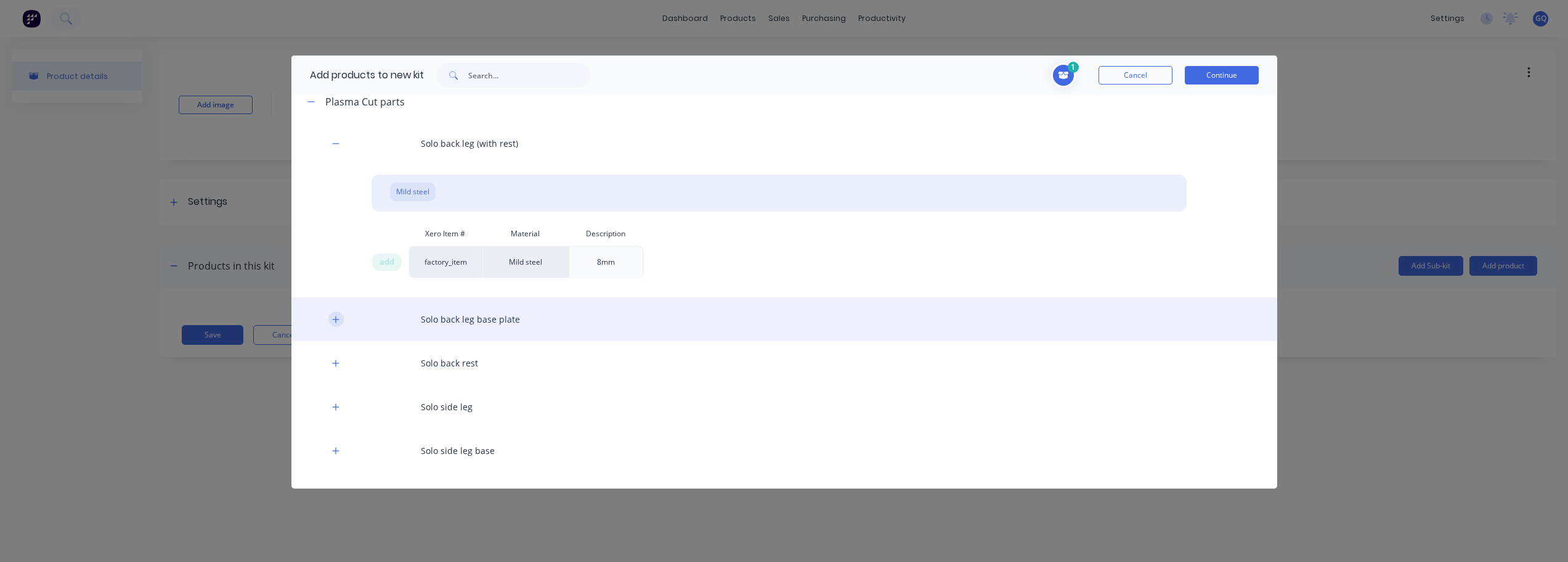
click at [338, 320] on icon "button" at bounding box center [336, 319] width 7 height 8
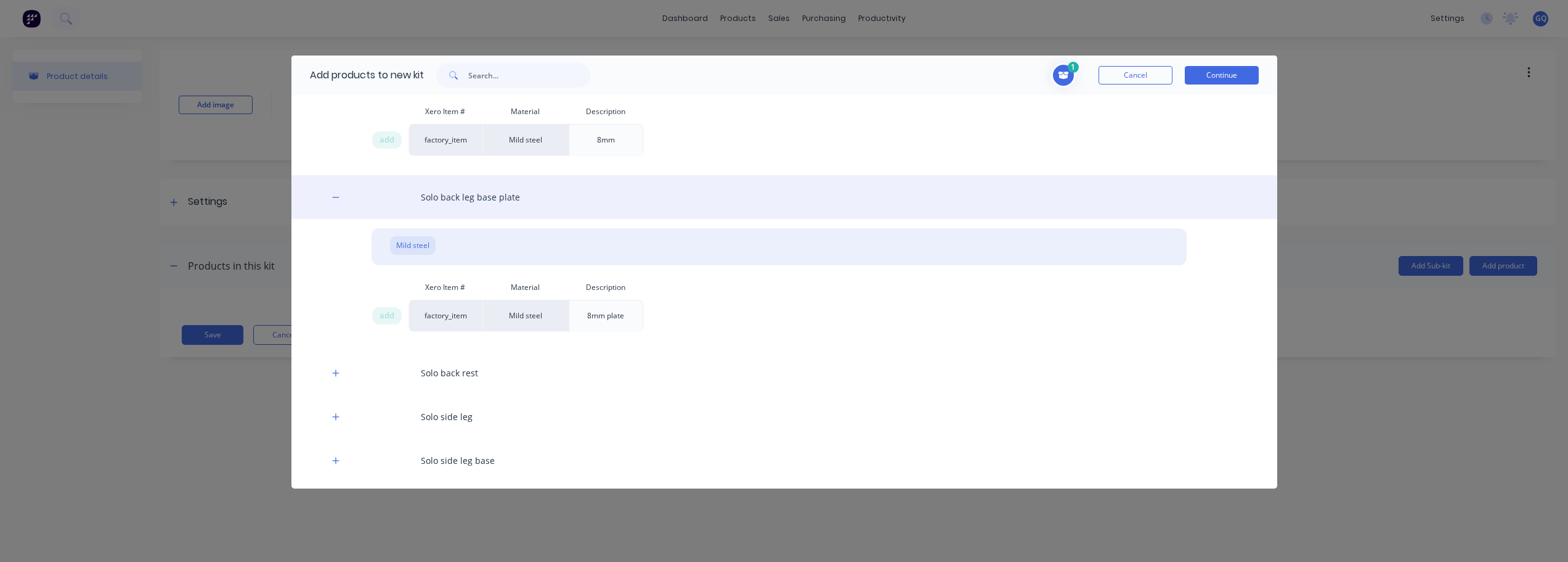
scroll to position [498, 0]
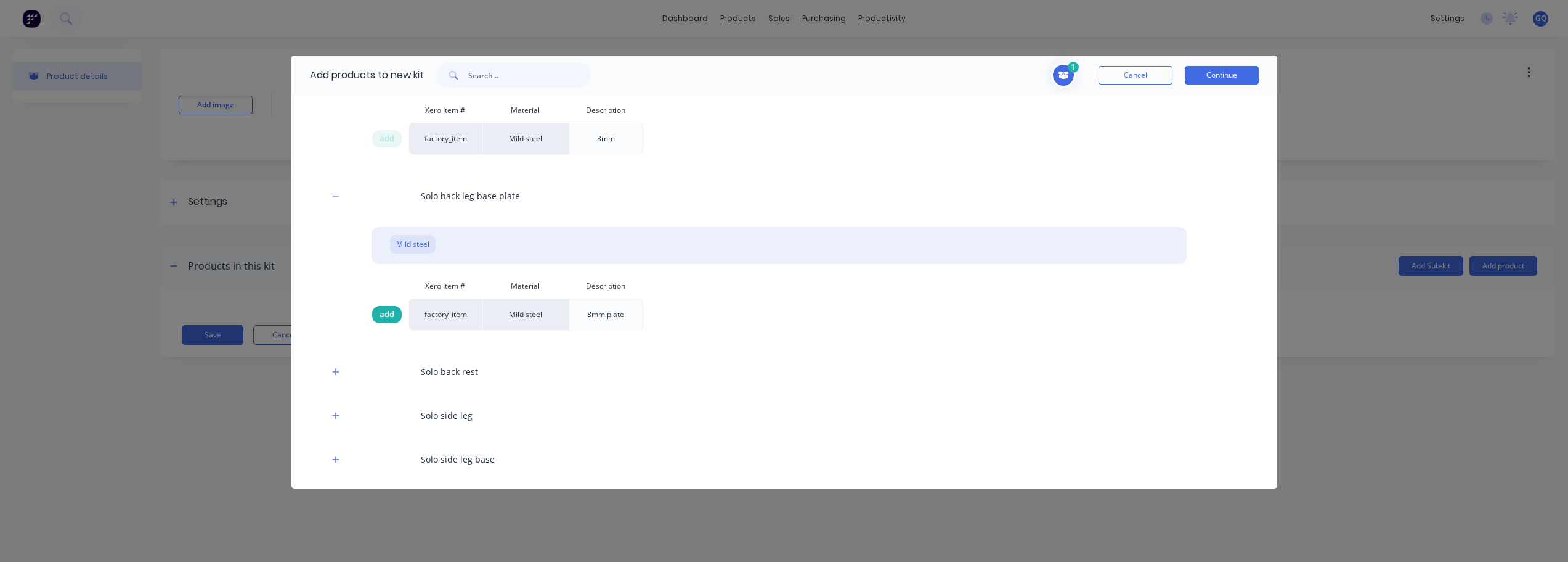
click at [384, 320] on span "add" at bounding box center [387, 314] width 15 height 12
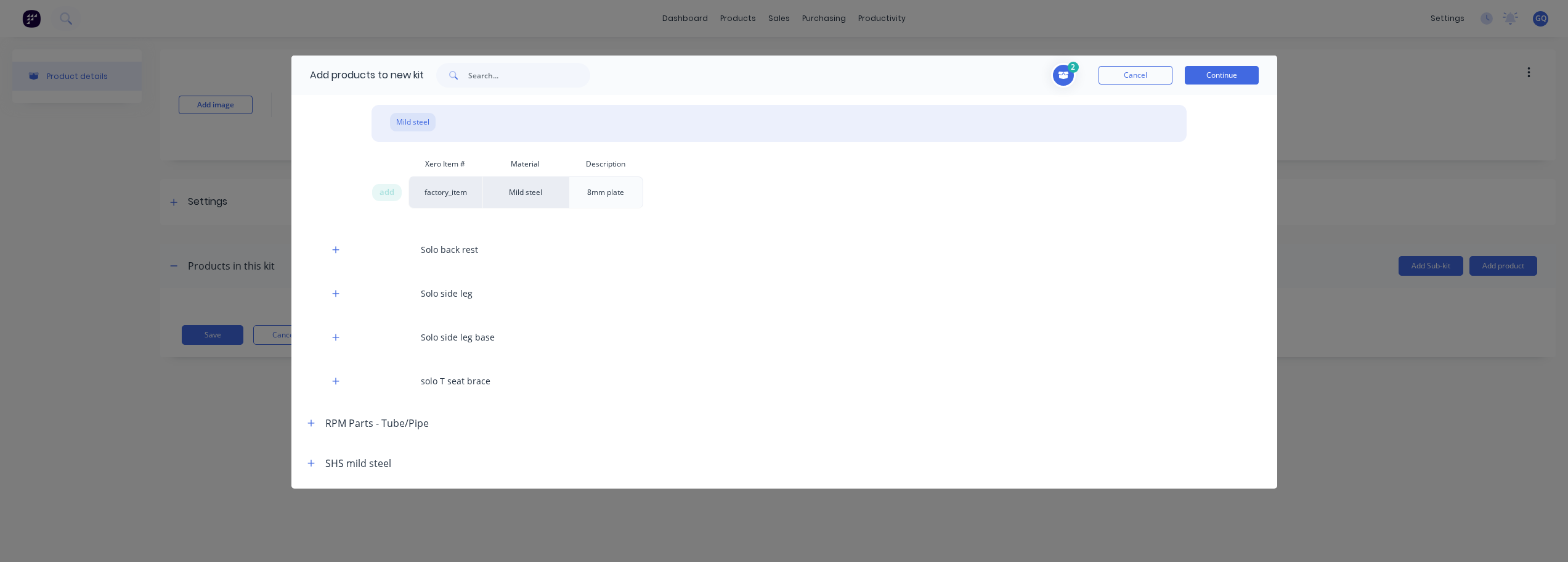
scroll to position [621, 0]
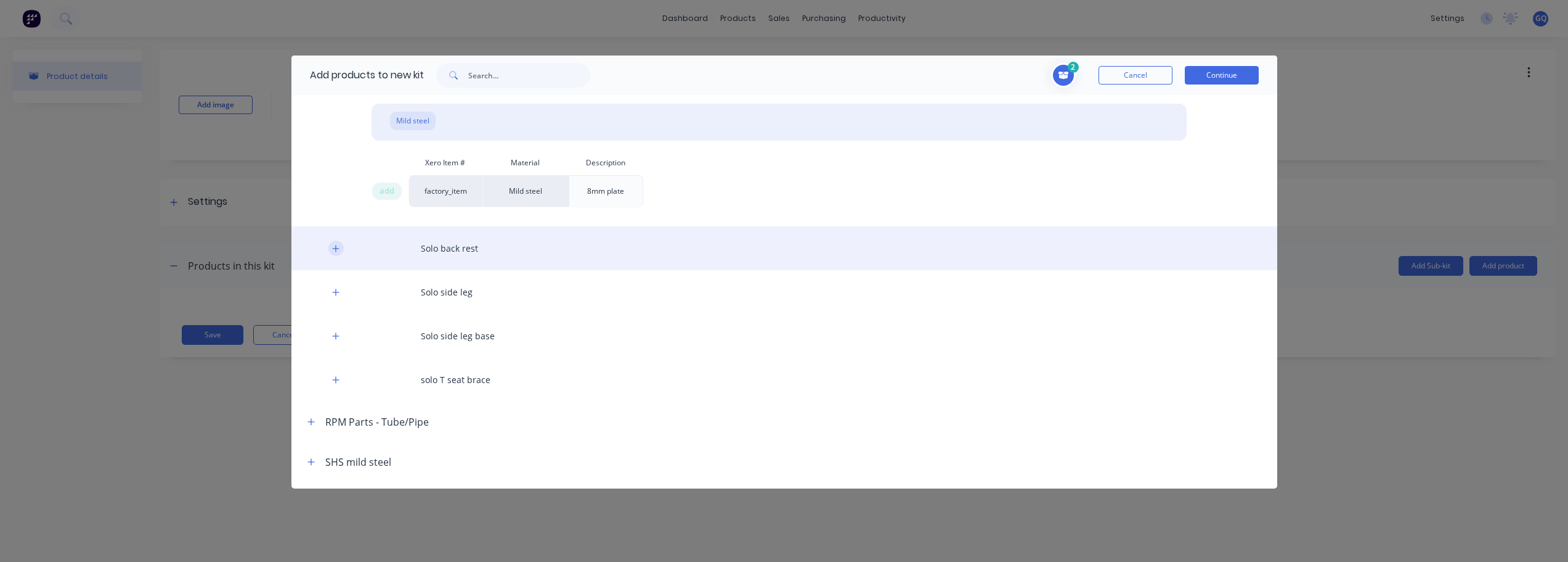
click at [339, 253] on button "button" at bounding box center [336, 248] width 16 height 16
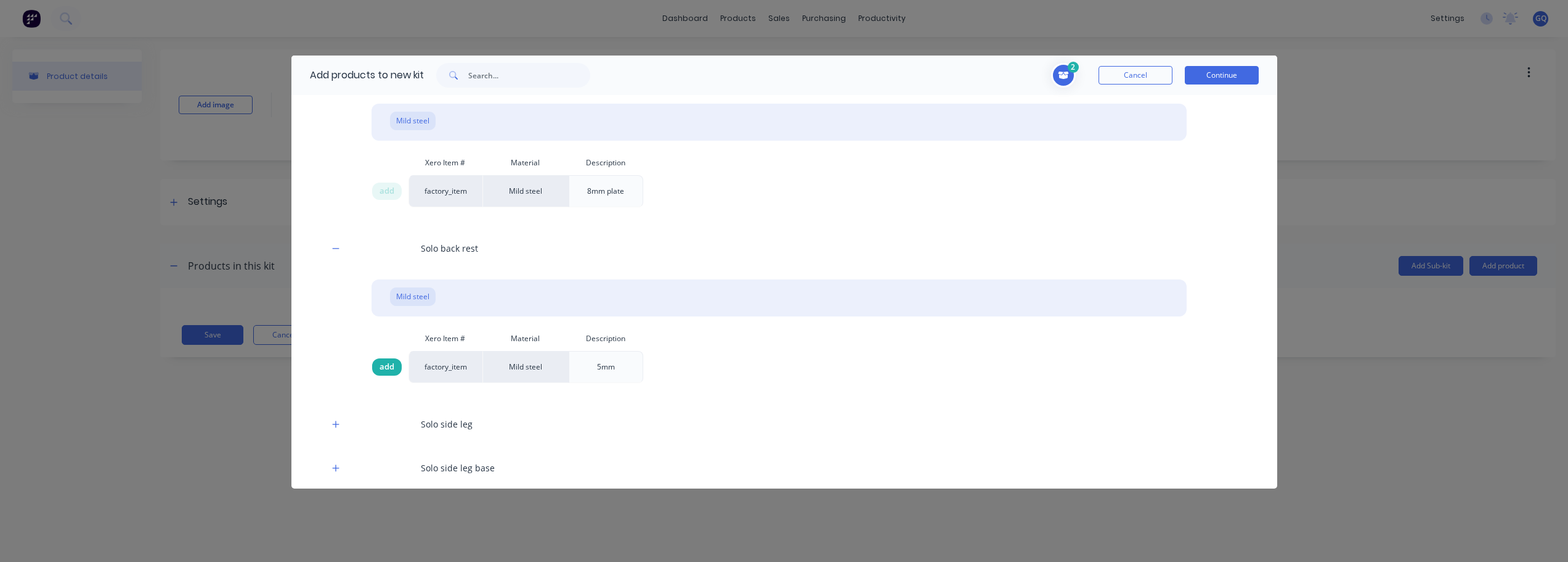
click at [389, 367] on span "add" at bounding box center [387, 366] width 15 height 12
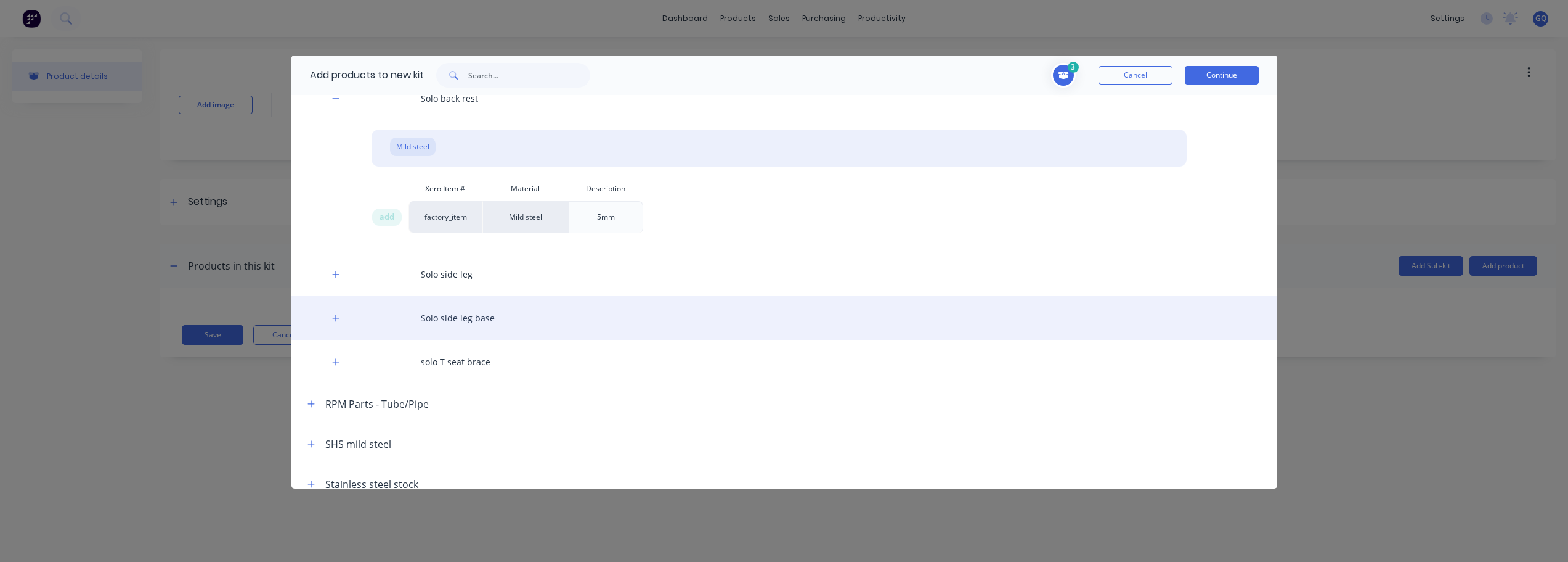
scroll to position [786, 0]
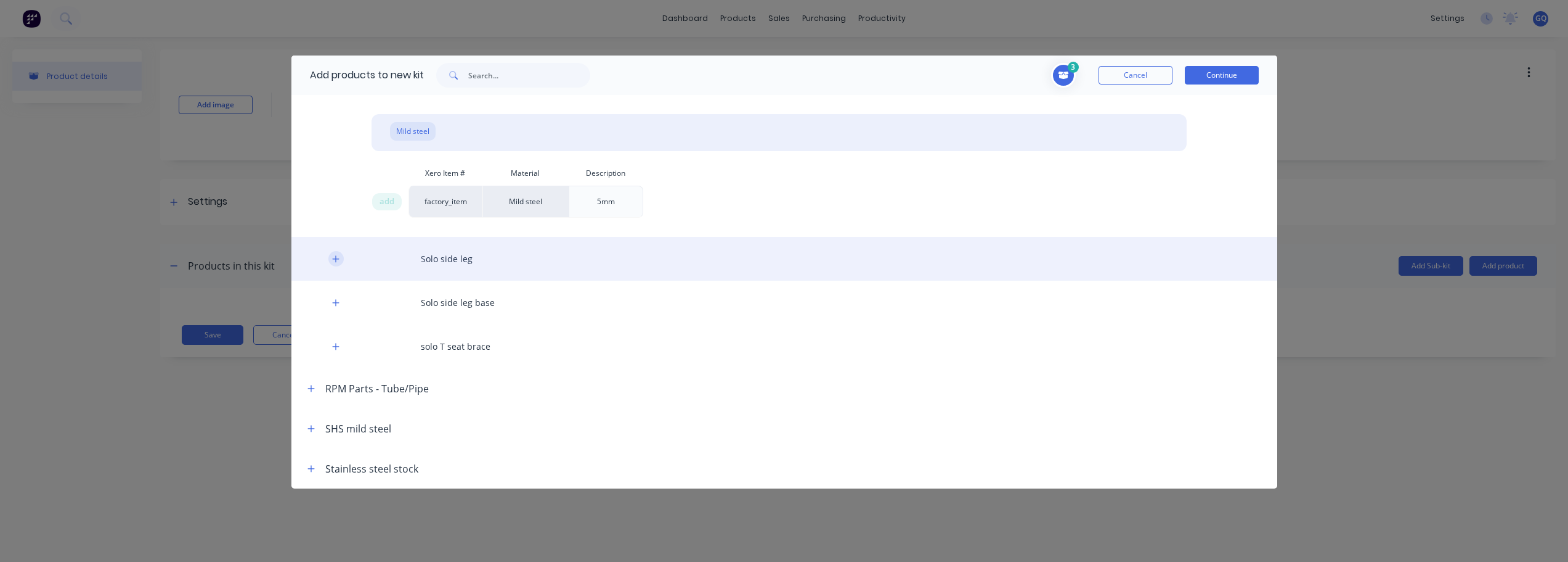
click at [339, 260] on icon "button" at bounding box center [336, 258] width 7 height 8
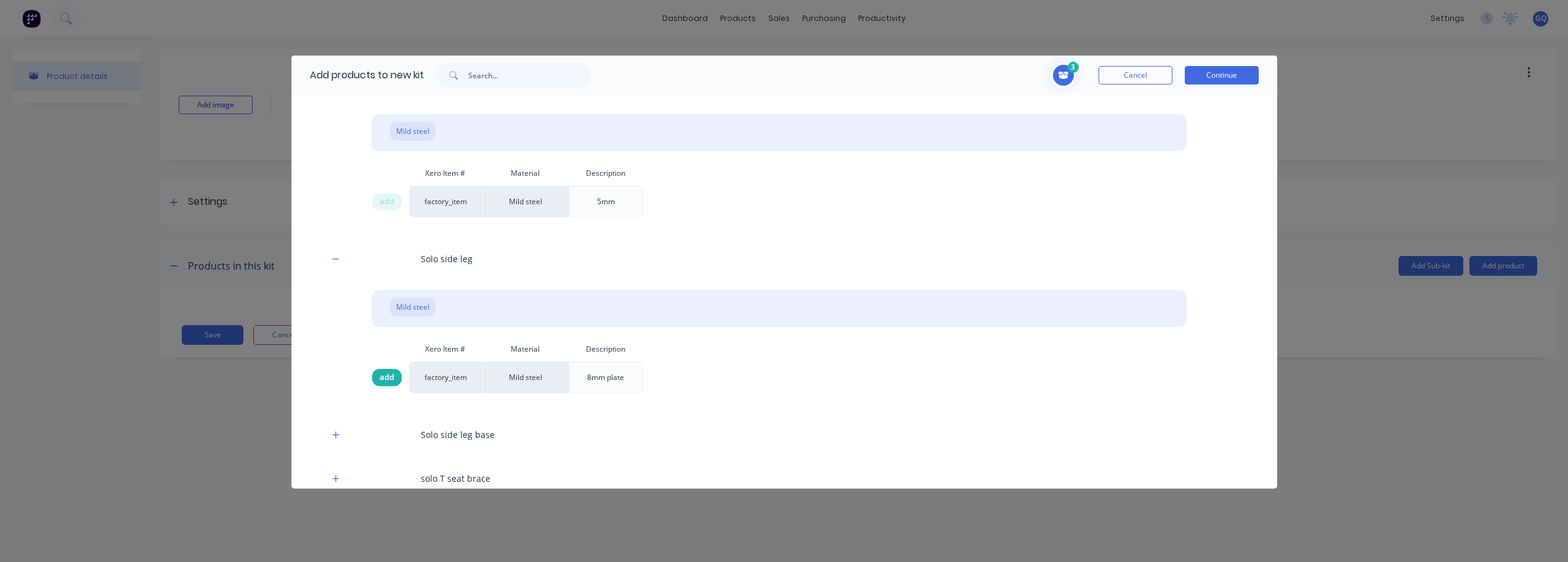
click at [394, 377] on span "add" at bounding box center [387, 377] width 15 height 12
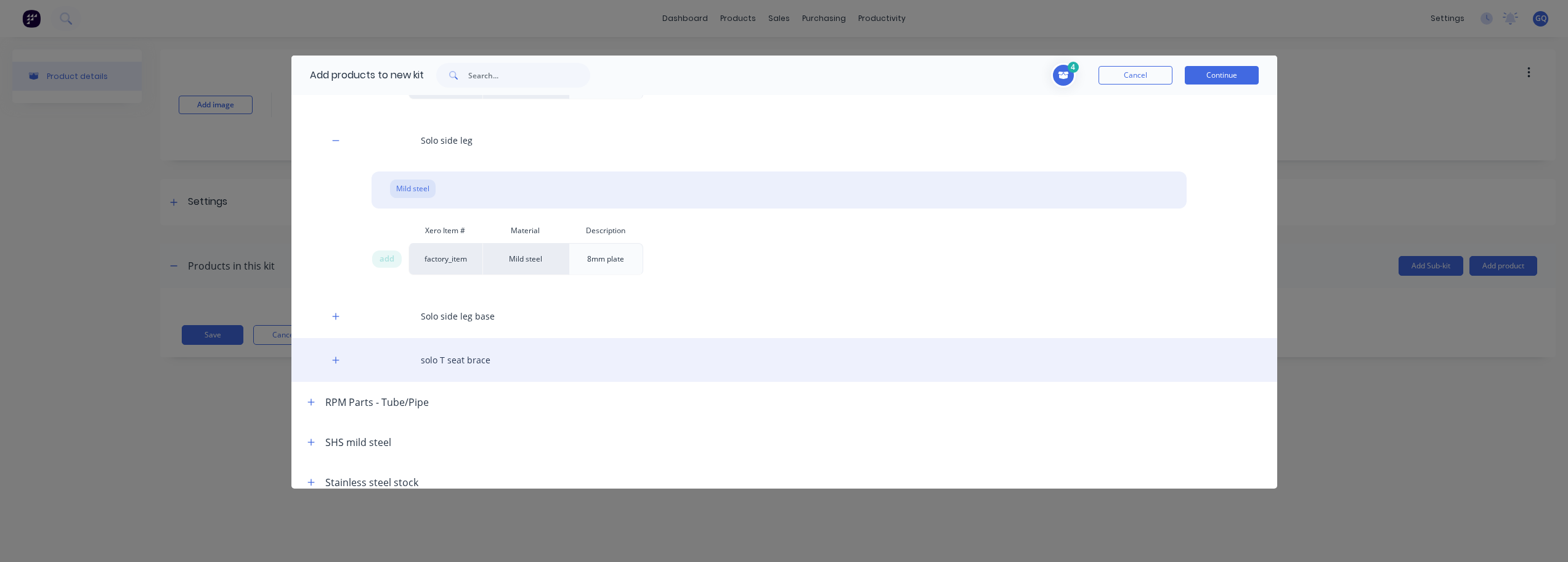
scroll to position [910, 0]
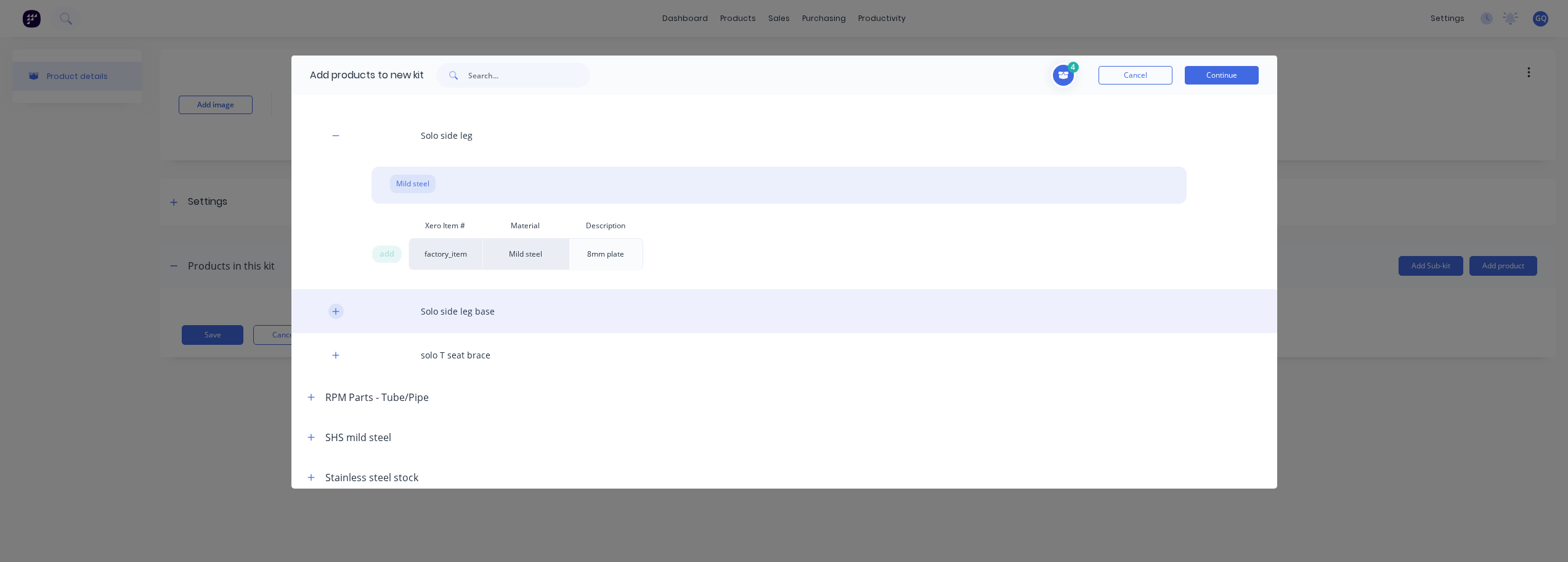
click at [332, 312] on icon "button" at bounding box center [336, 310] width 7 height 8
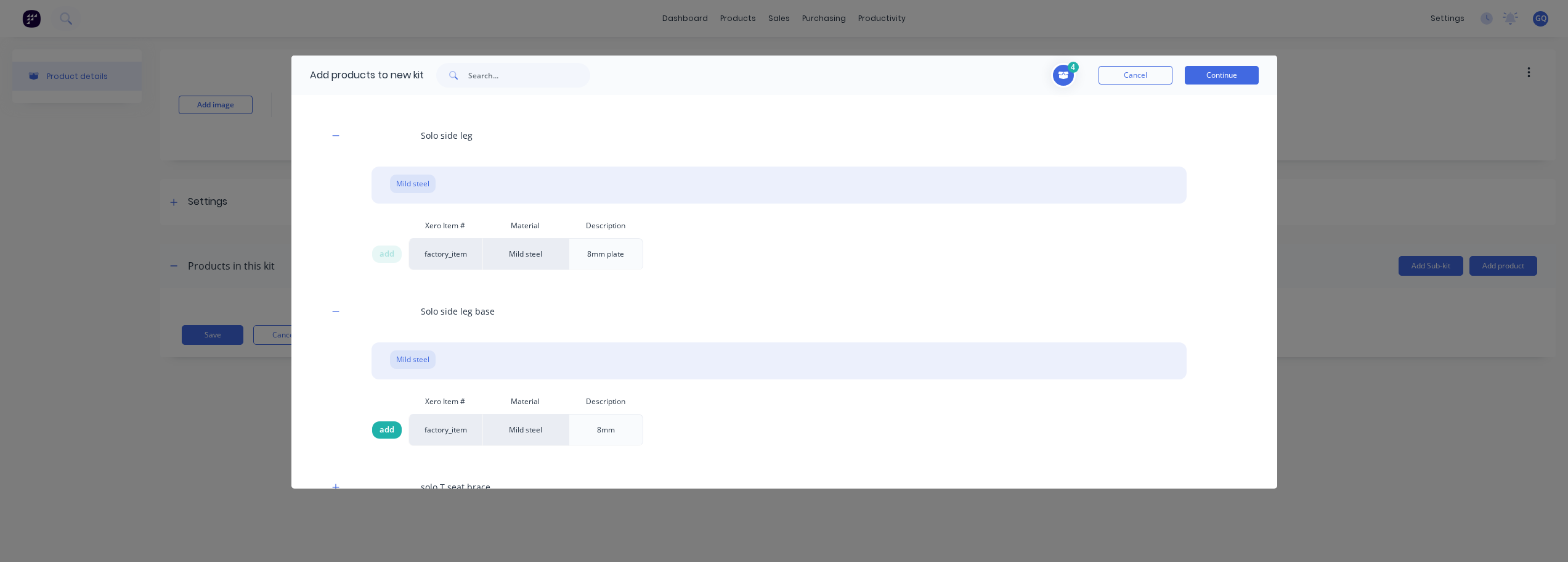
click at [391, 427] on span "add" at bounding box center [387, 429] width 15 height 12
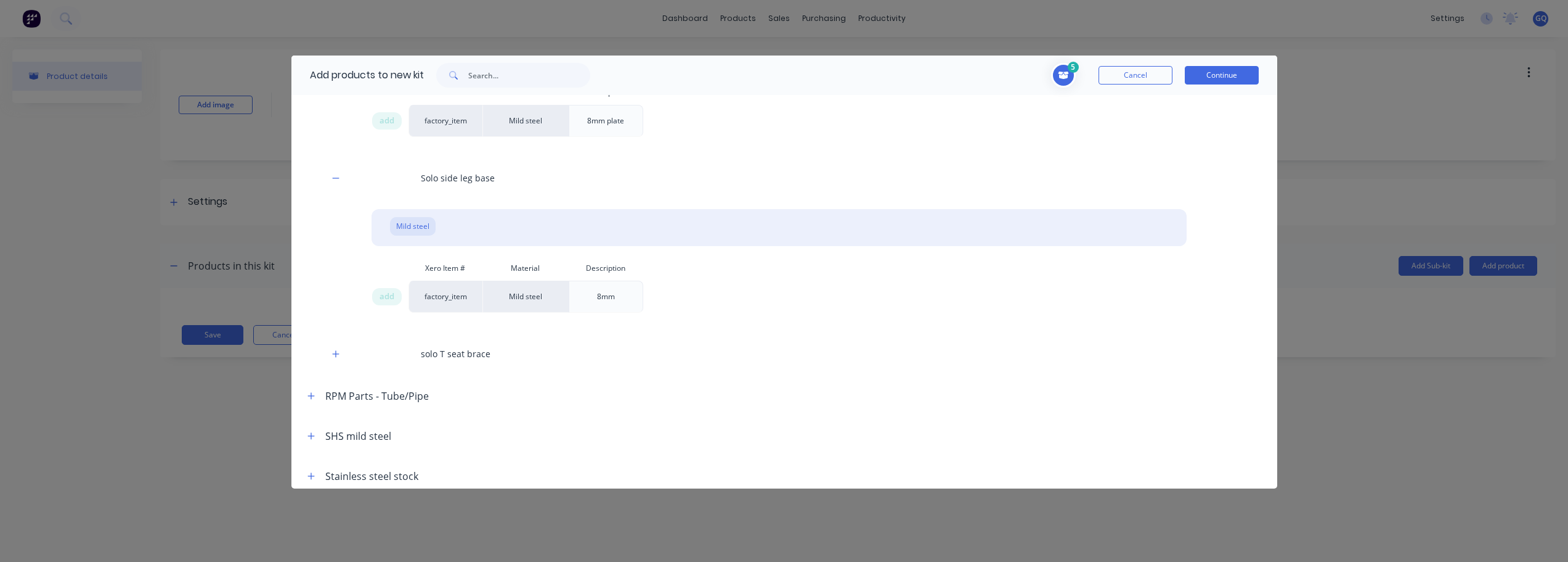
scroll to position [1051, 0]
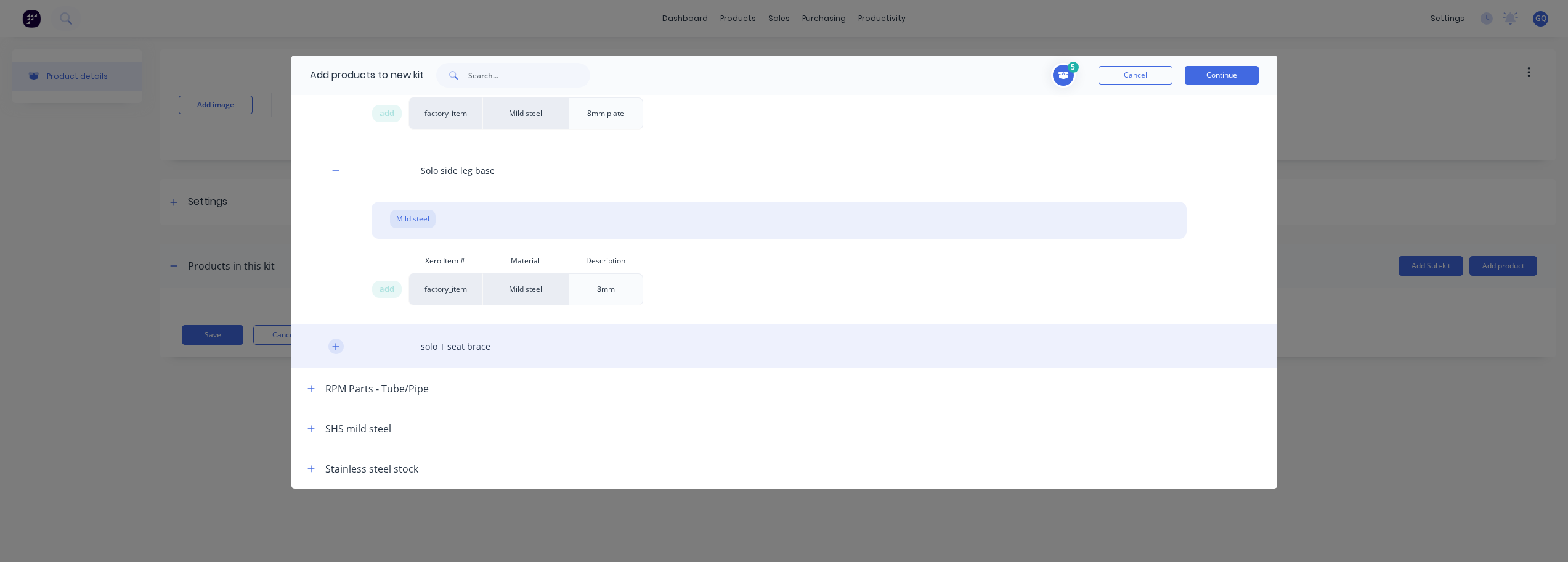
click at [339, 348] on icon "button" at bounding box center [336, 346] width 7 height 8
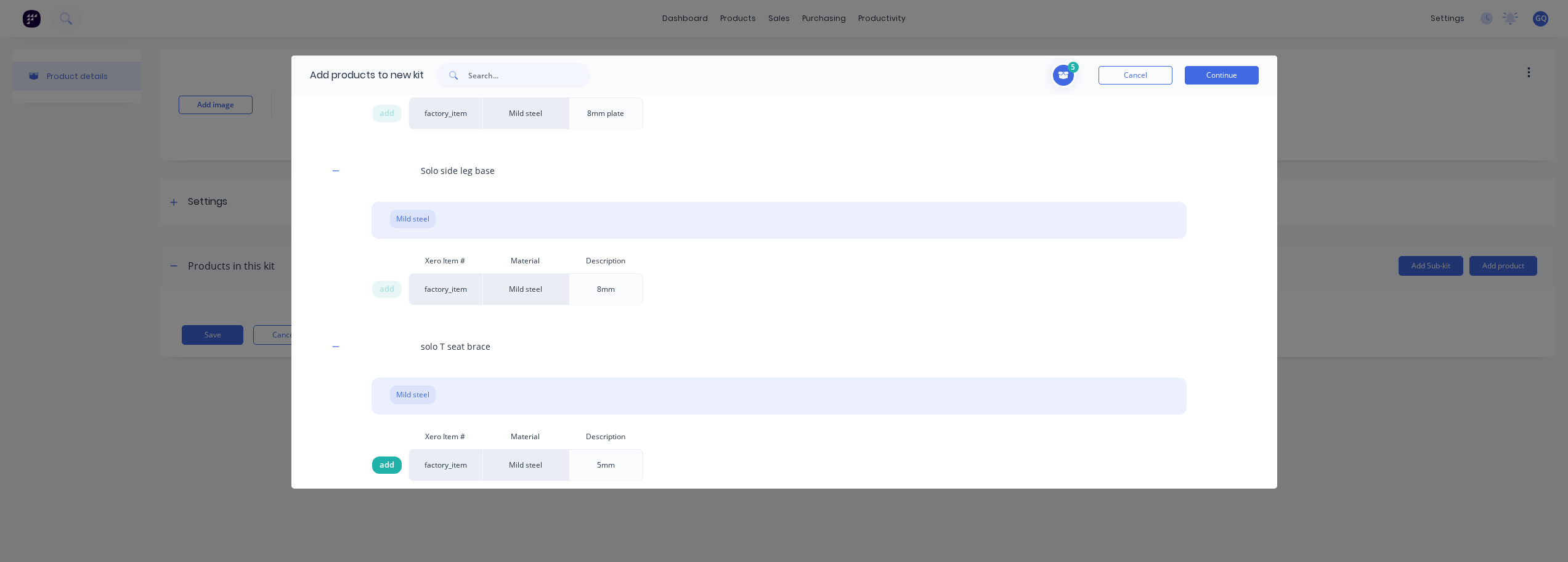
click at [392, 463] on span "add" at bounding box center [387, 465] width 15 height 12
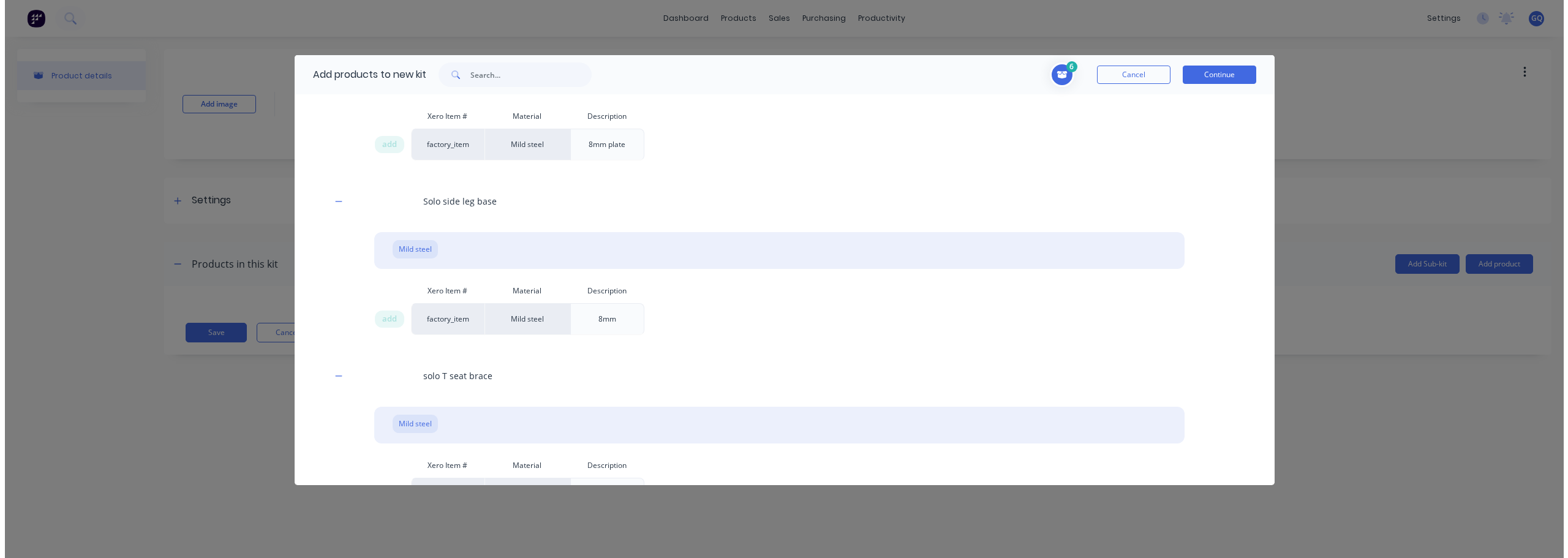
scroll to position [982, 0]
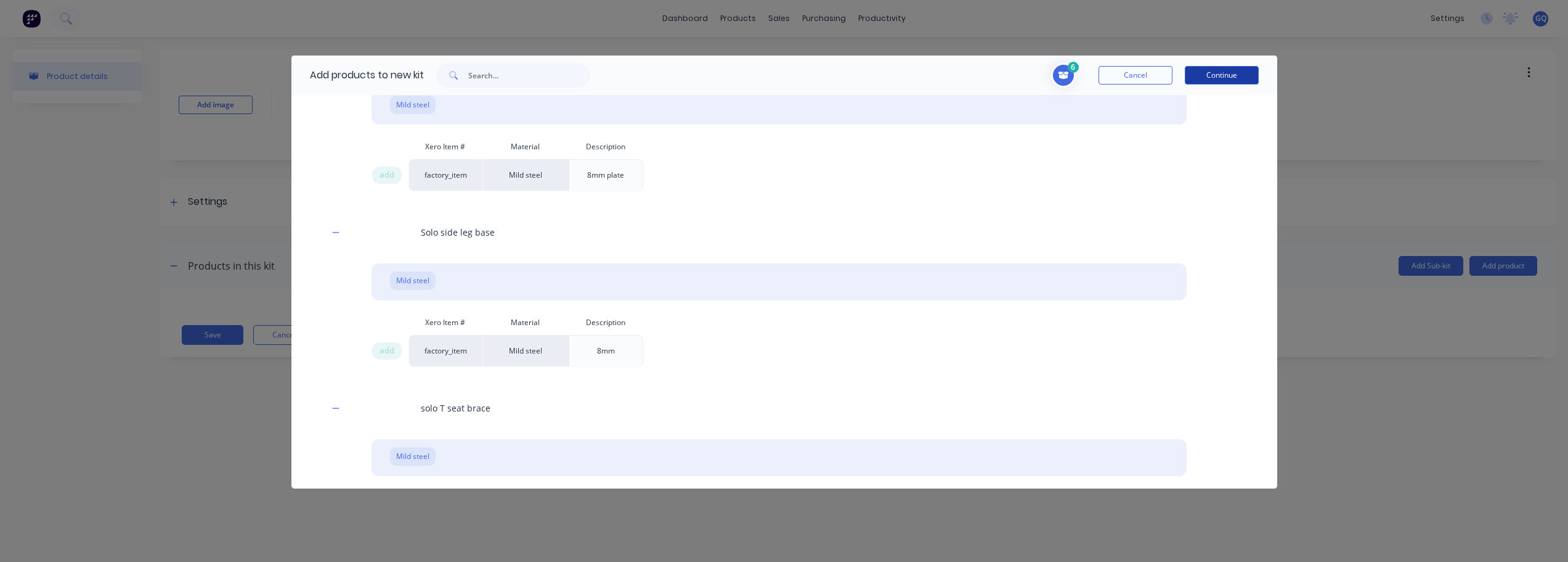
click at [1229, 79] on button "Continue" at bounding box center [1222, 75] width 74 height 18
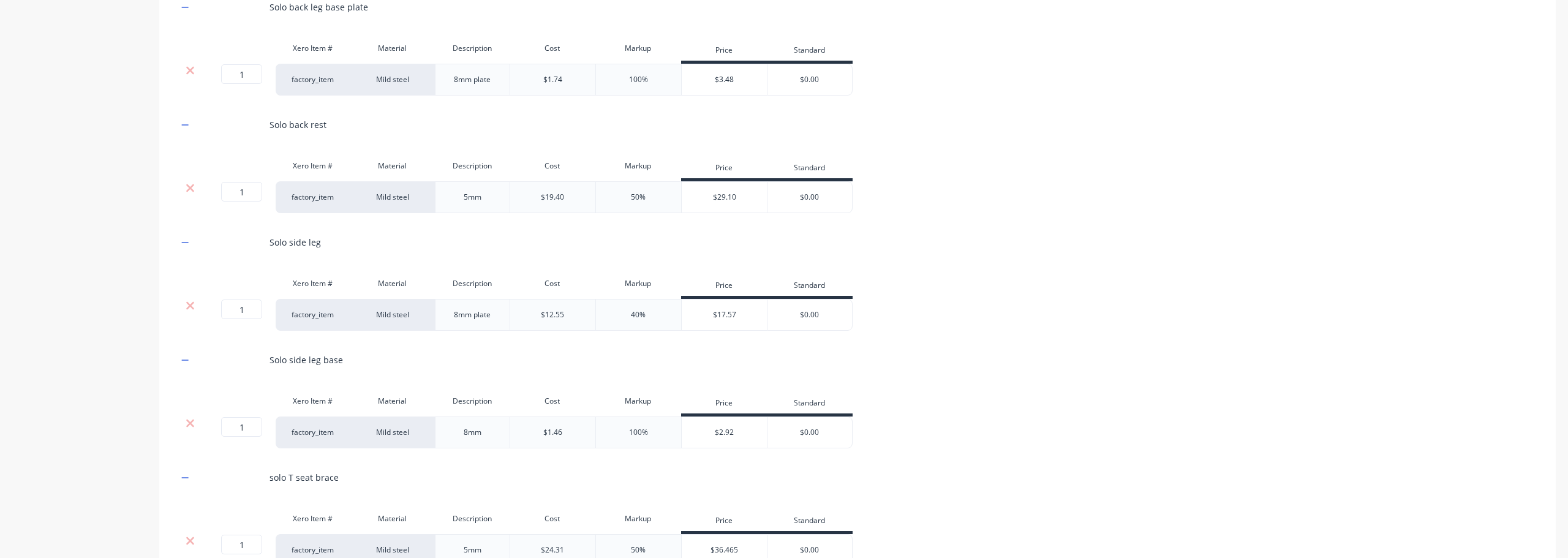
scroll to position [410, 0]
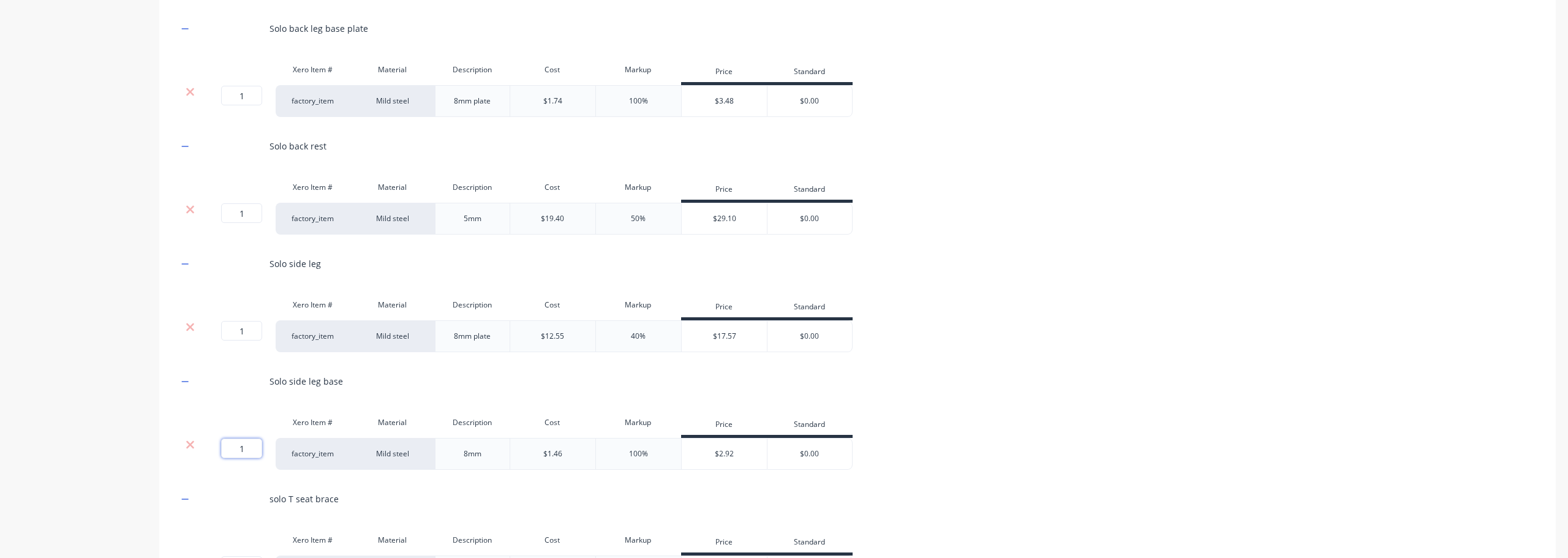
click at [240, 446] on input "1" at bounding box center [241, 448] width 41 height 19
drag, startPoint x: 238, startPoint y: 333, endPoint x: 269, endPoint y: 332, distance: 31.0
drag, startPoint x: 259, startPoint y: 332, endPoint x: 233, endPoint y: 333, distance: 26.0
click at [233, 333] on input "1" at bounding box center [241, 330] width 41 height 19
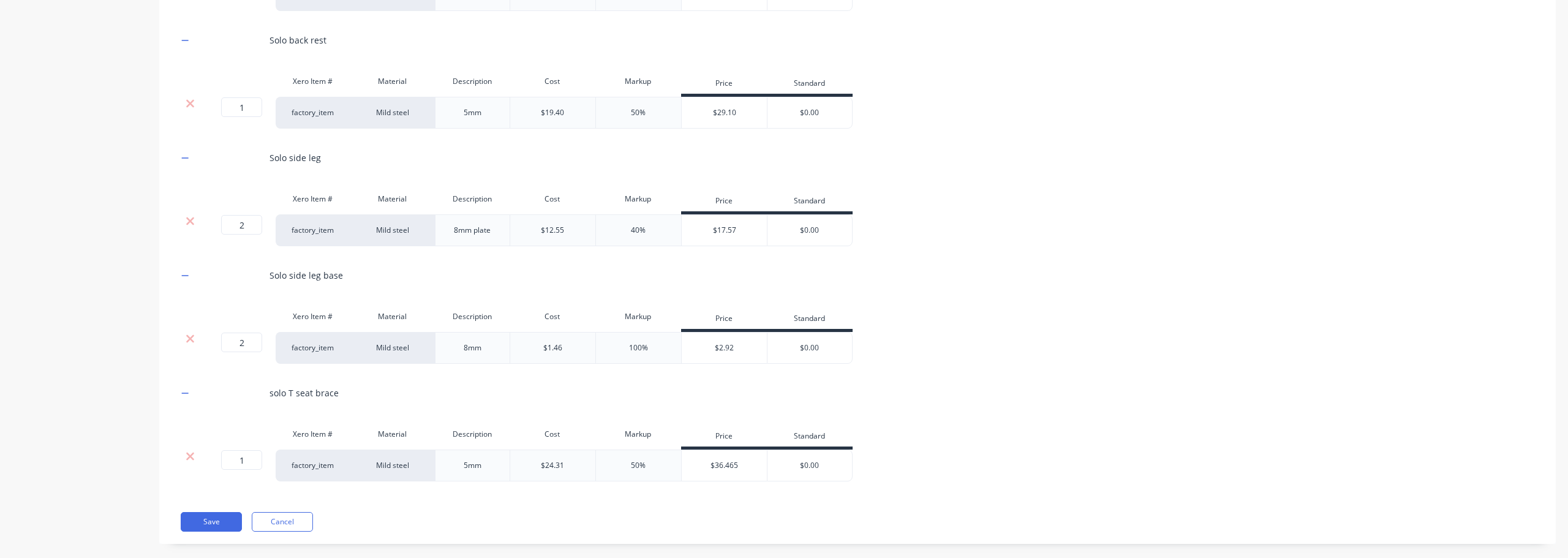
scroll to position [532, 0]
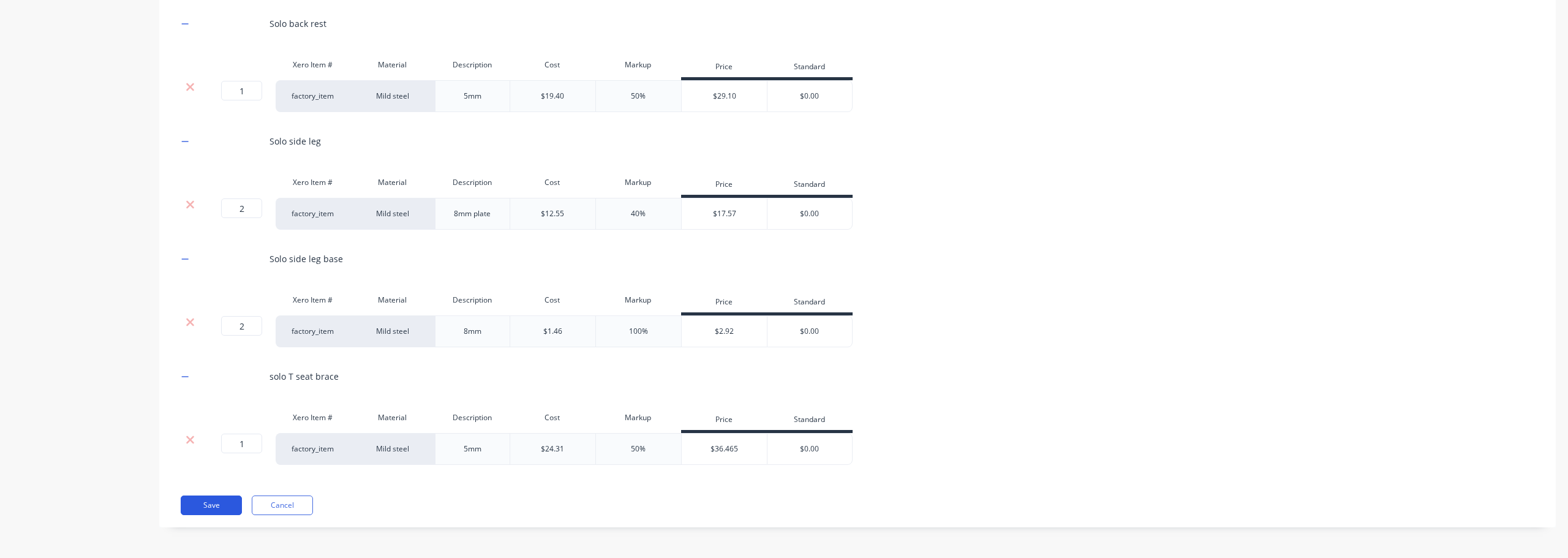
click at [193, 506] on button "Save" at bounding box center [211, 504] width 61 height 19
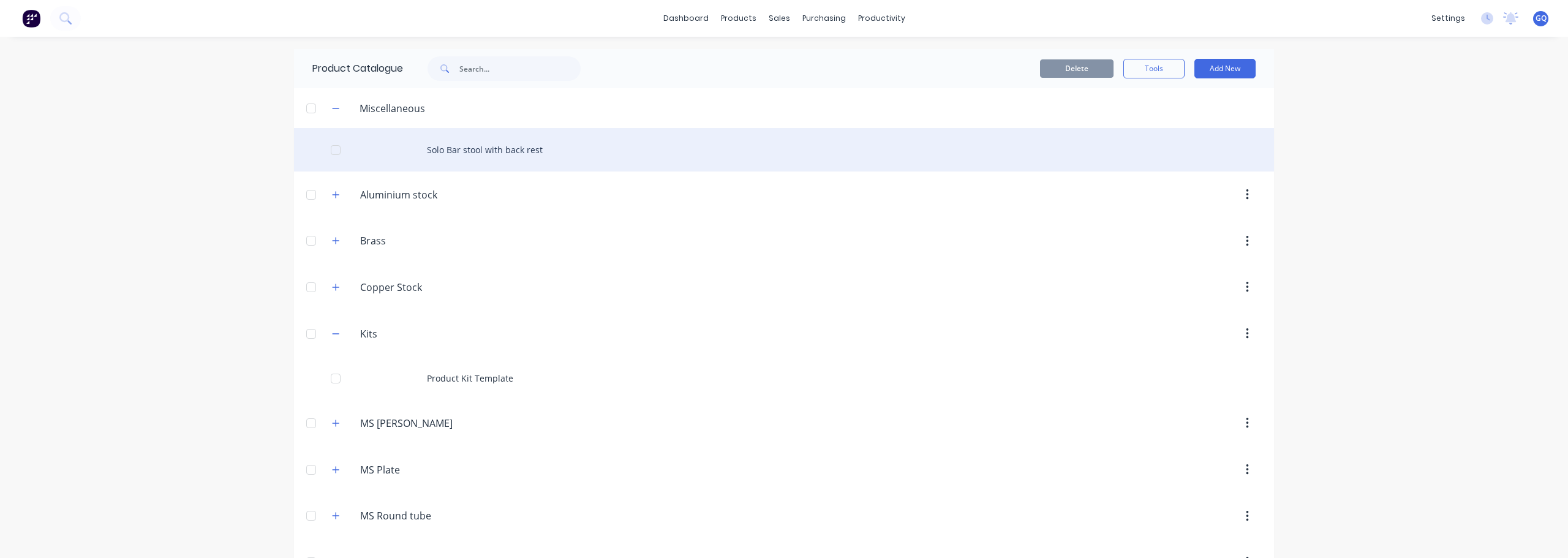
click at [493, 145] on div "Solo Bar stool with back rest" at bounding box center [784, 150] width 981 height 44
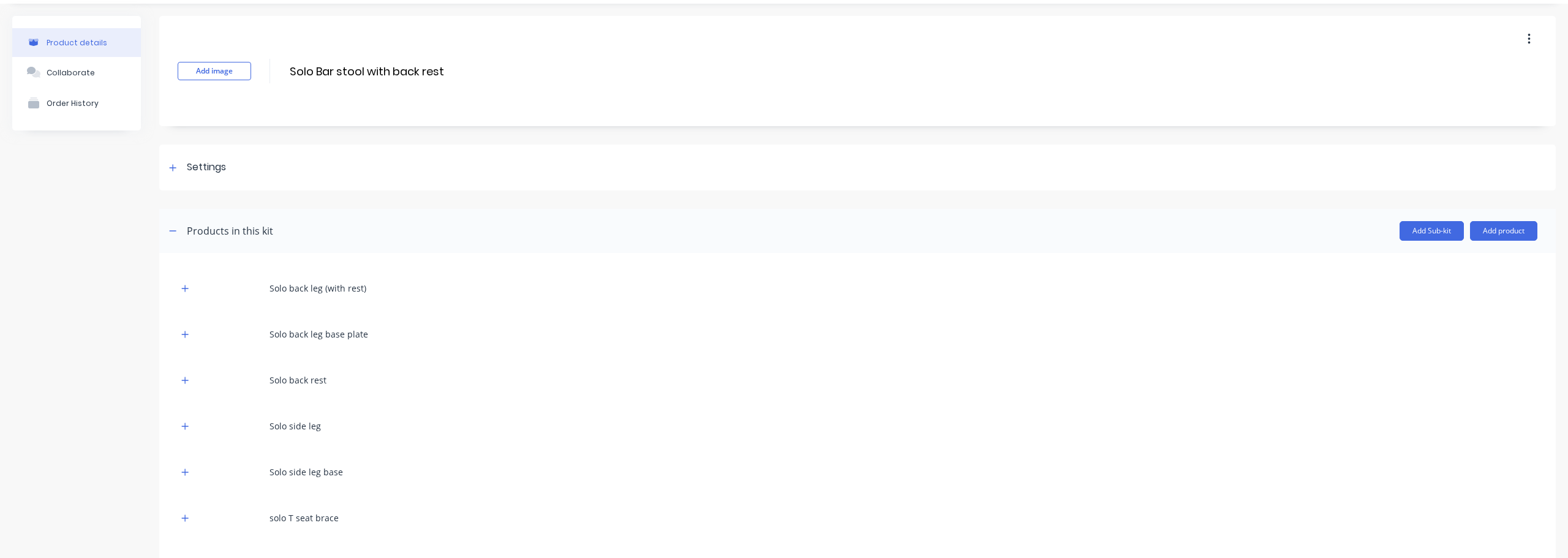
scroll to position [103, 0]
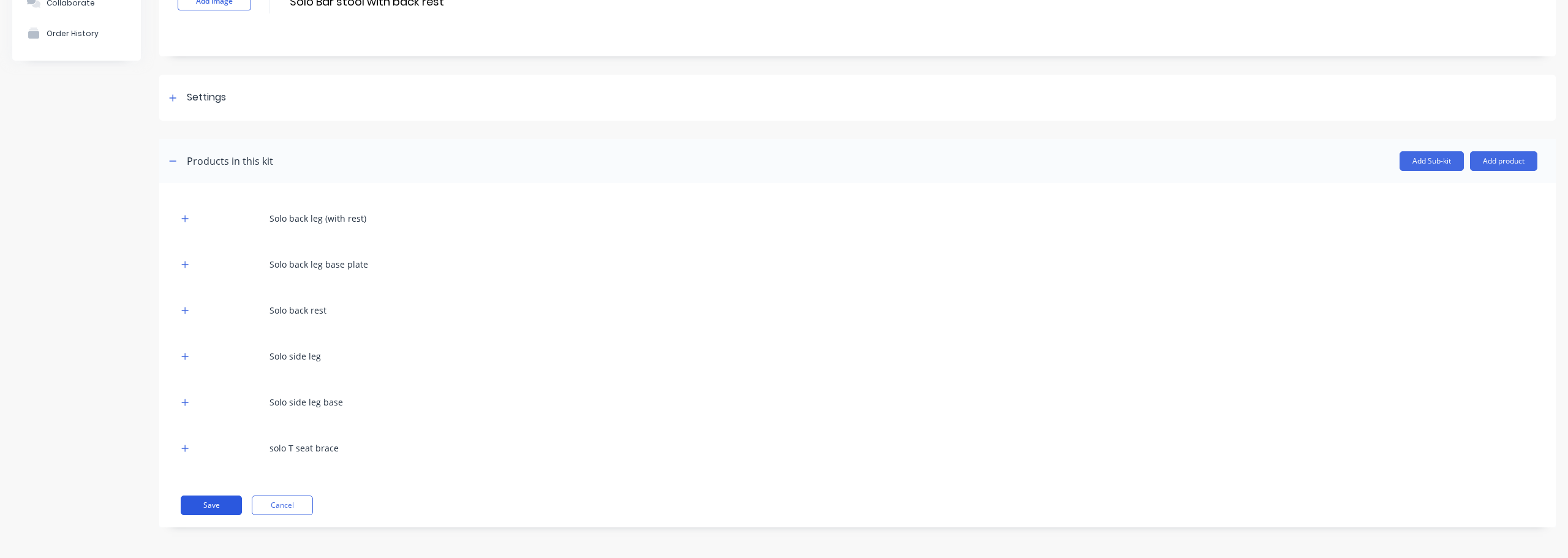
click at [195, 508] on button "Save" at bounding box center [211, 504] width 61 height 19
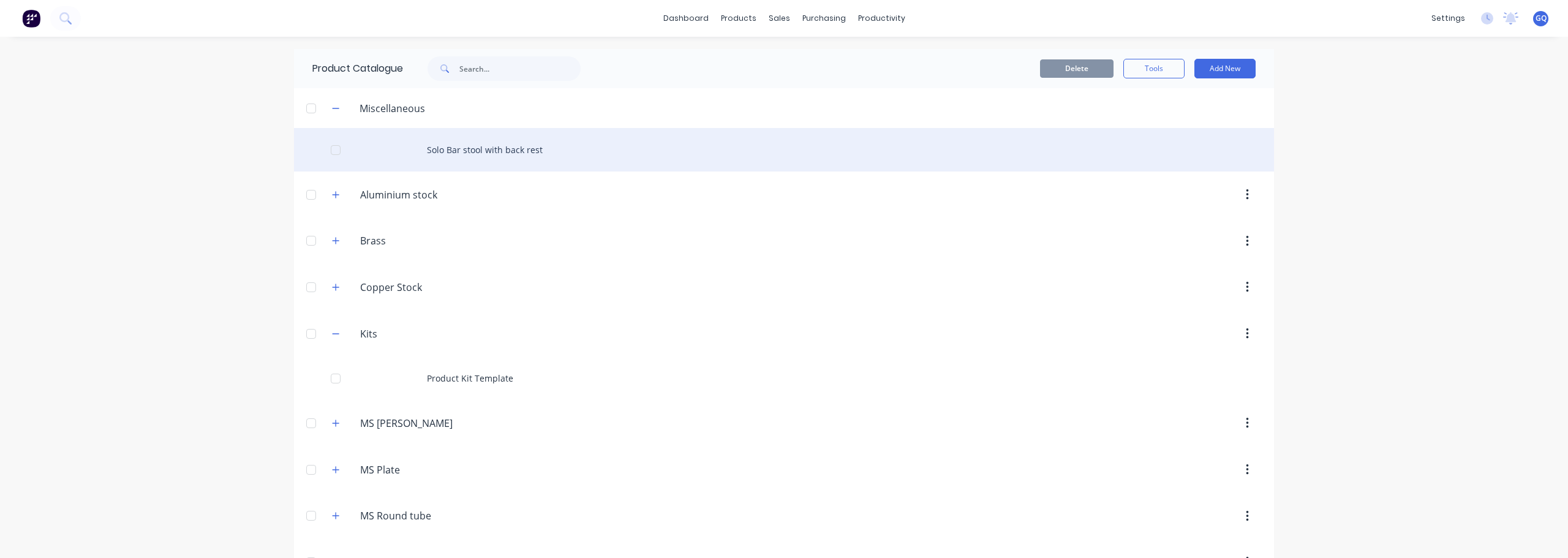
click at [502, 149] on div "Solo Bar stool with back rest" at bounding box center [784, 150] width 981 height 44
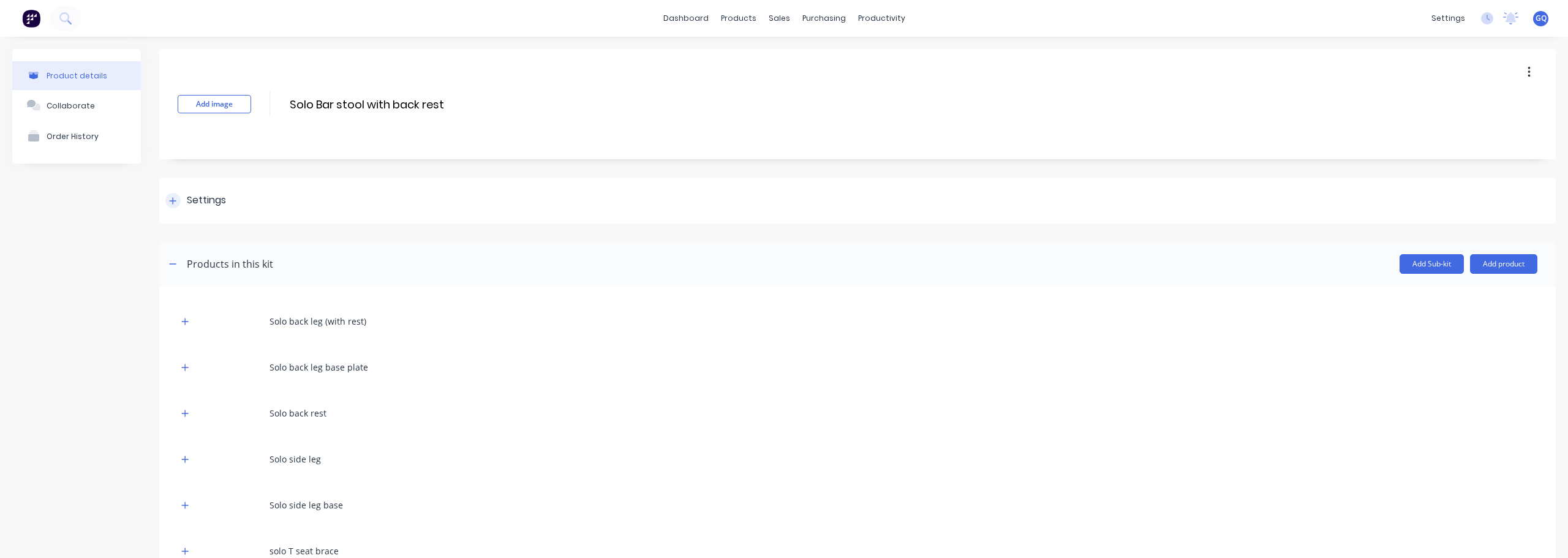
click at [201, 201] on div "Settings" at bounding box center [206, 201] width 39 height 16
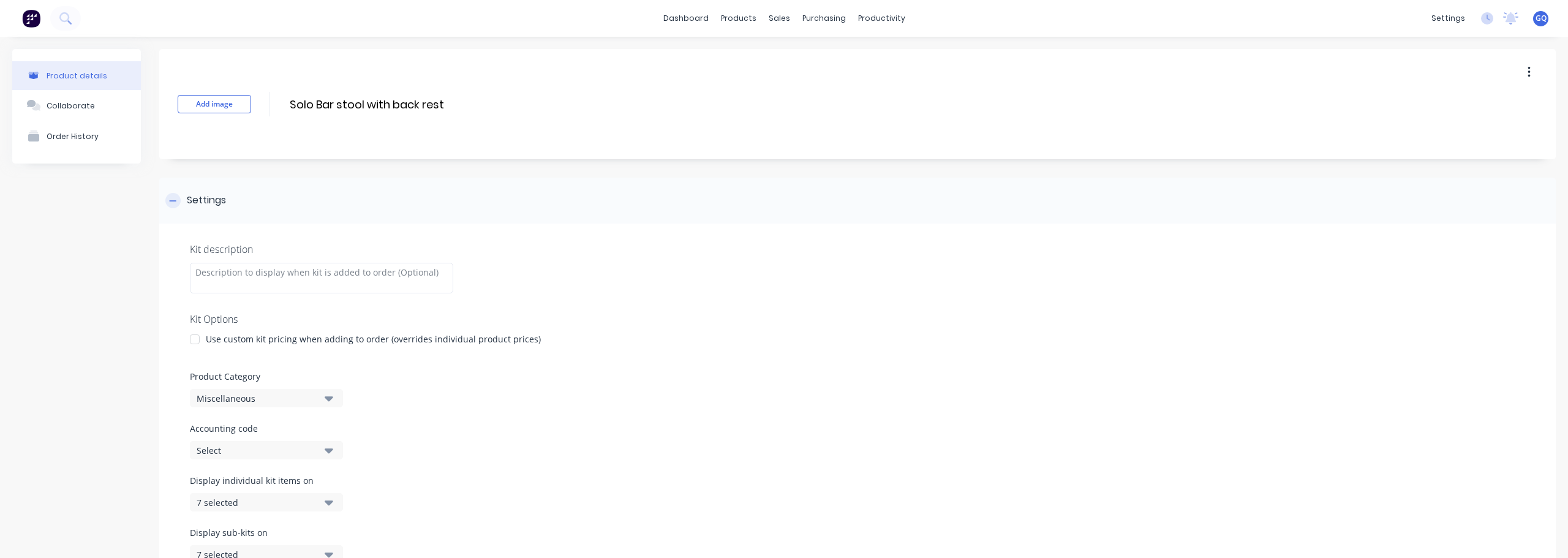
click at [215, 201] on div "Settings" at bounding box center [206, 201] width 39 height 16
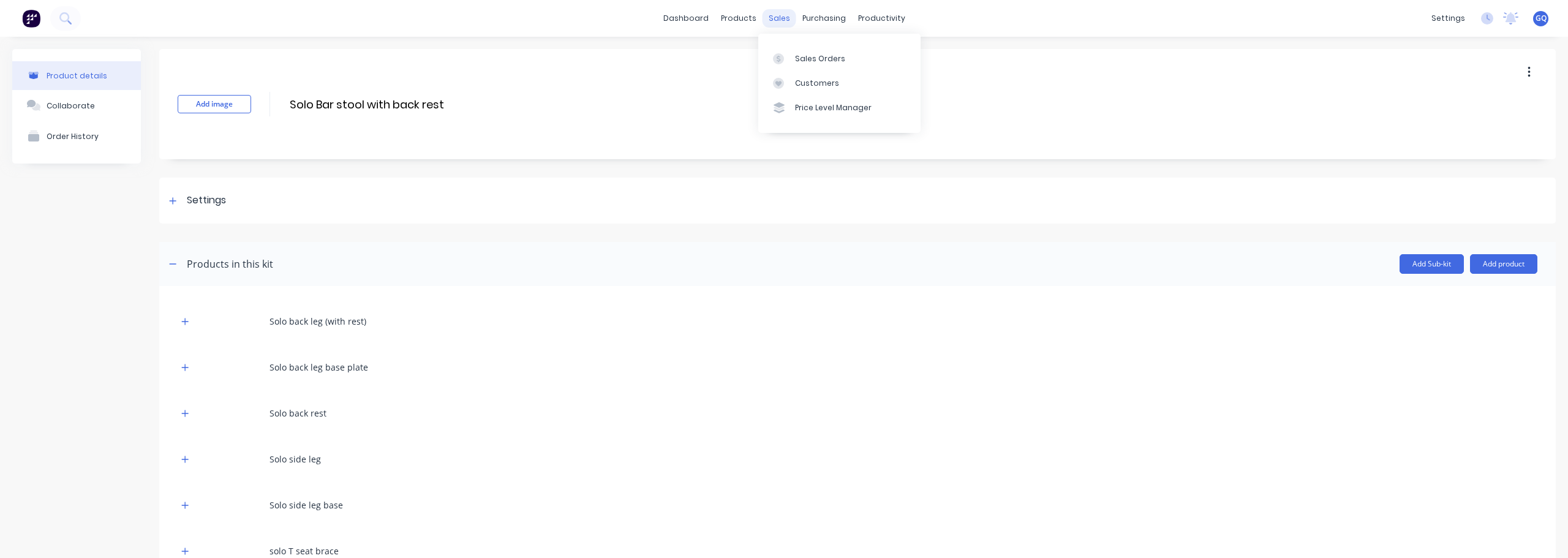
click at [778, 18] on div "sales" at bounding box center [779, 18] width 34 height 18
click at [805, 55] on div "Sales Orders" at bounding box center [820, 58] width 50 height 11
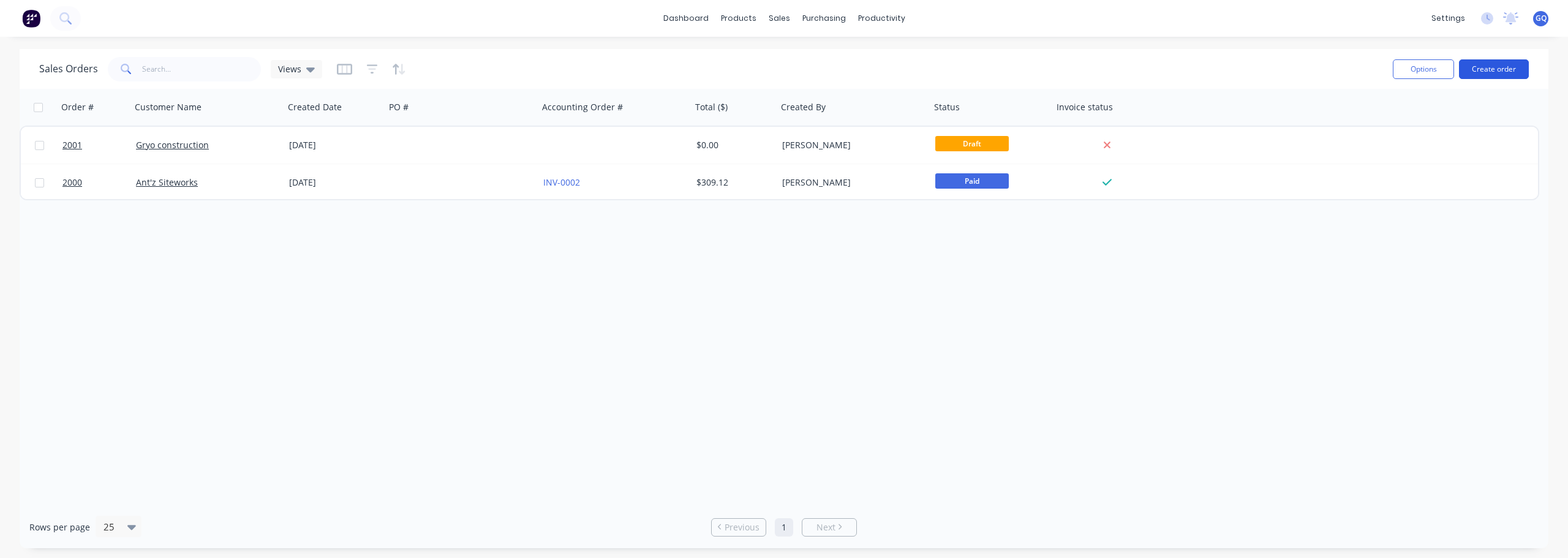
click at [1492, 74] on button "Create order" at bounding box center [1494, 68] width 70 height 19
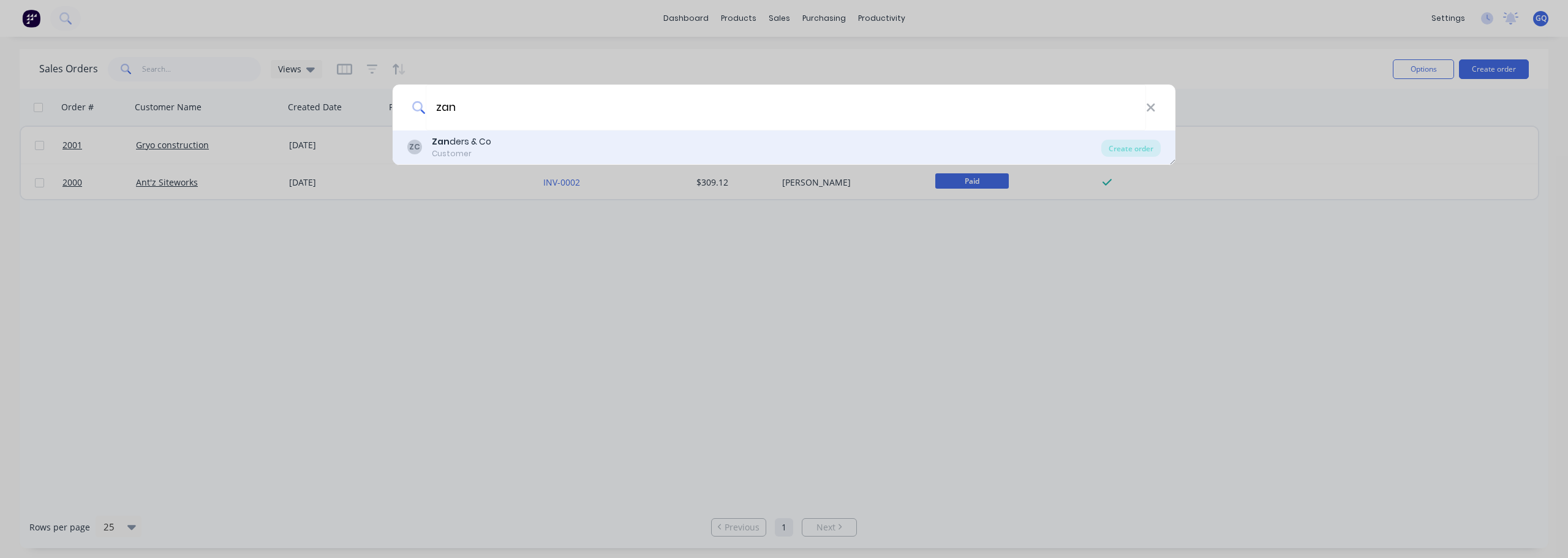
click at [493, 149] on div "ZC Zan ders & Co Customer" at bounding box center [754, 147] width 694 height 24
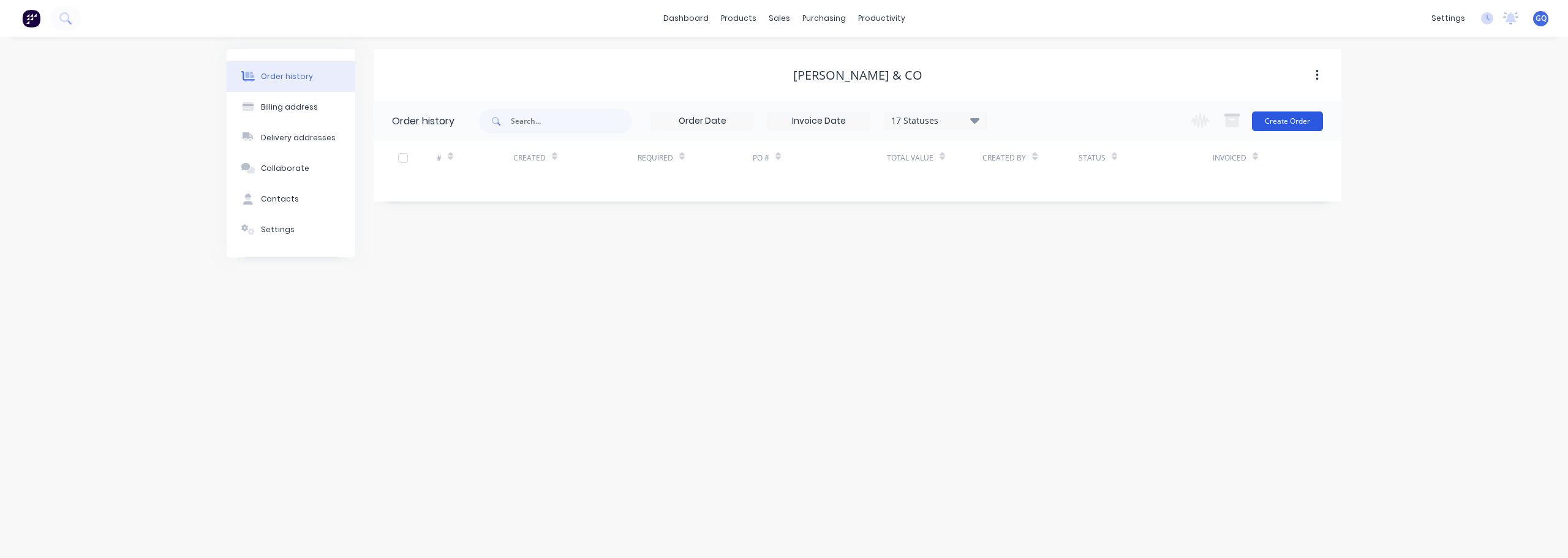
click at [1273, 127] on button "Create Order" at bounding box center [1288, 120] width 71 height 19
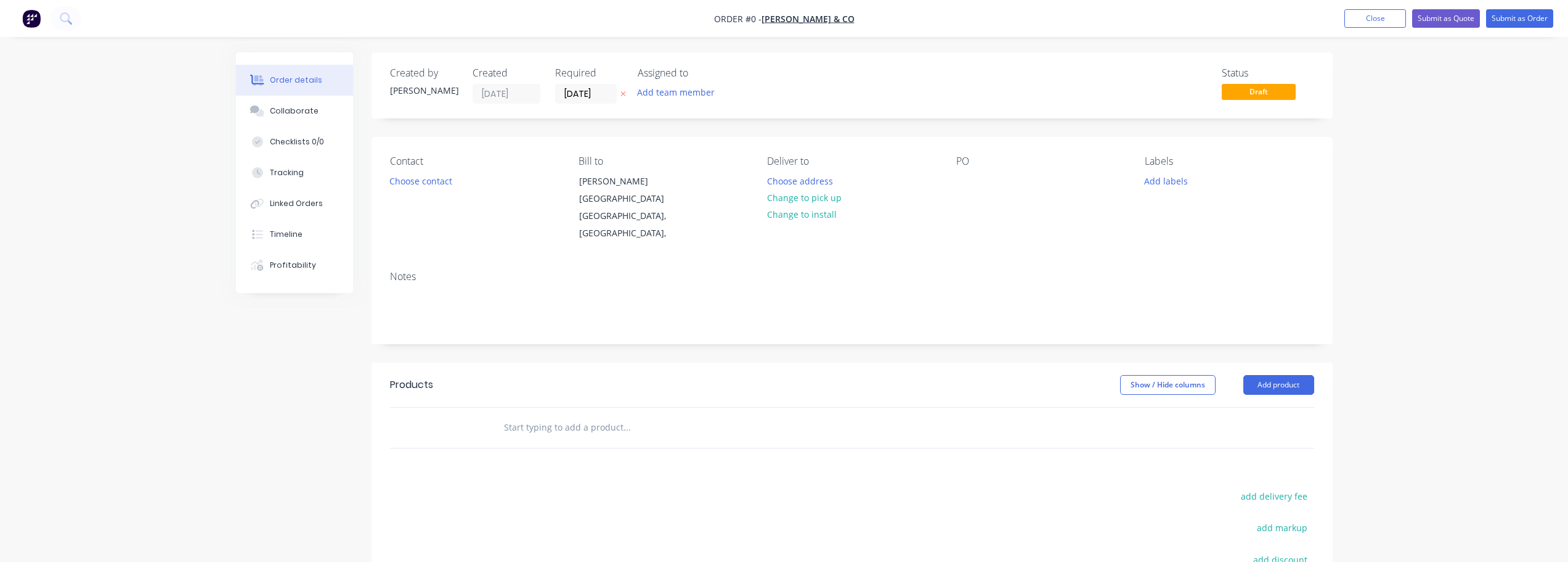
click at [970, 408] on div at bounding box center [851, 428] width 924 height 40
click at [561, 415] on input "text" at bounding box center [627, 427] width 247 height 25
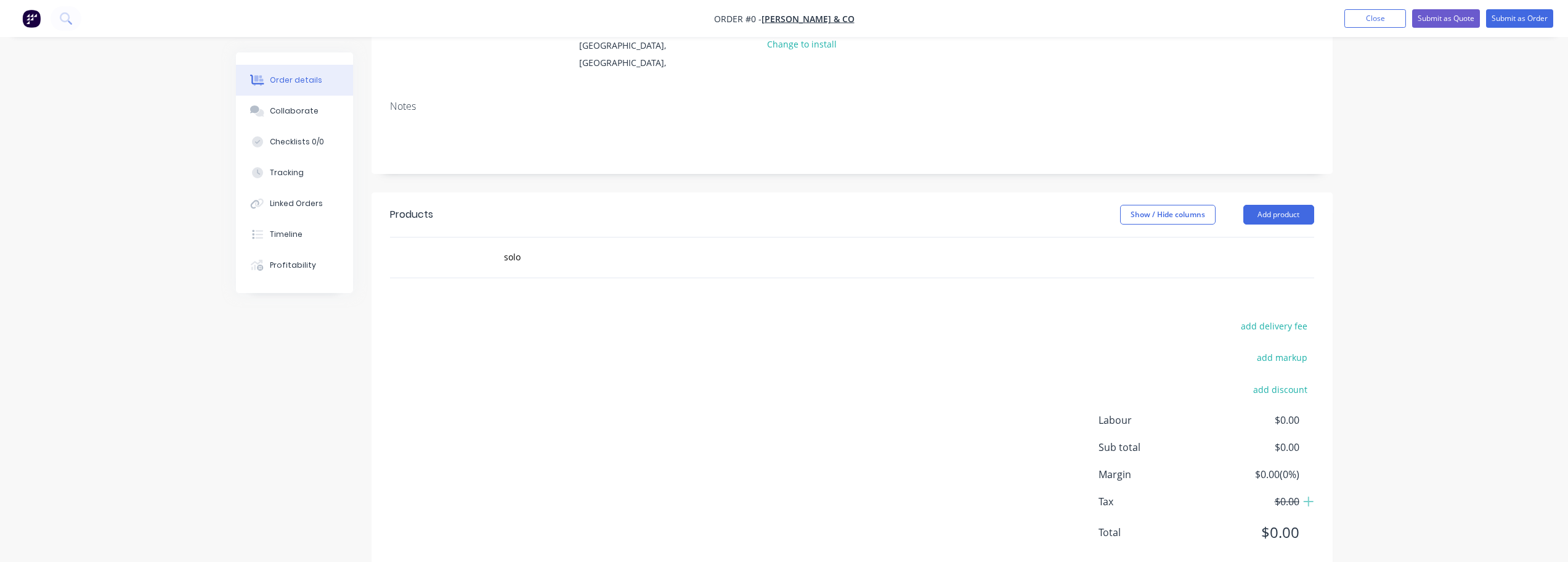
click at [489, 318] on div "add delivery fee add markup add discount Labour $0.00 Sub total $0.00 Margin $0…" at bounding box center [851, 436] width 924 height 238
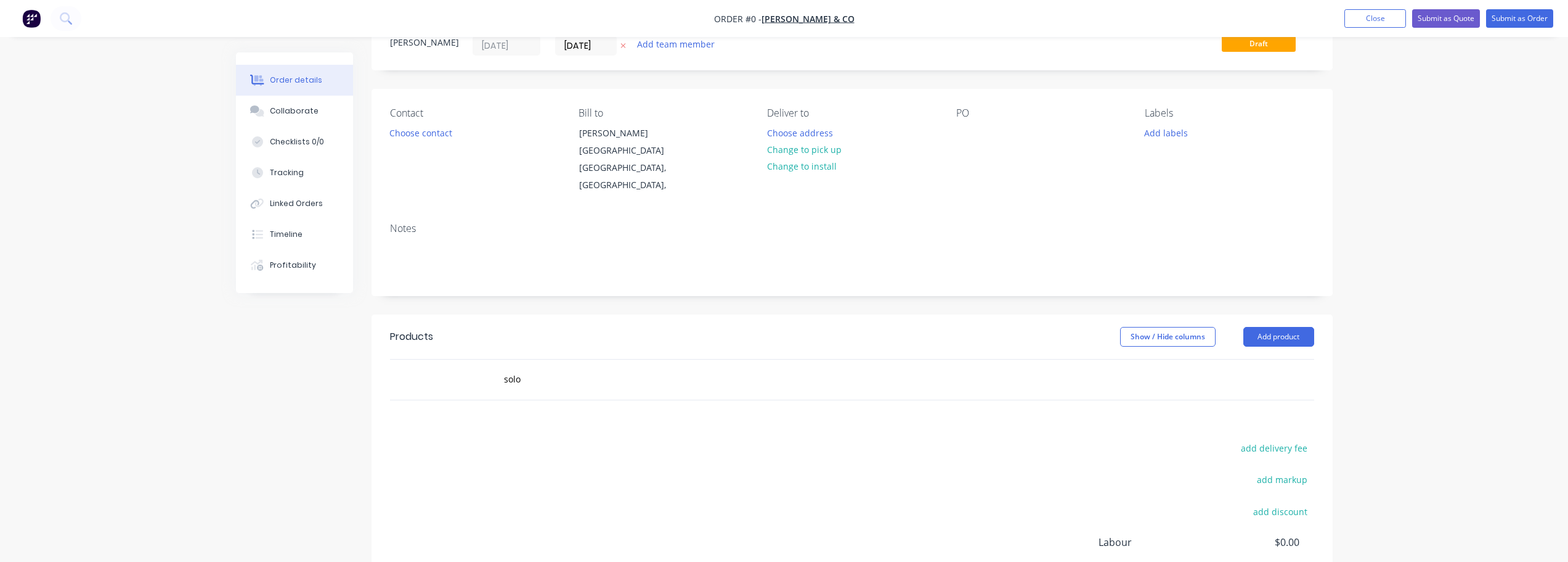
scroll to position [47, 0]
click at [1392, 17] on button "Close" at bounding box center [1375, 18] width 61 height 18
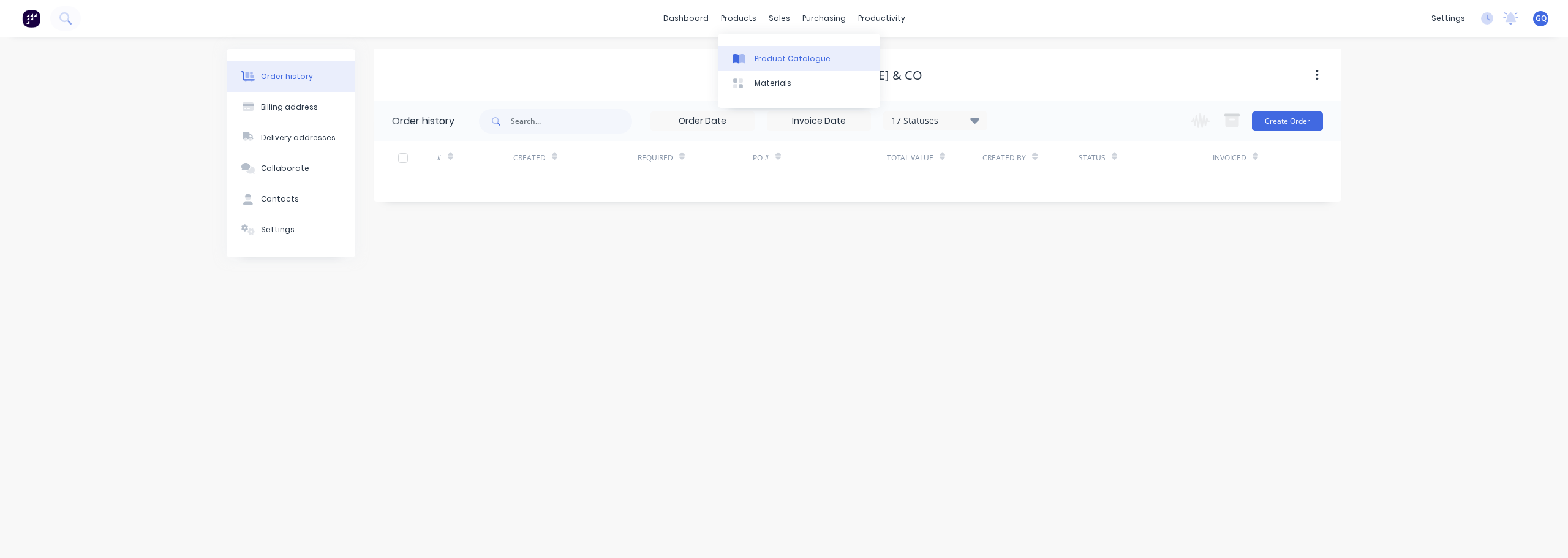
click at [796, 62] on div "Product Catalogue" at bounding box center [792, 58] width 76 height 11
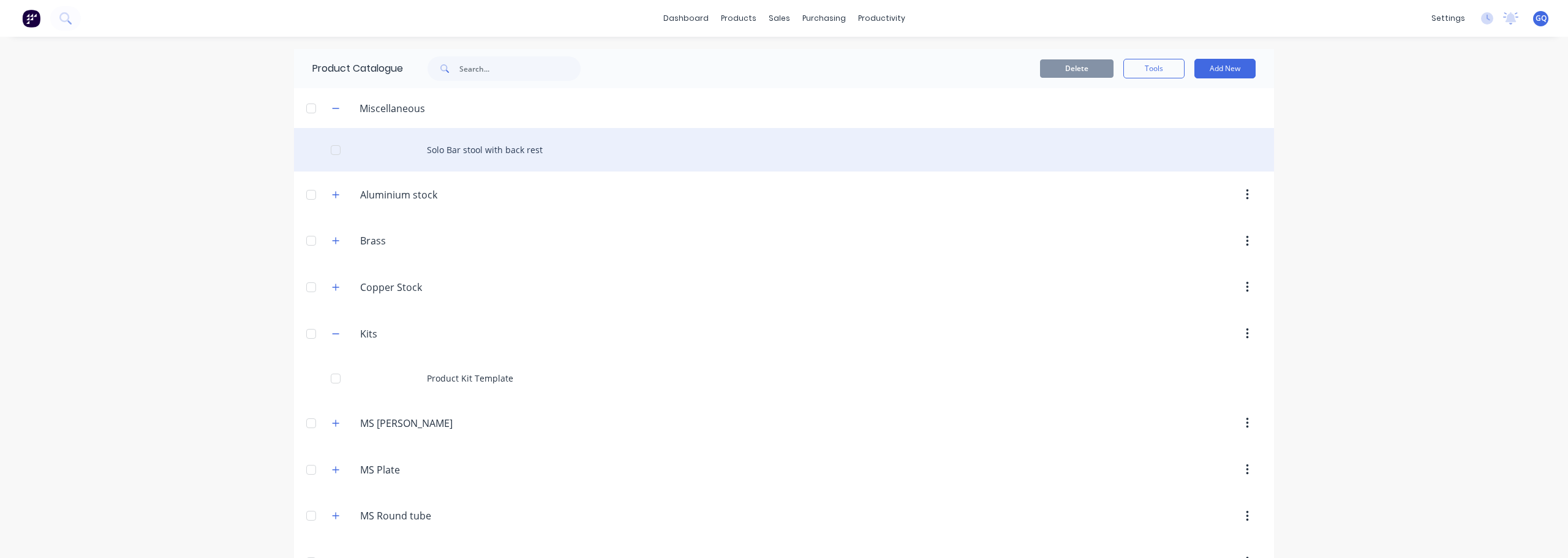
click at [330, 150] on div at bounding box center [336, 150] width 25 height 25
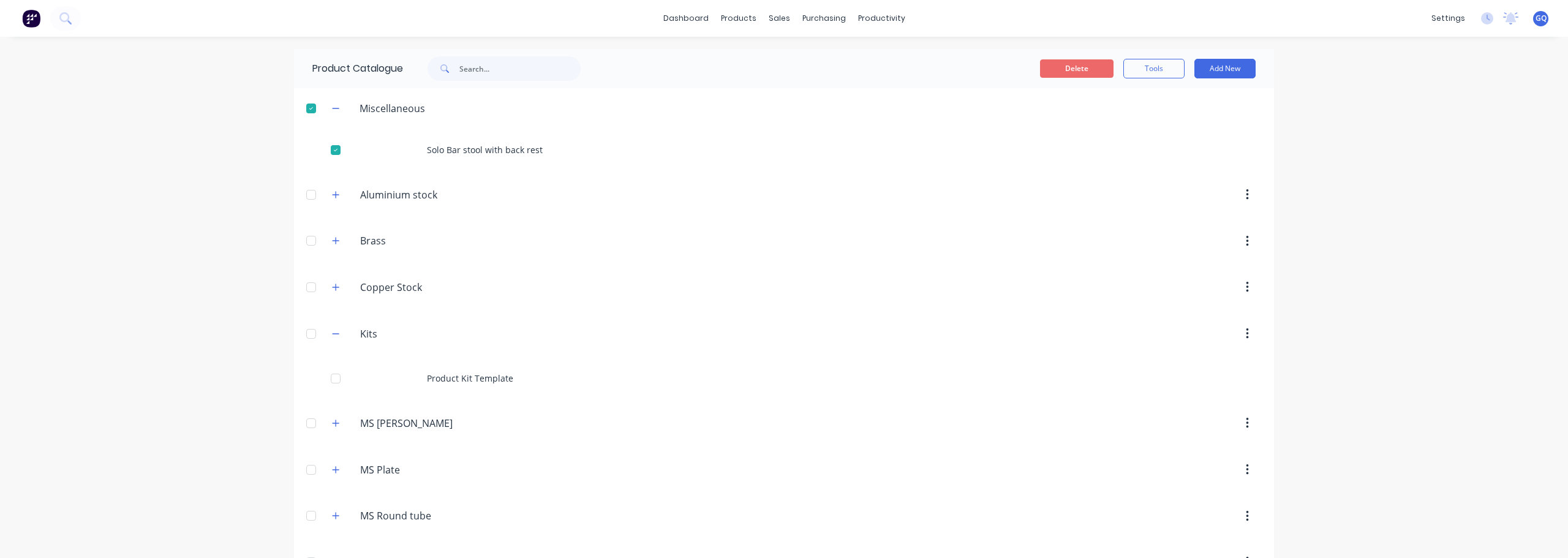
click at [1087, 68] on button "Delete" at bounding box center [1076, 68] width 74 height 18
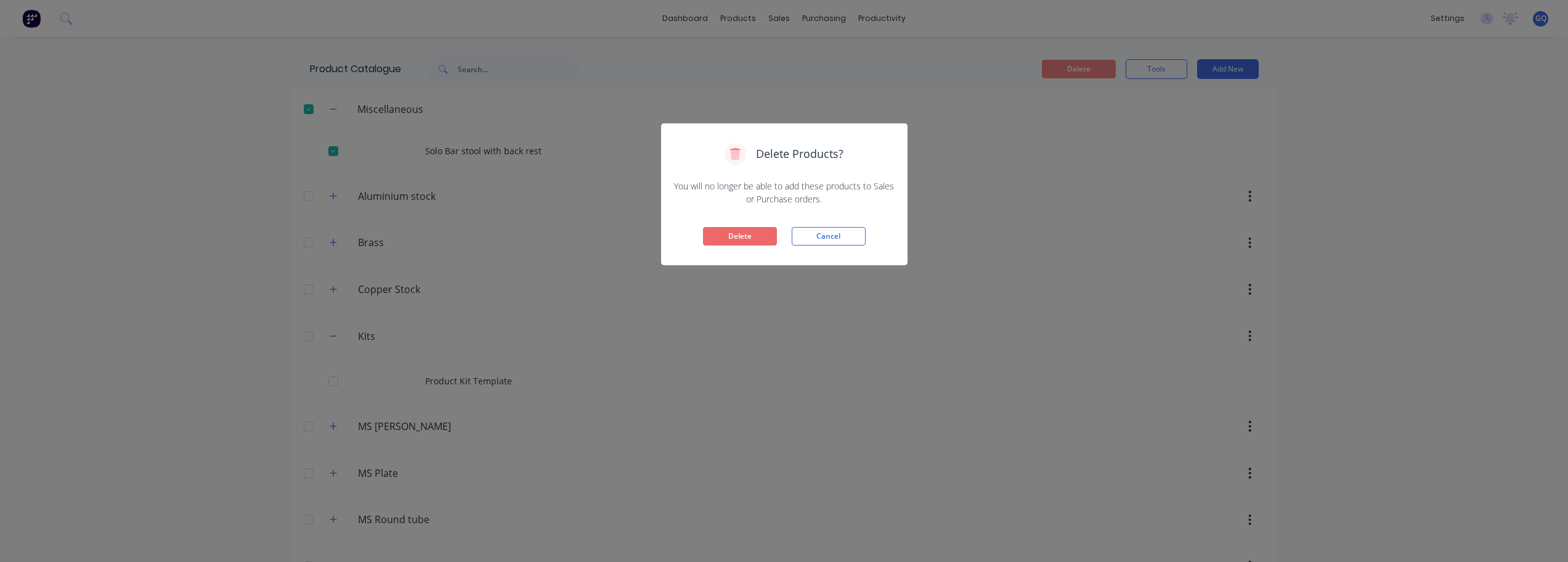
click at [744, 234] on button "Delete" at bounding box center [740, 236] width 74 height 18
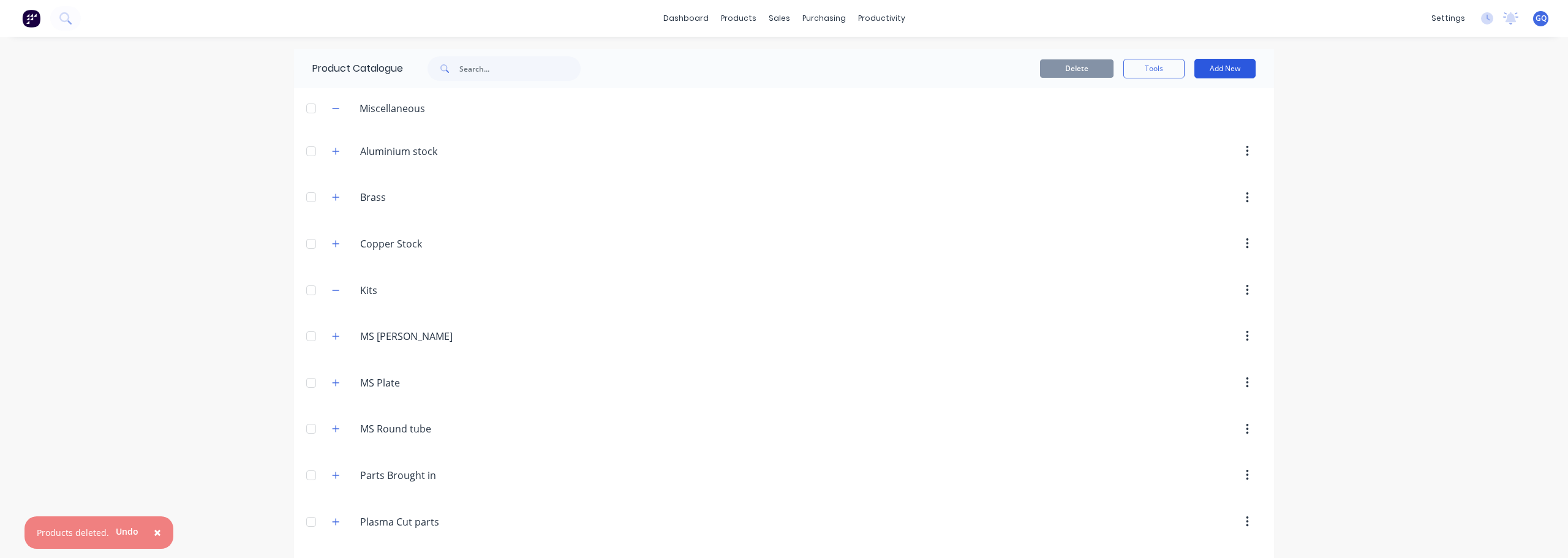
click at [1214, 73] on button "Add New" at bounding box center [1225, 67] width 61 height 19
click at [1173, 150] on div "Product Kit" at bounding box center [1197, 149] width 94 height 17
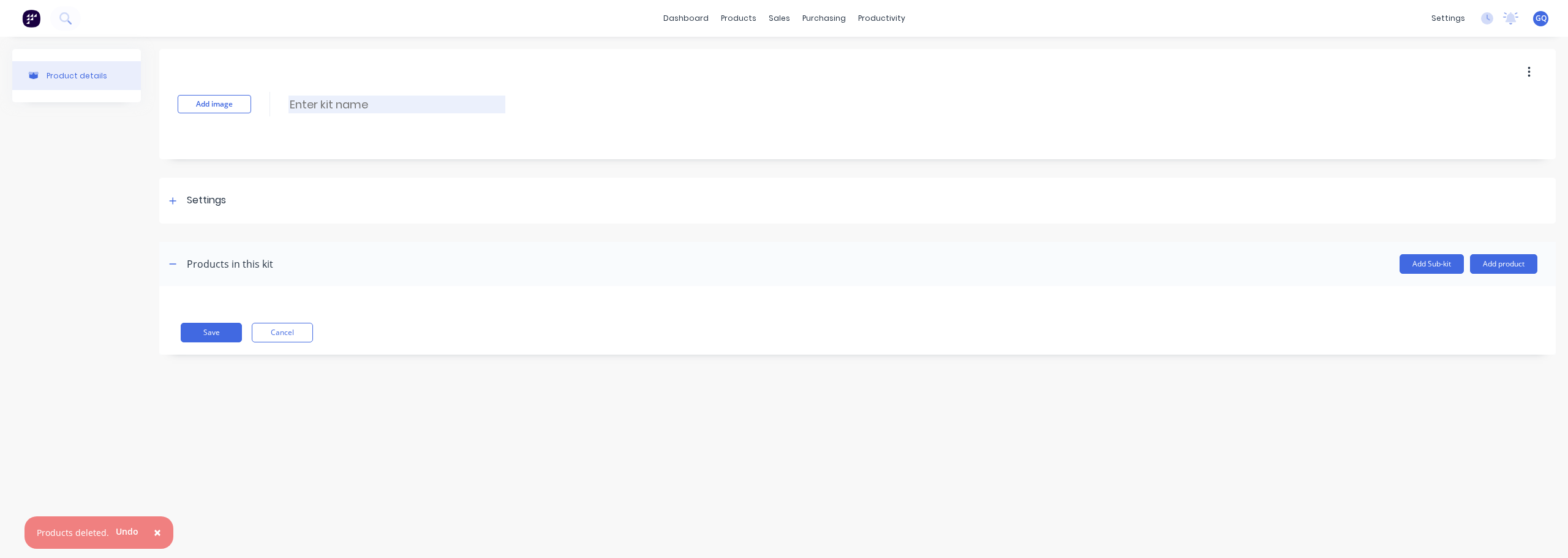
click at [340, 104] on input at bounding box center [397, 104] width 217 height 17
click at [607, 144] on div "Add image Solo stool with back rest Solo stool with back rest Enter kit name" at bounding box center [857, 104] width 1397 height 110
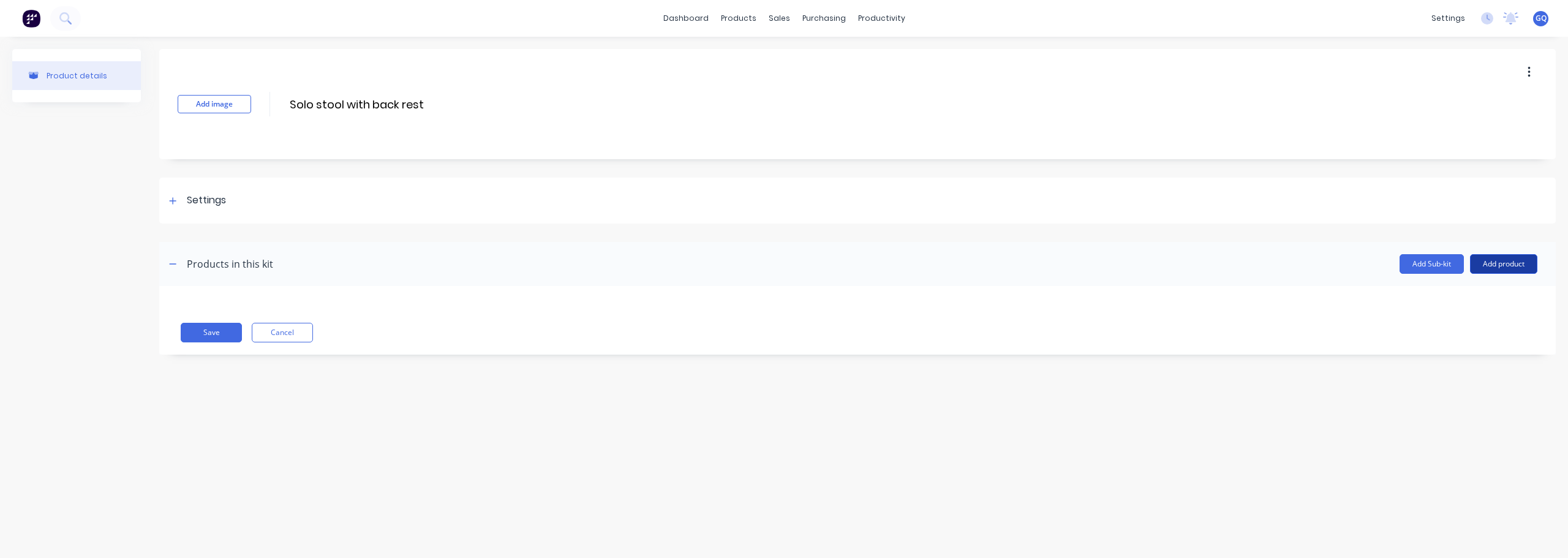
click at [1512, 263] on button "Add product" at bounding box center [1504, 264] width 67 height 19
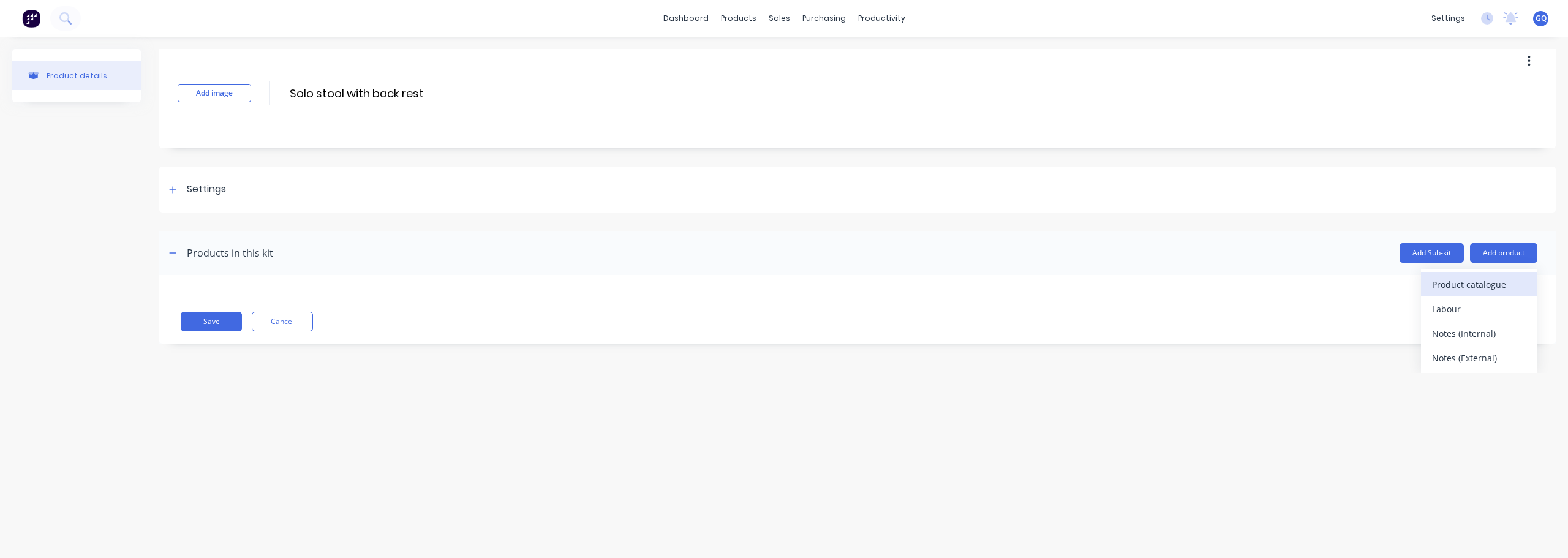
click at [1470, 283] on div "Product catalogue" at bounding box center [1479, 284] width 94 height 17
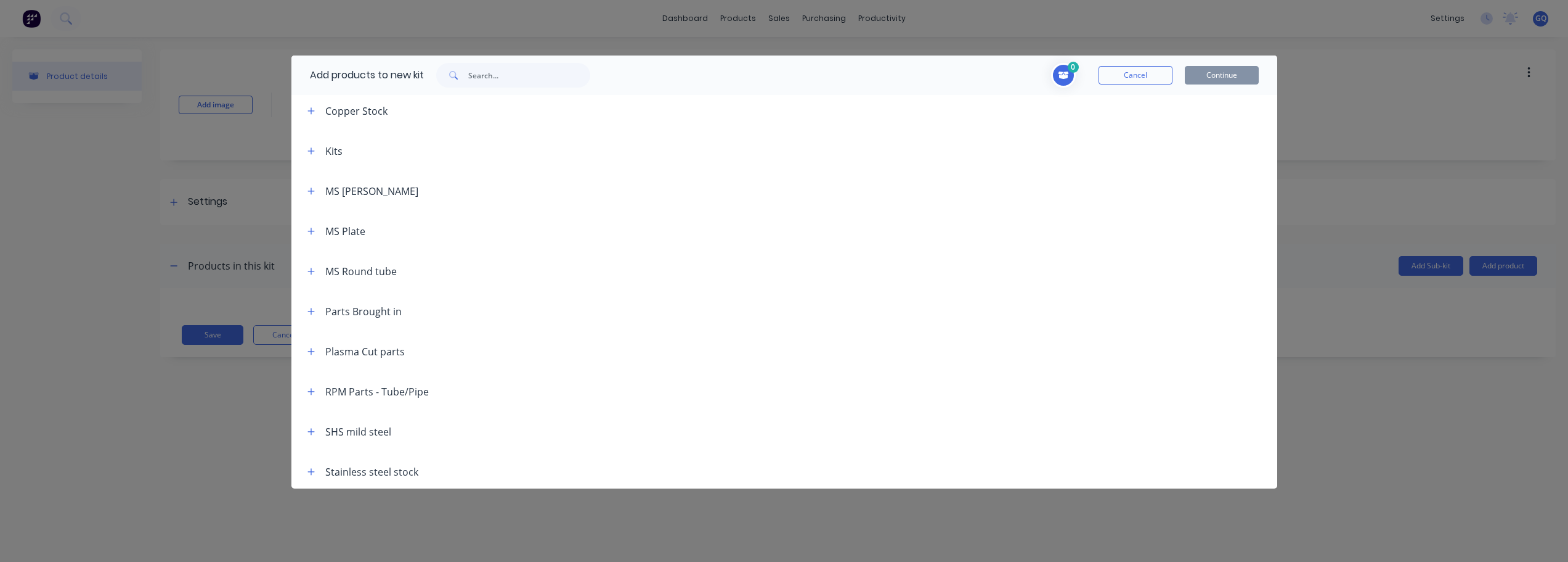
scroll to position [128, 0]
click at [315, 349] on icon "button" at bounding box center [311, 348] width 7 height 8
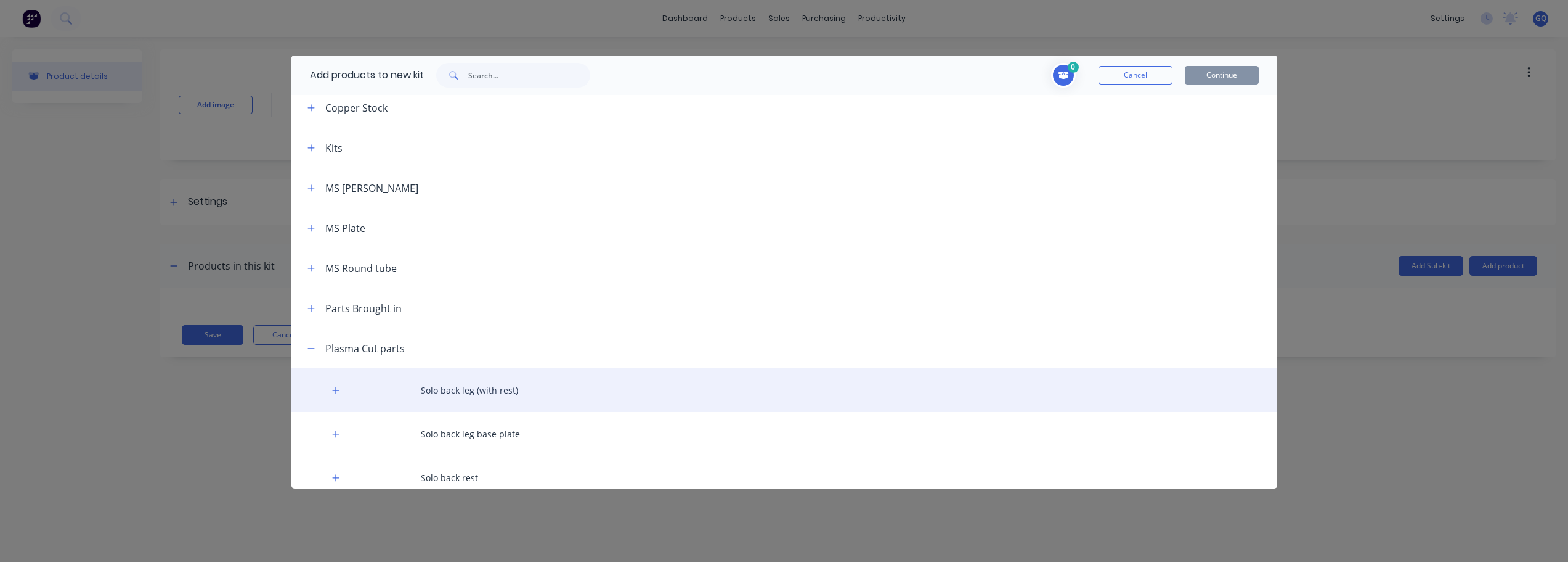
click at [456, 389] on div "Solo back leg (with rest)" at bounding box center [784, 390] width 986 height 44
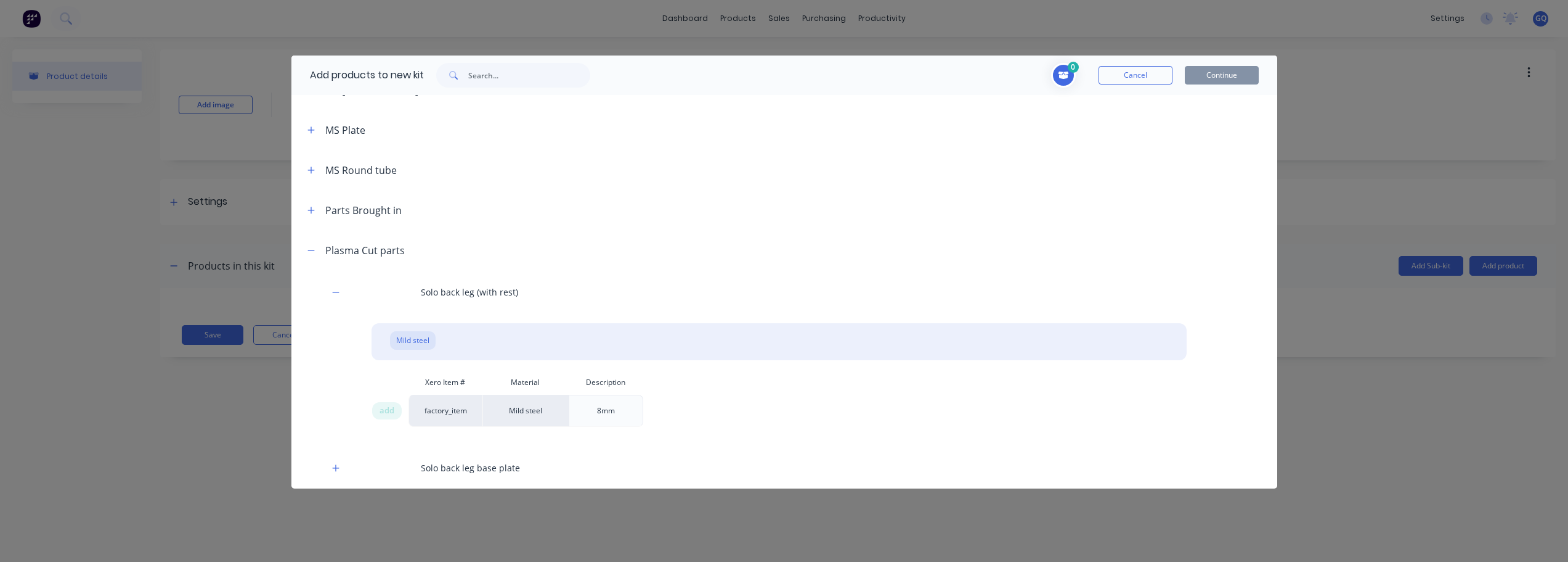
scroll to position [251, 0]
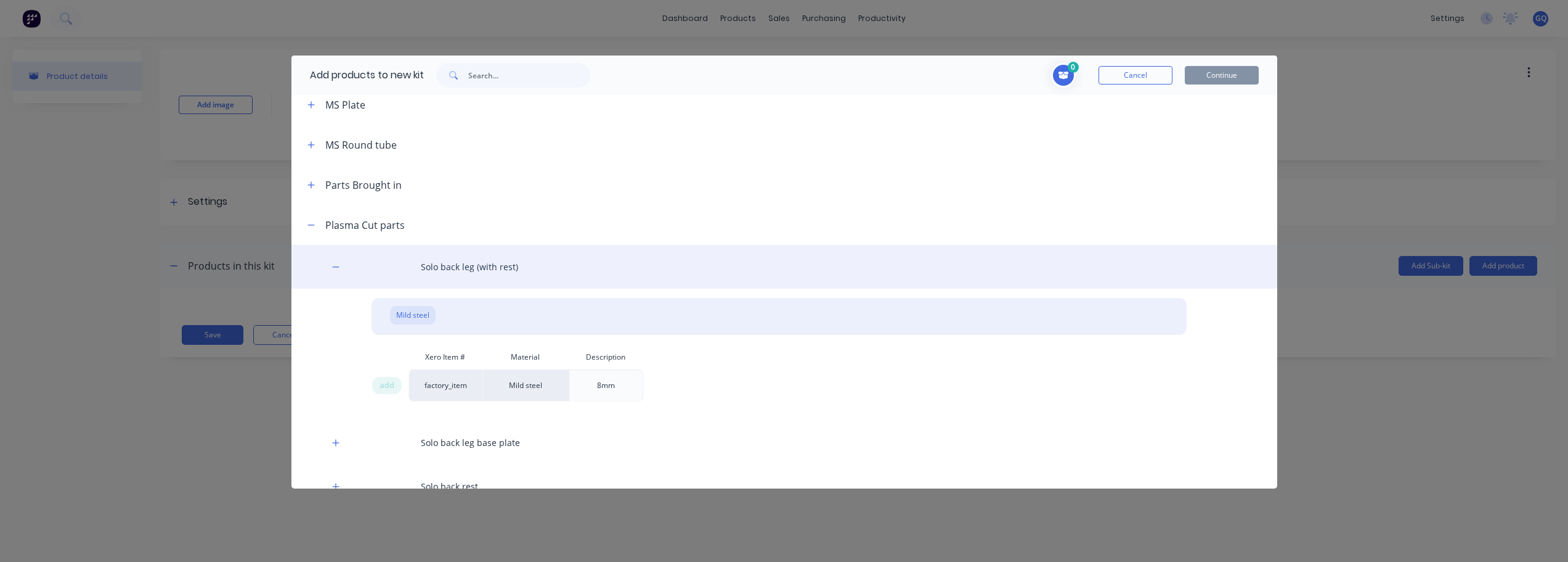
click at [476, 272] on div "Solo back leg (with rest)" at bounding box center [784, 267] width 986 height 44
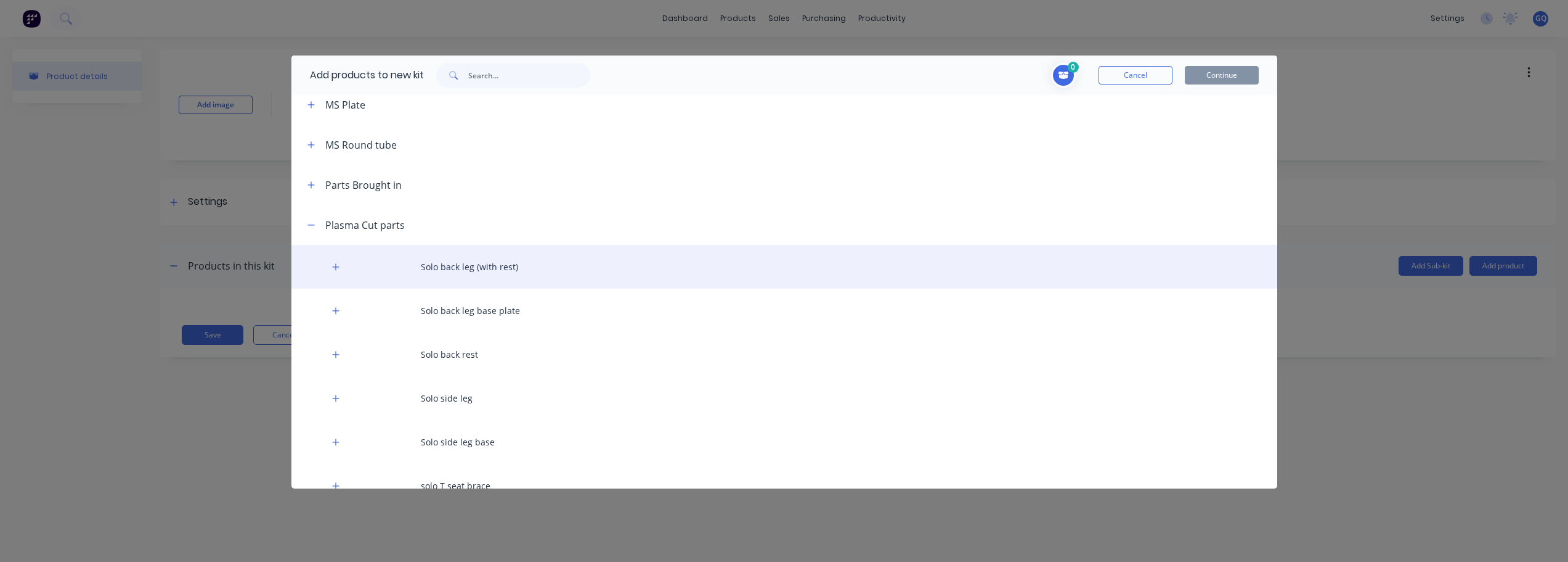
click at [476, 272] on div "Solo back leg (with rest)" at bounding box center [784, 267] width 986 height 44
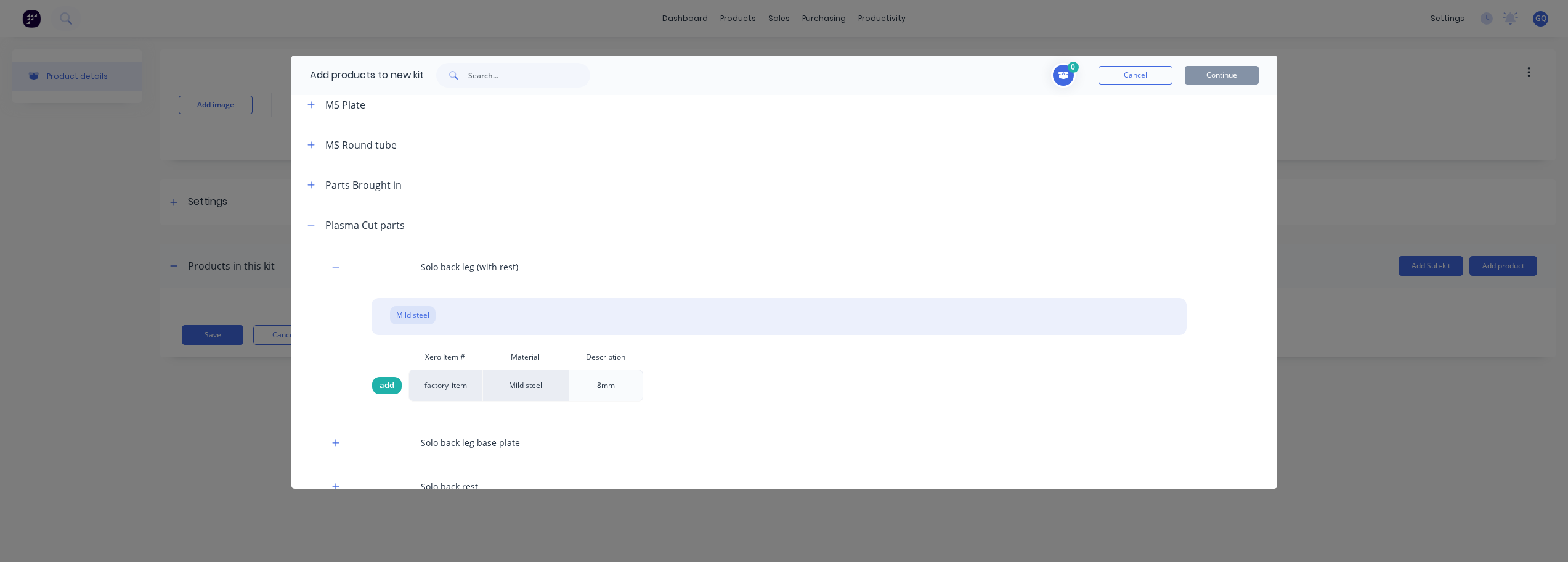
click at [385, 384] on span "add" at bounding box center [387, 385] width 15 height 12
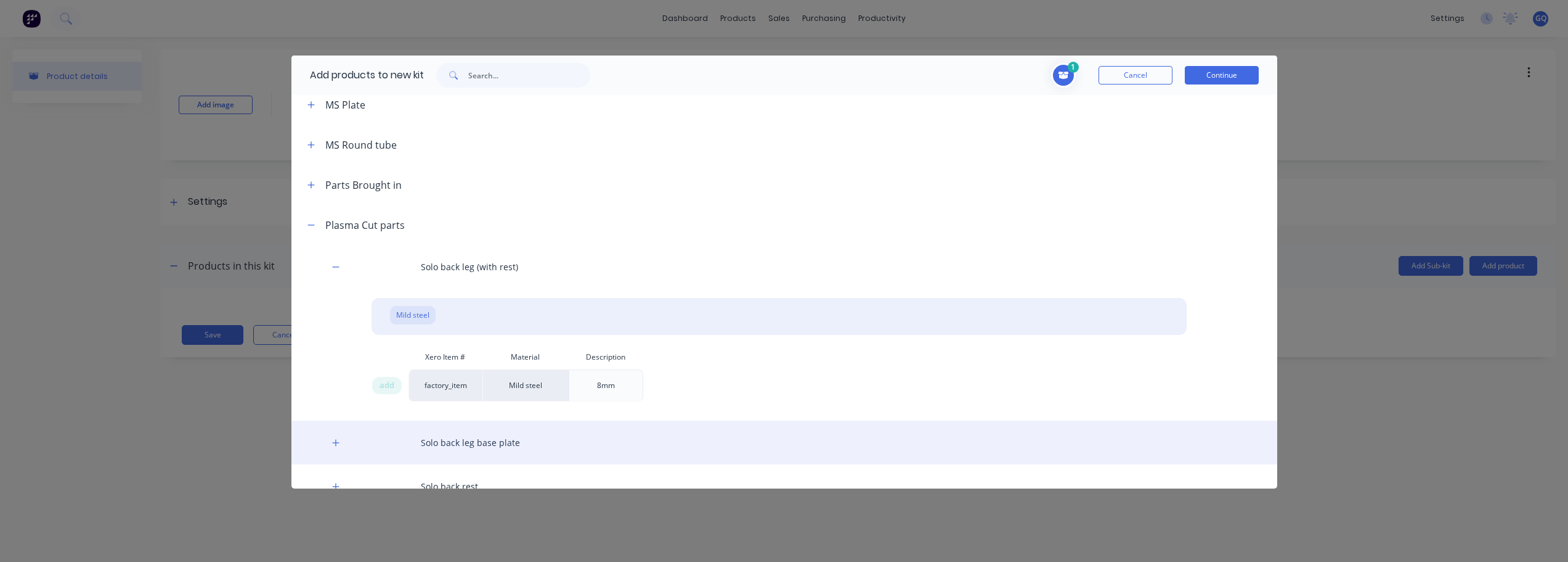
click at [450, 446] on div "Solo back leg base plate" at bounding box center [784, 443] width 986 height 44
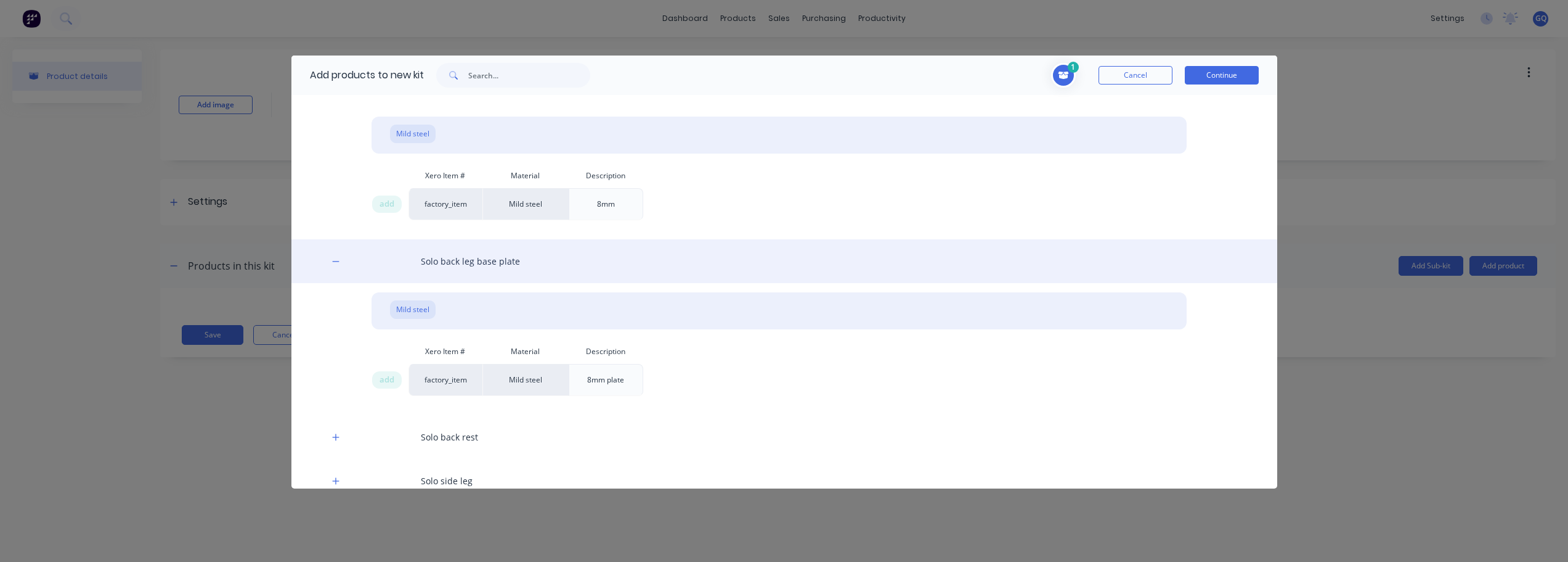
scroll to position [436, 0]
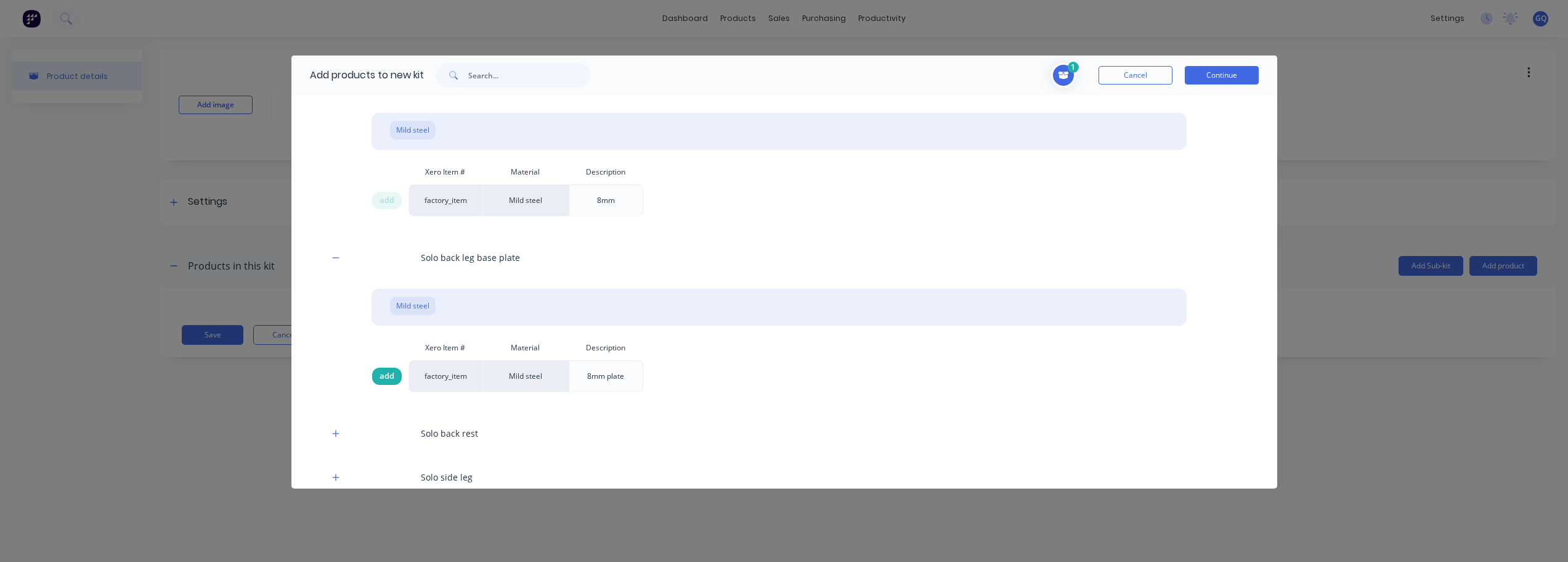
click at [392, 381] on span "add" at bounding box center [387, 376] width 15 height 12
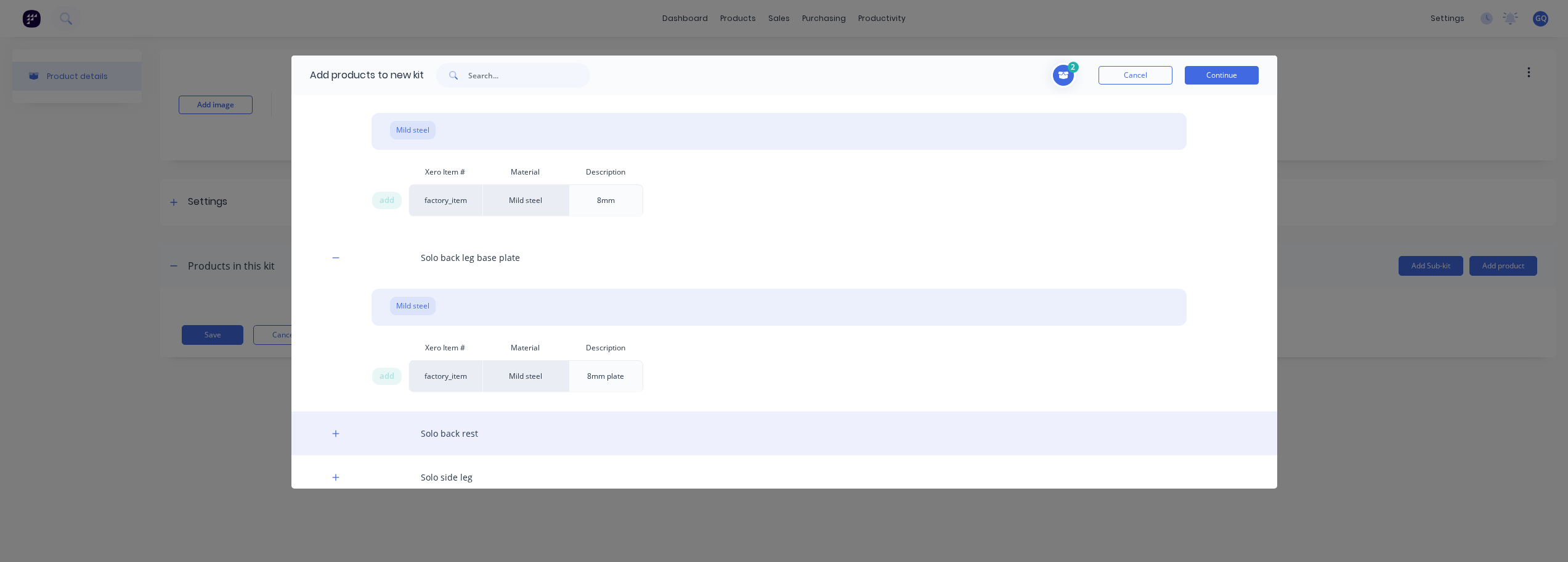
click at [474, 433] on div "Solo back rest" at bounding box center [784, 433] width 986 height 44
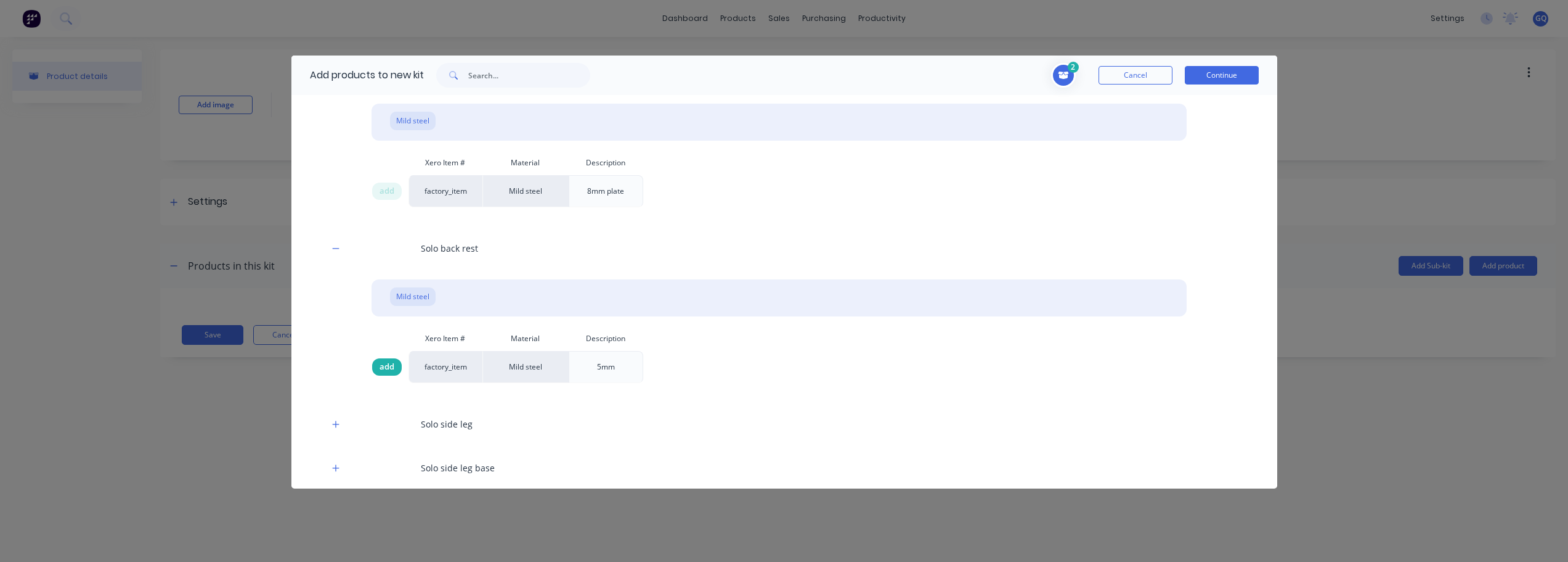
click at [394, 368] on span "add" at bounding box center [387, 366] width 15 height 12
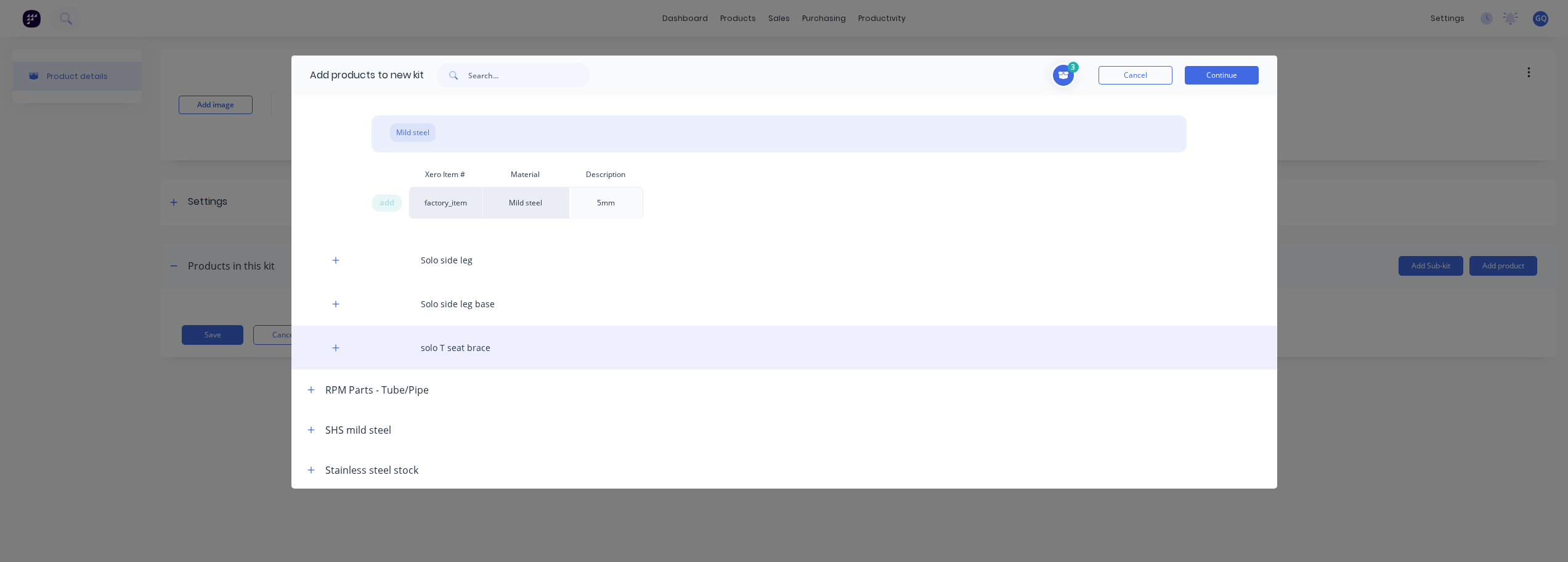
scroll to position [786, 0]
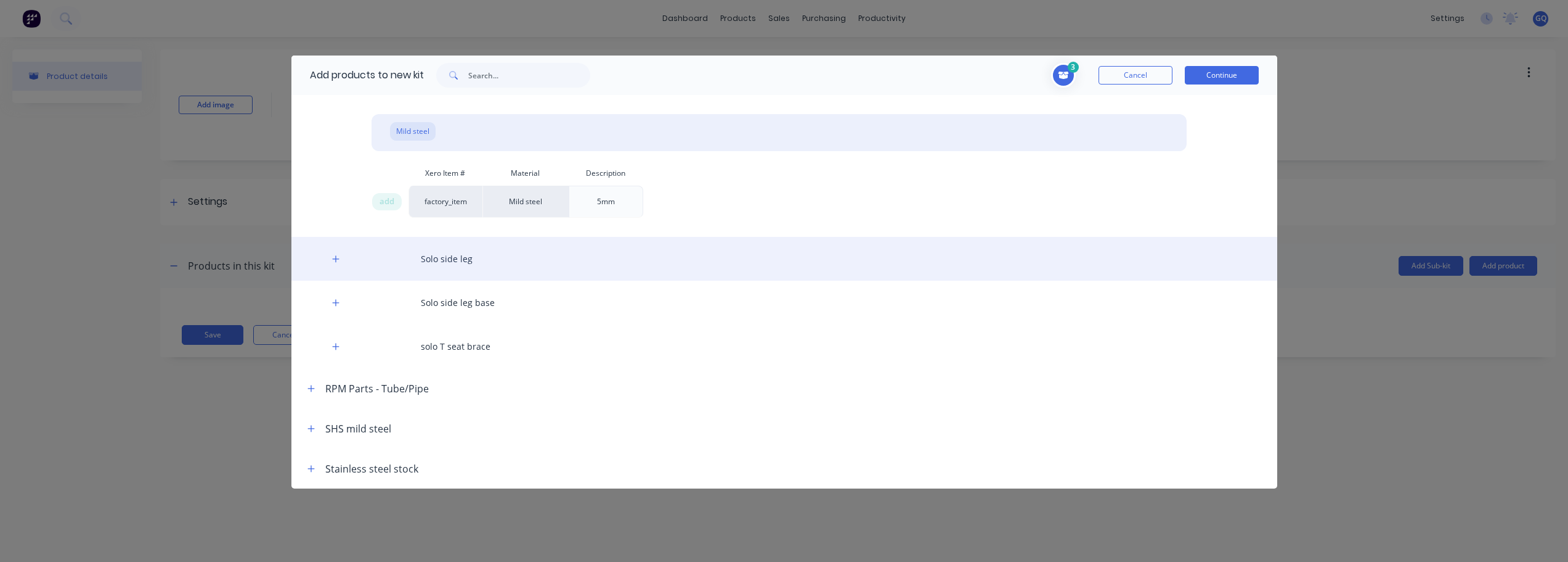
click at [450, 254] on div "Solo side leg" at bounding box center [784, 259] width 986 height 44
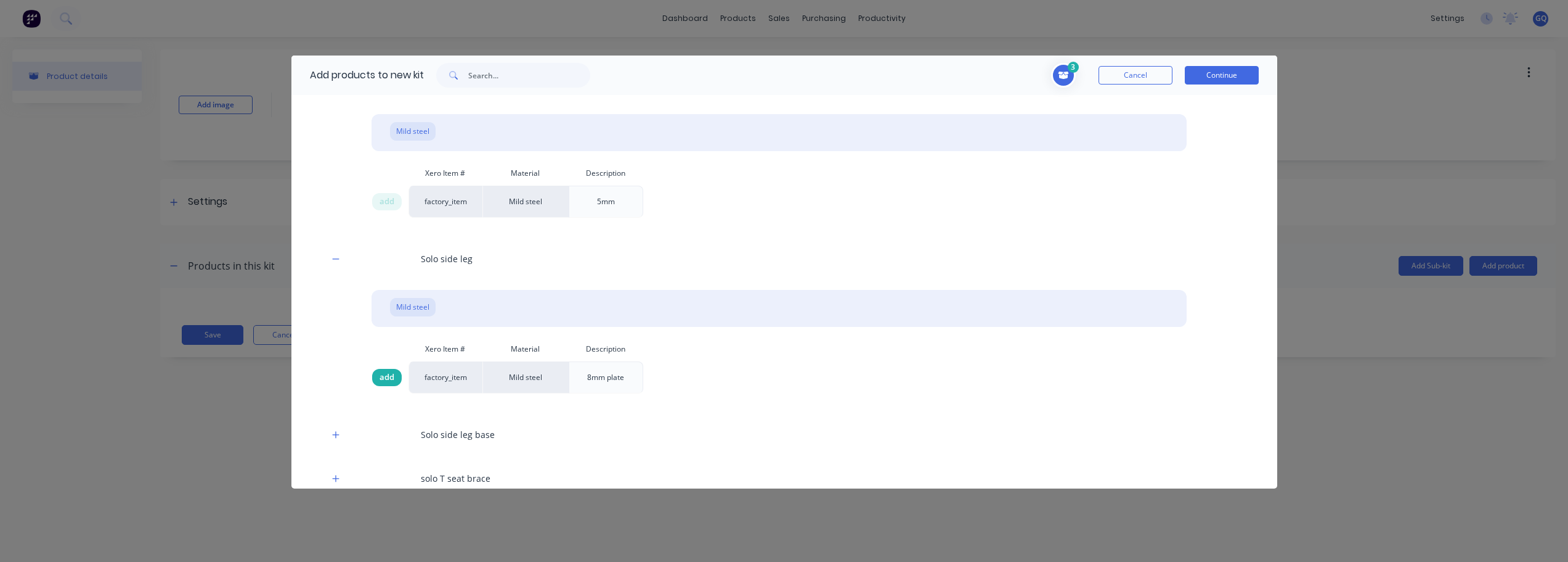
click at [387, 377] on span "add" at bounding box center [387, 377] width 15 height 12
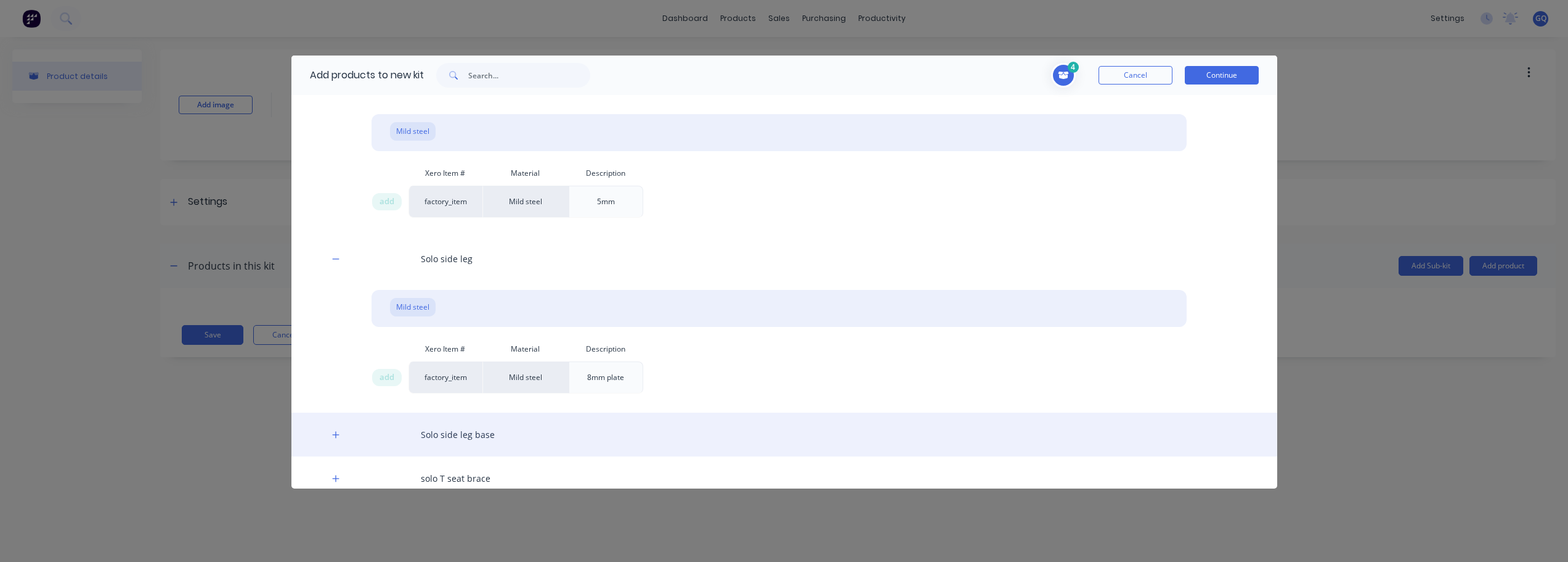
click at [450, 431] on div "Solo side leg base" at bounding box center [784, 434] width 986 height 44
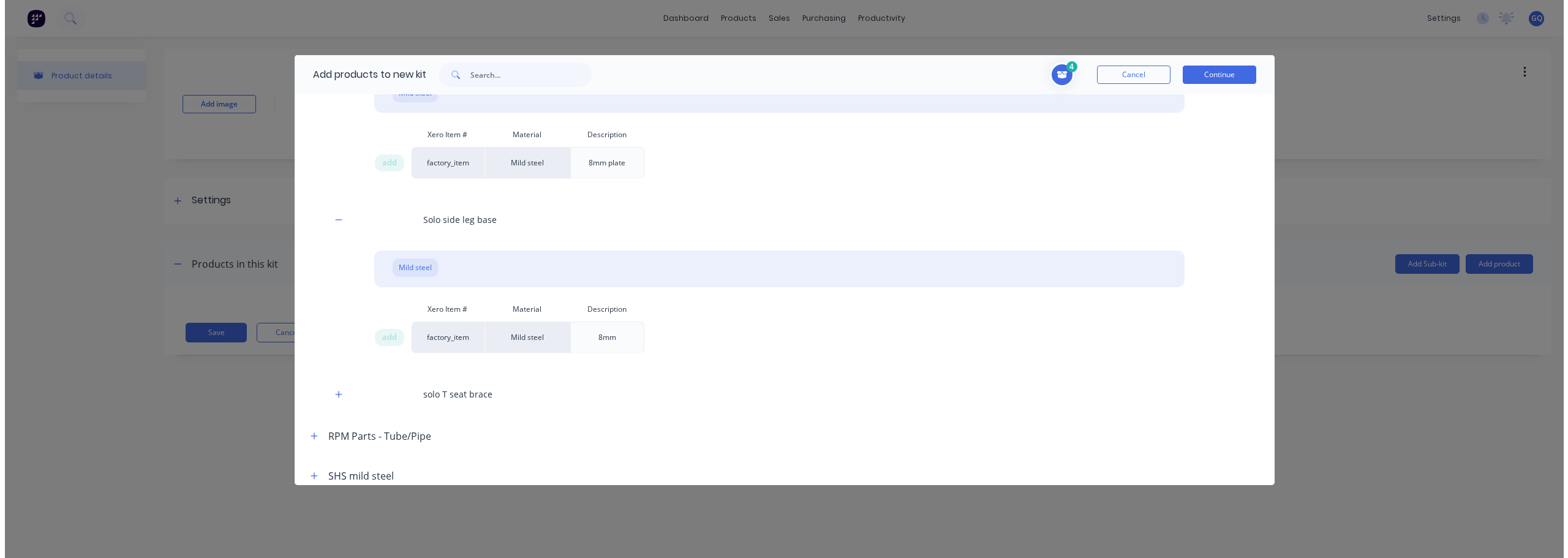
scroll to position [1043, 0]
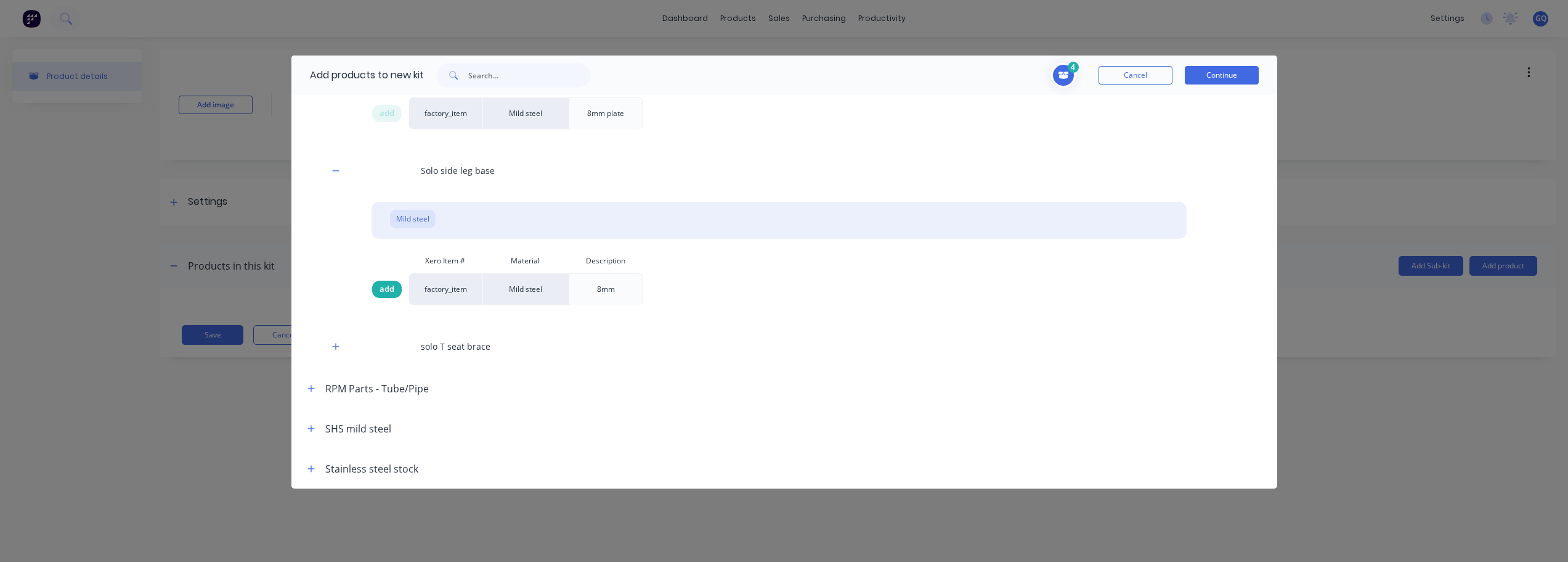
click at [393, 288] on span "add" at bounding box center [387, 288] width 15 height 12
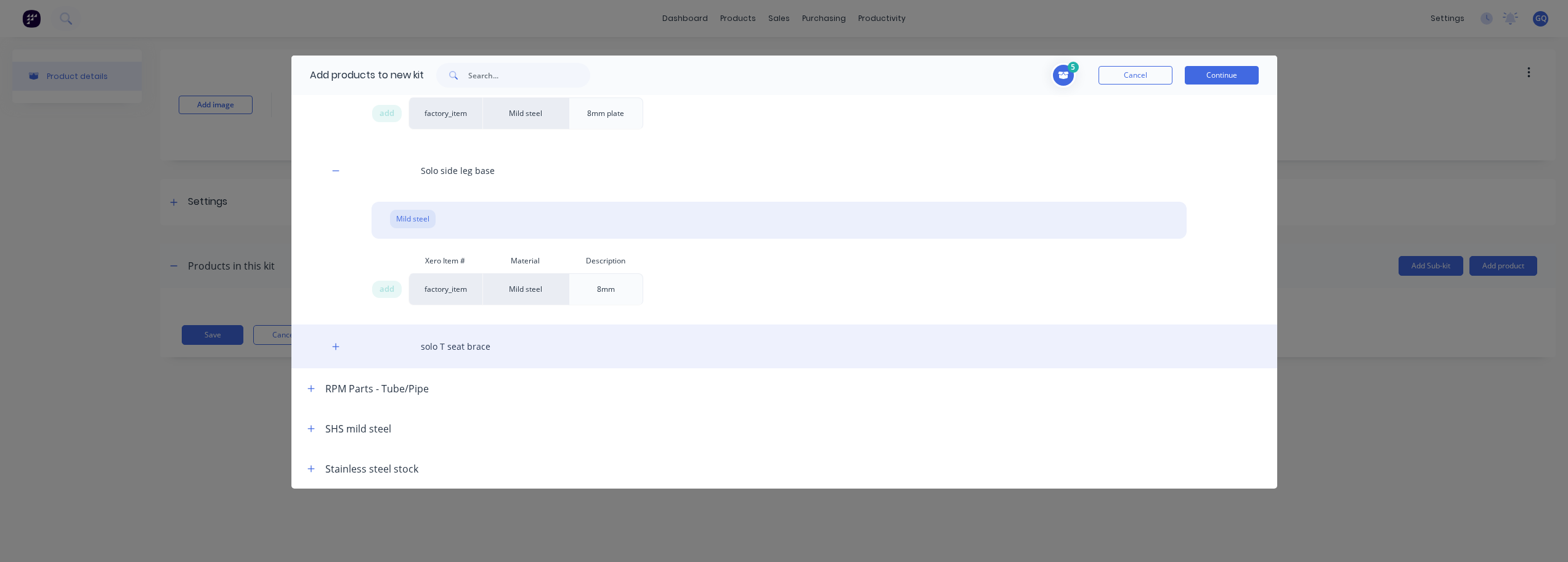
click at [451, 349] on div "solo T seat brace" at bounding box center [784, 346] width 986 height 44
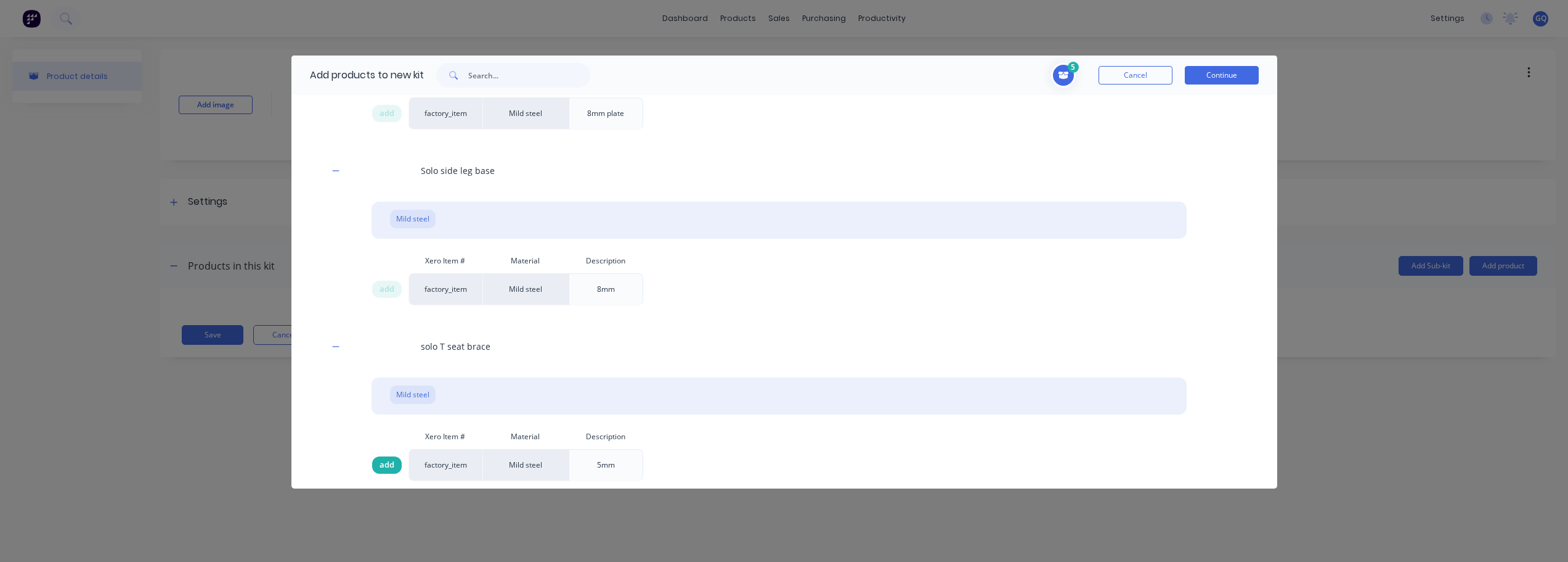
click at [387, 460] on span "add" at bounding box center [387, 465] width 15 height 12
click at [1211, 73] on button "Continue" at bounding box center [1222, 75] width 74 height 18
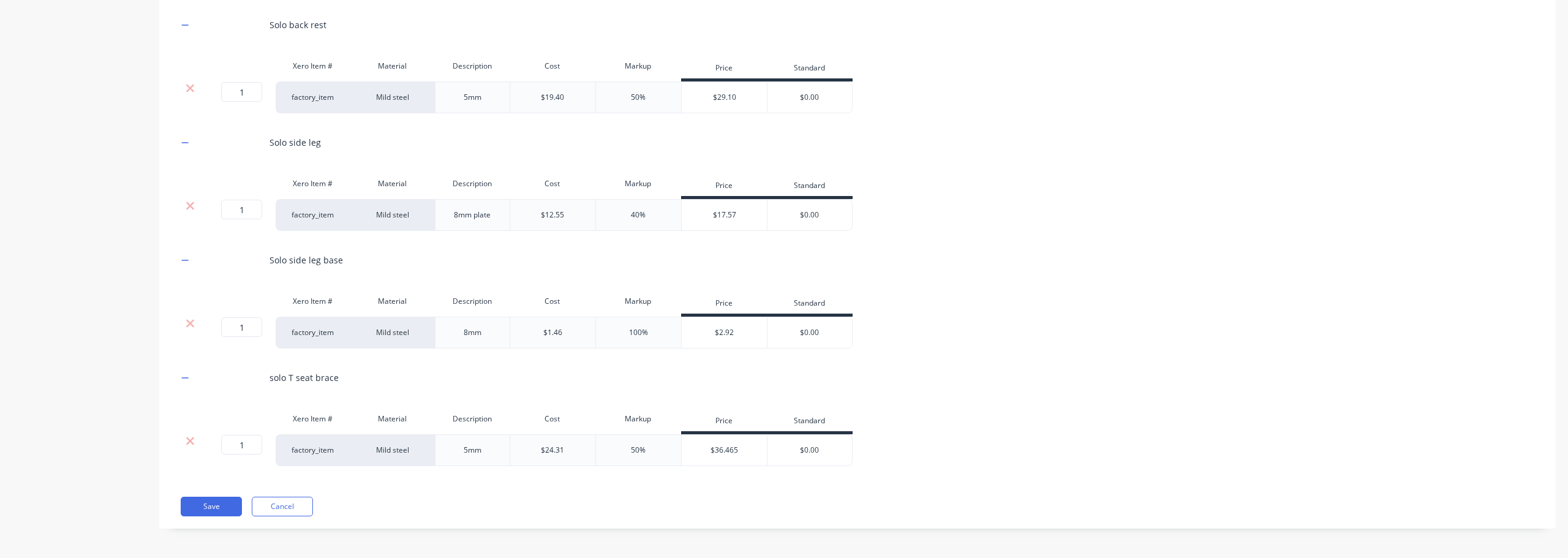
scroll to position [532, 0]
click at [221, 512] on button "Save" at bounding box center [211, 504] width 61 height 19
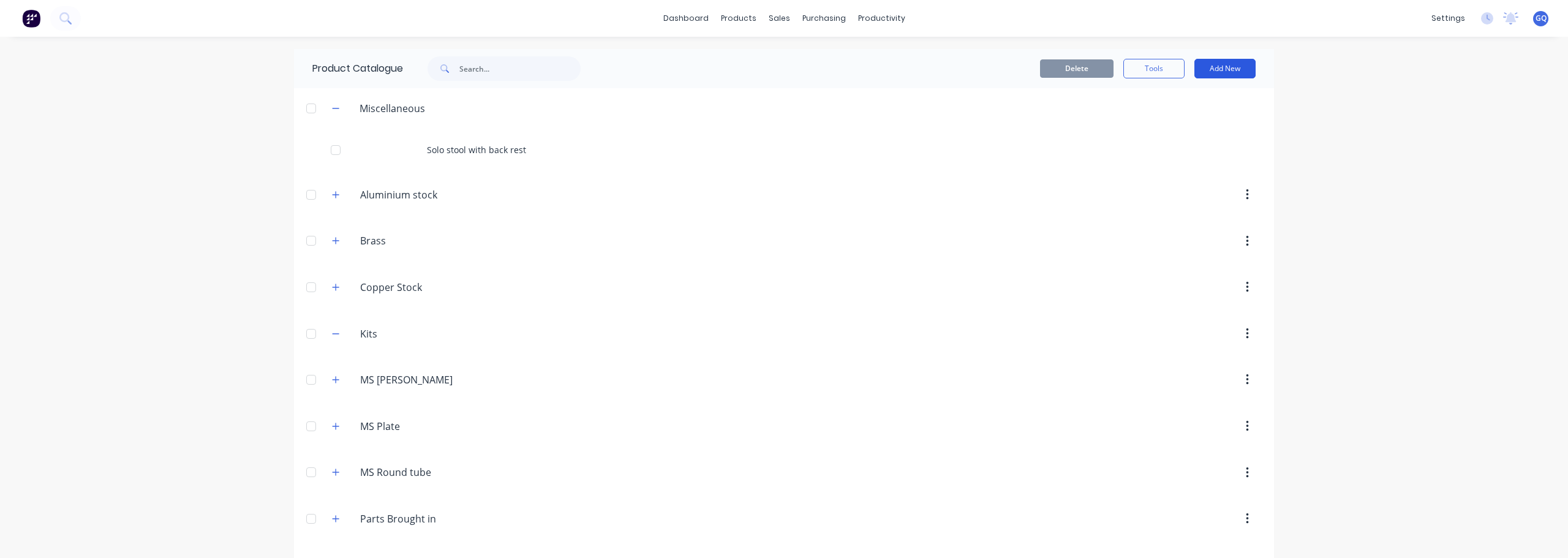
click at [1234, 65] on button "Add New" at bounding box center [1225, 67] width 61 height 19
click at [1162, 98] on div "Category" at bounding box center [1197, 99] width 94 height 17
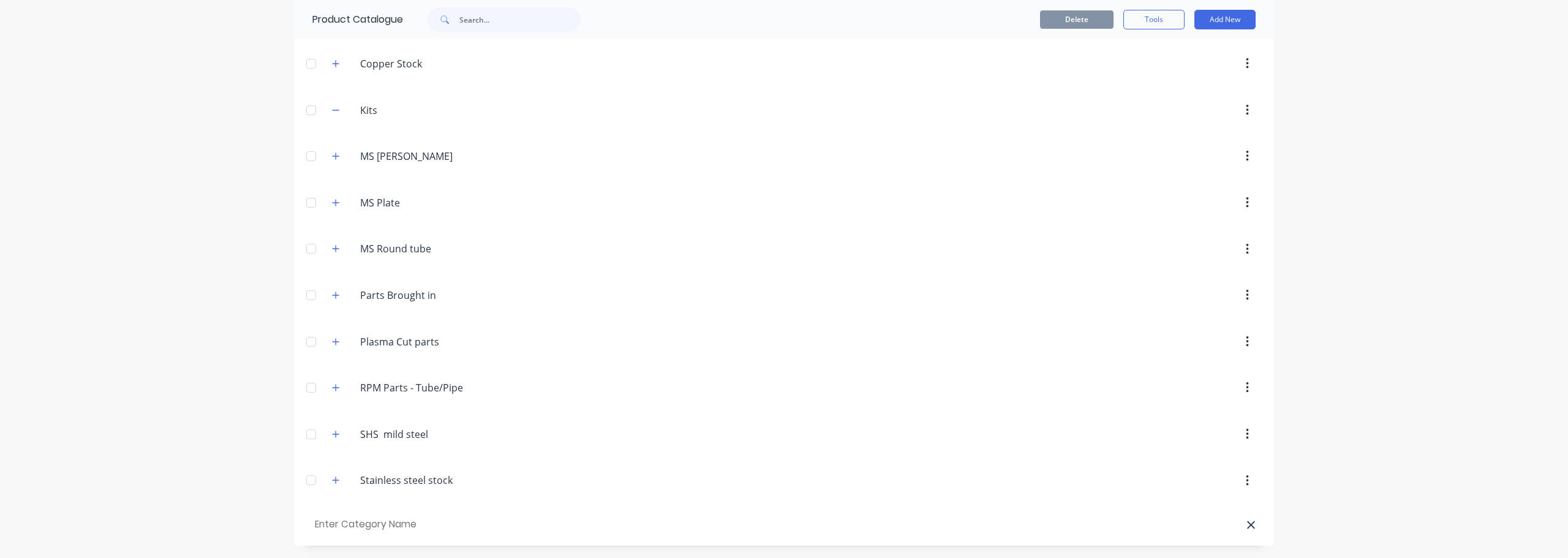
click at [352, 518] on input "text" at bounding box center [382, 524] width 139 height 17
click at [683, 428] on div at bounding box center [888, 434] width 747 height 22
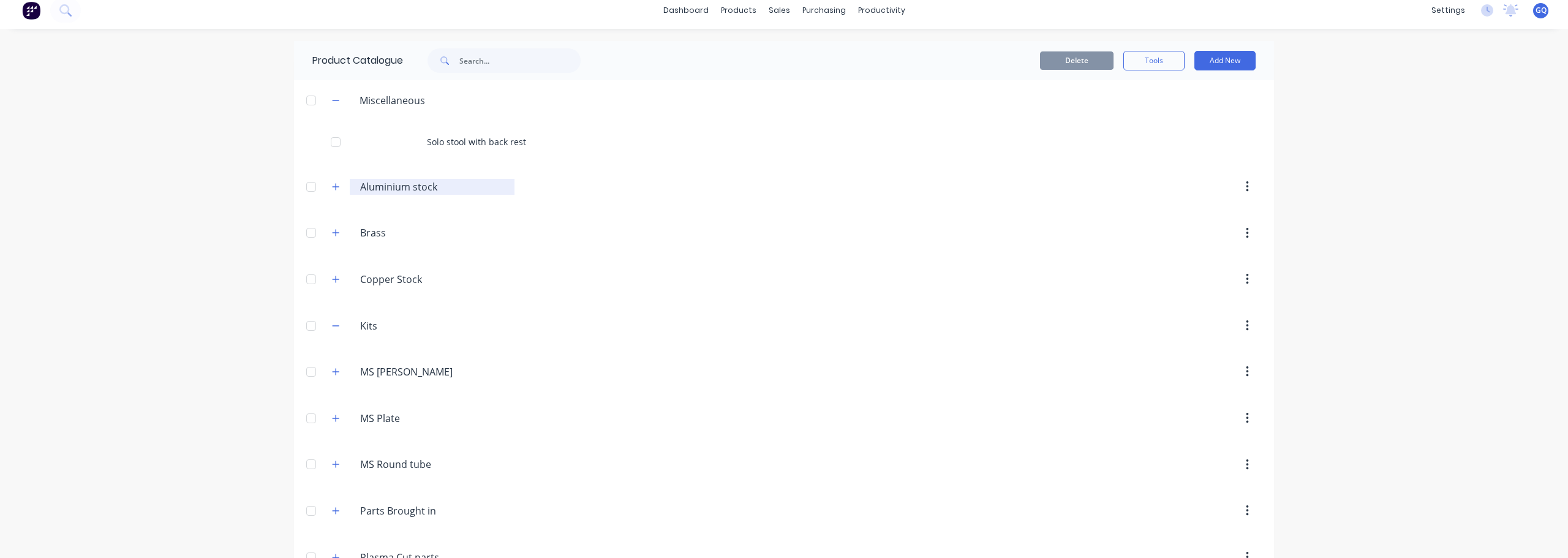
scroll to position [0, 0]
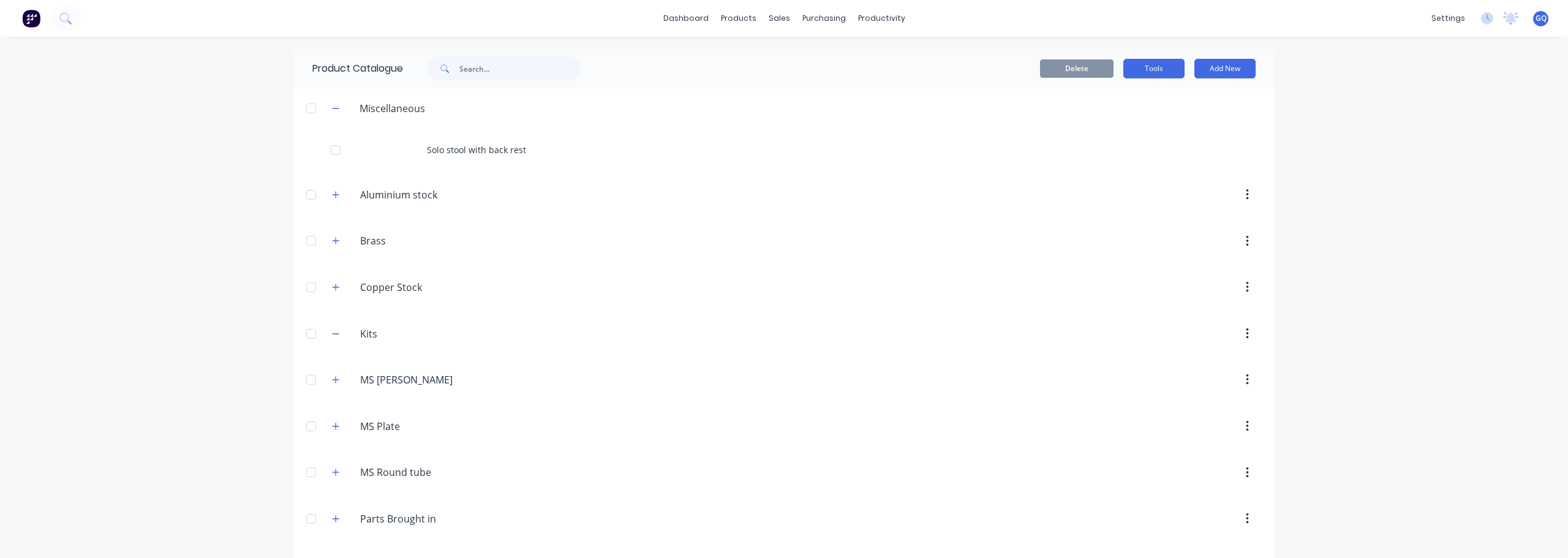
click at [1140, 72] on button "Tools" at bounding box center [1154, 67] width 61 height 19
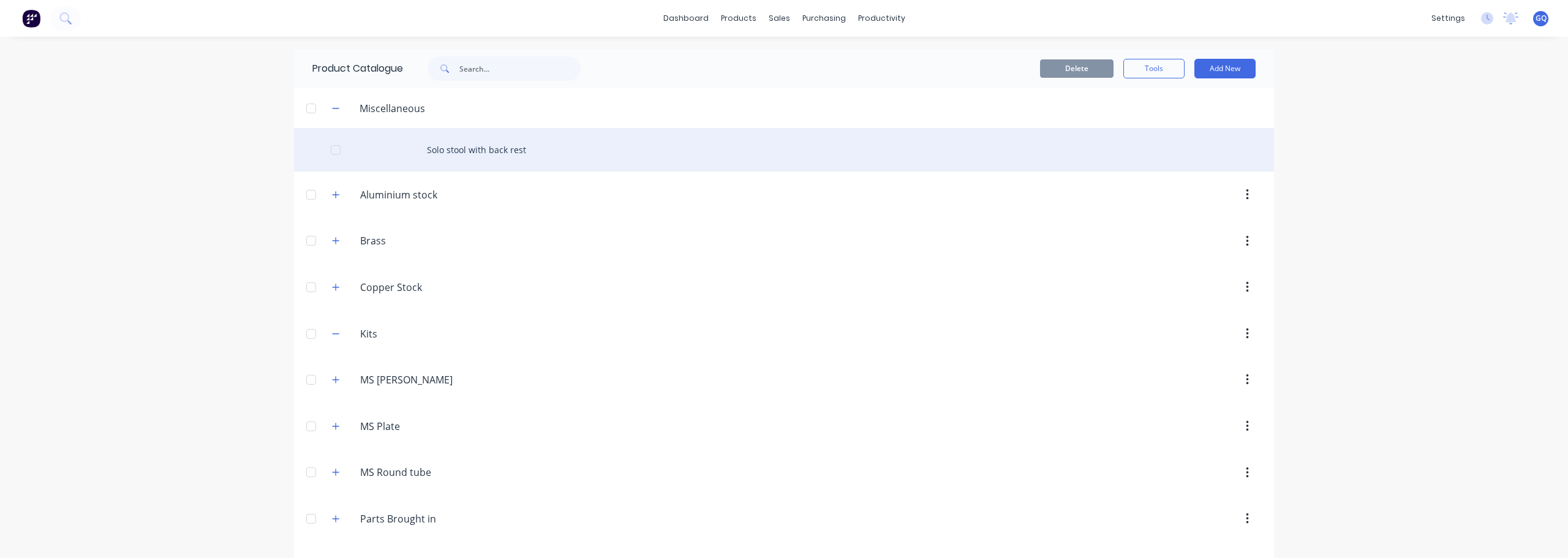
click at [524, 150] on div "Solo stool with back rest" at bounding box center [784, 150] width 981 height 44
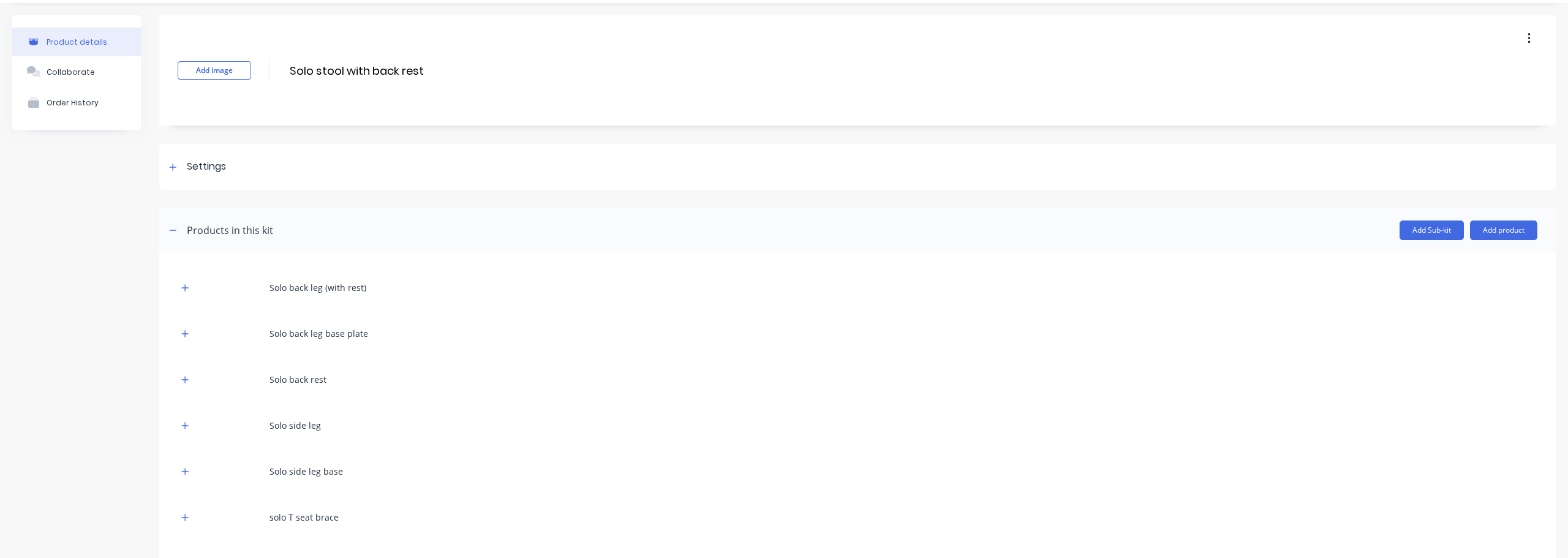
scroll to position [103, 0]
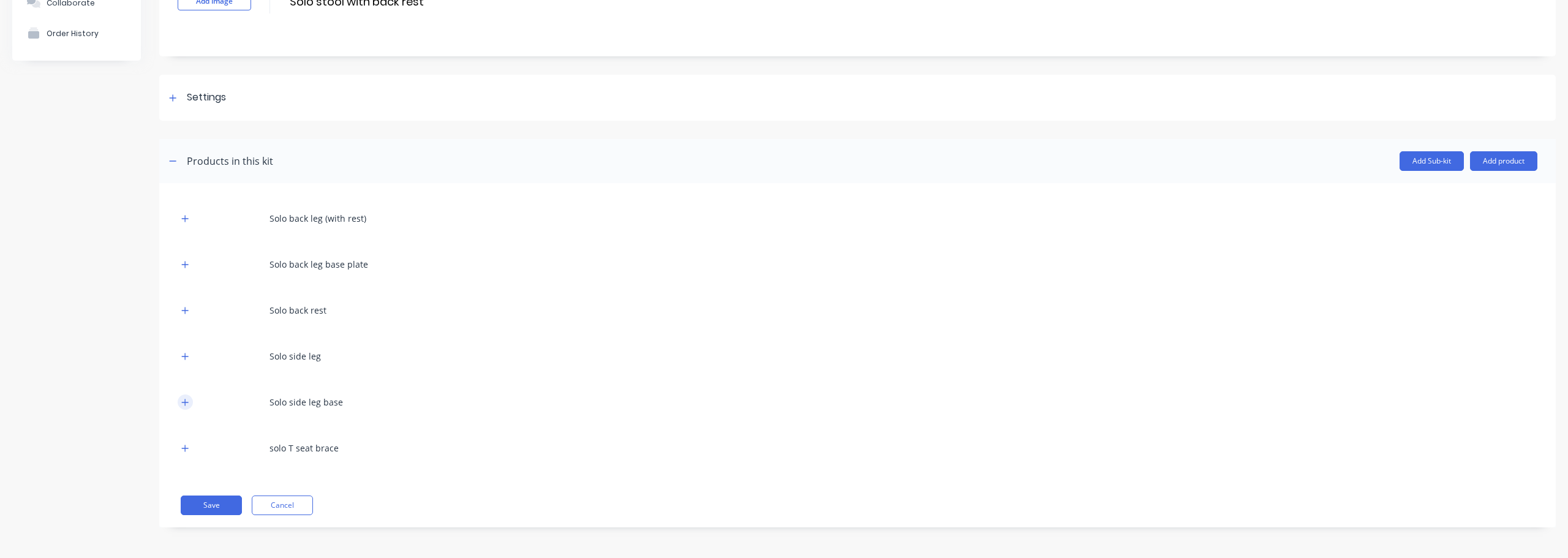
click at [190, 402] on button "button" at bounding box center [185, 402] width 16 height 16
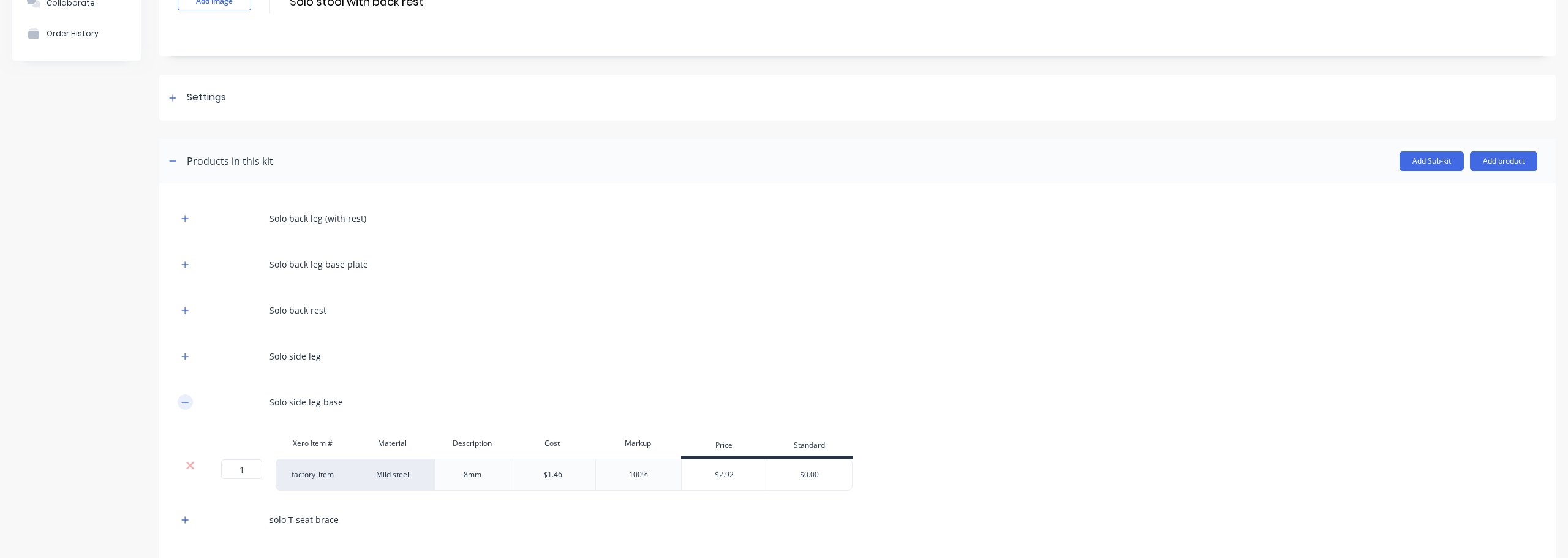
click at [190, 402] on button "button" at bounding box center [185, 402] width 16 height 16
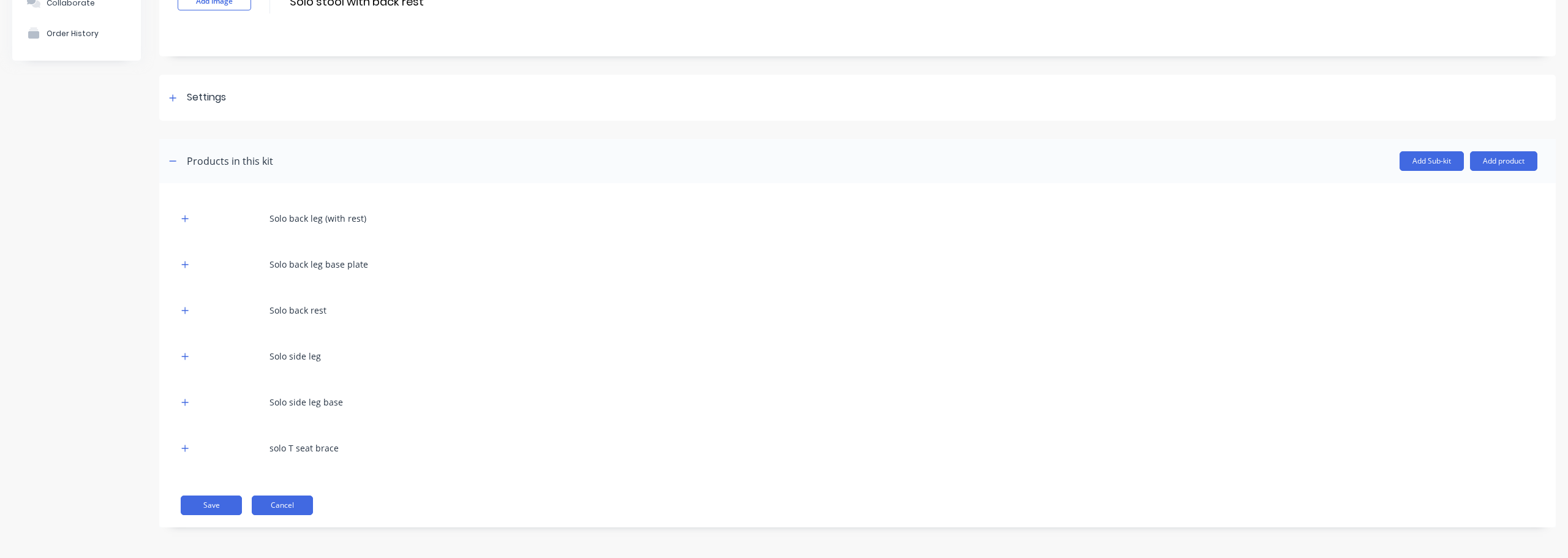
click at [280, 508] on button "Cancel" at bounding box center [282, 504] width 61 height 19
